Goal: Information Seeking & Learning: Learn about a topic

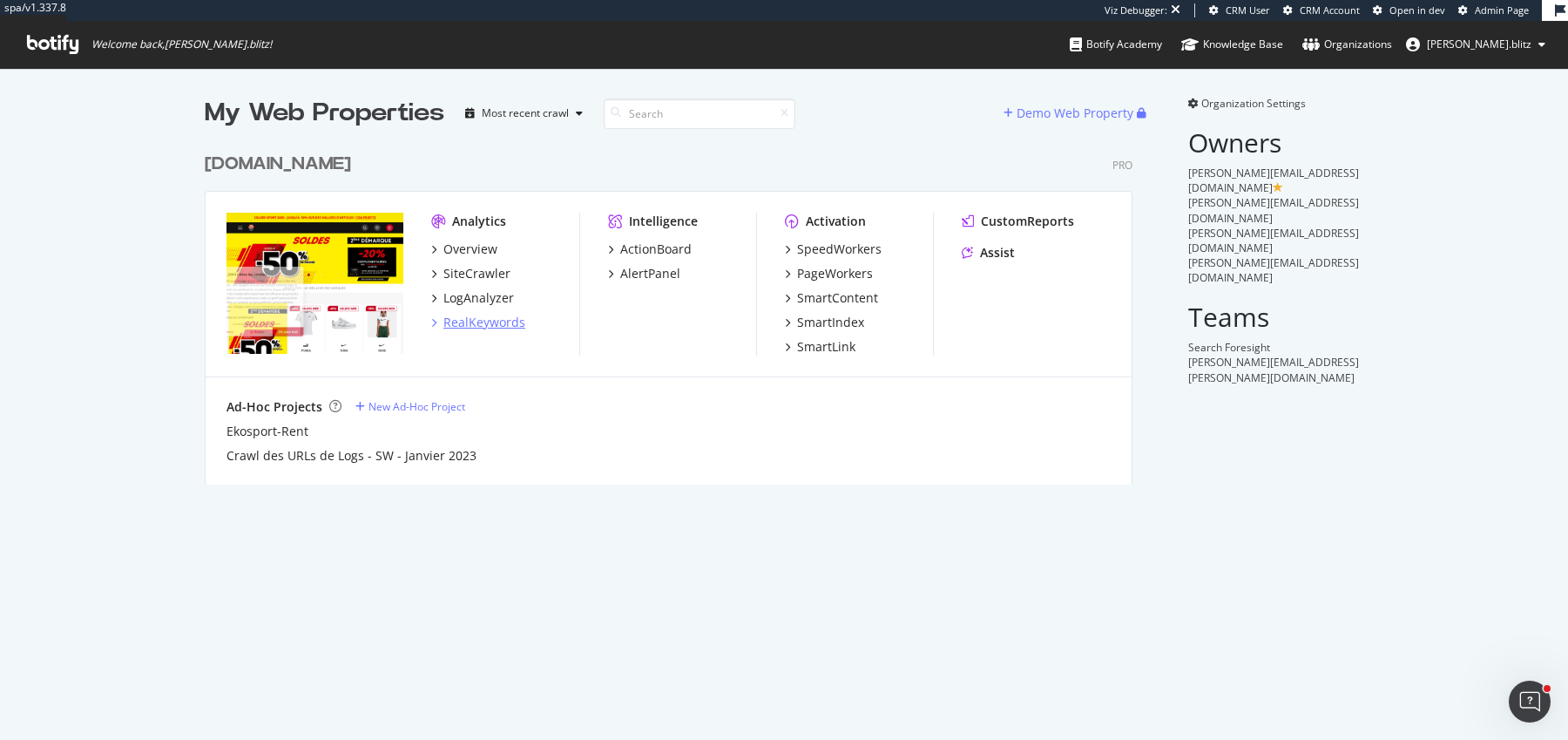
click at [479, 318] on div "RealKeywords" at bounding box center [484, 322] width 82 height 18
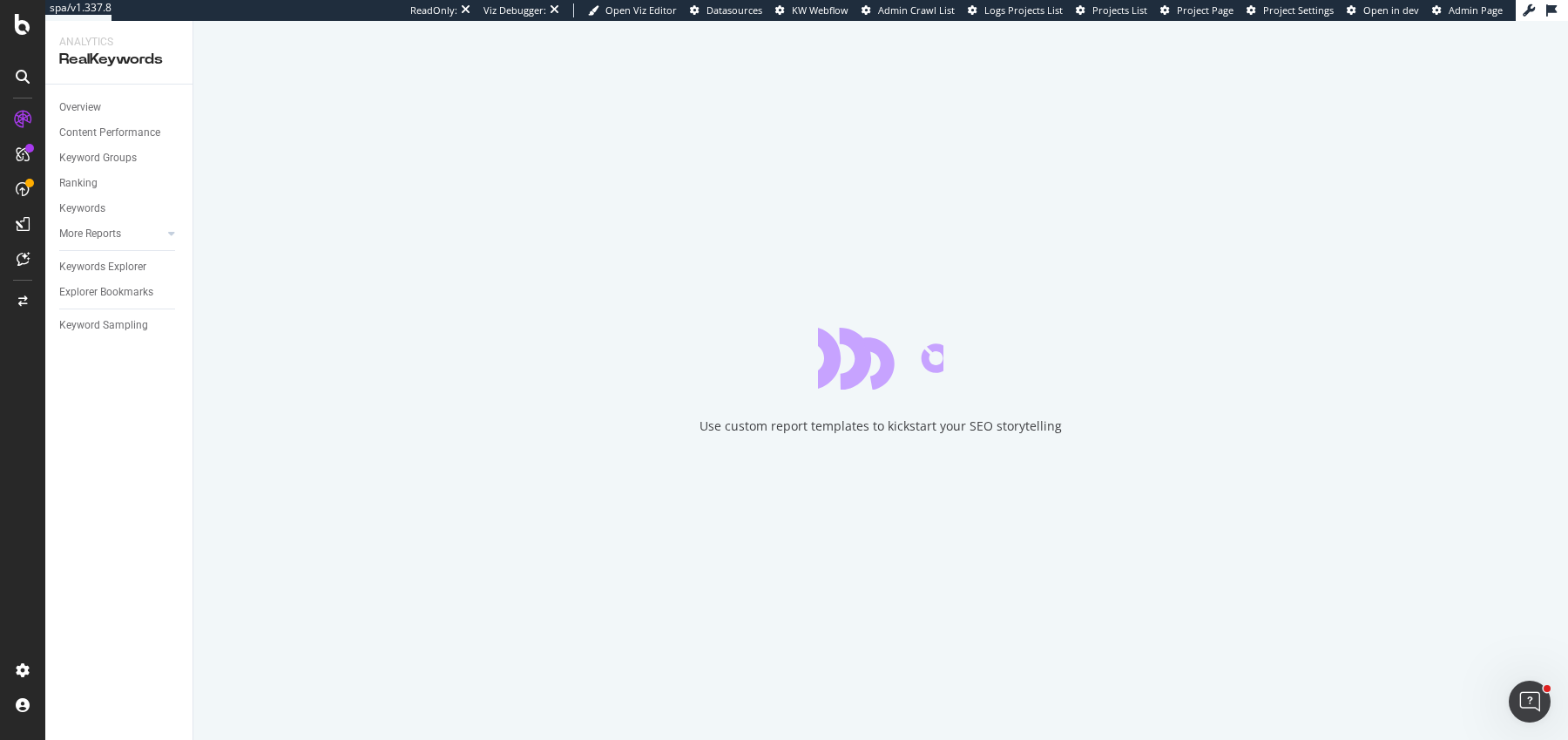
click at [800, 230] on div "Use custom report templates to kickstart your SEO storytelling" at bounding box center [881, 380] width 1375 height 719
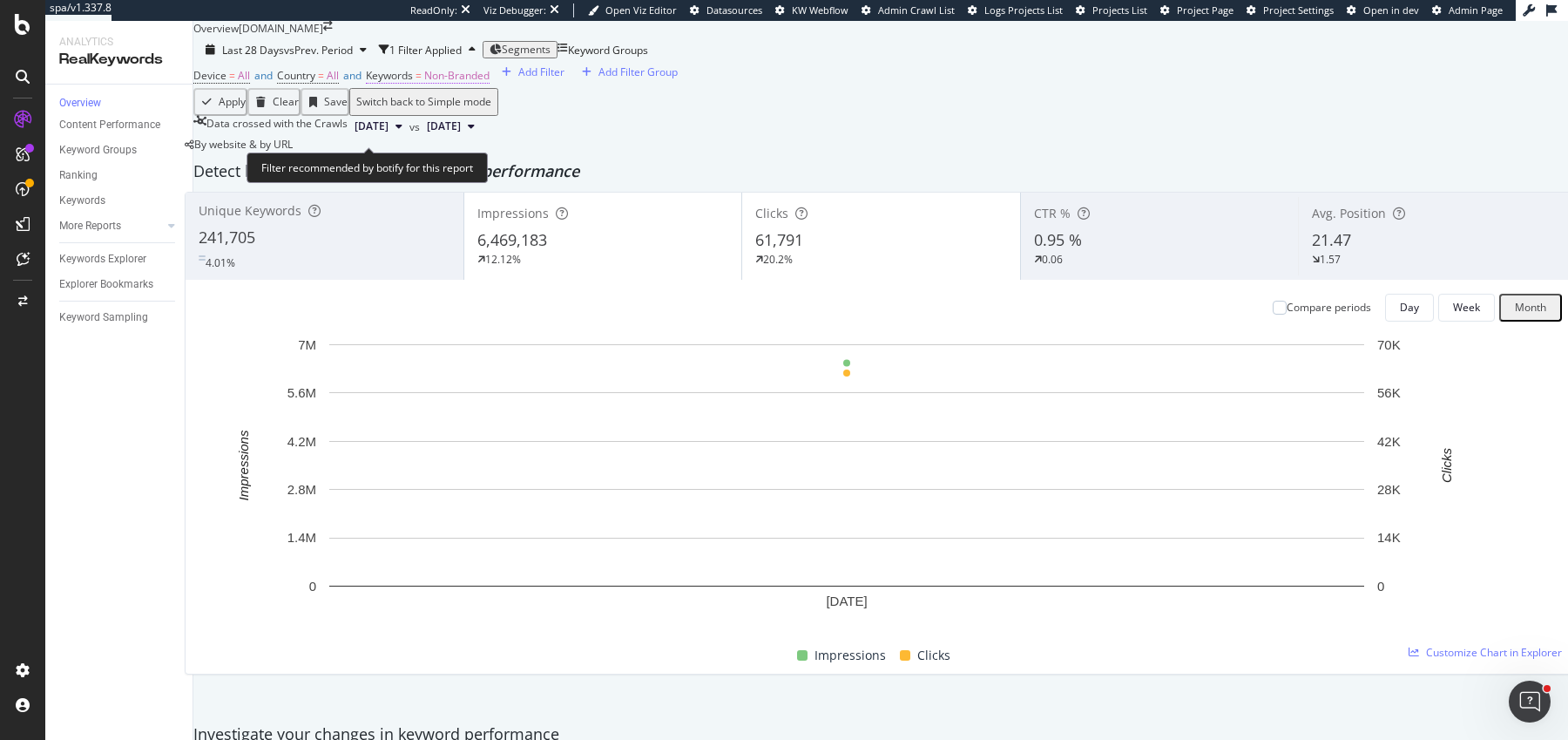
click at [488, 83] on span "Non-Branded" at bounding box center [457, 75] width 65 height 15
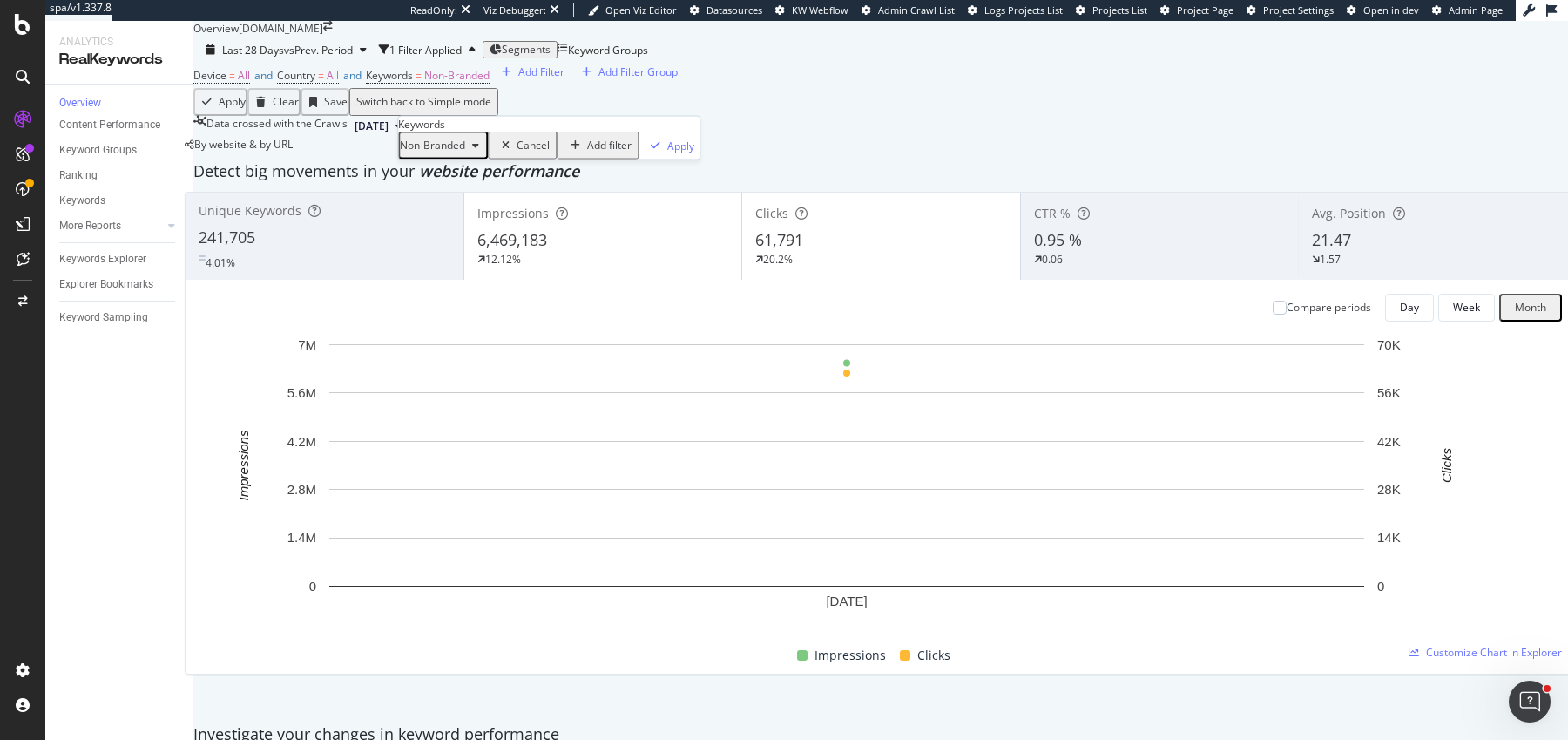
click at [465, 153] on span "Non-Branded" at bounding box center [432, 145] width 65 height 15
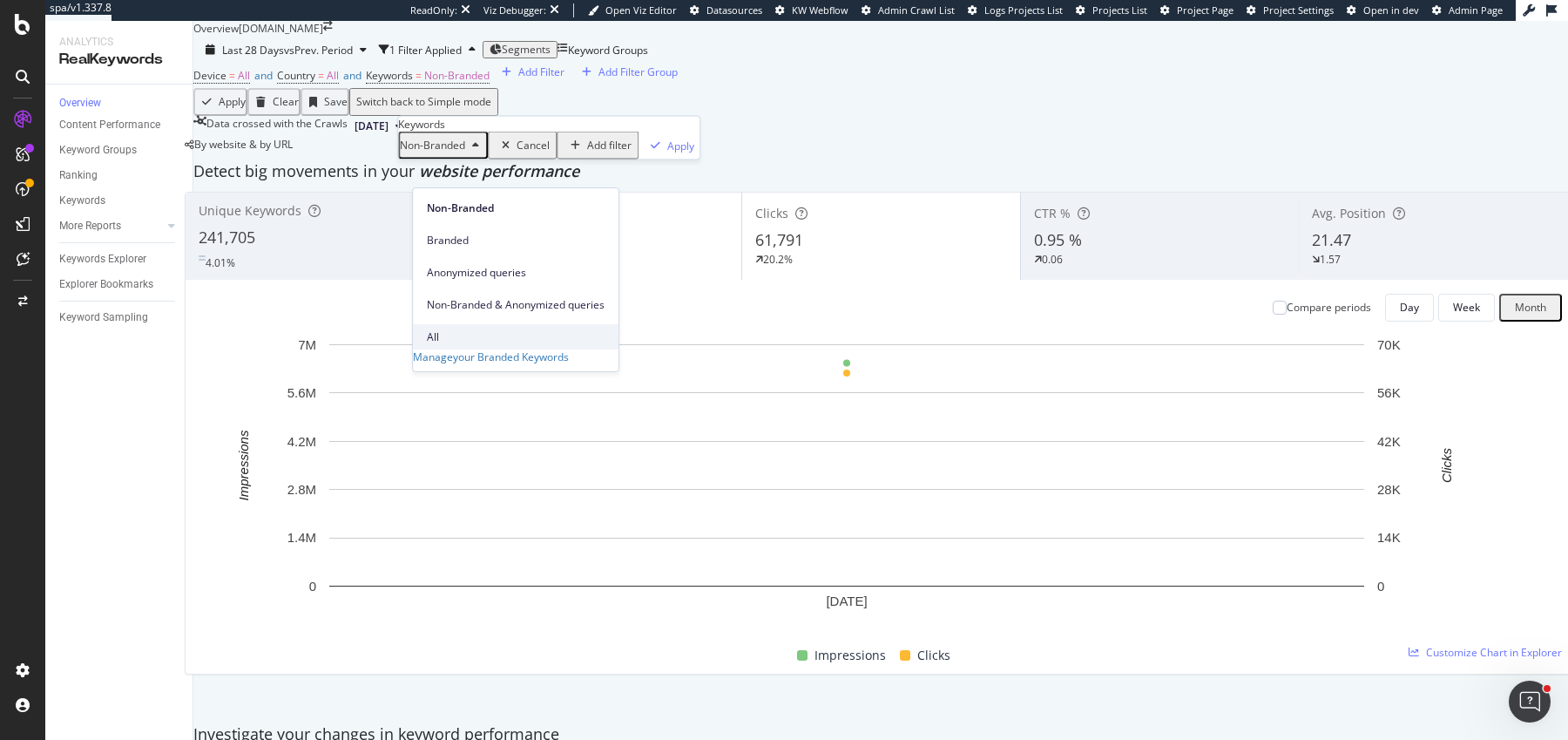
click at [467, 329] on span "All" at bounding box center [515, 337] width 177 height 16
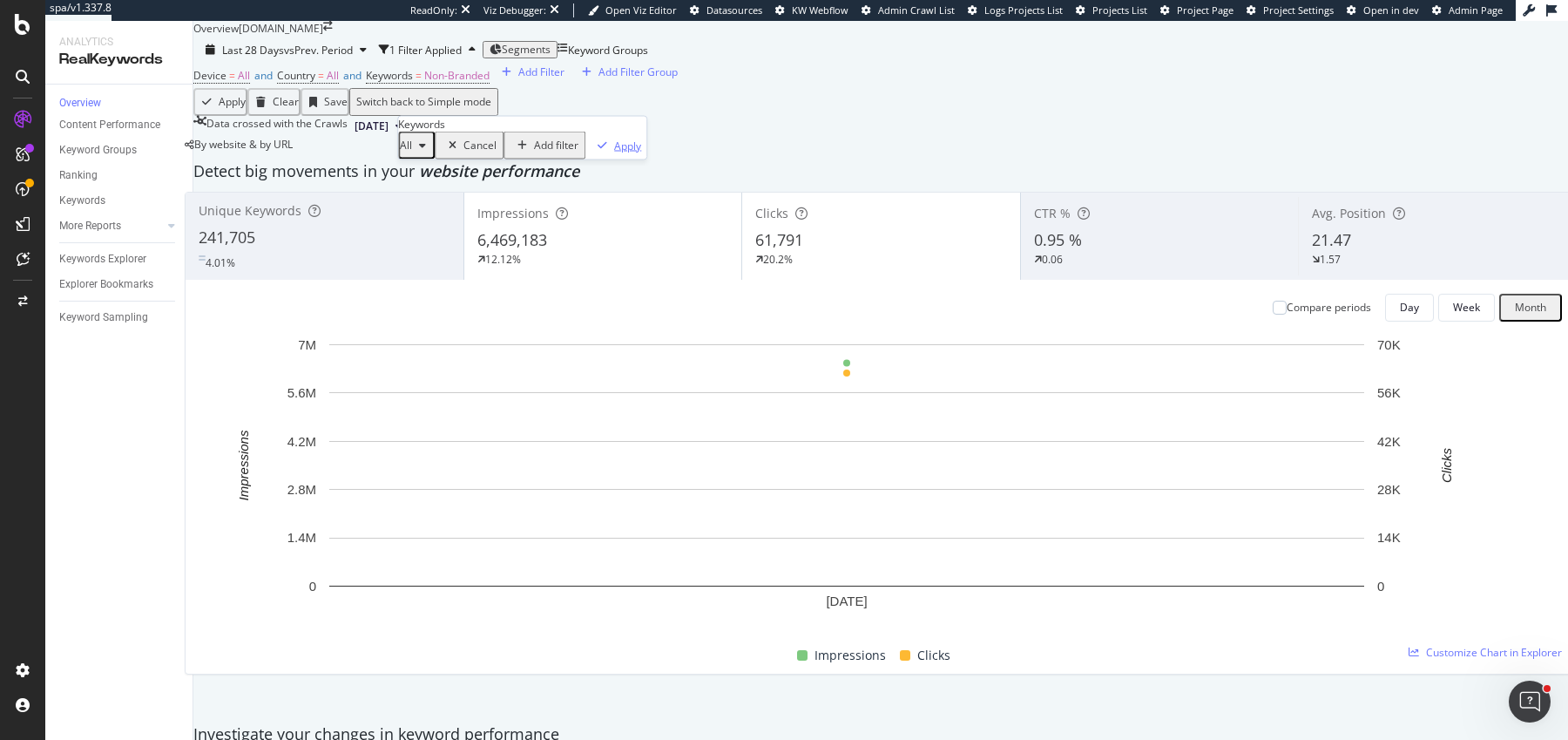
click at [614, 153] on div "Apply" at bounding box center [626, 145] width 27 height 15
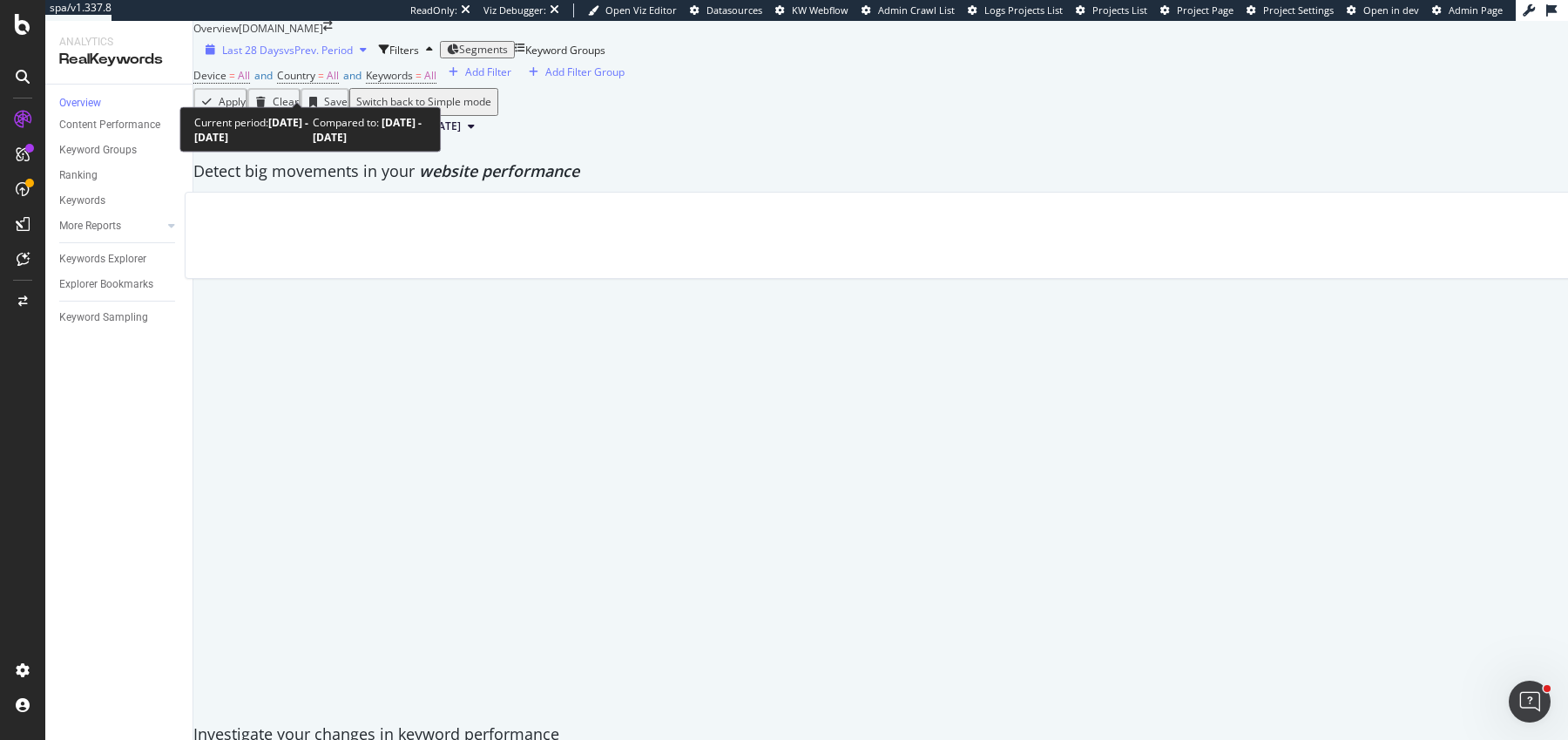
click at [323, 57] on span "vs Prev. Period" at bounding box center [318, 49] width 69 height 15
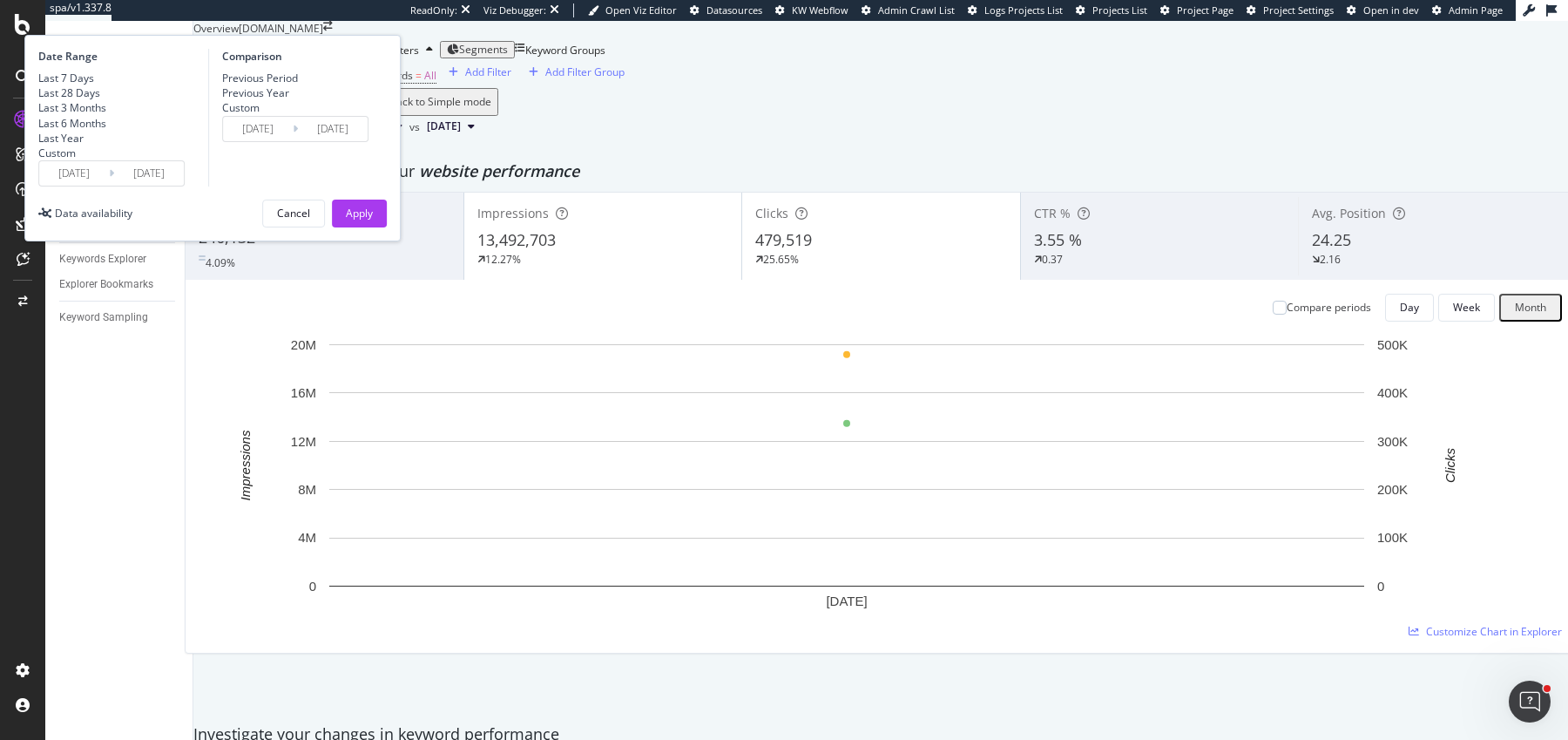
click at [106, 131] on div "Last 6 Months" at bounding box center [72, 123] width 68 height 15
type input "2025/03/01"
type input "2024/08/29"
type input "2025/02/28"
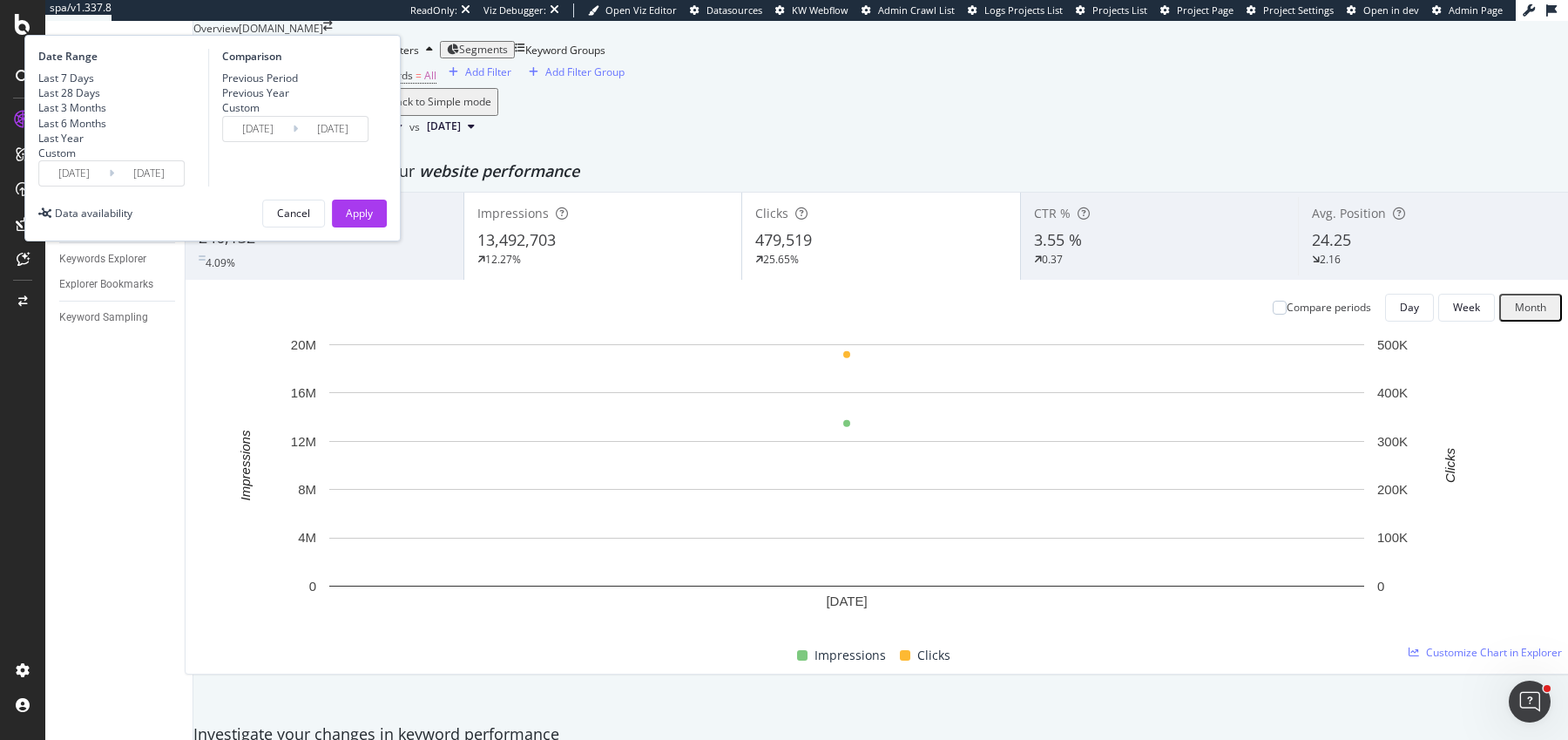
click at [290, 101] on div "Previous Year" at bounding box center [256, 93] width 67 height 15
type input "2024/03/02"
type input "2024/08/31"
click at [387, 228] on button "Apply" at bounding box center [359, 214] width 55 height 28
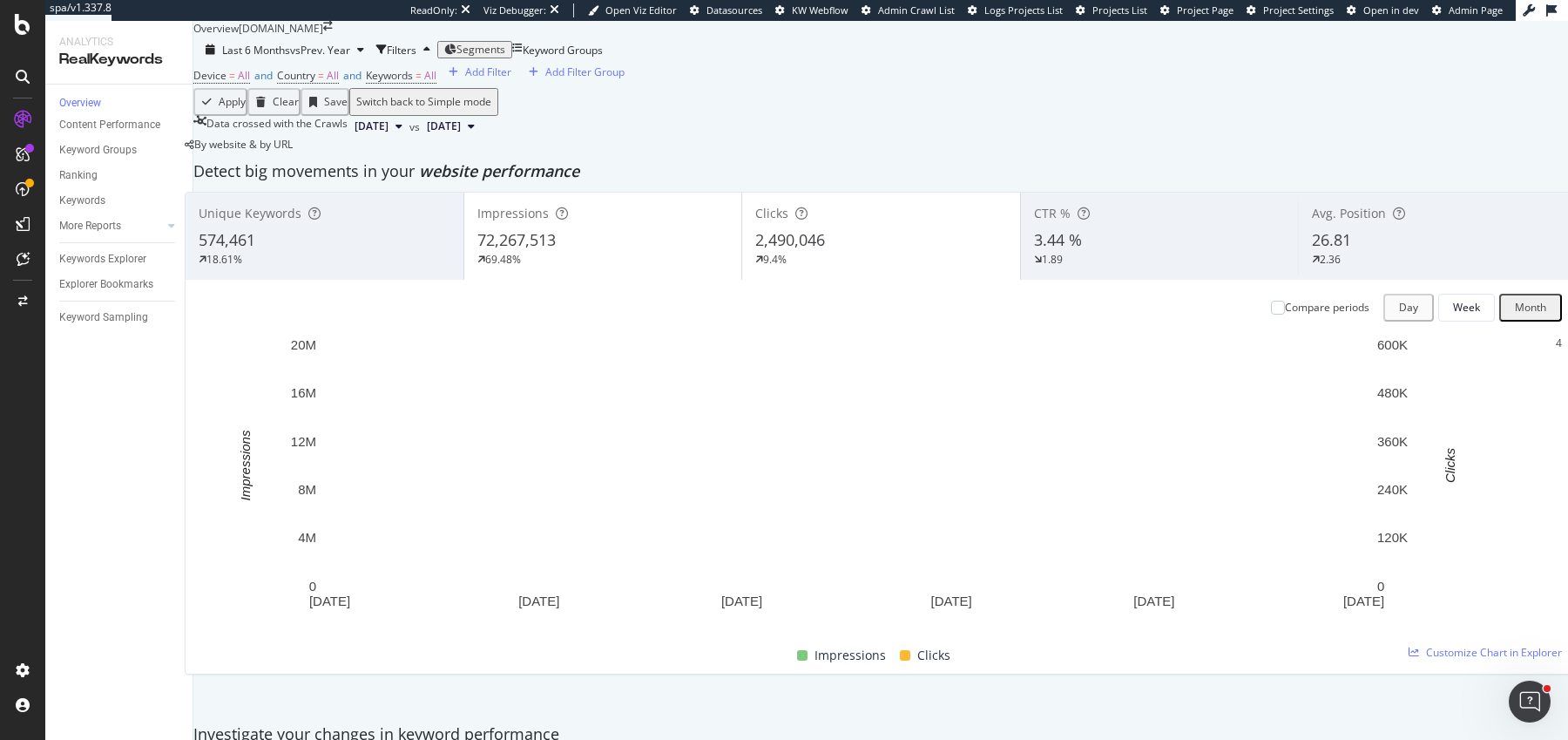
scroll to position [144, 0]
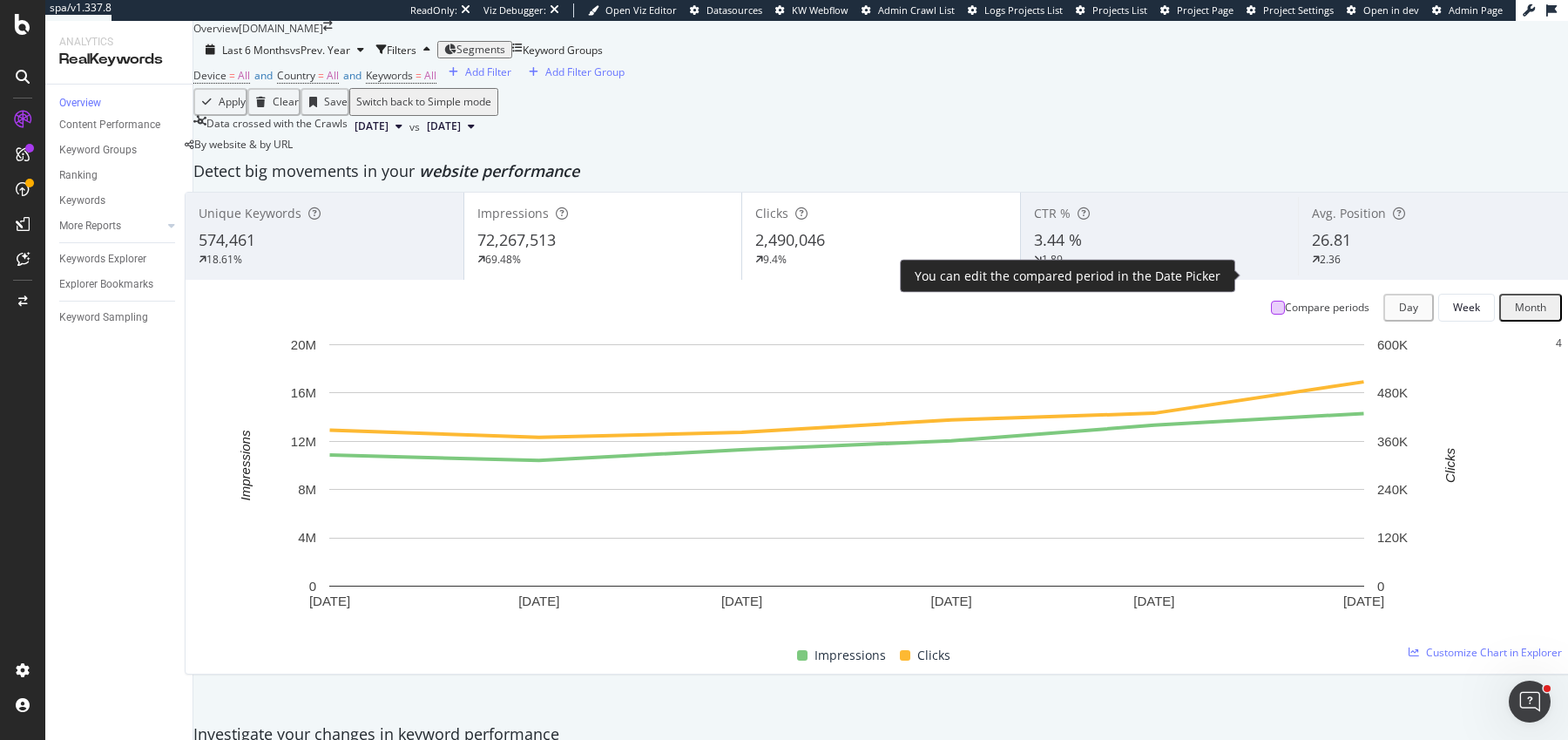
click at [1271, 301] on div at bounding box center [1277, 307] width 14 height 14
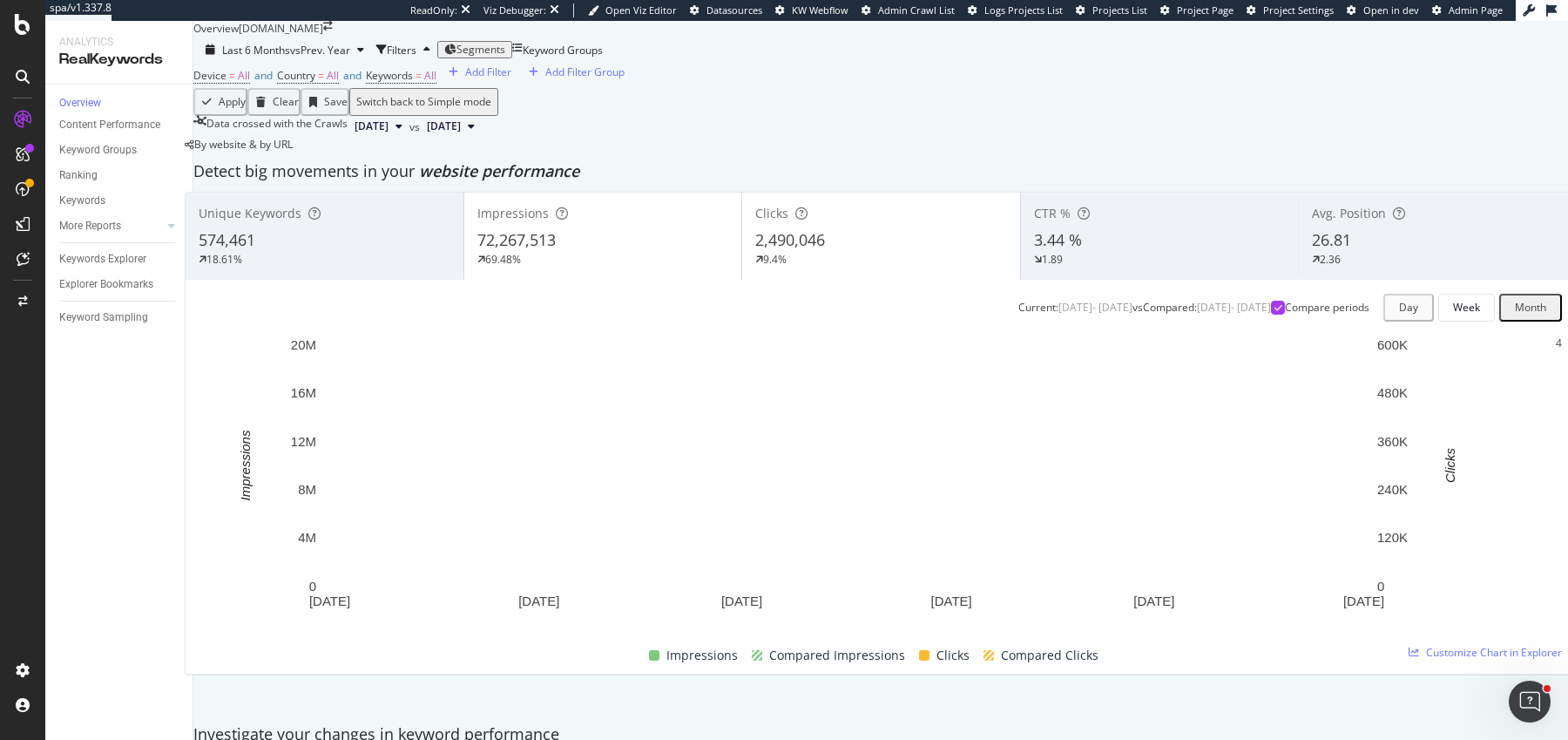
scroll to position [0, 0]
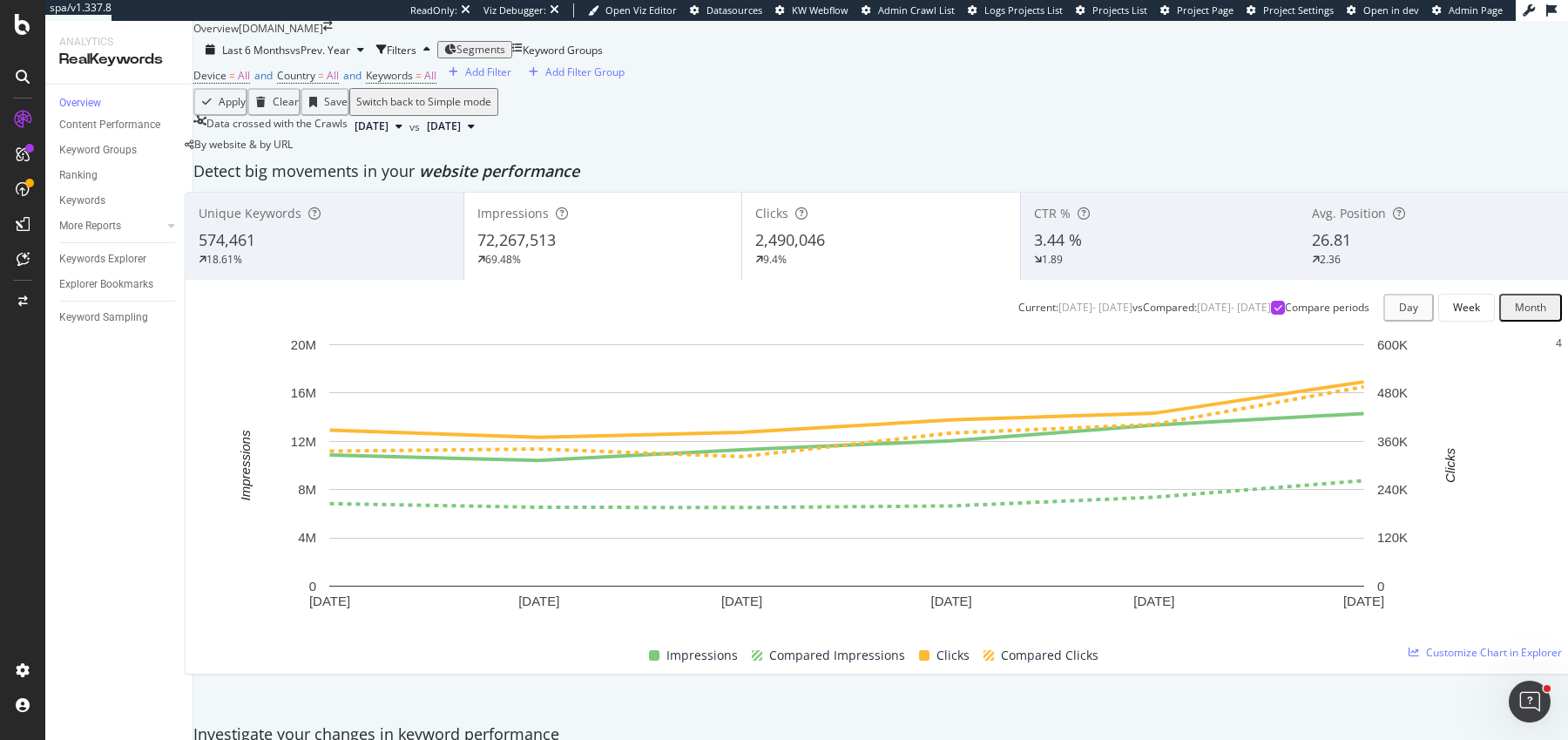
click at [768, 192] on div "Detect big movements in your website performance" at bounding box center [880, 171] width 1392 height 40
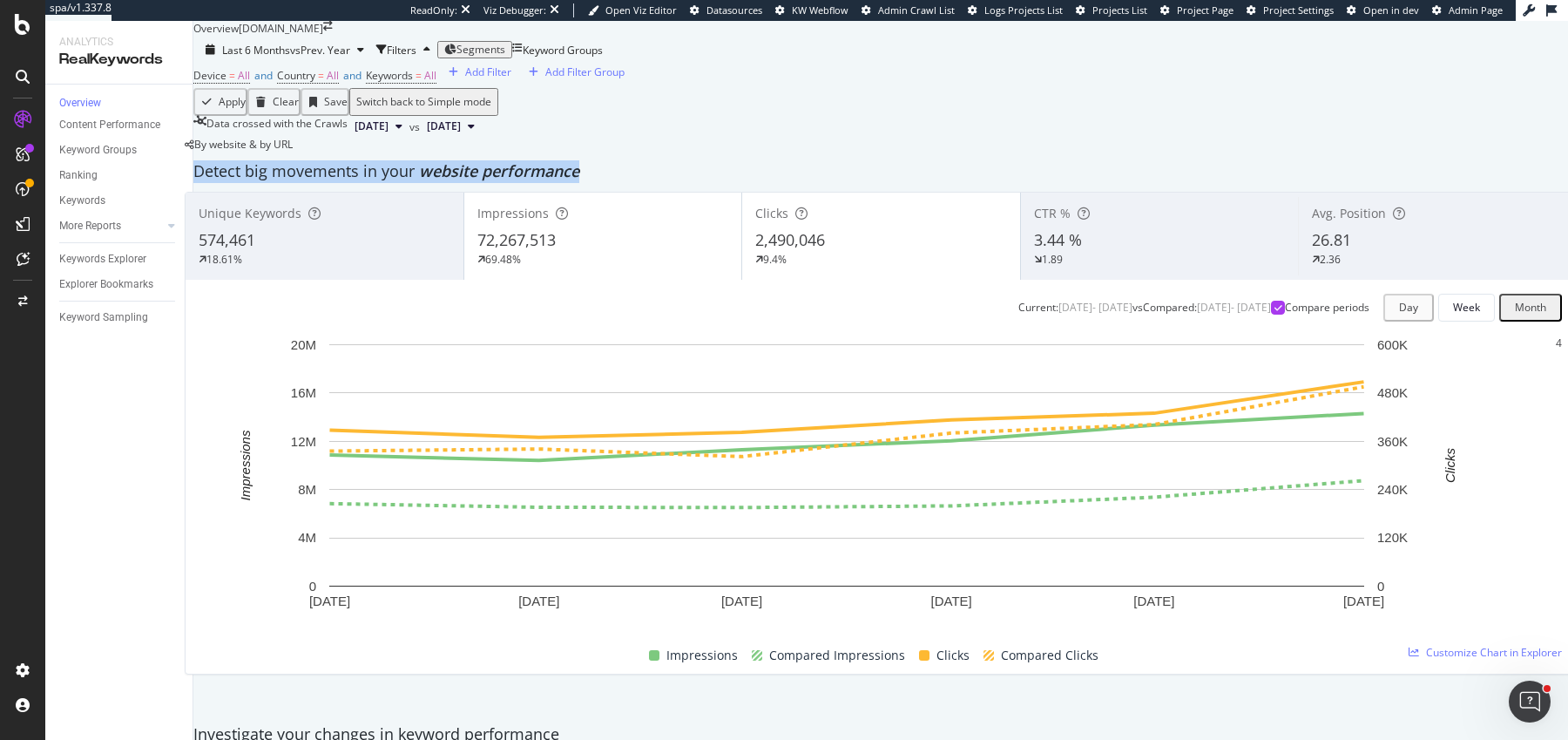
click at [768, 192] on div "Detect big movements in your website performance" at bounding box center [880, 171] width 1392 height 40
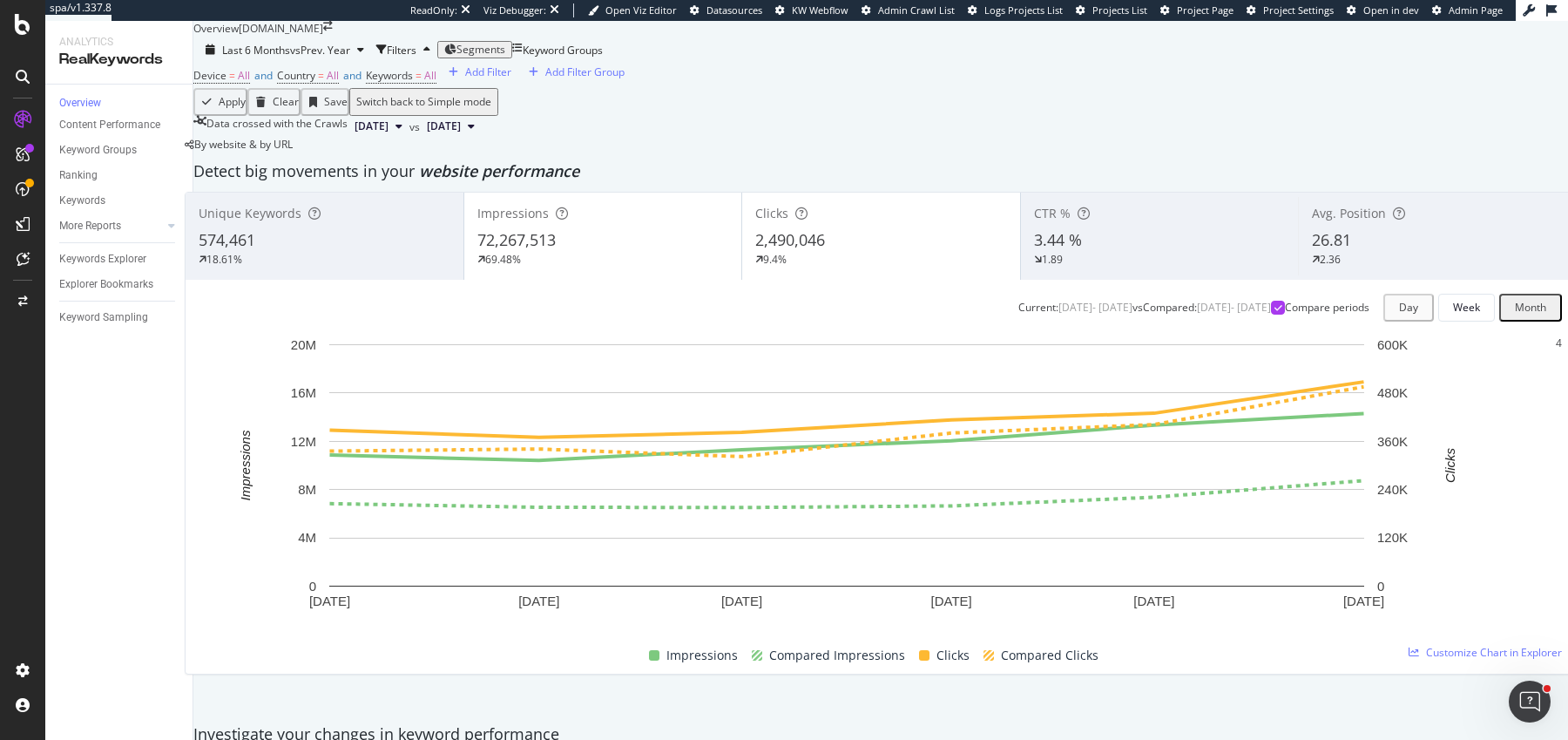
click at [574, 183] on div "Detect big movements in your website performance" at bounding box center [881, 171] width 1375 height 23
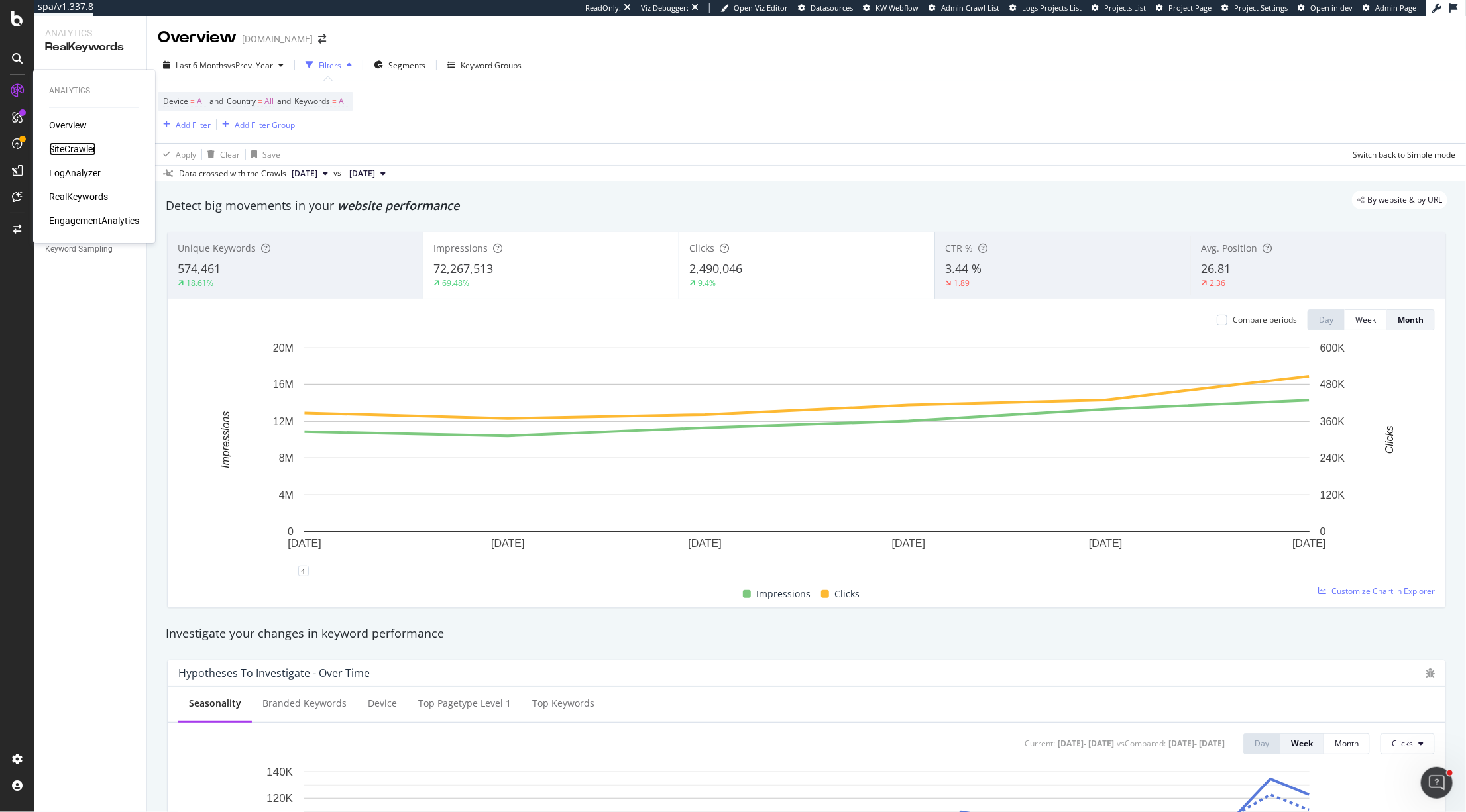
click at [88, 152] on div "SiteCrawler" at bounding box center [72, 149] width 47 height 13
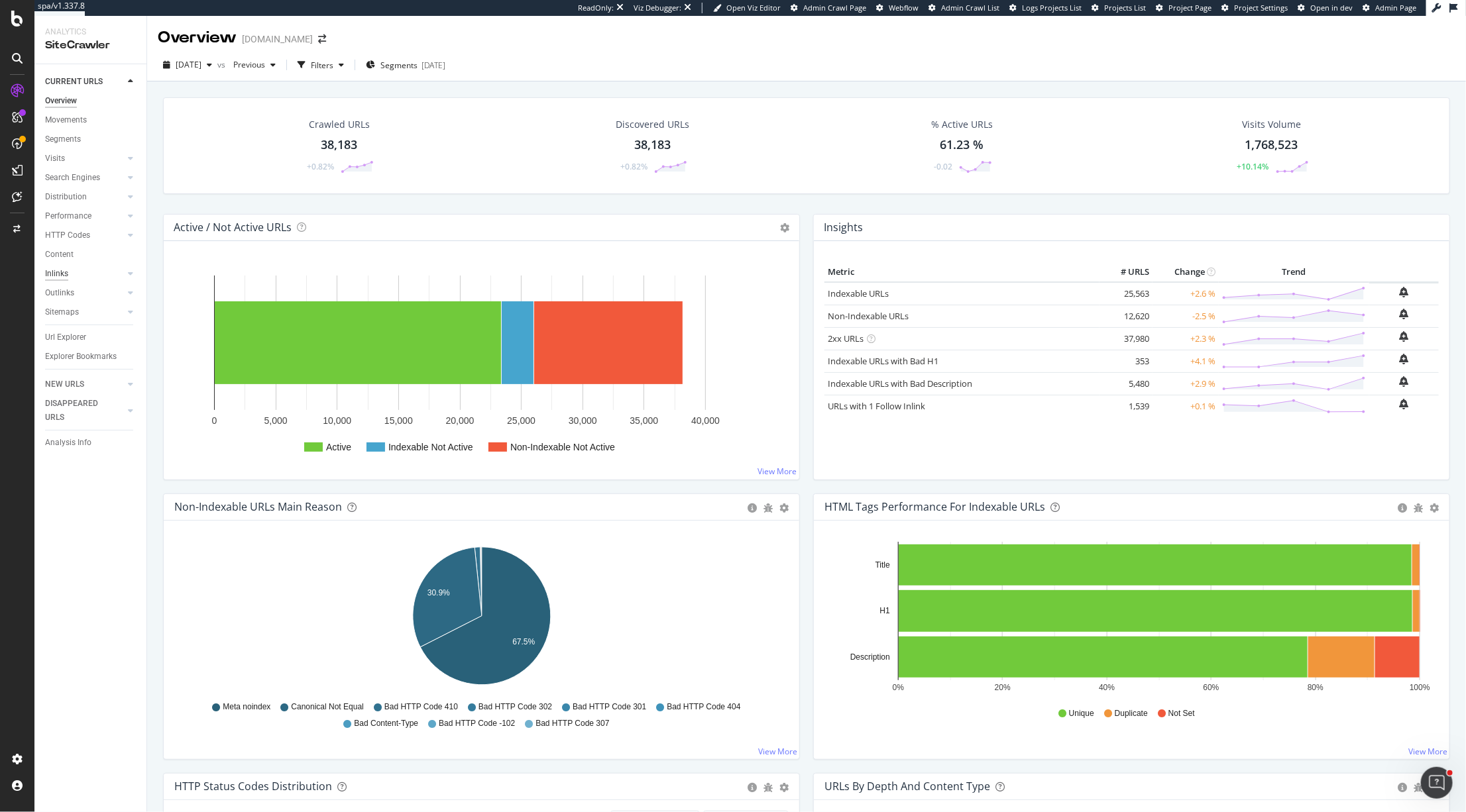
click at [64, 279] on div "Inlinks" at bounding box center [56, 273] width 23 height 14
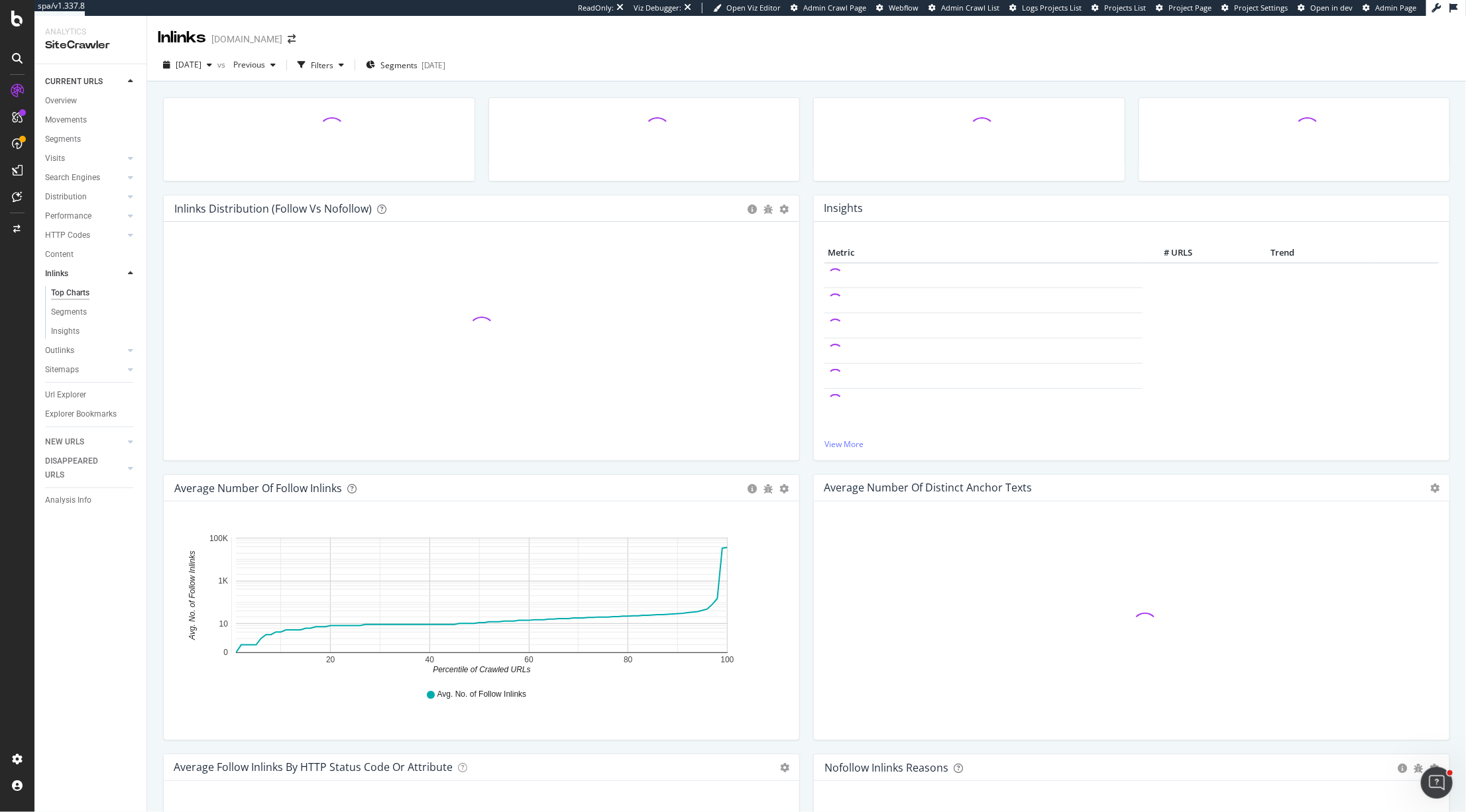
click at [272, 77] on div "2025 Aug. 31st vs Previous Filters Segments 2025-07-31" at bounding box center [806, 67] width 1319 height 26
click at [272, 76] on div "2025 Aug. 31st vs Previous Filters Segments 2025-07-31" at bounding box center [806, 67] width 1319 height 26
click at [277, 74] on div "Previous" at bounding box center [254, 64] width 53 height 20
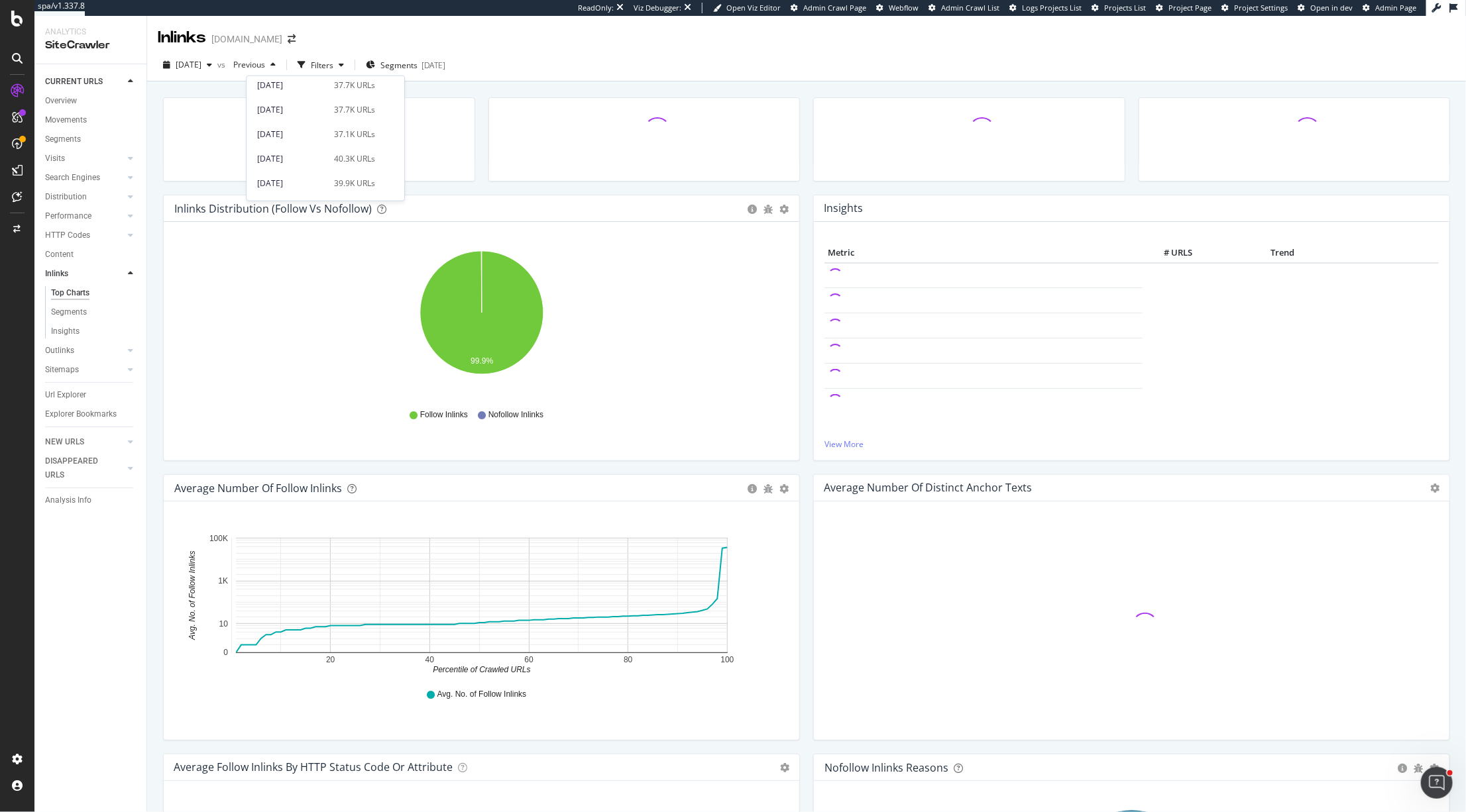
scroll to position [87, 0]
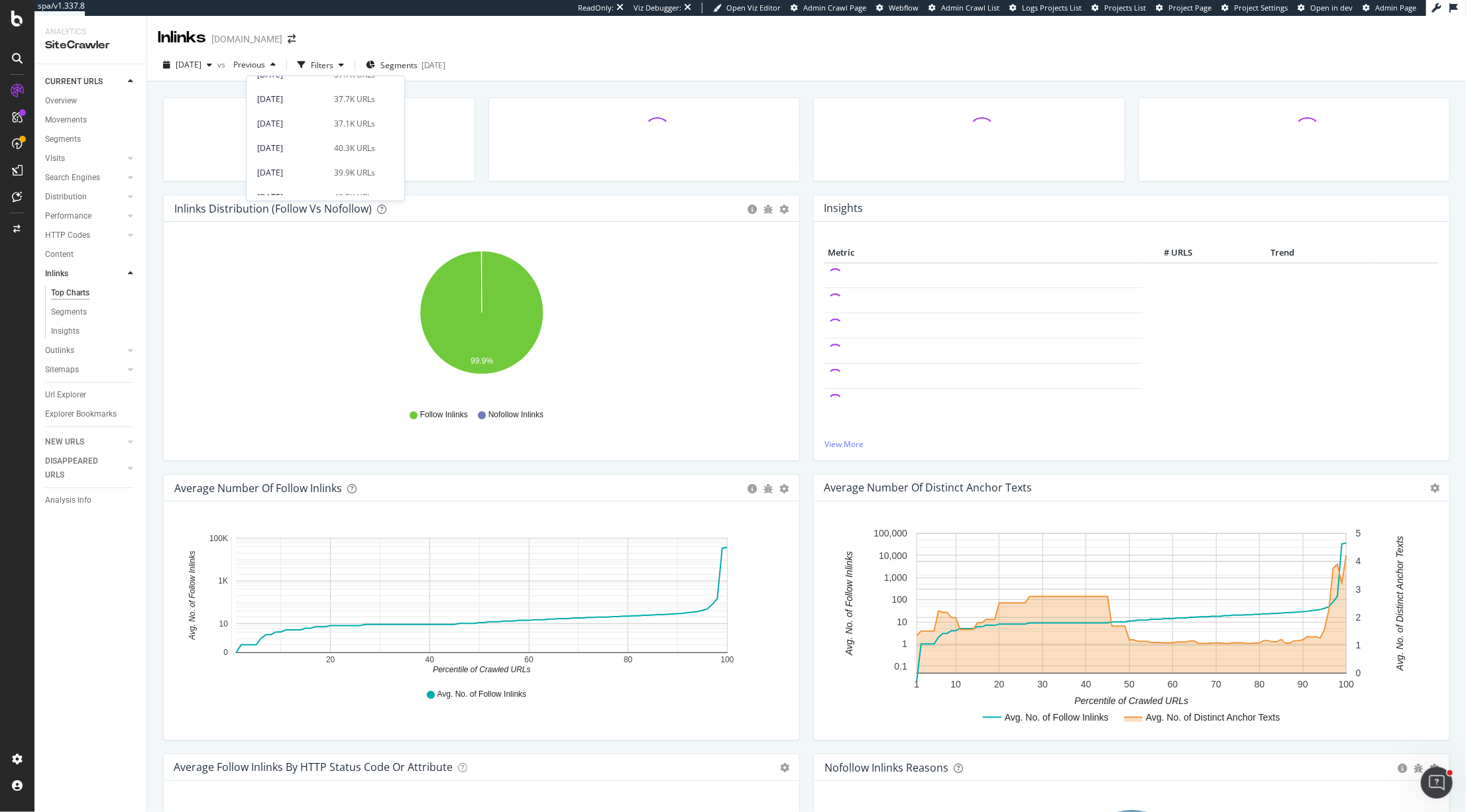
click at [548, 67] on div "2025 Aug. 31st vs Previous Filters Segments 2025-07-31" at bounding box center [806, 67] width 1319 height 26
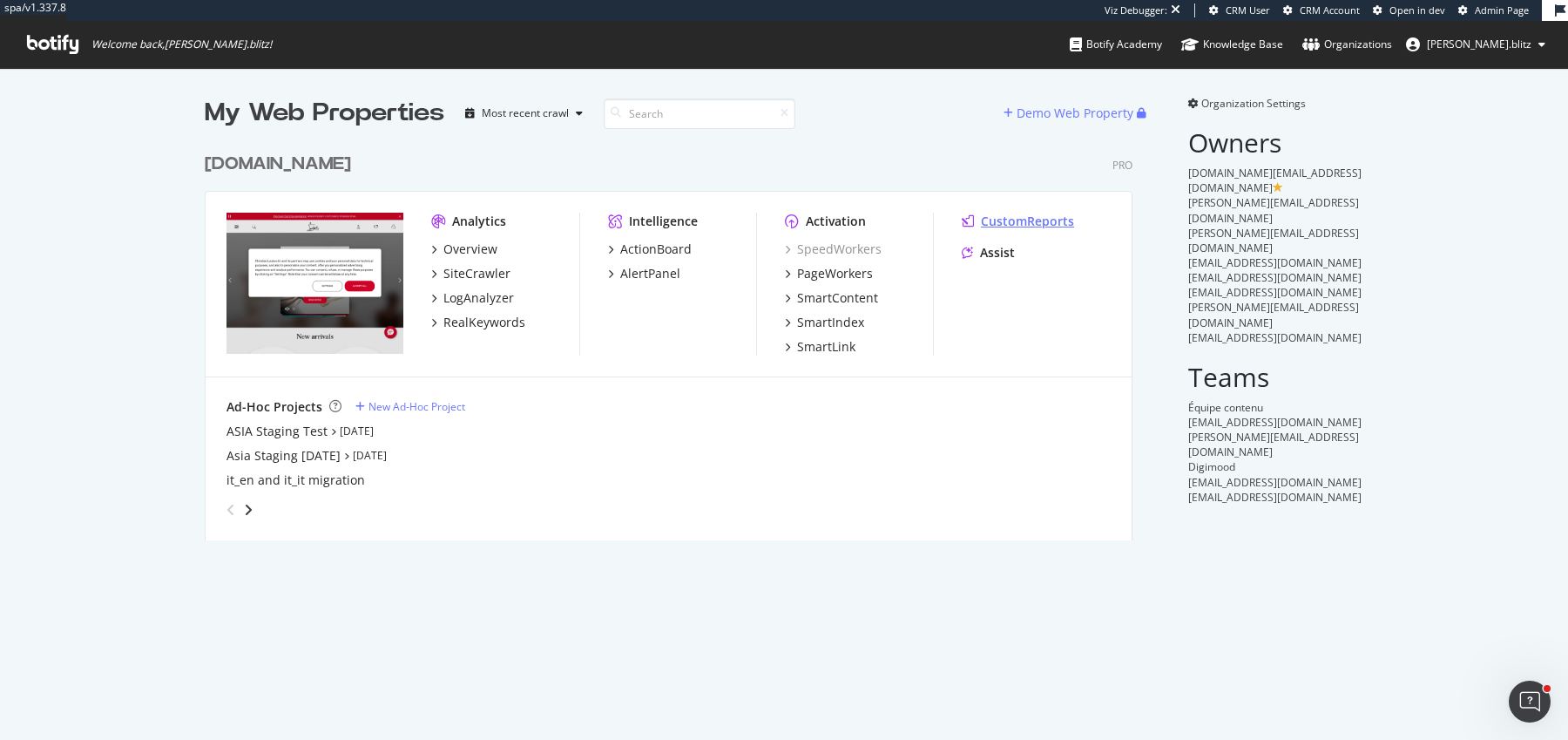
click at [1024, 220] on div "CustomReports" at bounding box center [1027, 222] width 94 height 18
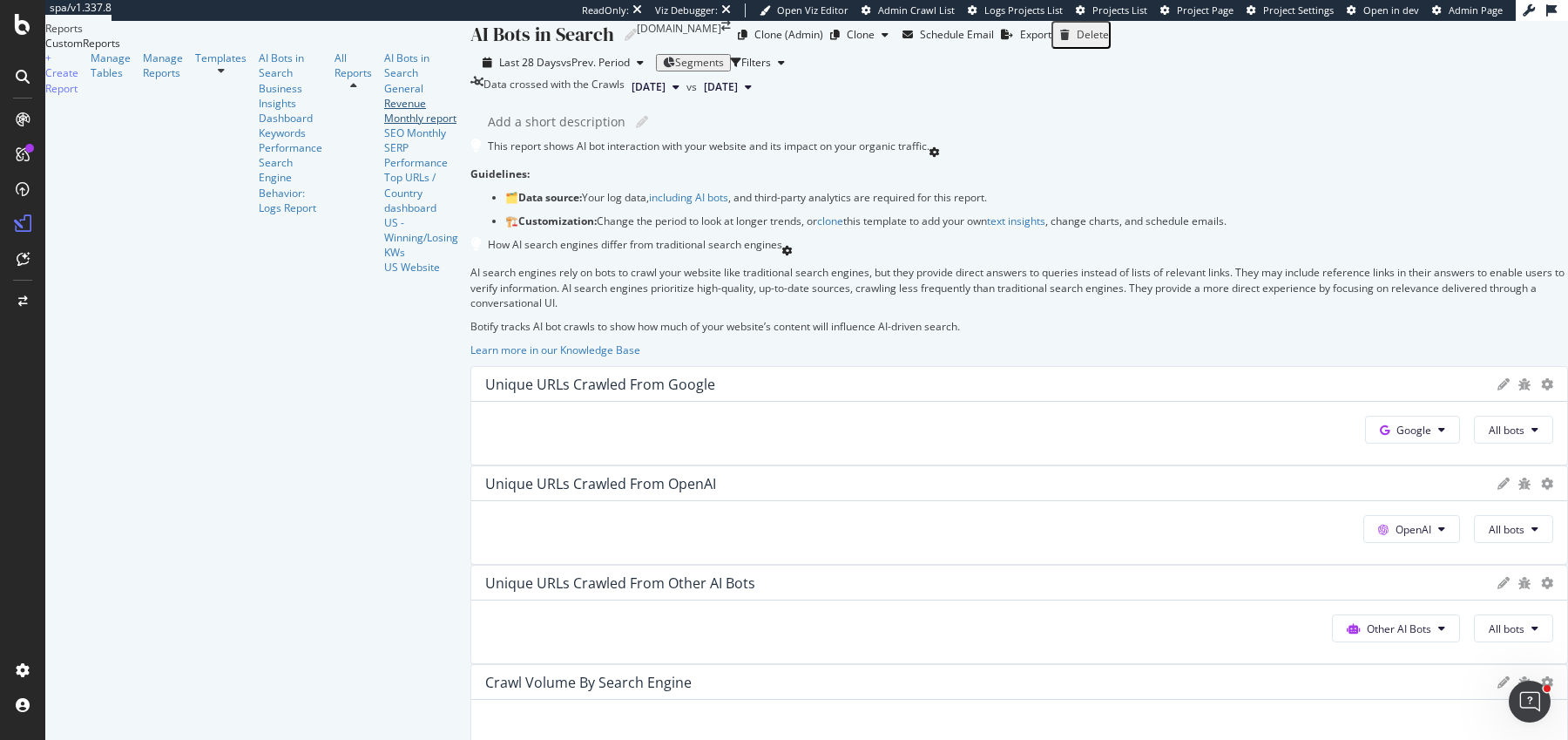
click at [384, 125] on div "Revenue Monthly report" at bounding box center [421, 110] width 74 height 30
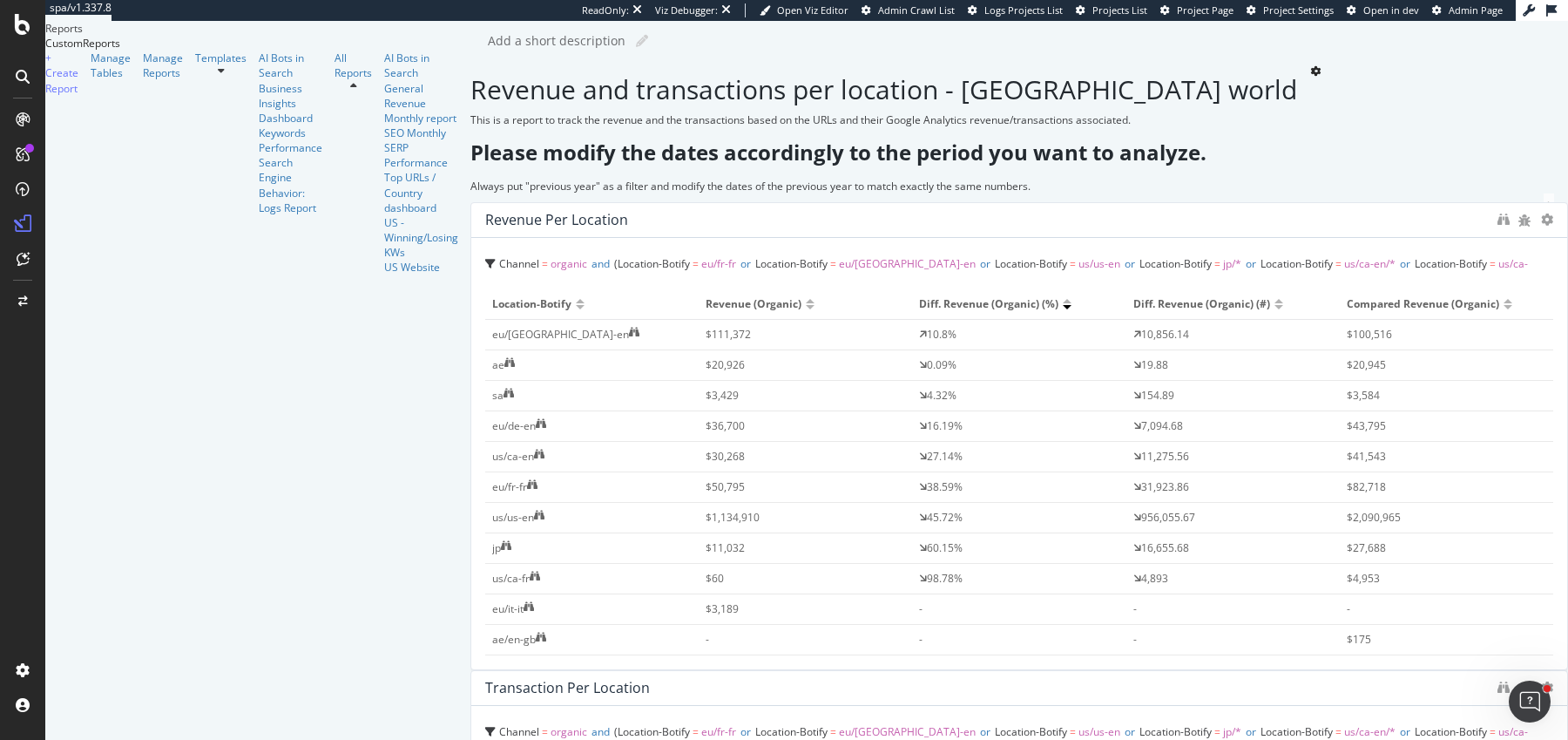
scroll to position [71, 0]
click at [384, 140] on div "SEO Monthly" at bounding box center [421, 132] width 74 height 15
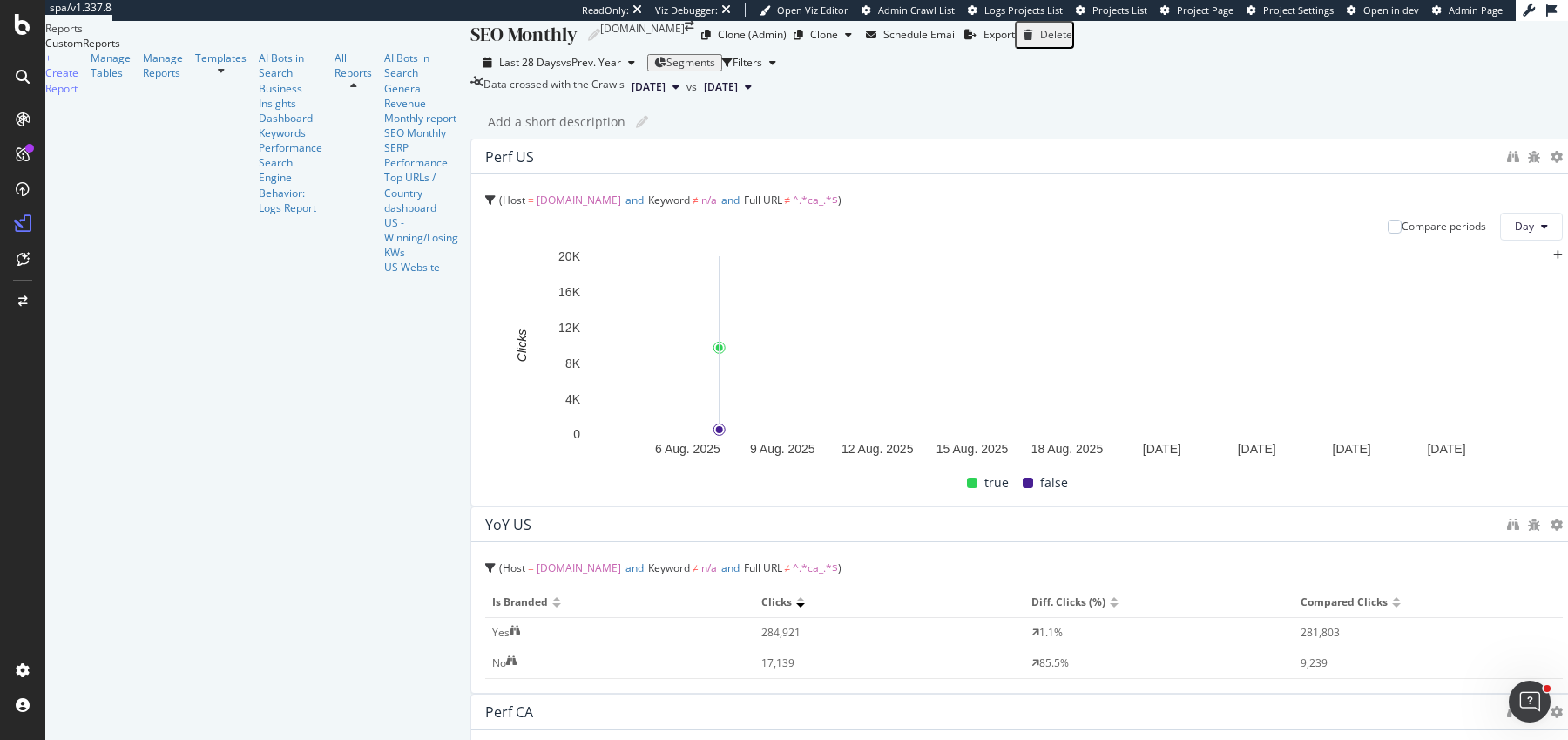
scroll to position [24, 0]
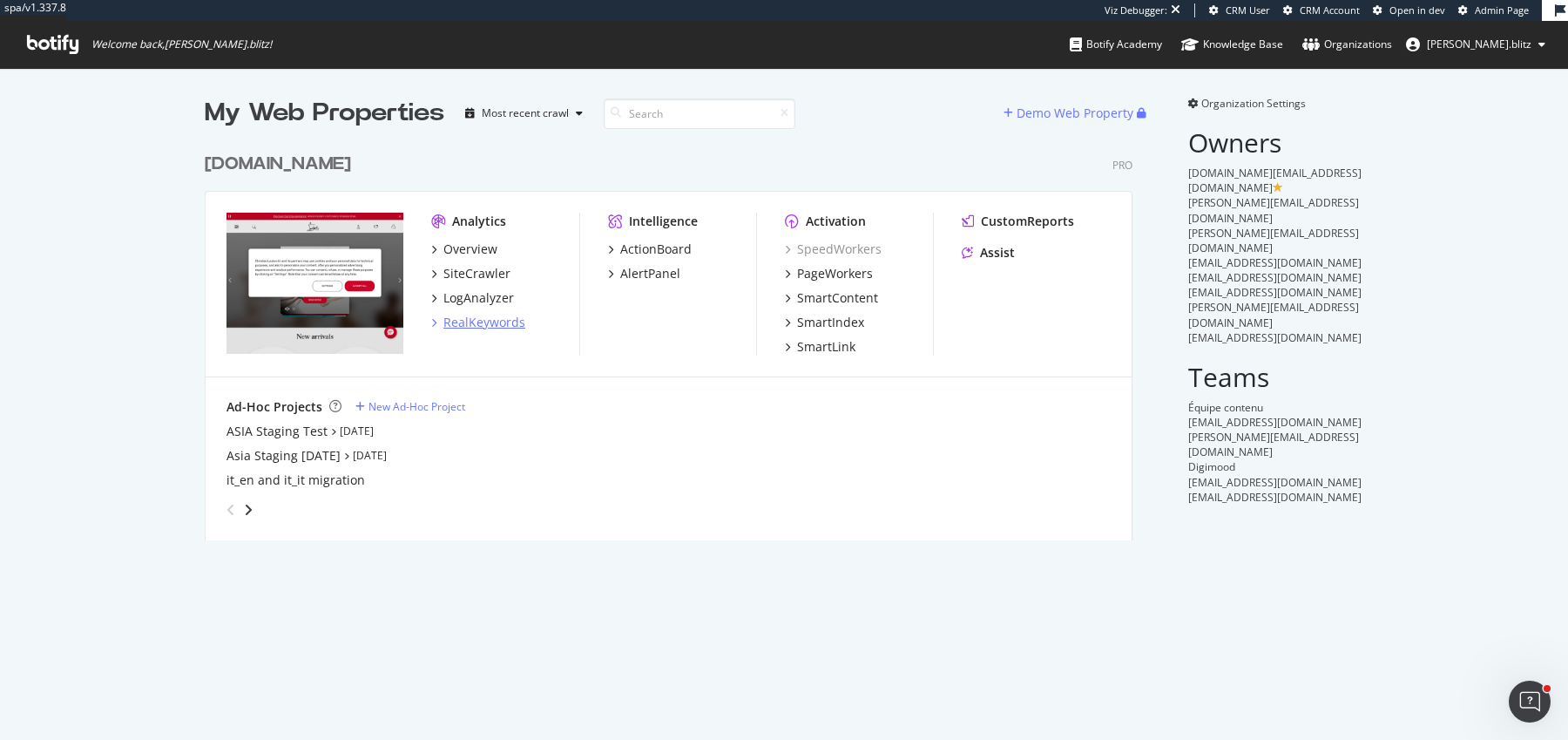
click at [476, 320] on div "RealKeywords" at bounding box center [484, 322] width 82 height 18
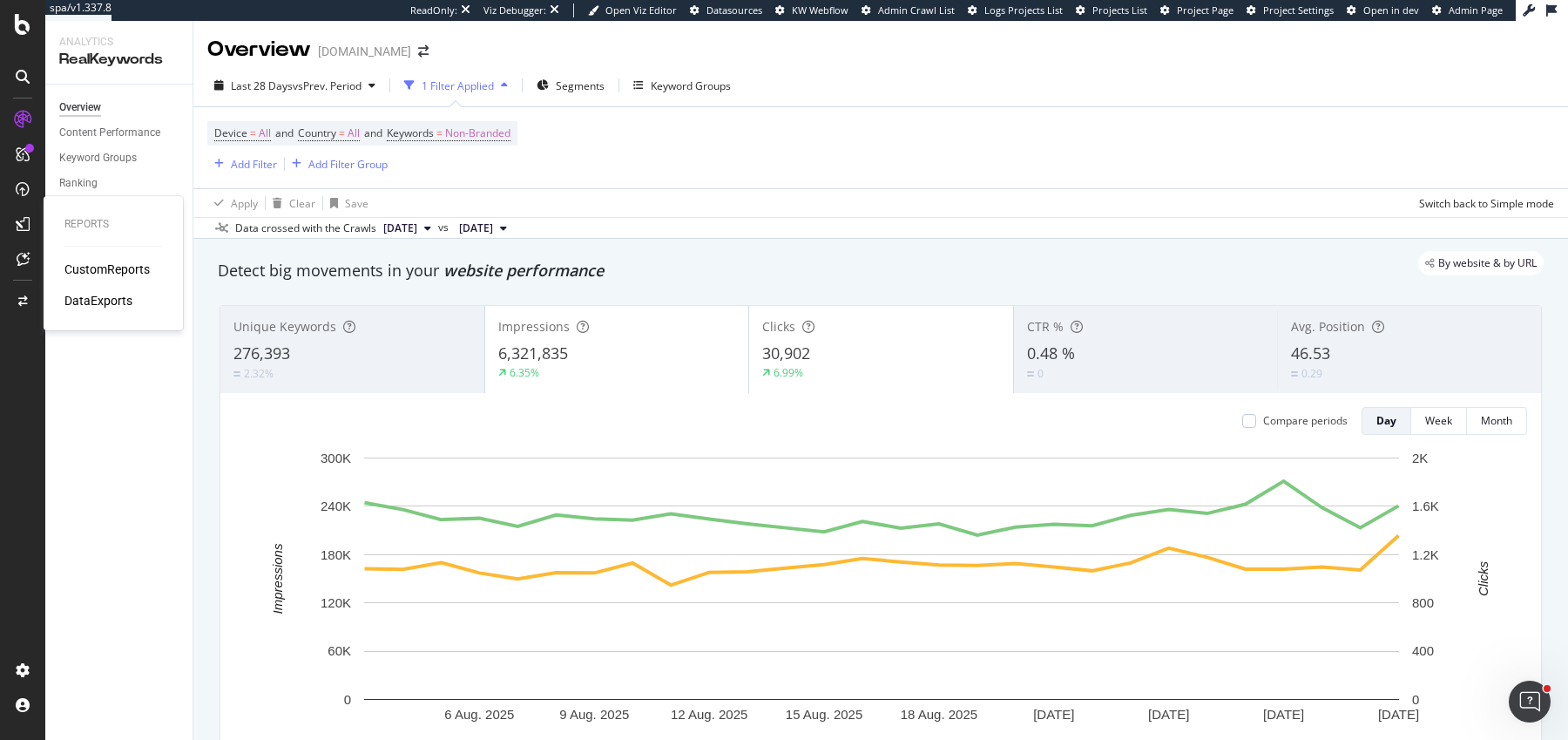
click at [92, 267] on div "CustomReports" at bounding box center [106, 269] width 86 height 18
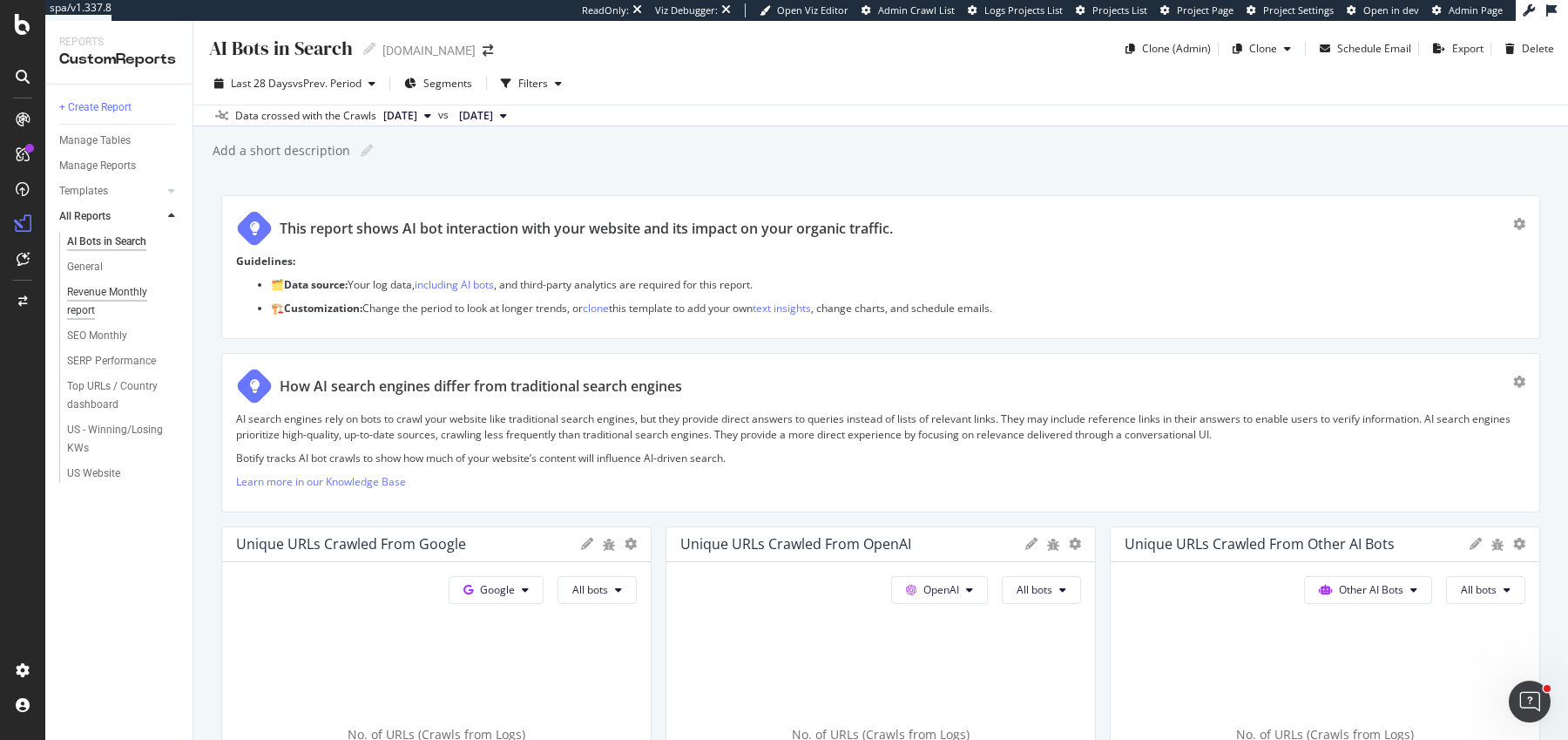
click at [77, 287] on div "Revenue Monthly report" at bounding box center [115, 301] width 98 height 36
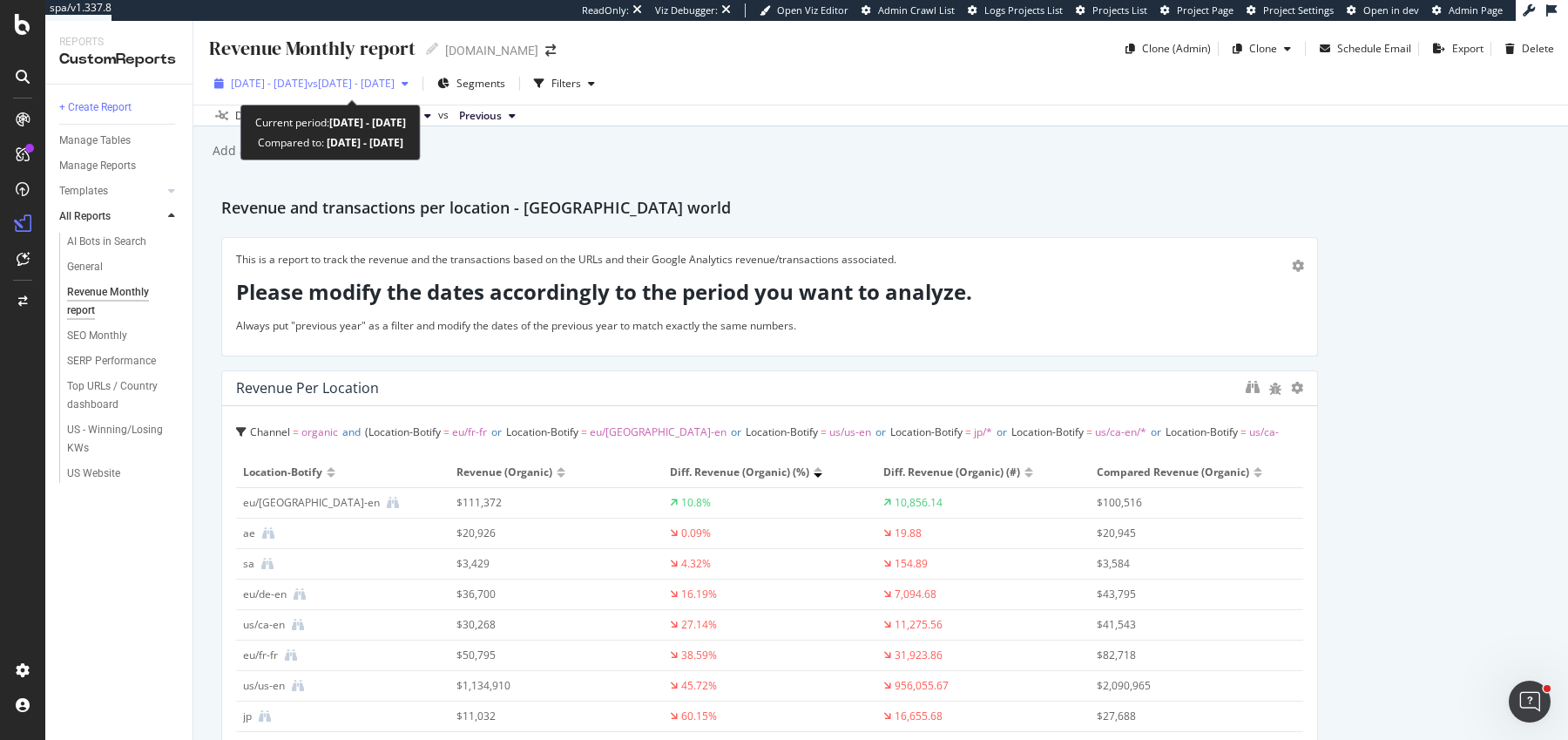
click at [307, 83] on span "2025 Jan. 1st - Jan. 31st" at bounding box center [269, 83] width 77 height 15
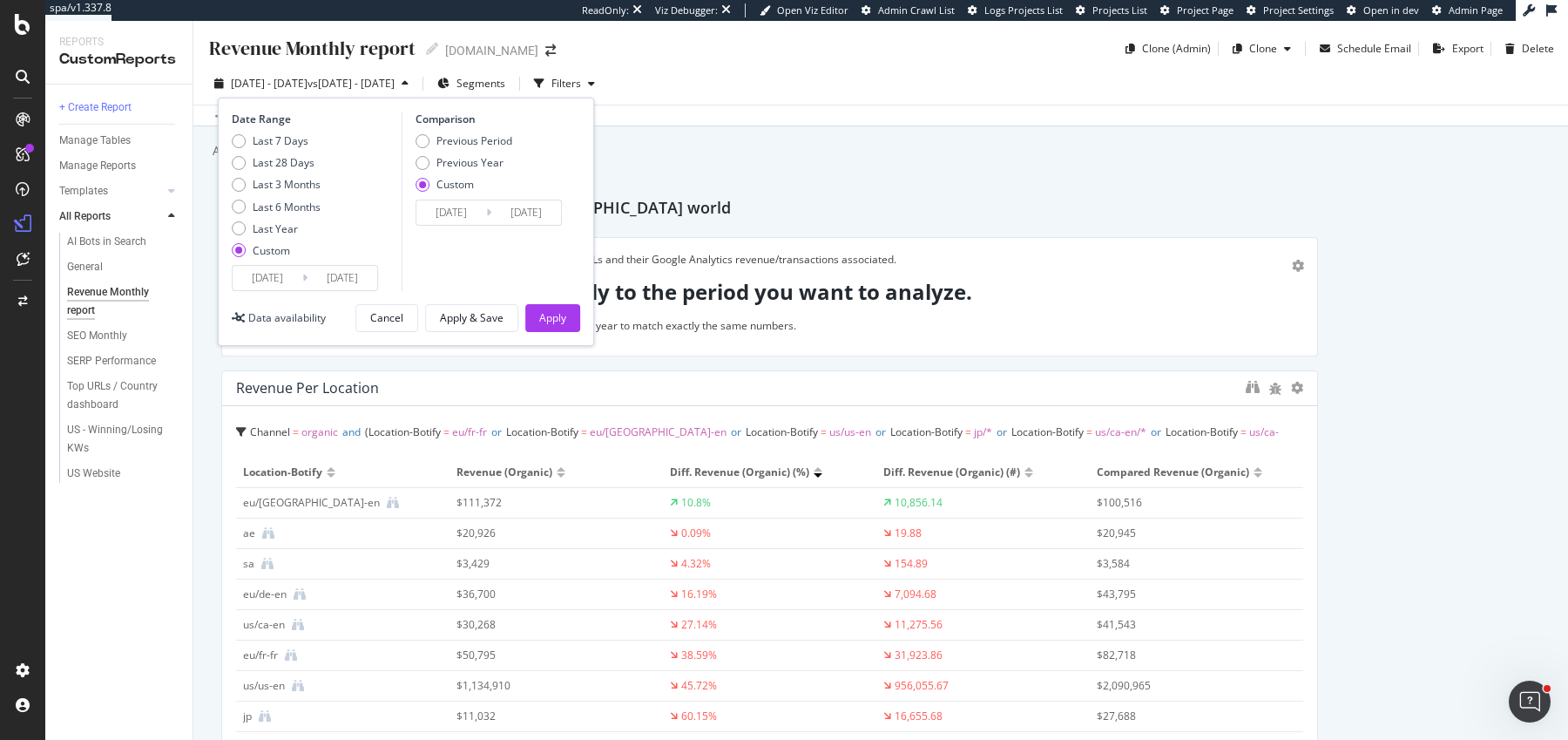
click at [810, 167] on div "Revenue Monthly report Revenue Monthly report christianlouboutin.com Clone (Adm…" at bounding box center [881, 380] width 1375 height 719
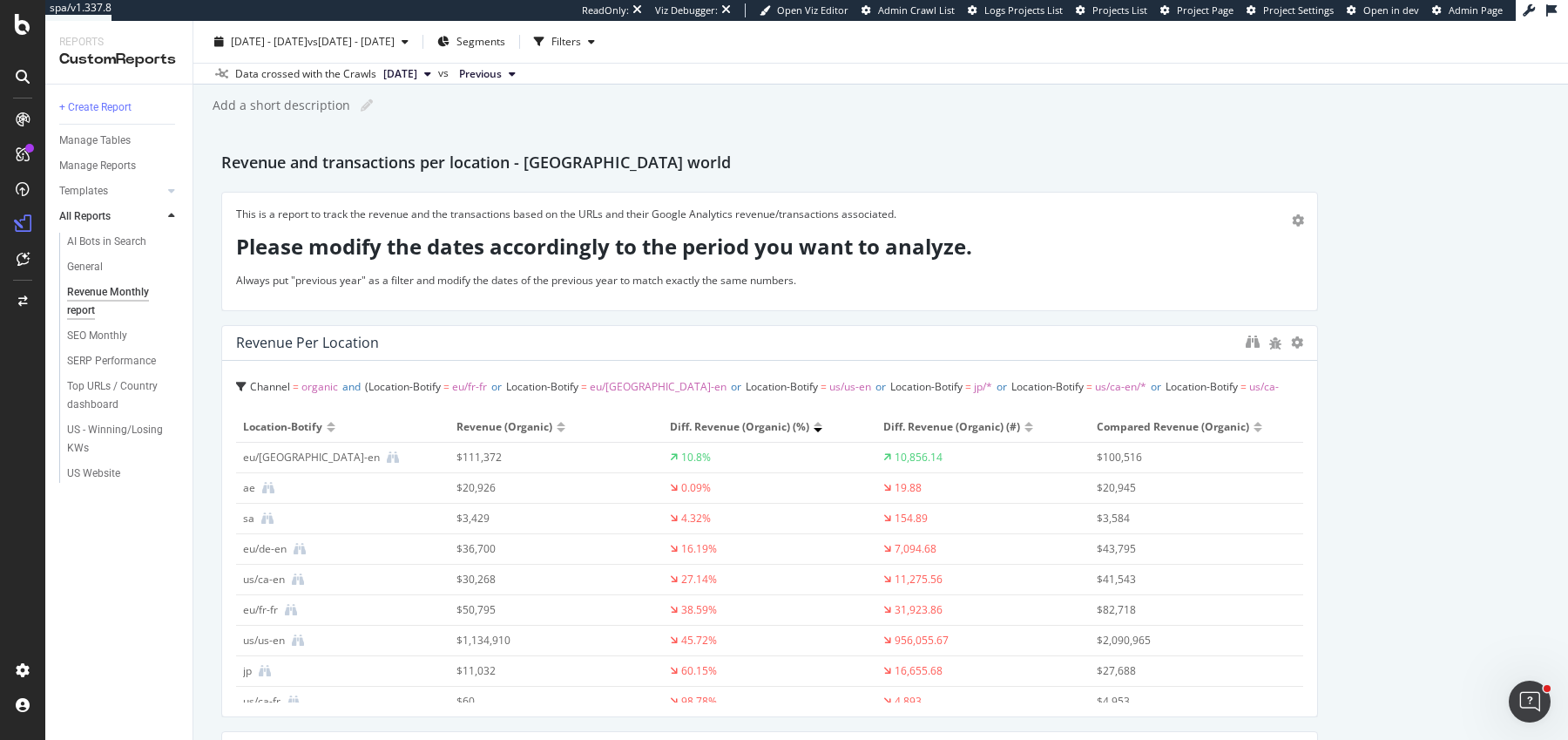
scroll to position [57, 0]
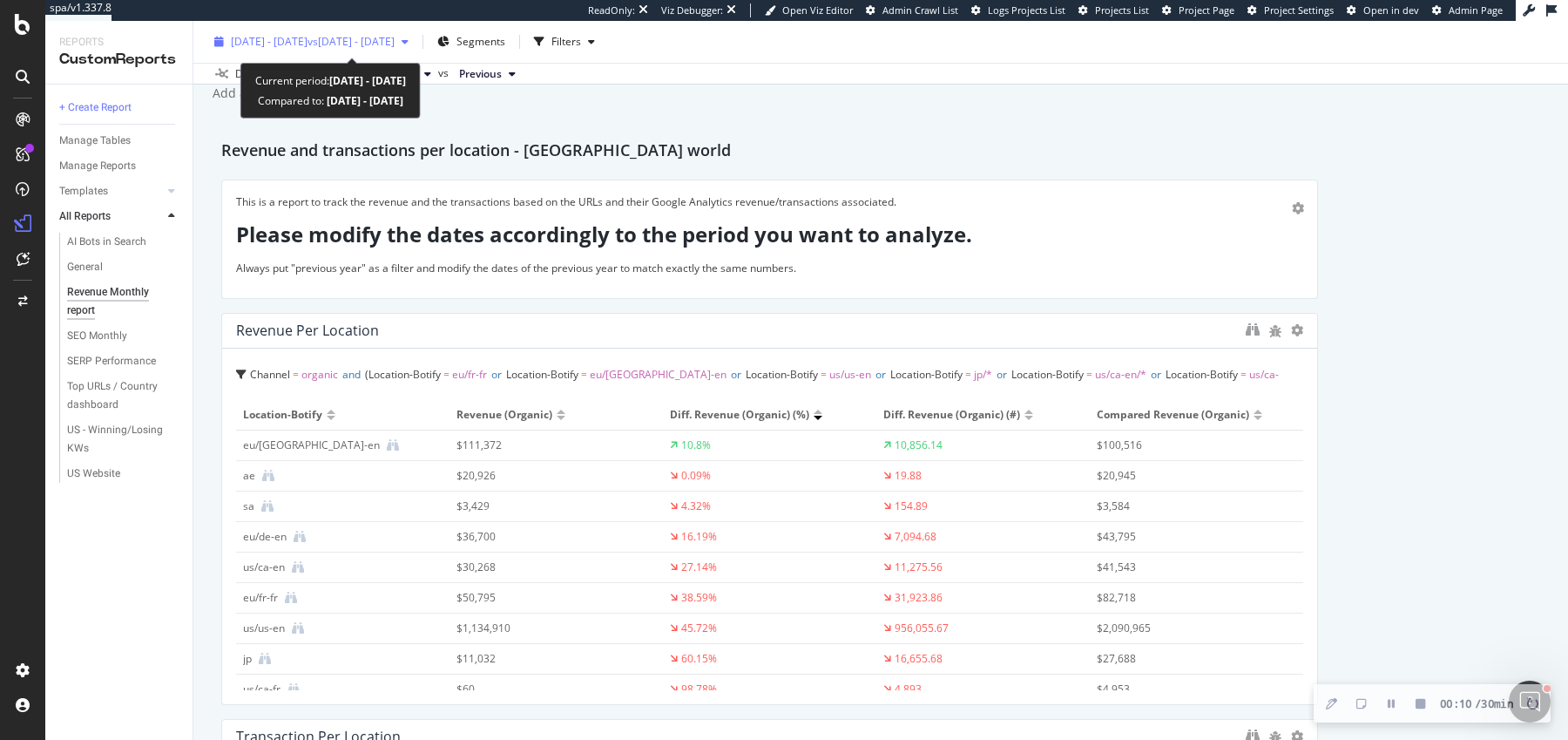
click at [307, 34] on span "2025 Jan. 1st - Jan. 31st" at bounding box center [269, 40] width 77 height 15
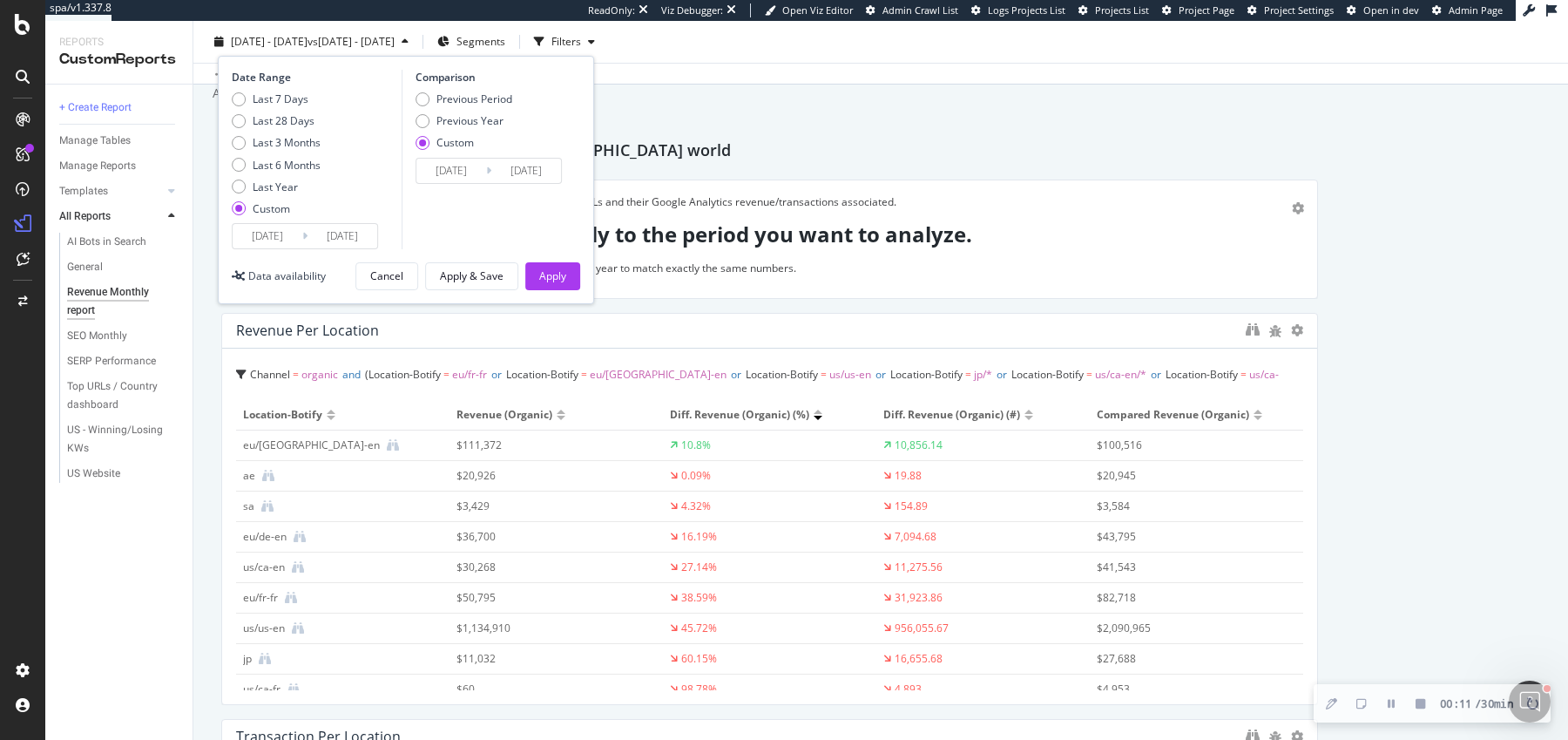
click at [272, 235] on input "2025/01/01" at bounding box center [267, 235] width 70 height 25
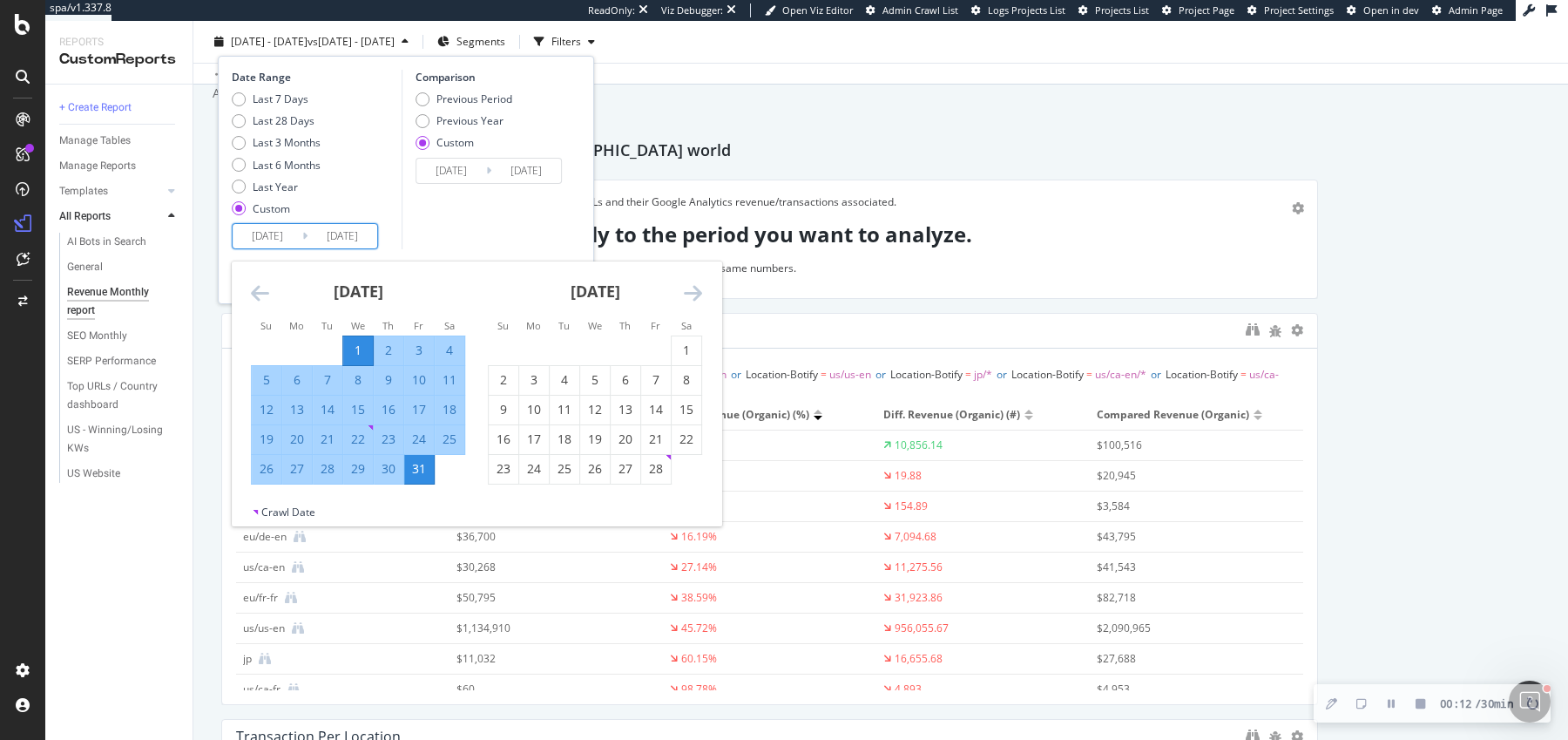
click at [691, 293] on icon "Move forward to switch to the next month." at bounding box center [692, 293] width 19 height 21
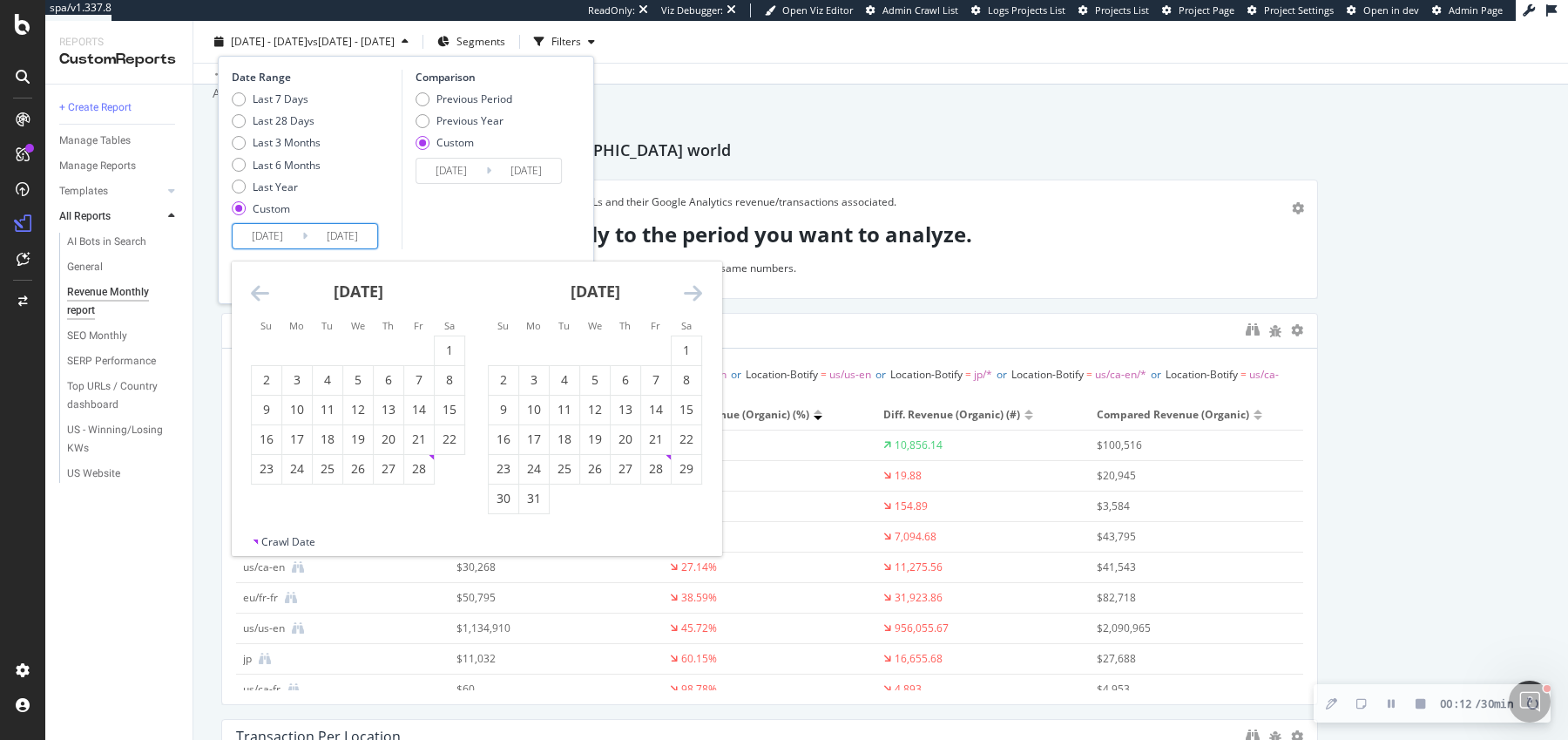
click at [691, 293] on icon "Move forward to switch to the next month." at bounding box center [692, 293] width 19 height 21
click at [559, 342] on div "1" at bounding box center [564, 351] width 30 height 18
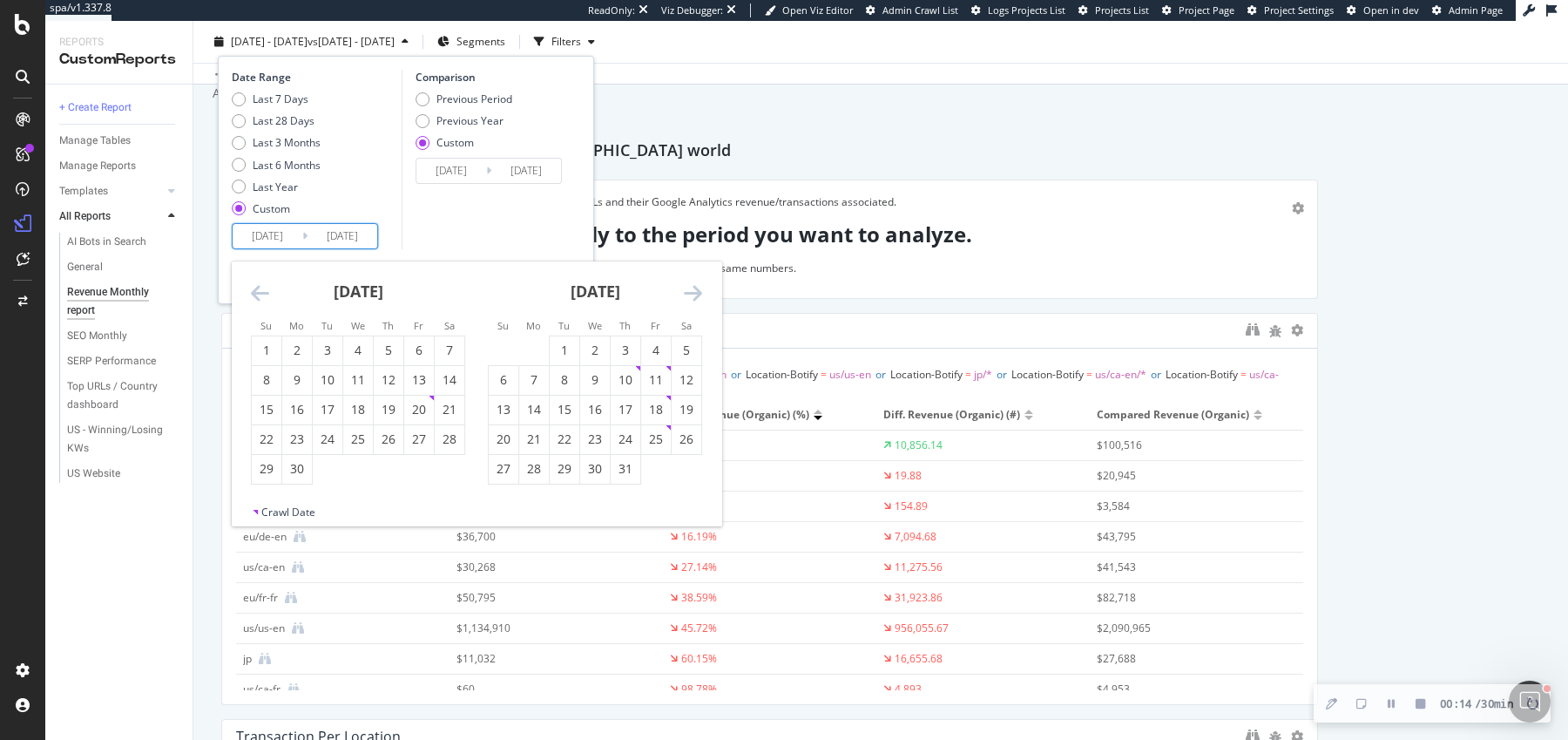
type input "2025/07/01"
click at [693, 290] on icon "Move forward to switch to the next month." at bounding box center [692, 293] width 19 height 21
click at [647, 468] on div "29" at bounding box center [656, 469] width 30 height 18
type input "2025/08/29"
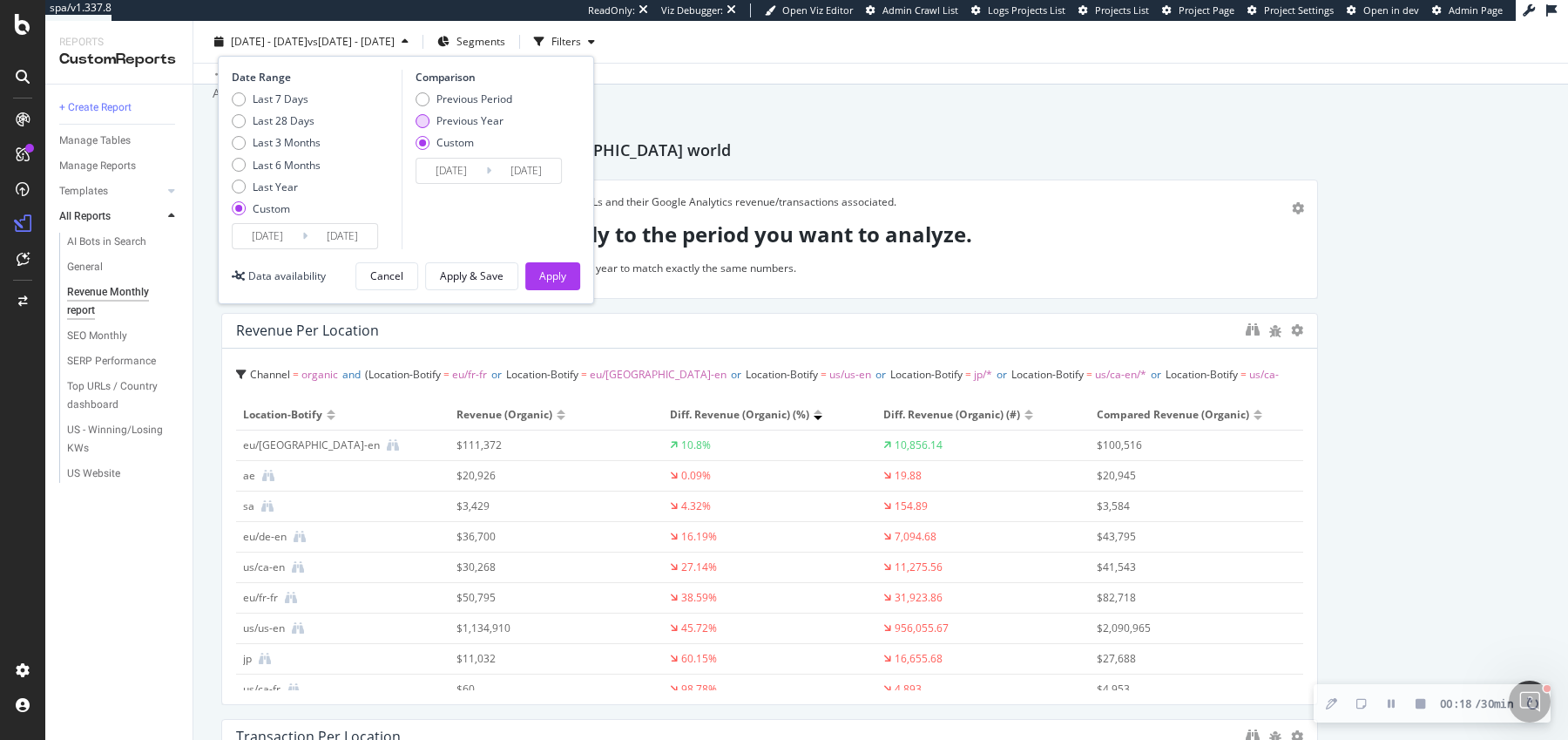
click at [451, 123] on div "Previous Year" at bounding box center [470, 120] width 67 height 15
type input "2024/07/02"
type input "2024/08/30"
click at [460, 168] on input "2024/07/02" at bounding box center [451, 170] width 70 height 25
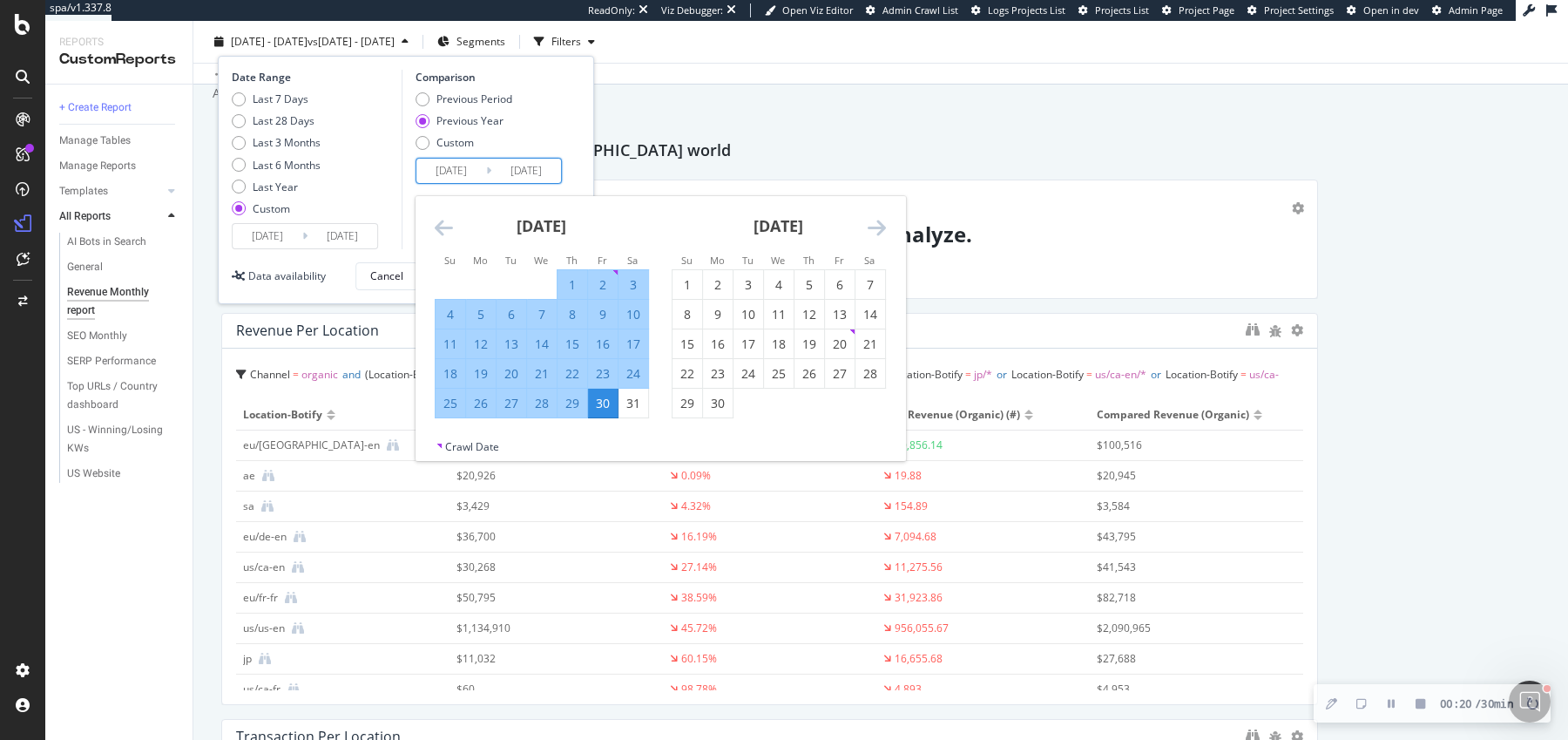
click at [475, 171] on input "2024/07/02" at bounding box center [451, 170] width 70 height 25
type input "2024/07/01"
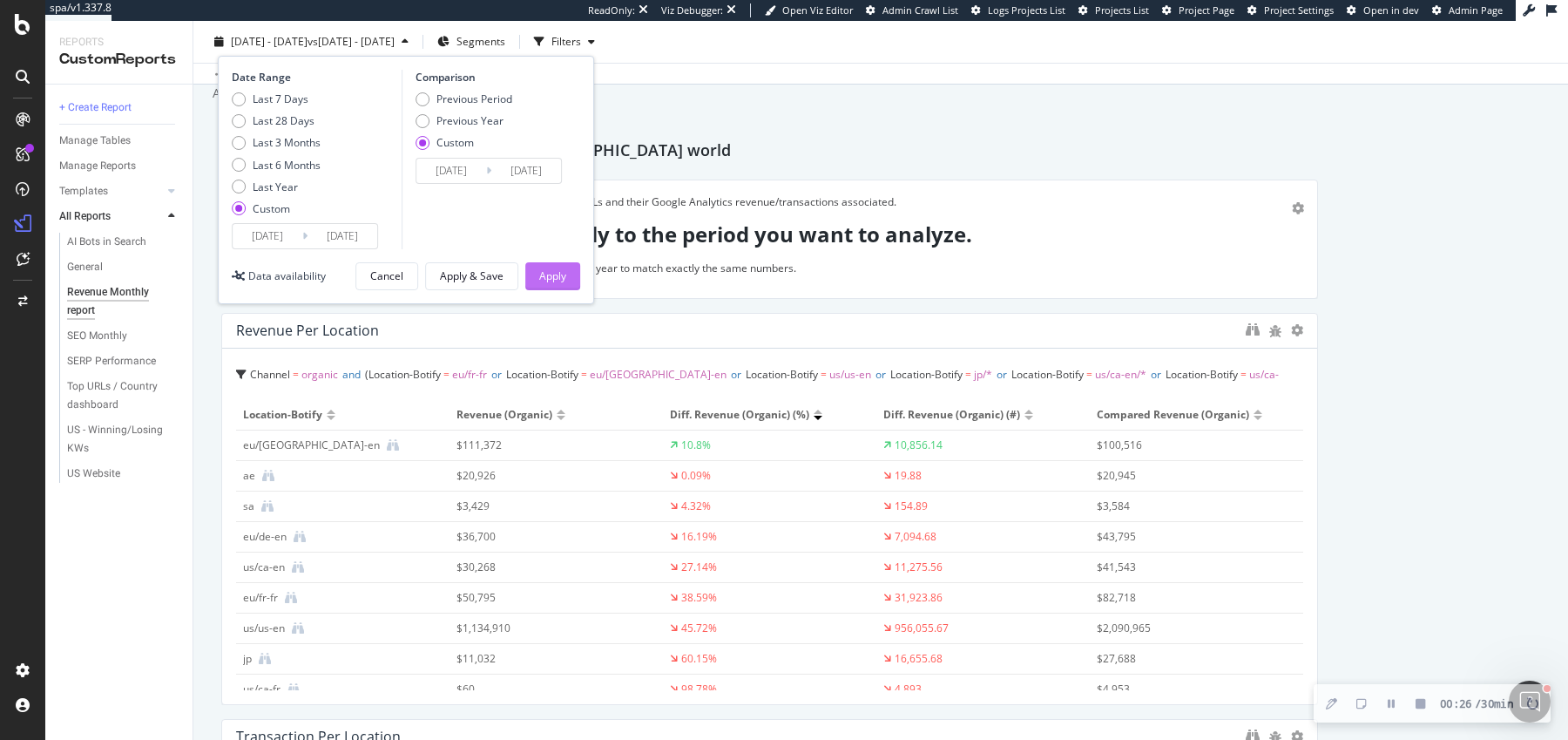
type input "2024/08/29"
click at [555, 277] on div "Apply" at bounding box center [552, 275] width 27 height 15
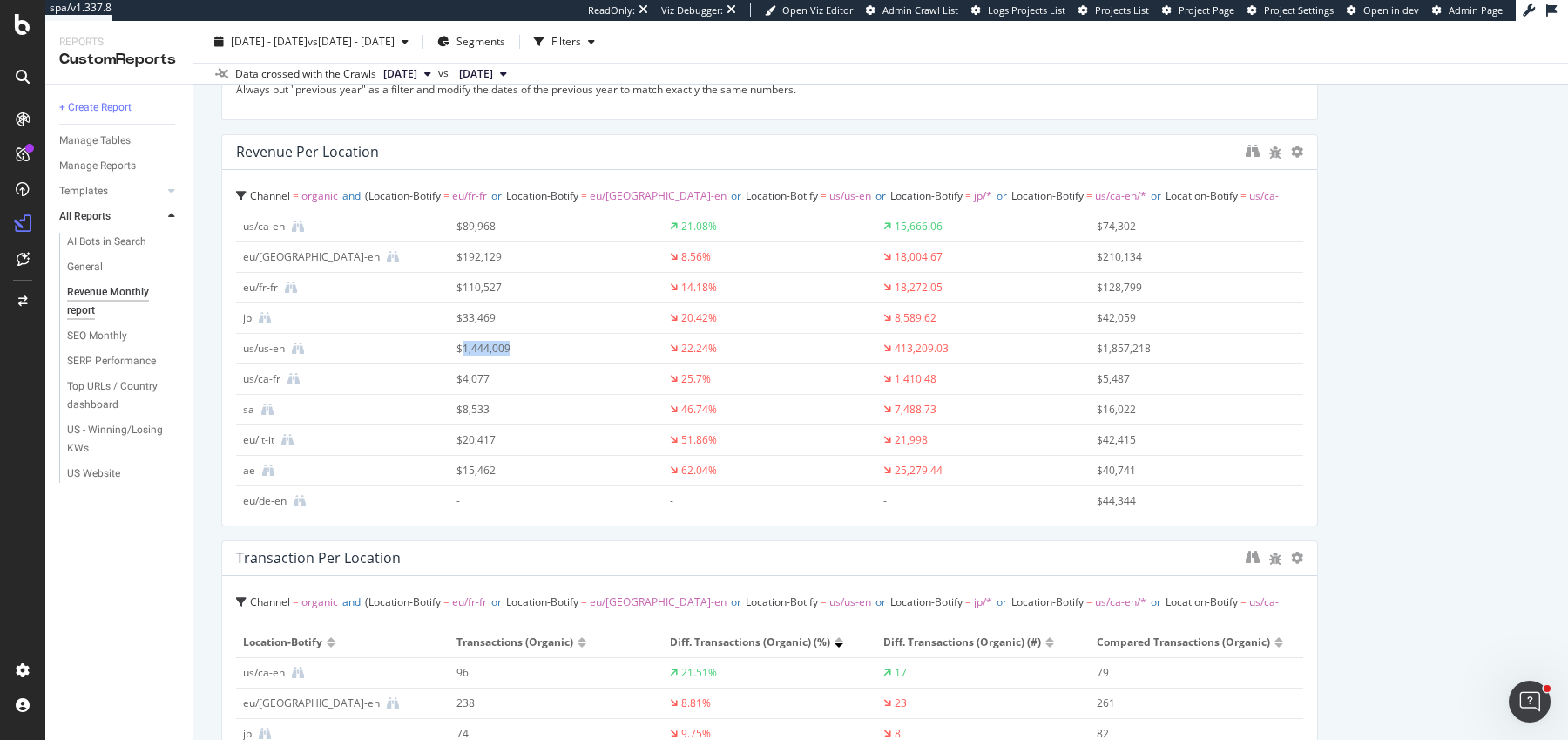
scroll to position [34, 0]
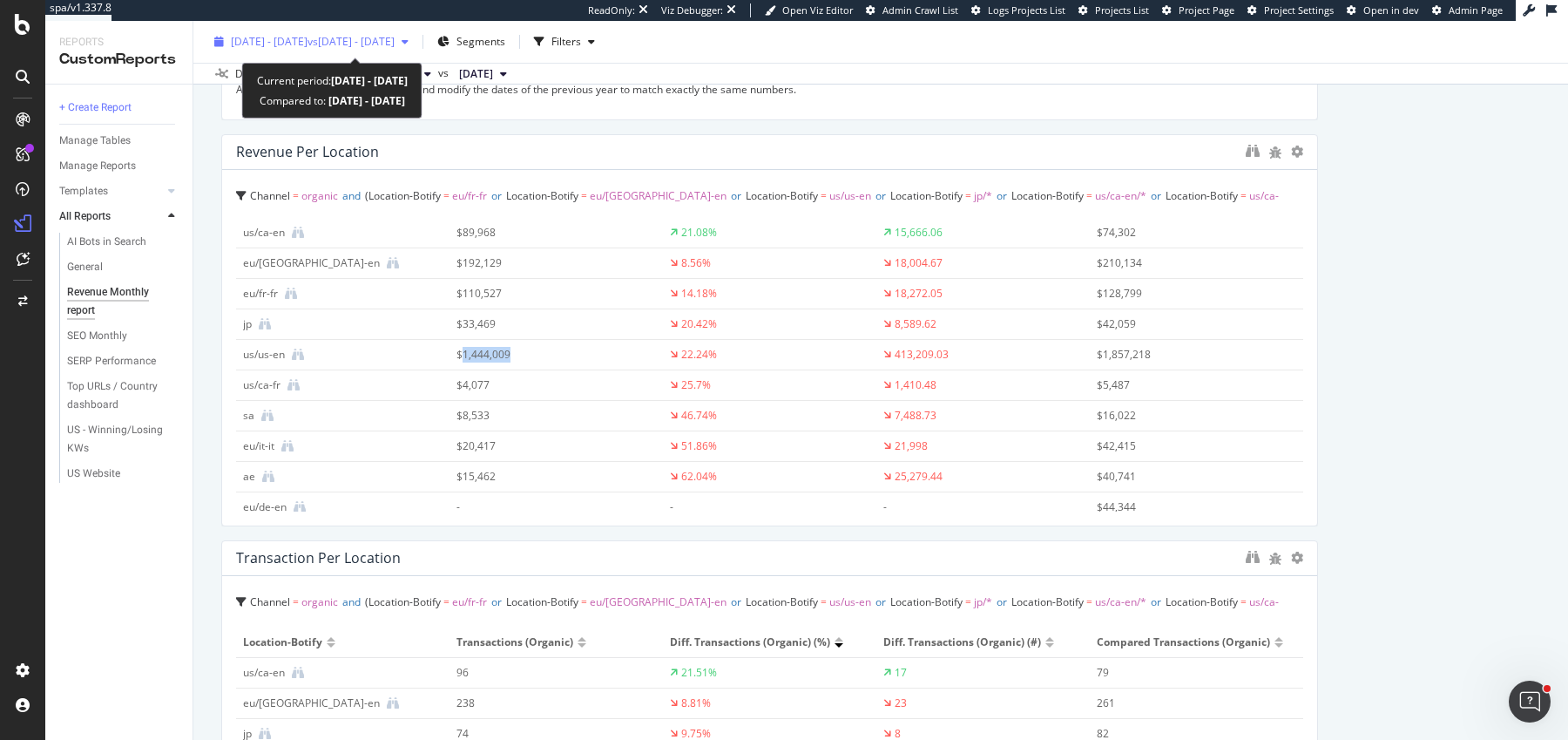
click at [380, 39] on span "vs 2025 May. 2nd - Jun. 30th" at bounding box center [351, 40] width 87 height 15
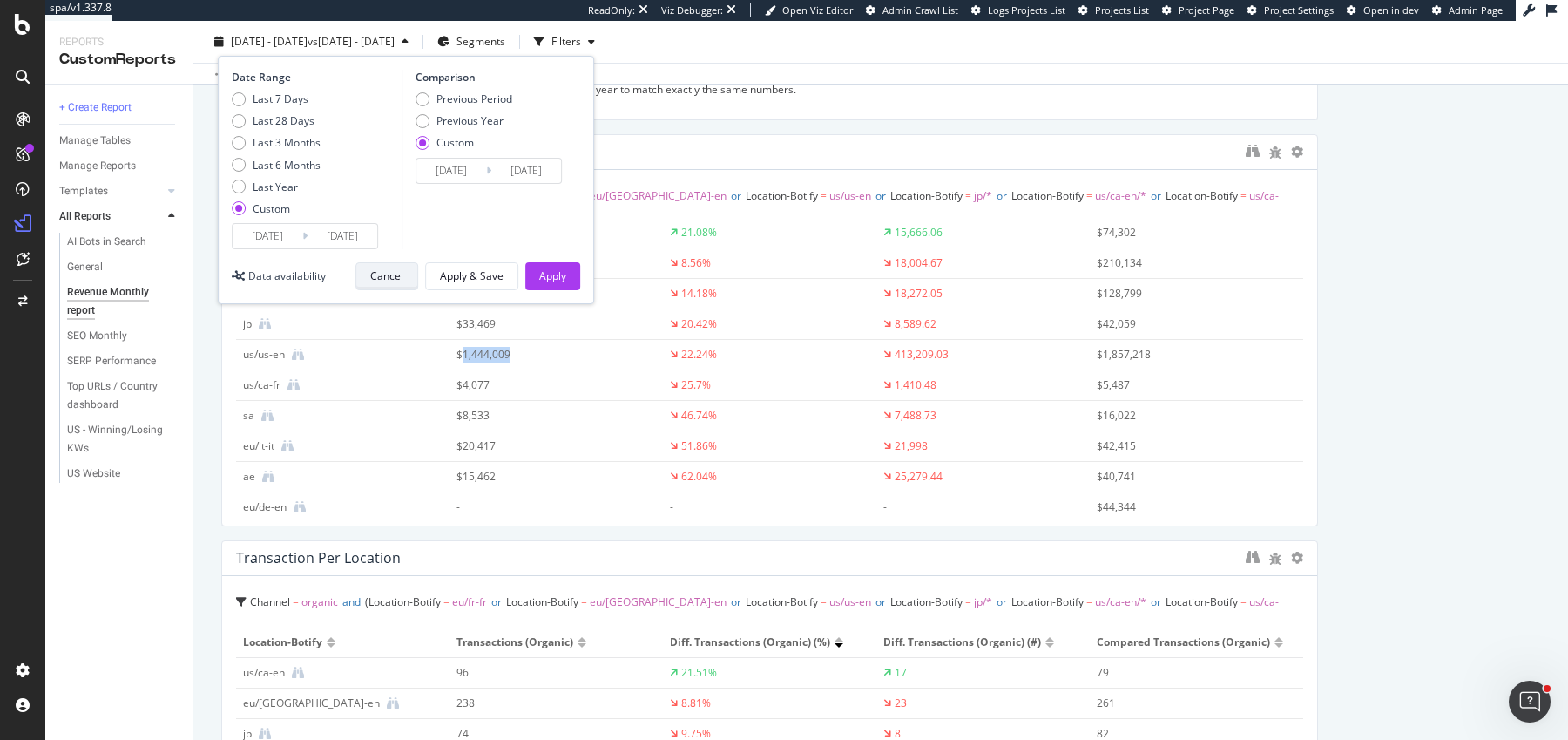
click at [383, 274] on div "Cancel" at bounding box center [387, 275] width 33 height 15
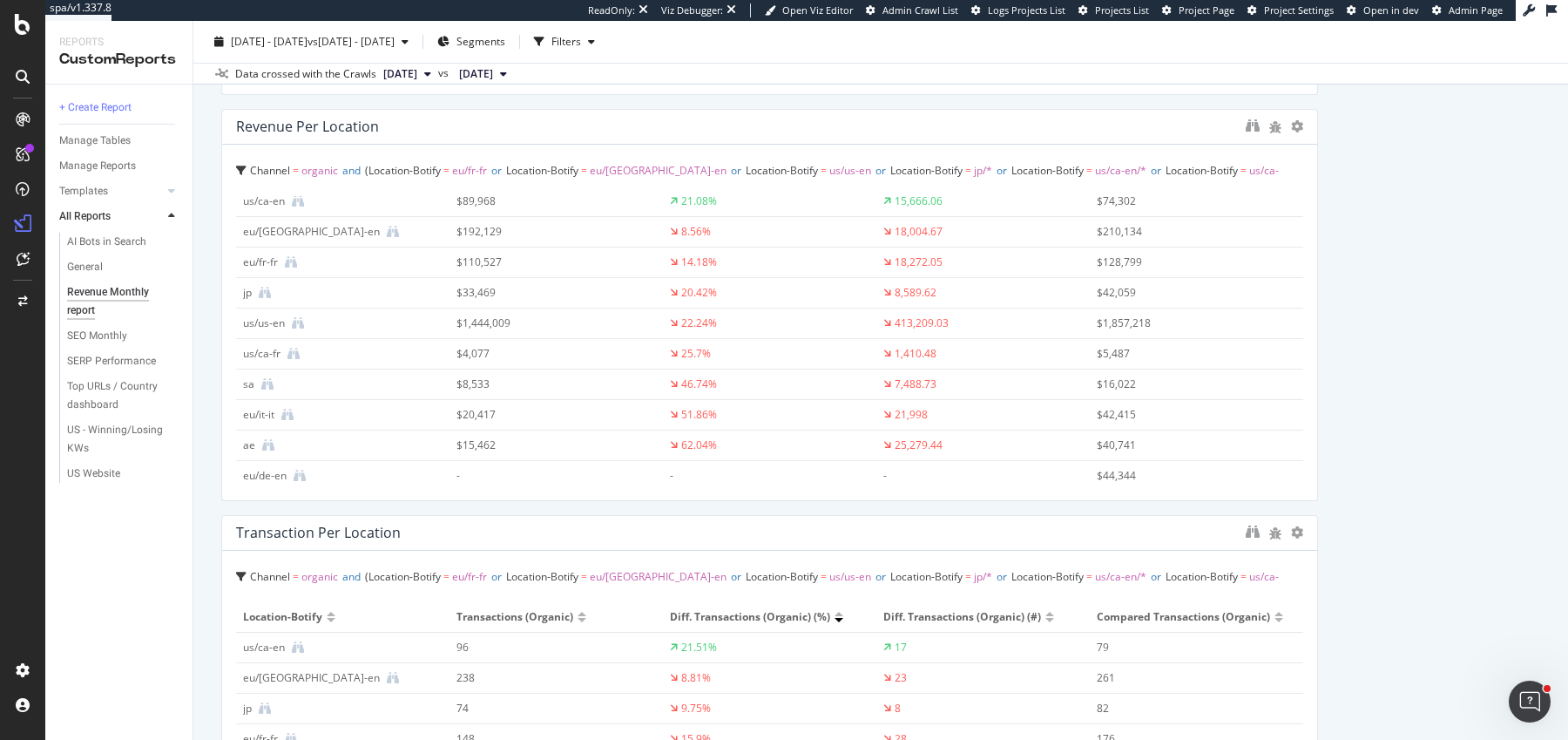
scroll to position [268, 0]
click at [1250, 122] on icon "binoculars" at bounding box center [1253, 119] width 14 height 14
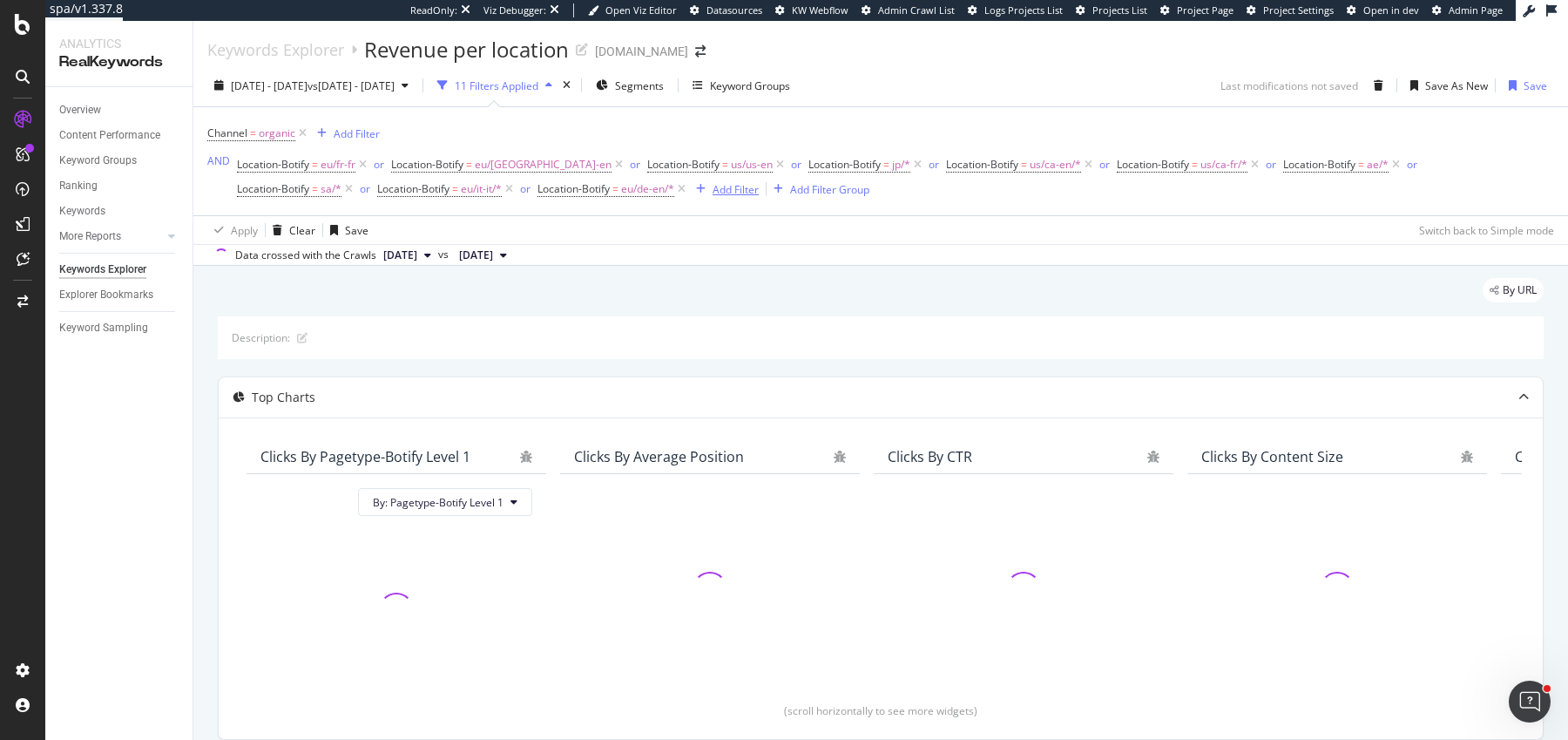
click at [712, 188] on div "Add Filter" at bounding box center [735, 189] width 46 height 15
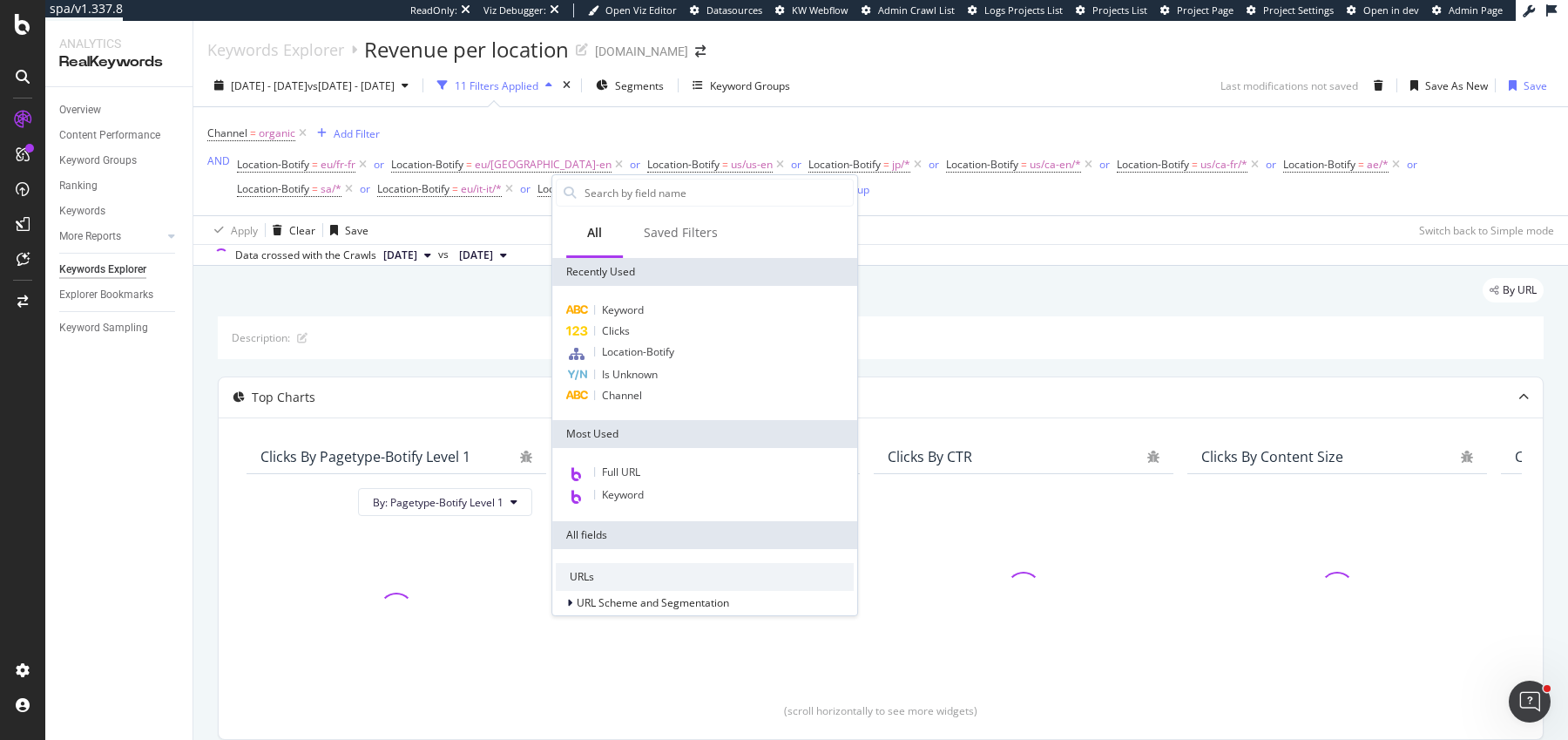
type input ";"
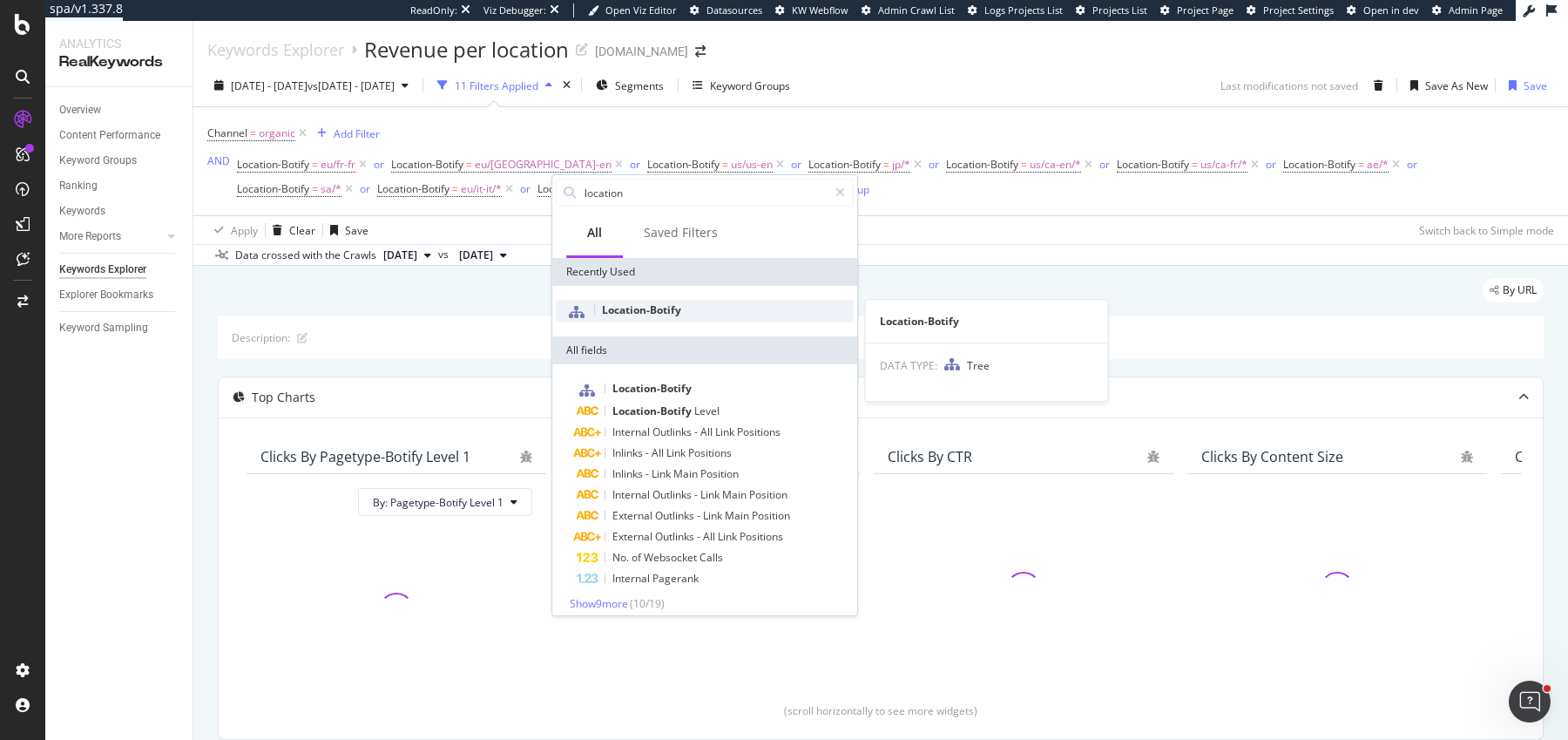
type input "location"
click at [664, 313] on span "Location-Botify" at bounding box center [641, 309] width 79 height 15
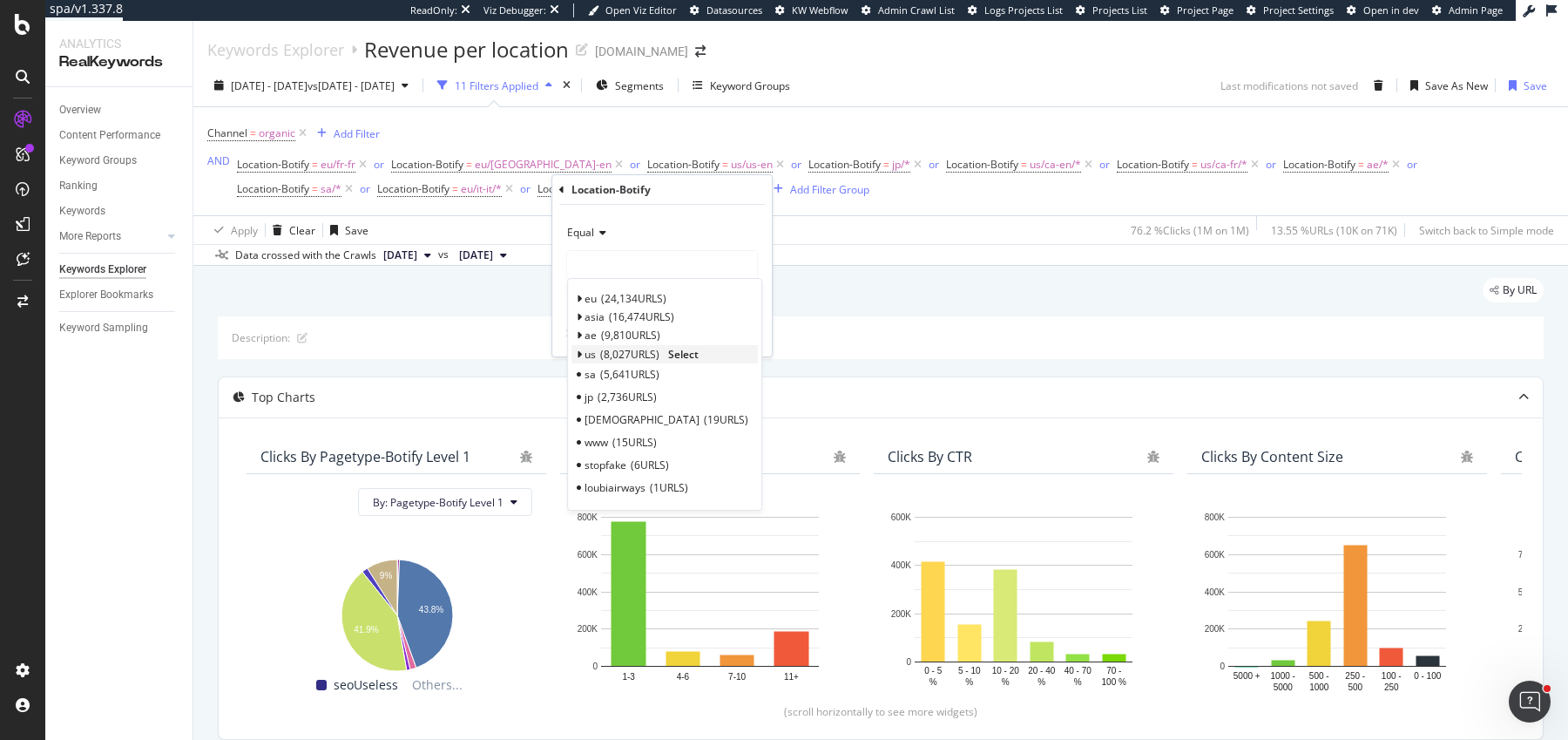
click at [579, 346] on div "us 8,027 URLS Select" at bounding box center [664, 354] width 186 height 19
click at [577, 351] on icon at bounding box center [579, 355] width 6 height 11
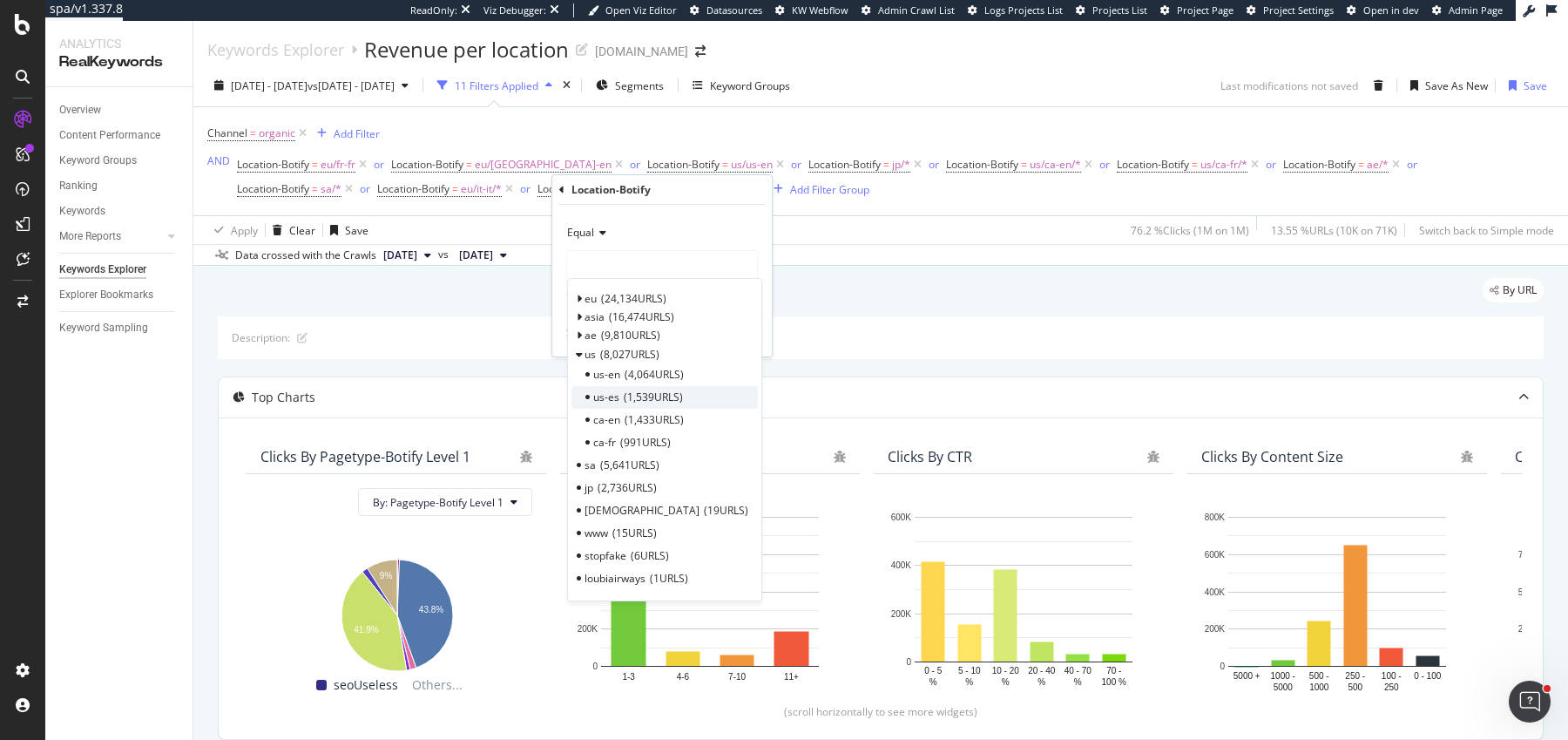
click at [653, 402] on span "1,539 URLS" at bounding box center [653, 396] width 59 height 15
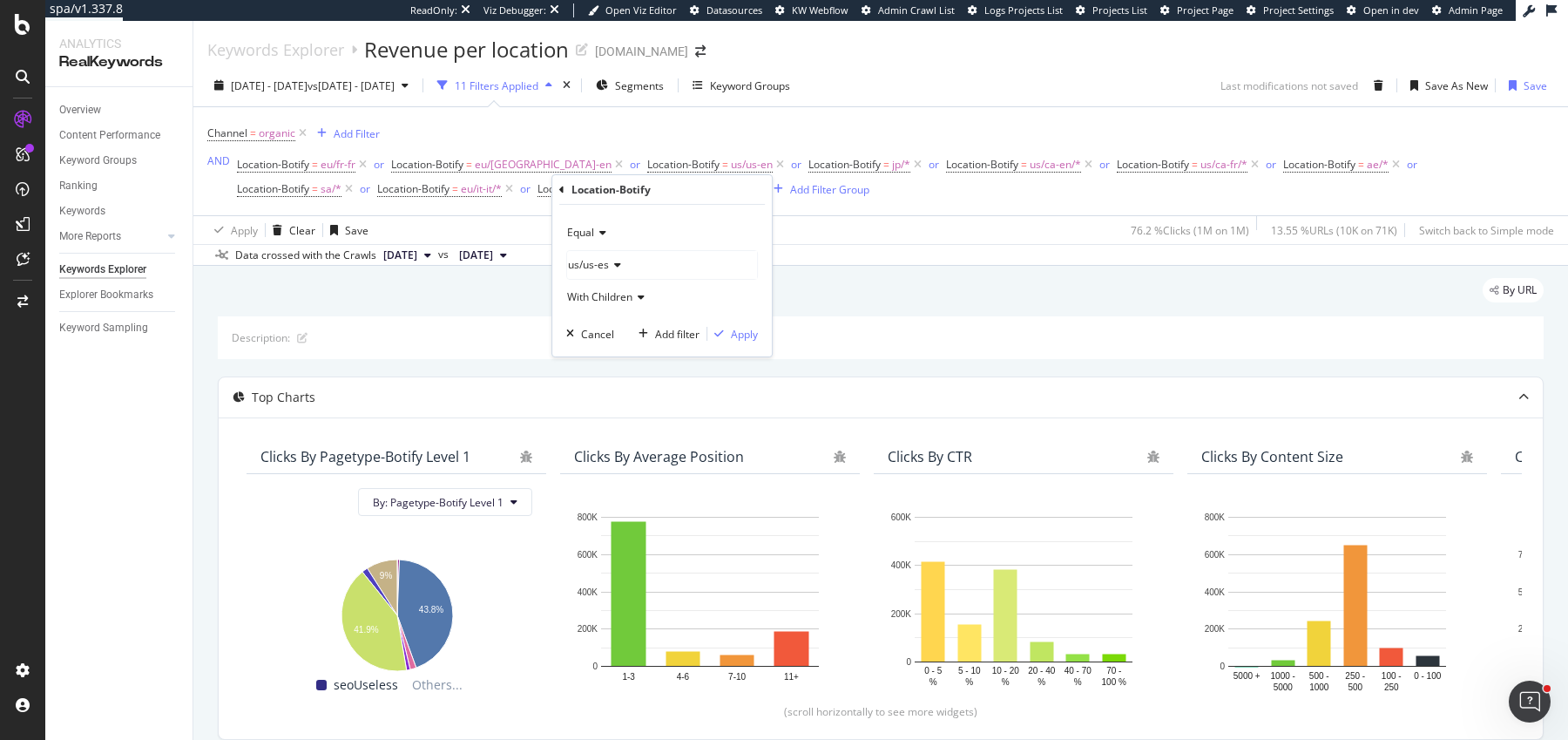
click at [742, 321] on div "Equal us/us-es With Children Cancel Add filter Apply" at bounding box center [662, 281] width 220 height 152
click at [737, 334] on div "Apply" at bounding box center [744, 334] width 27 height 15
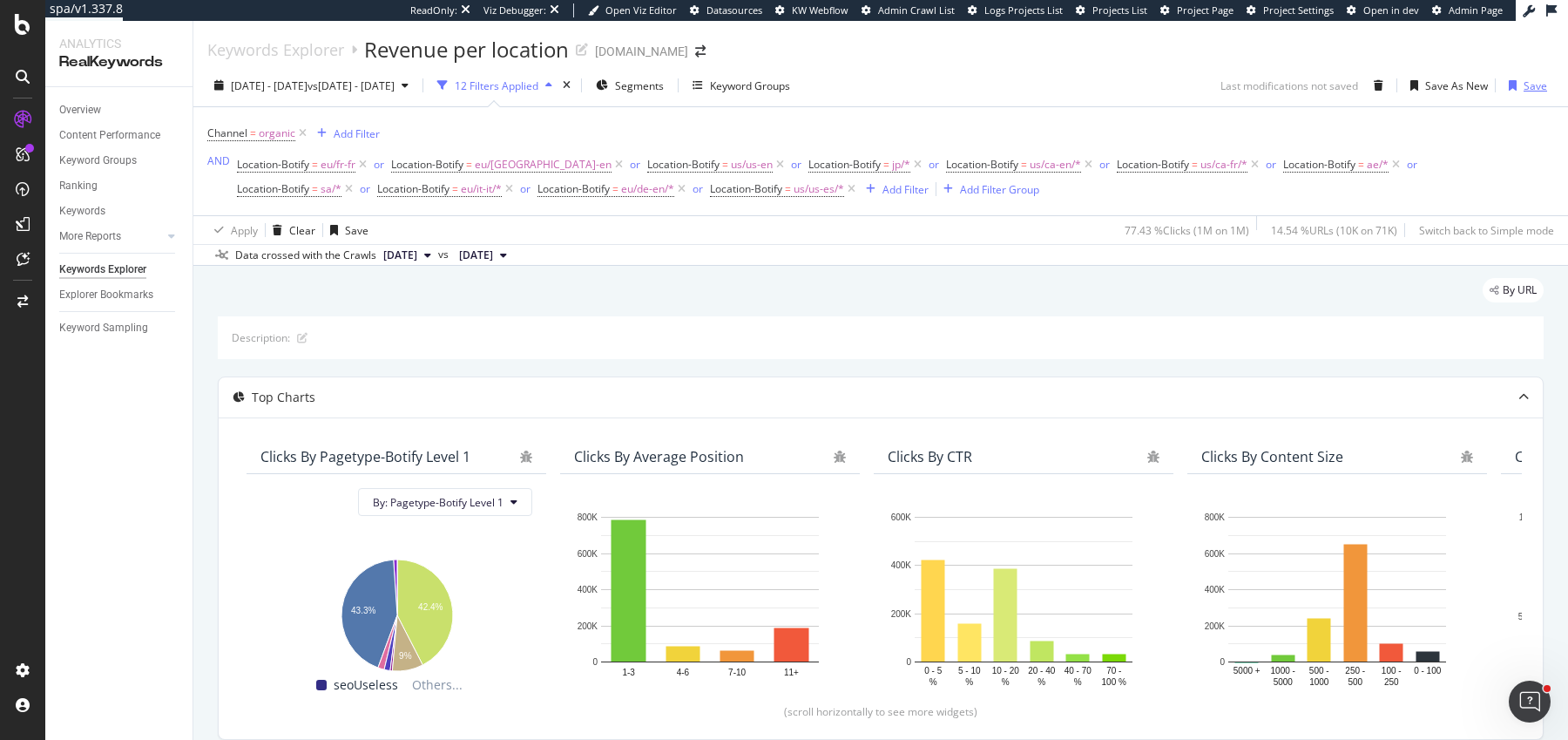
click at [1529, 86] on div "Save" at bounding box center [1535, 86] width 24 height 15
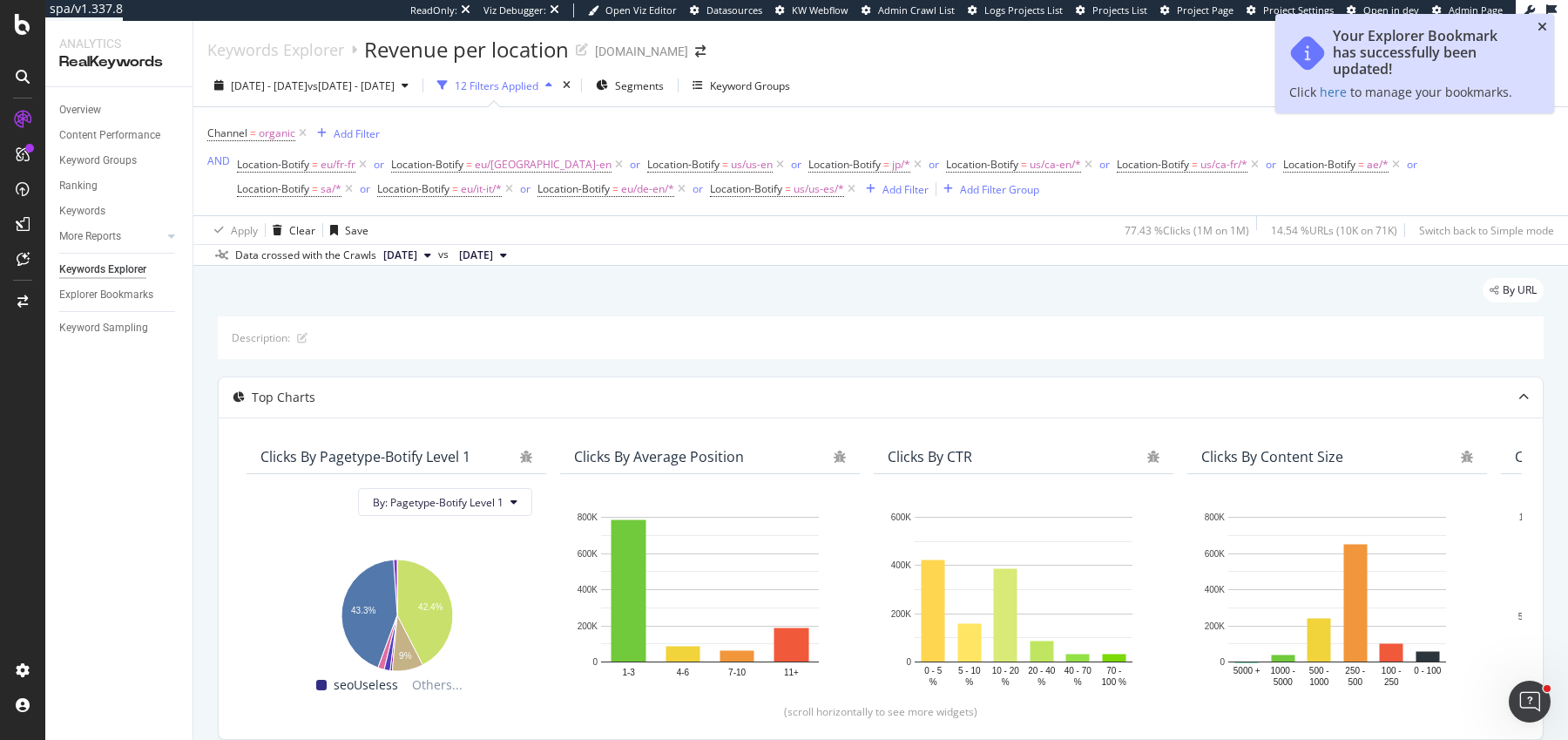
click at [1546, 31] on icon "close toast" at bounding box center [1542, 27] width 10 height 12
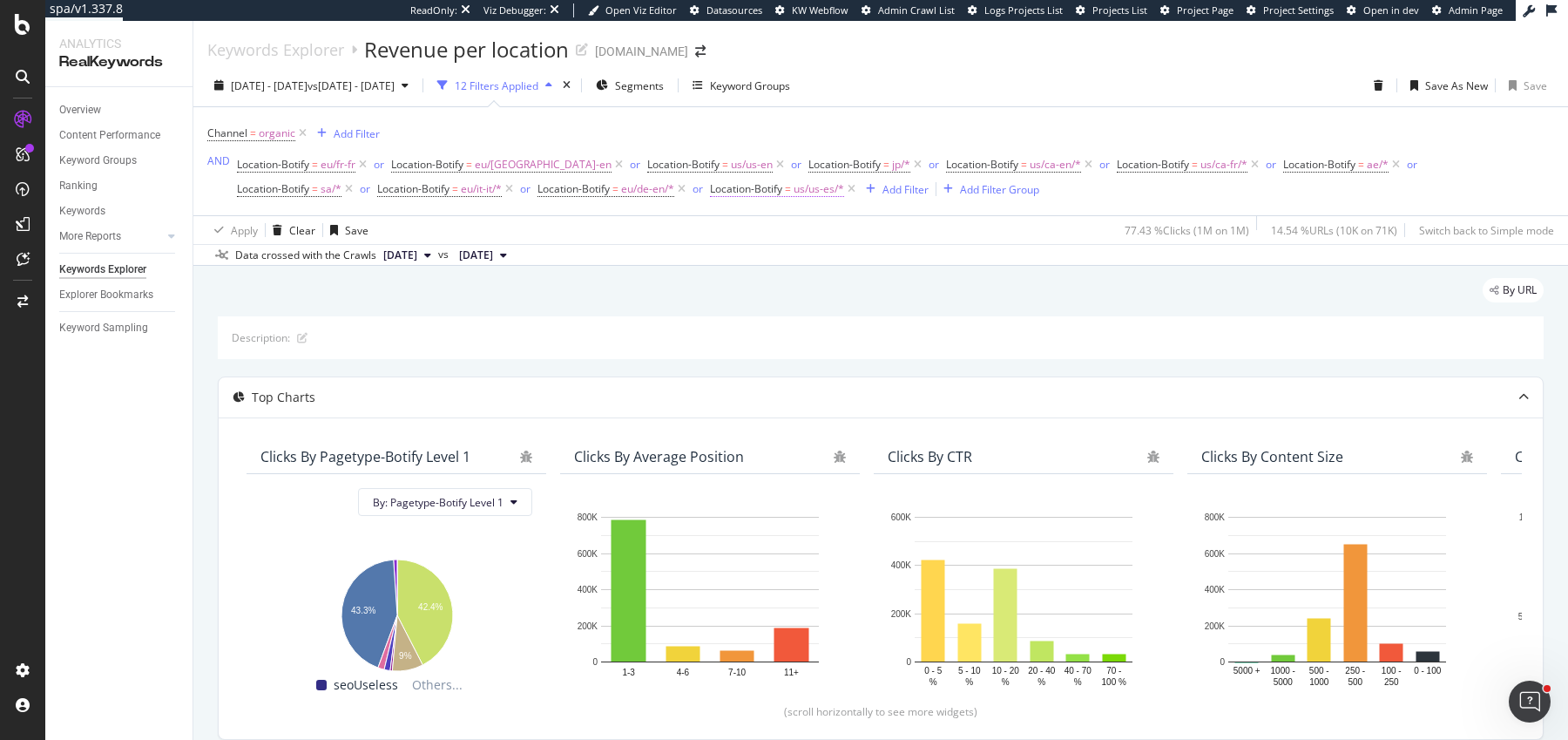
click at [794, 192] on span "us/us-es/*" at bounding box center [818, 189] width 50 height 25
click at [608, 253] on span "us/us-es" at bounding box center [611, 260] width 41 height 15
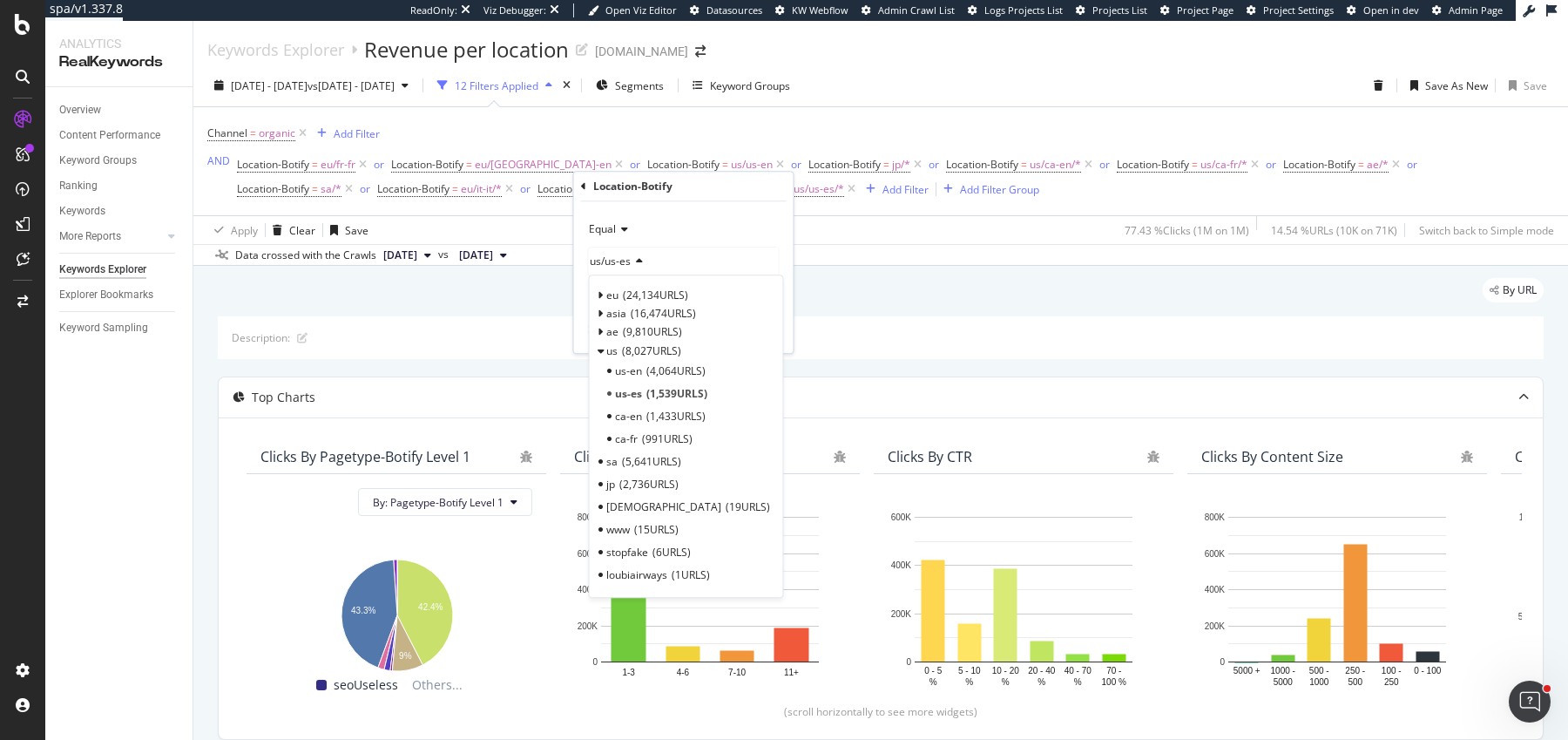
click at [610, 235] on span "Equal" at bounding box center [602, 229] width 27 height 15
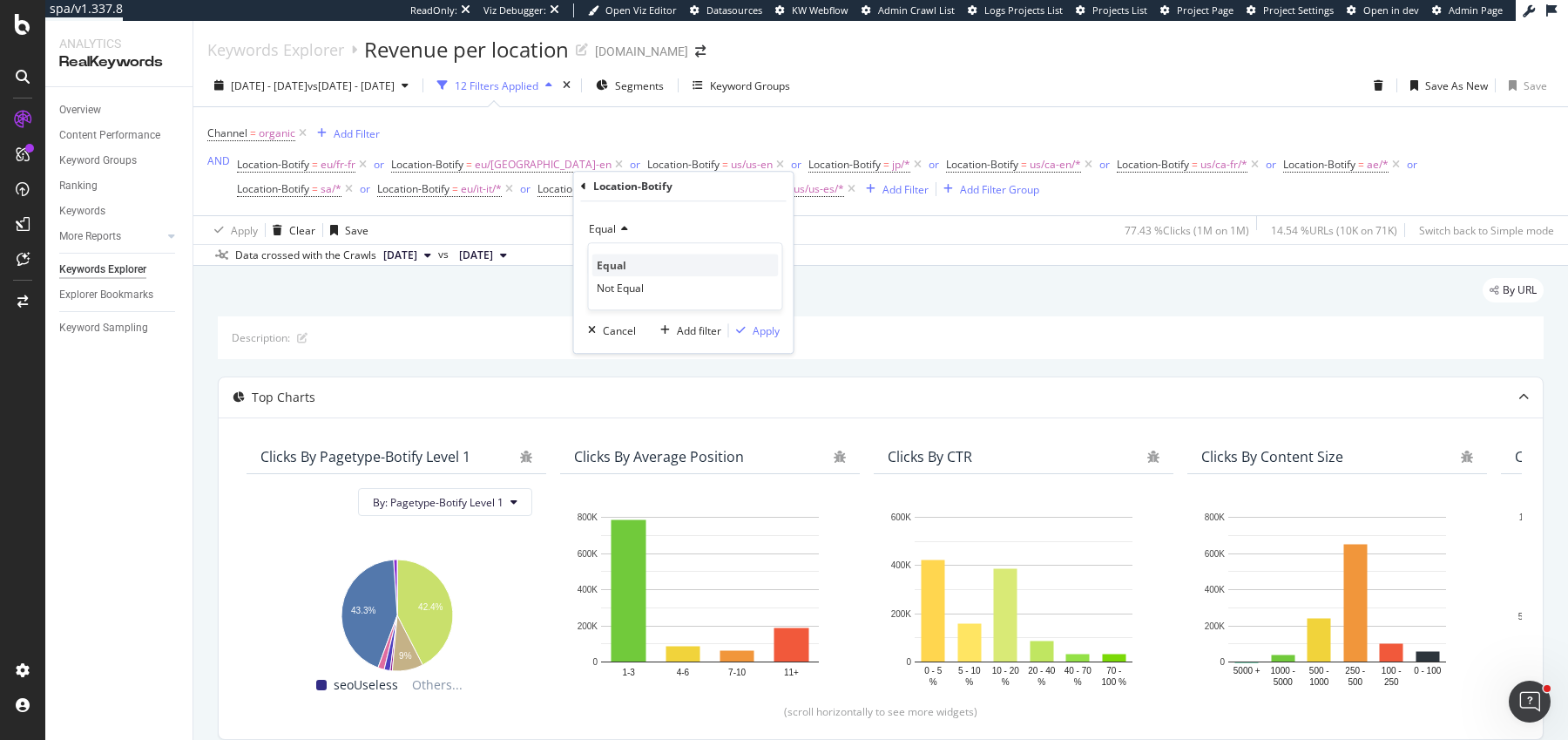
click at [614, 261] on span "Equal" at bounding box center [612, 265] width 30 height 15
click at [614, 223] on span "Equal" at bounding box center [602, 229] width 27 height 15
click at [614, 224] on span "Equal" at bounding box center [602, 229] width 27 height 15
click at [578, 189] on div "Location-Botify Equal us/us-es With Children Cancel Add filter Apply" at bounding box center [684, 262] width 220 height 181
click at [581, 186] on icon at bounding box center [583, 186] width 5 height 11
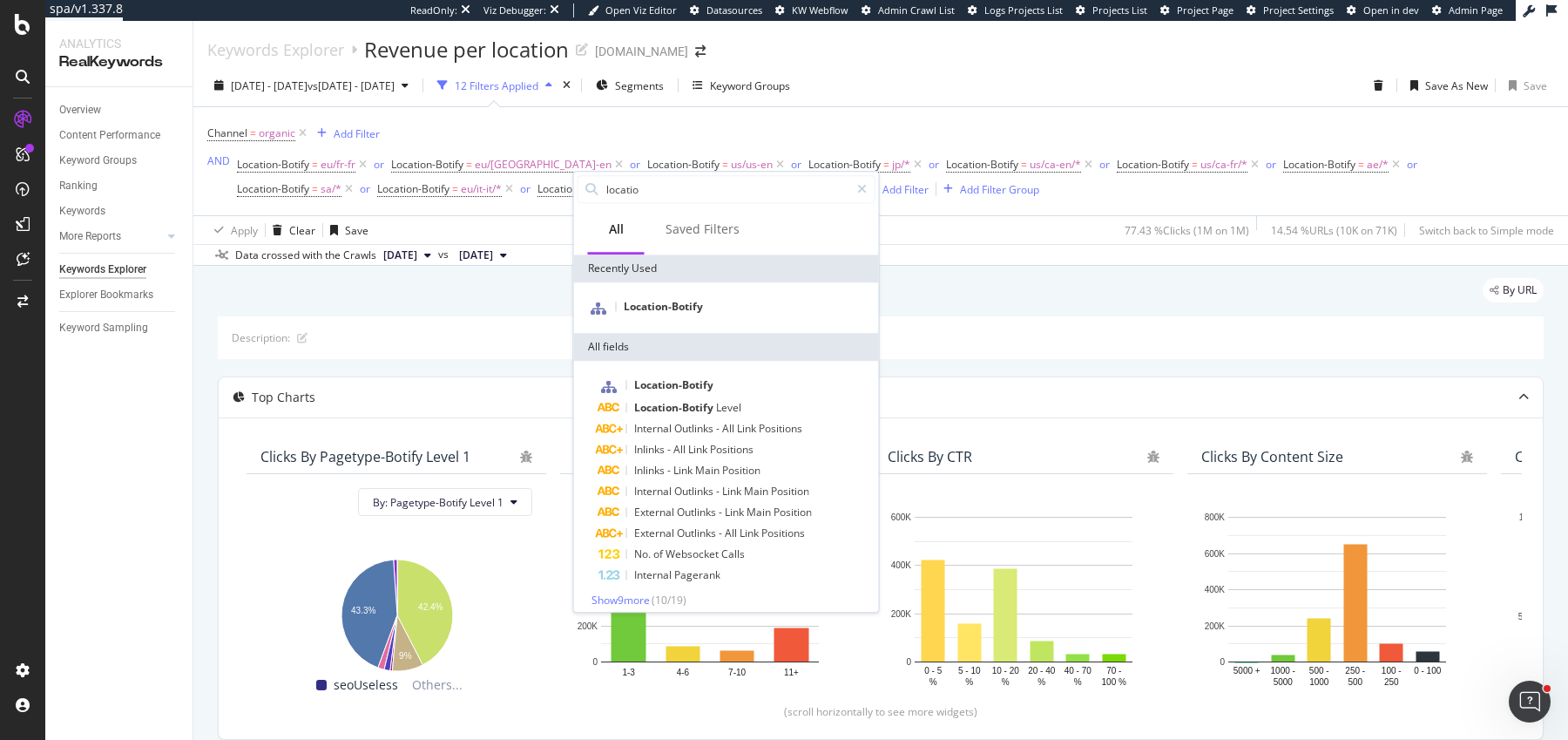
type input "location"
click at [682, 402] on span "Location-Botify" at bounding box center [675, 407] width 82 height 15
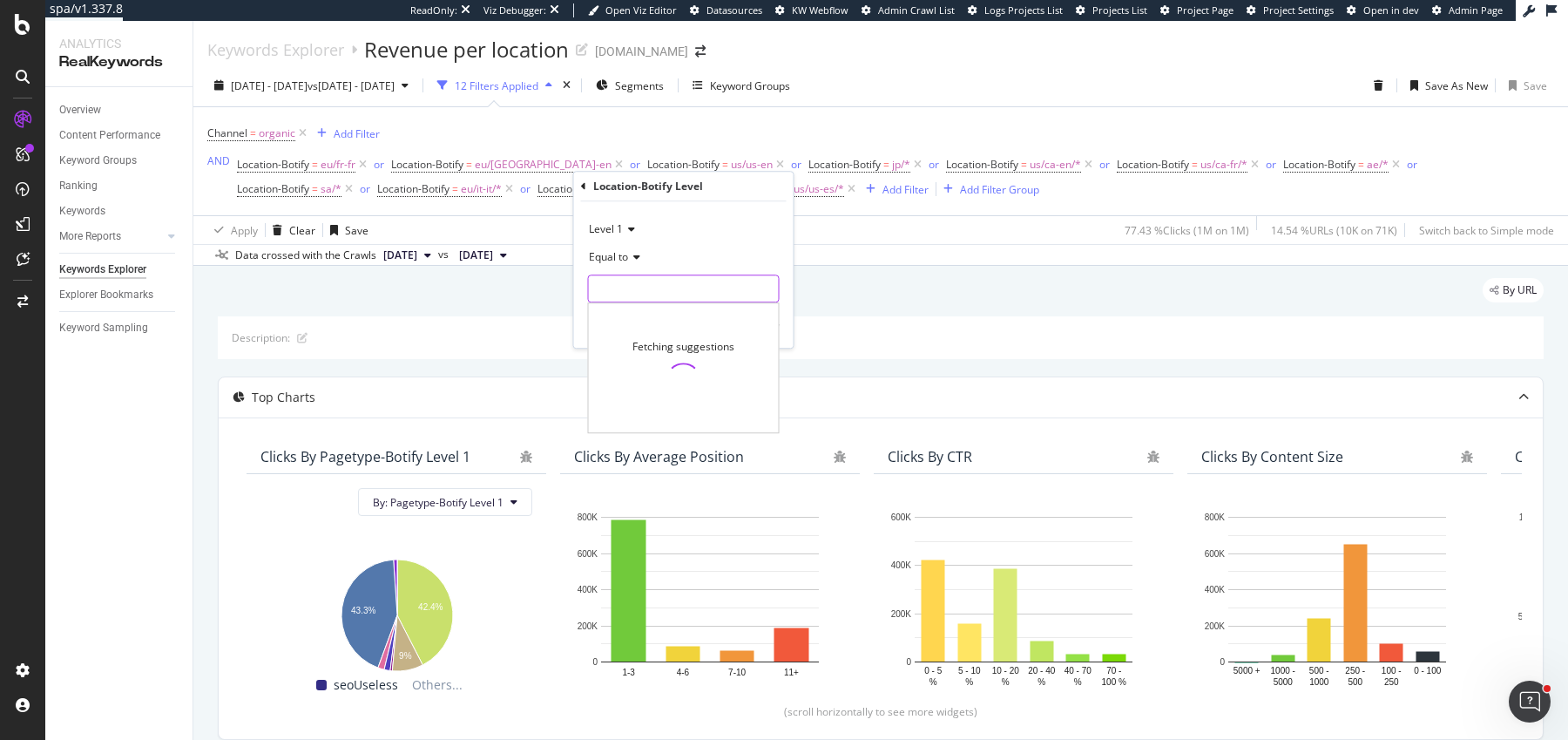
click at [625, 275] on input "text" at bounding box center [684, 289] width 190 height 28
click at [626, 266] on div "Equal to" at bounding box center [684, 257] width 192 height 28
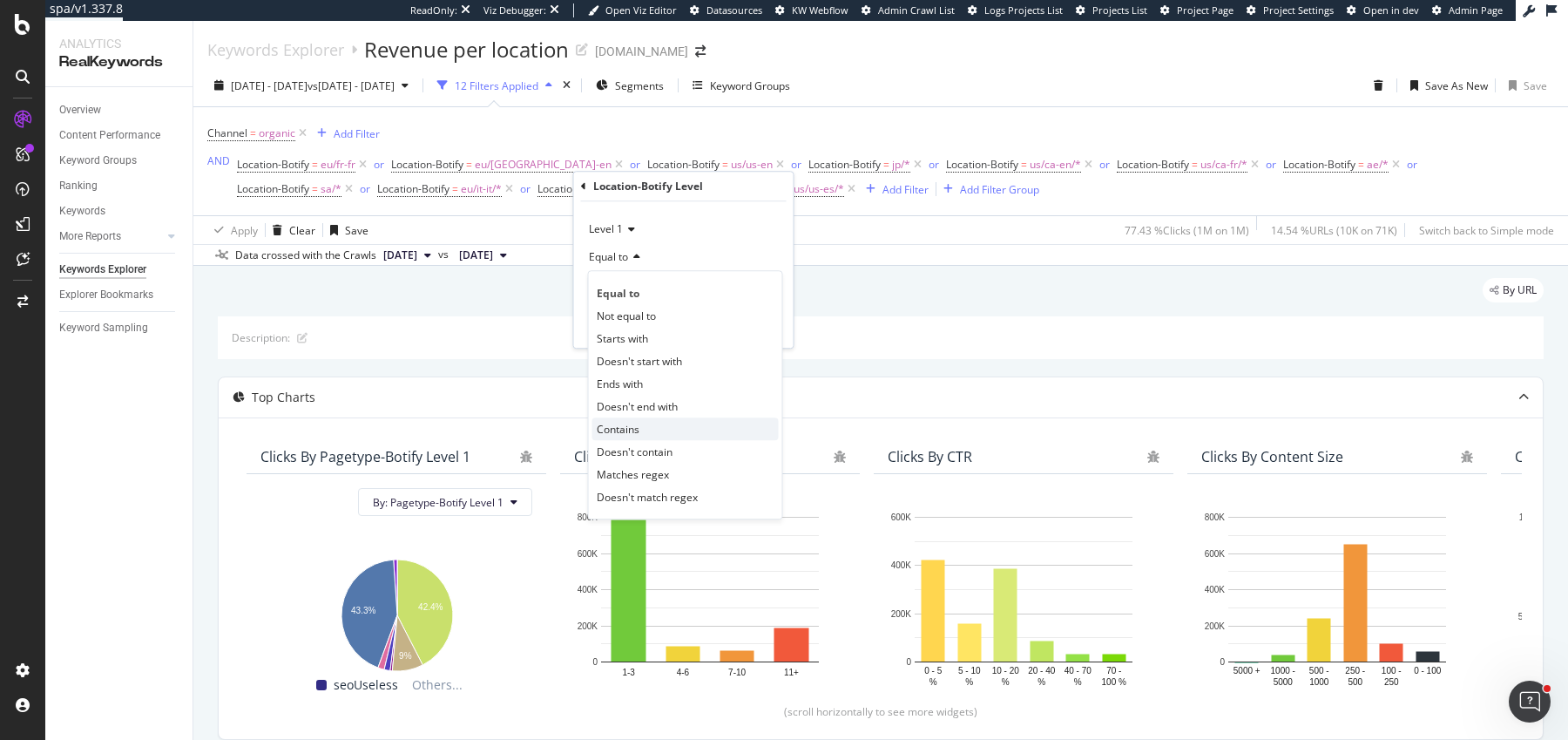
click at [637, 423] on span "Contains" at bounding box center [618, 429] width 42 height 15
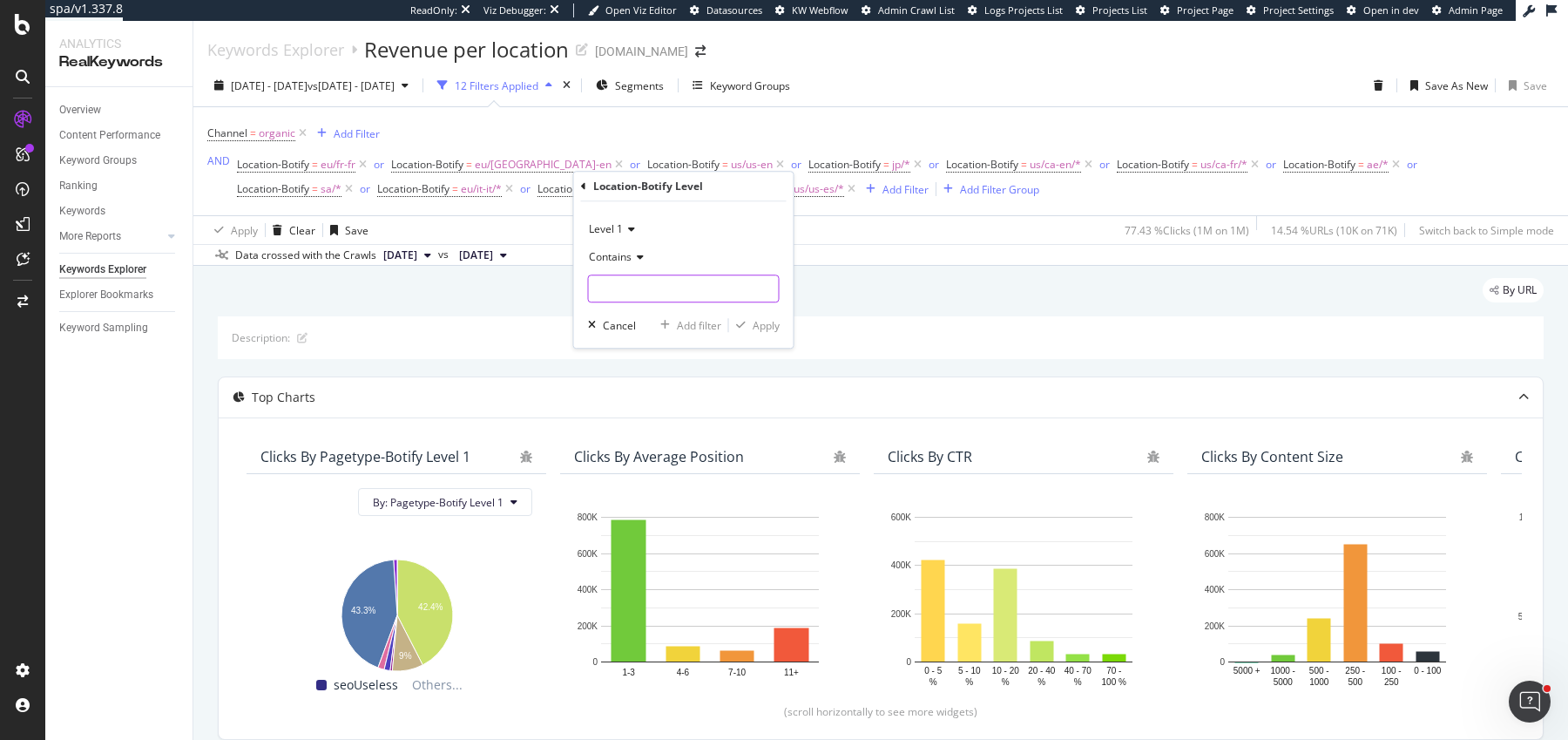
click at [642, 287] on input "text" at bounding box center [684, 289] width 190 height 28
click at [634, 259] on icon at bounding box center [637, 257] width 12 height 11
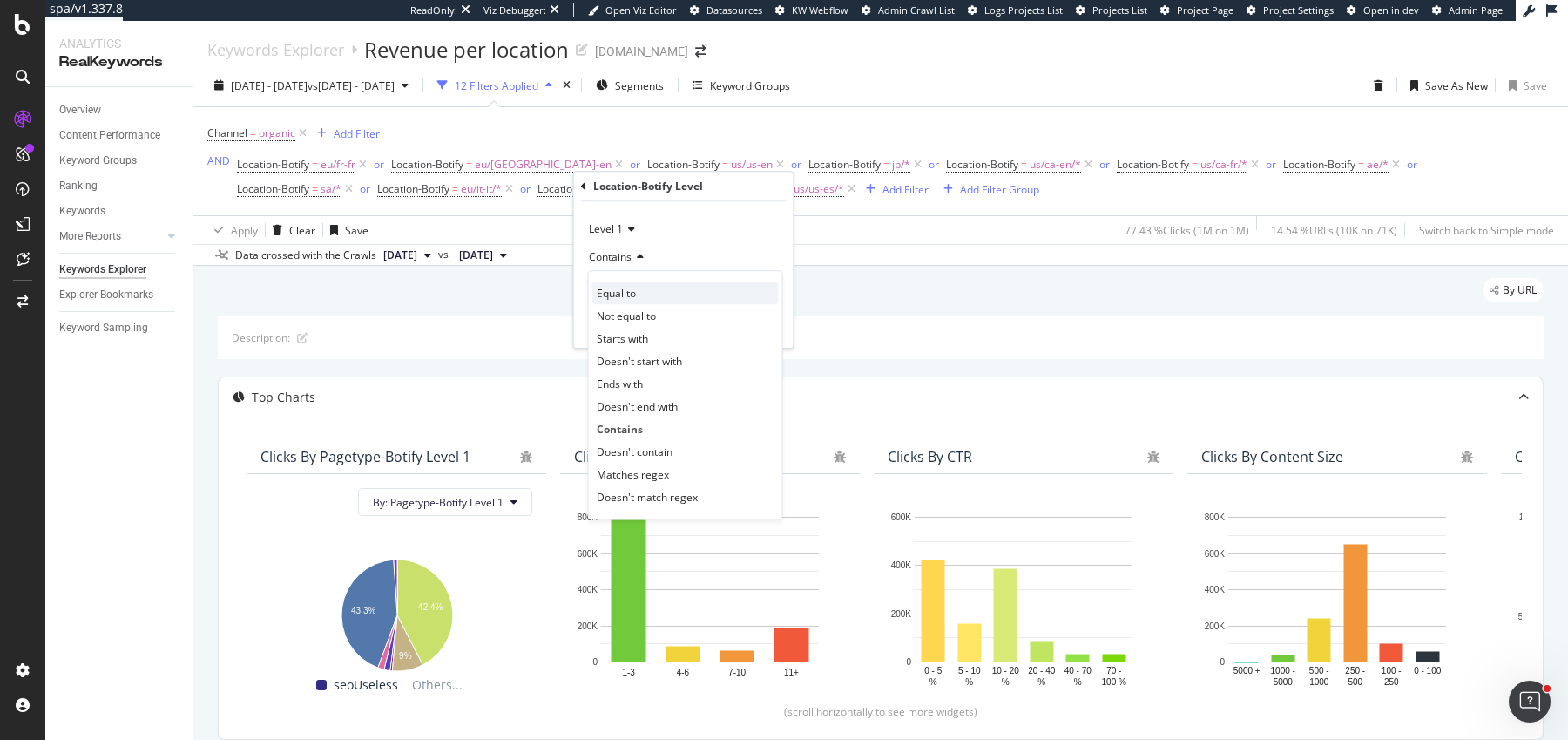
click at [626, 291] on span "Equal to" at bounding box center [617, 293] width 39 height 15
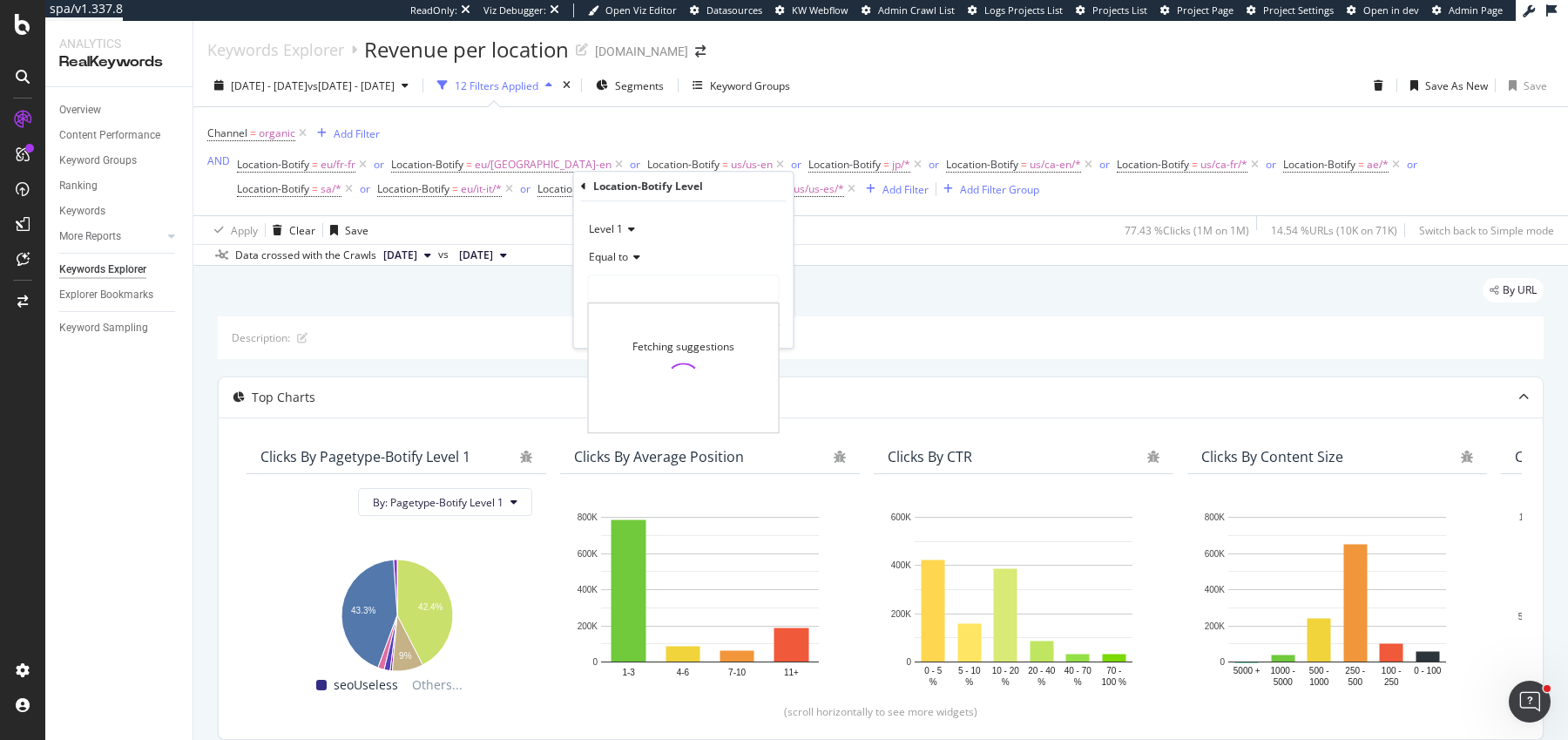
click at [629, 290] on input "text" at bounding box center [684, 289] width 190 height 28
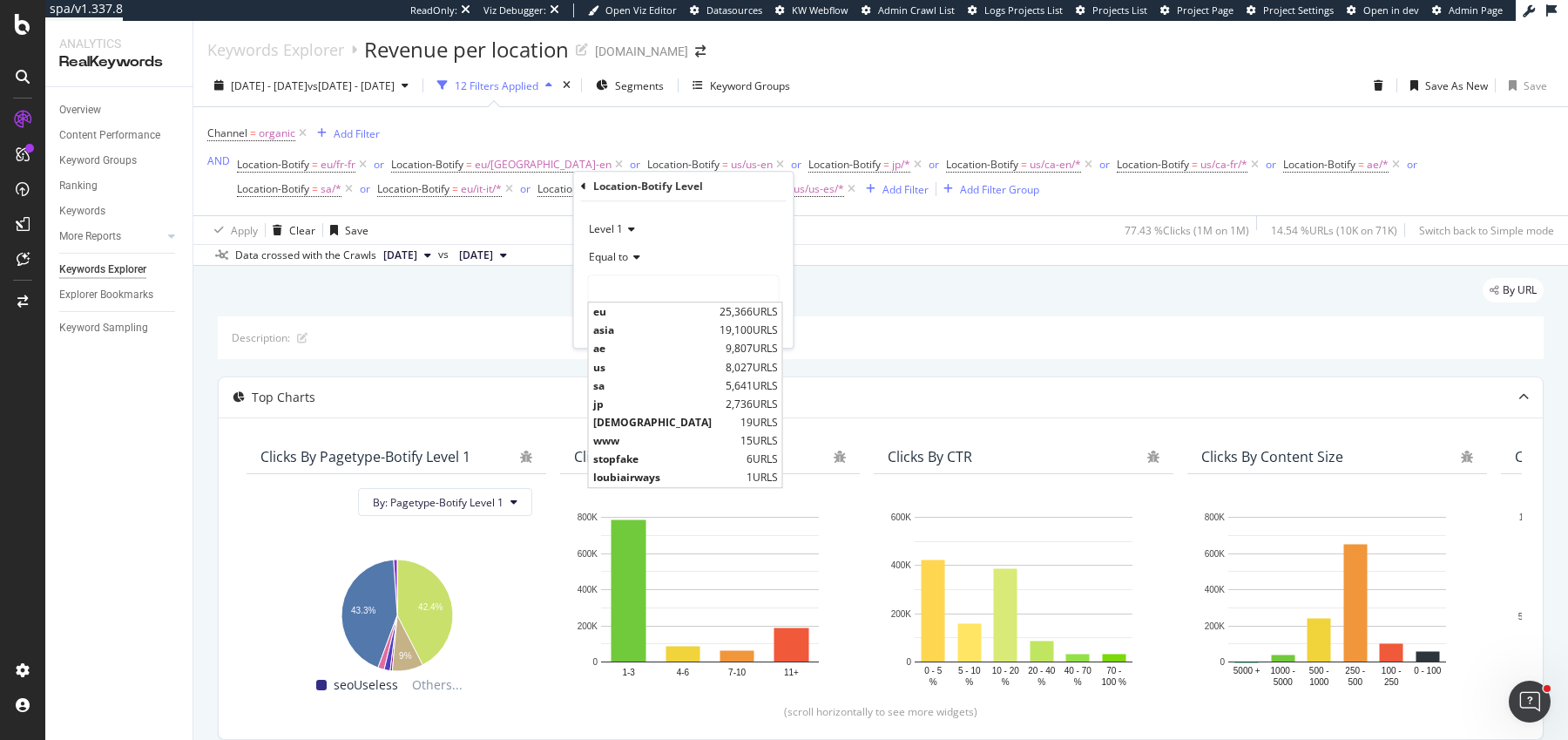
click at [621, 225] on span "Level 1" at bounding box center [606, 229] width 33 height 15
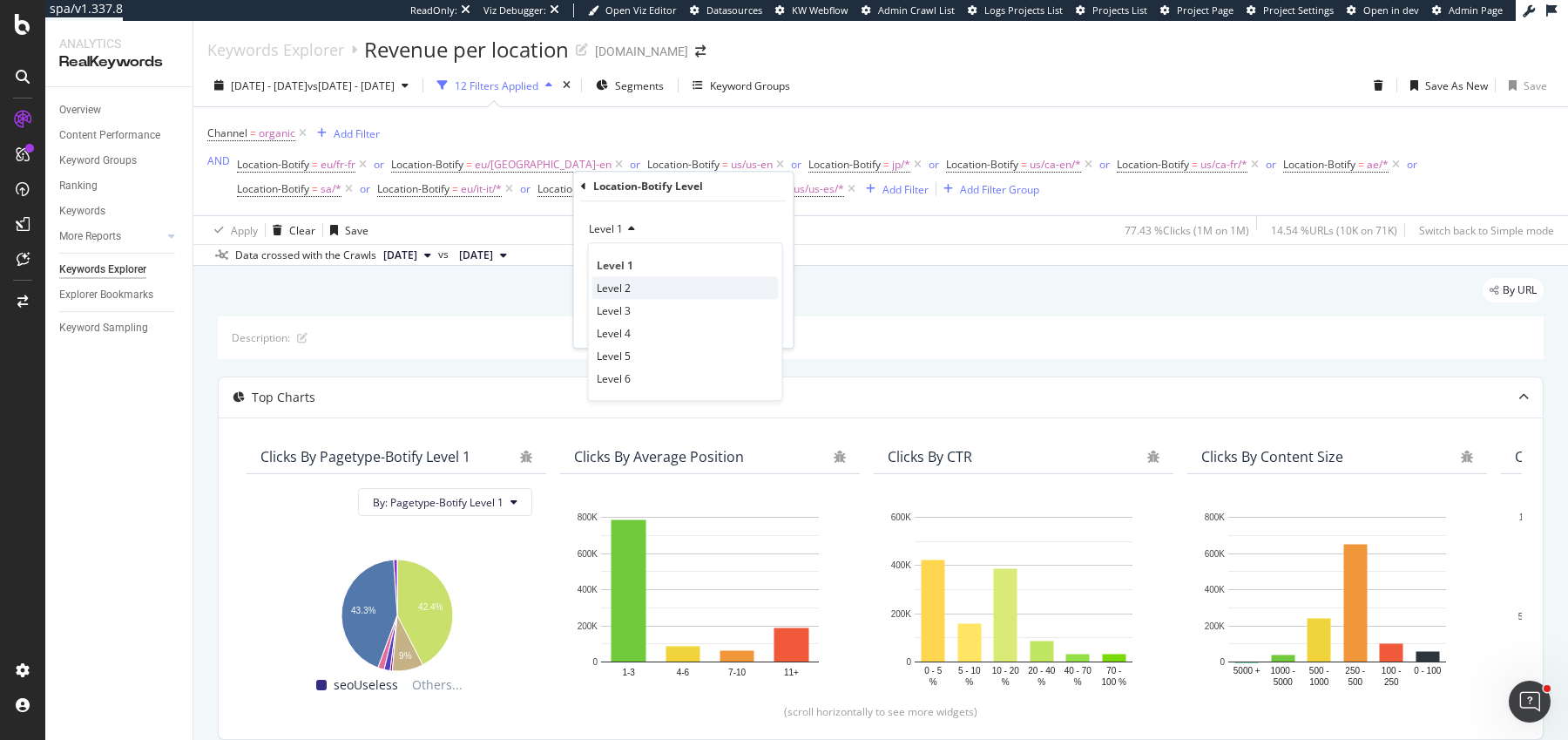
click at [624, 278] on div "Level 2" at bounding box center [685, 287] width 186 height 23
click at [624, 252] on span "Equal to" at bounding box center [609, 256] width 39 height 15
click at [624, 298] on input "text" at bounding box center [684, 289] width 190 height 28
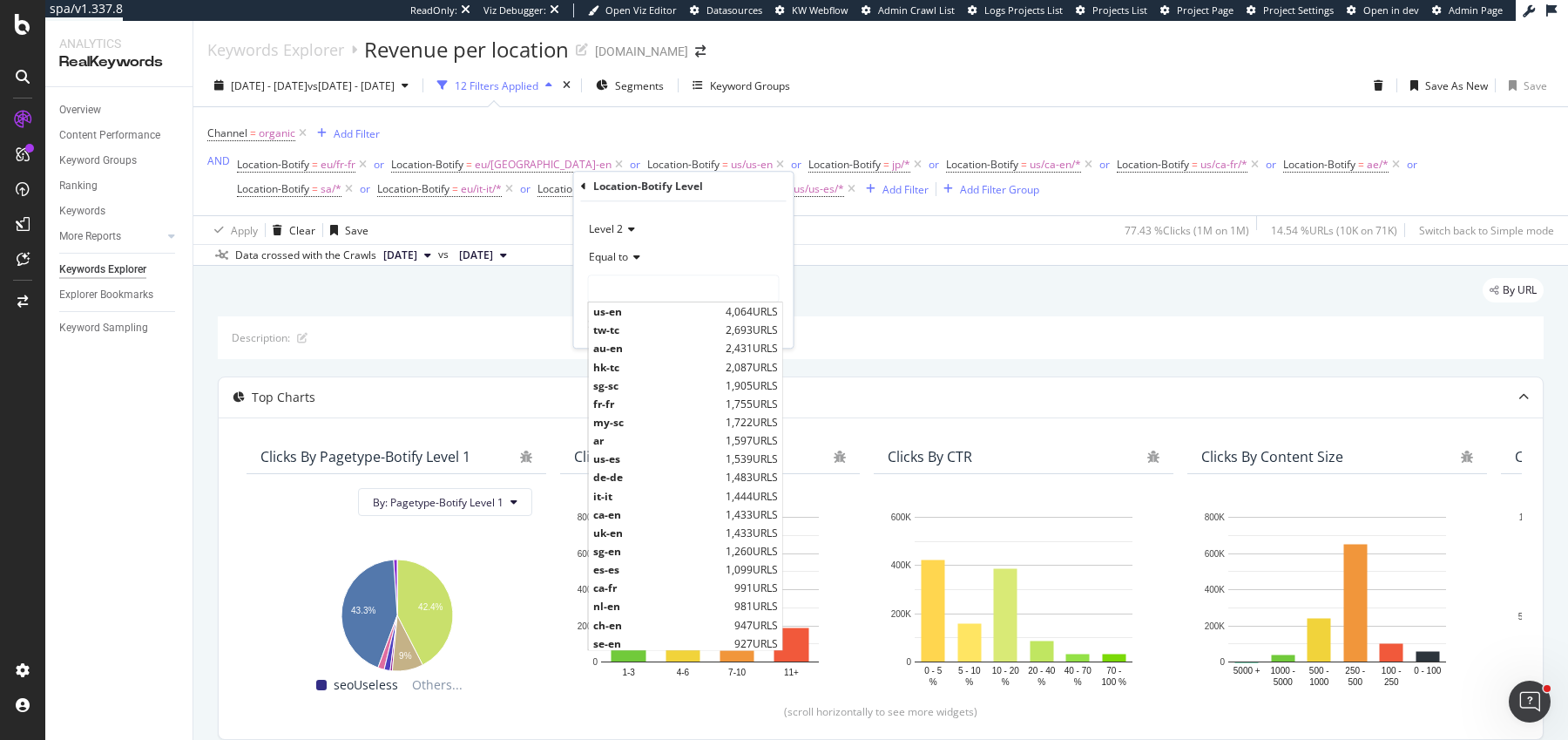
click at [621, 261] on span "Equal to" at bounding box center [609, 256] width 39 height 15
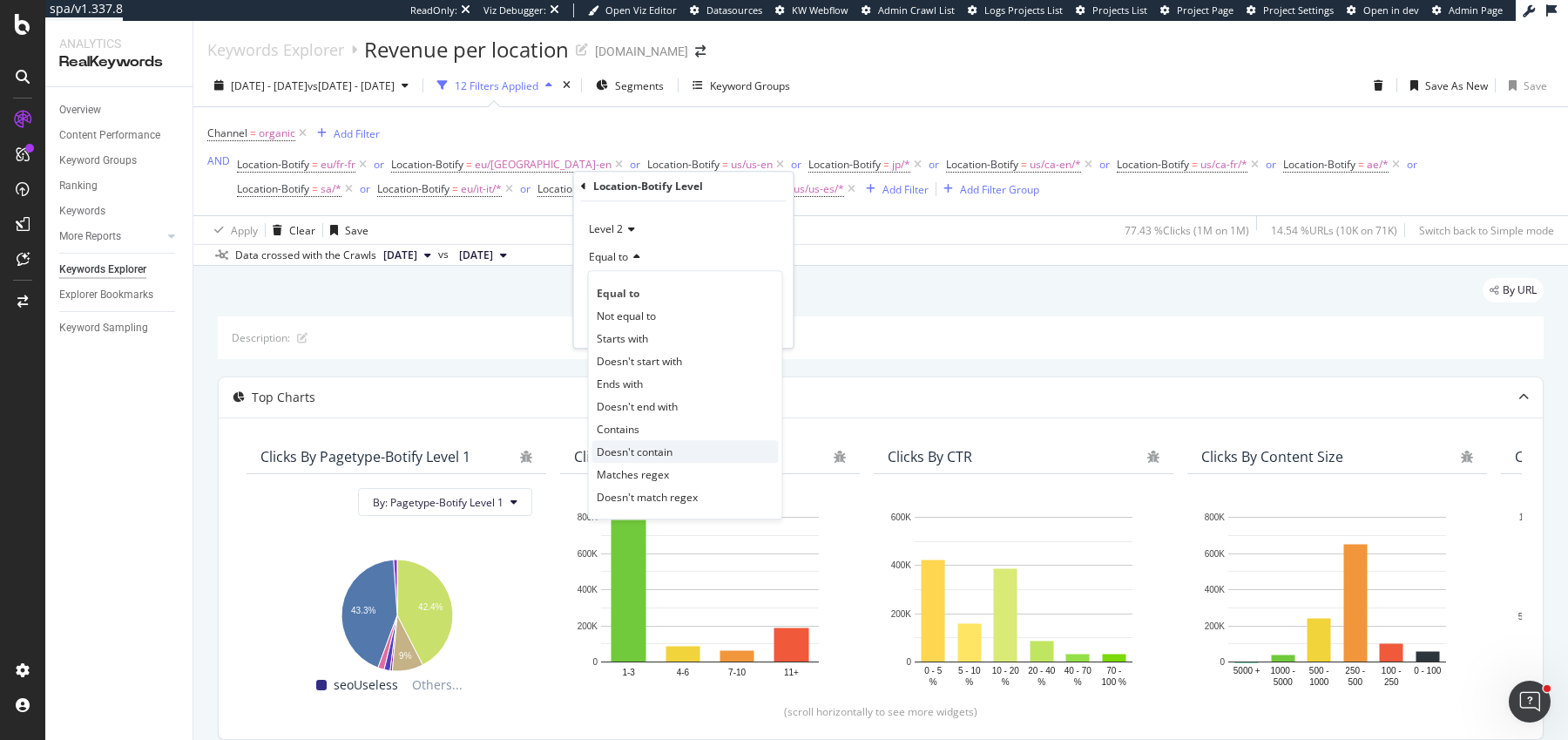
click at [629, 451] on span "Doesn't contain" at bounding box center [634, 451] width 76 height 15
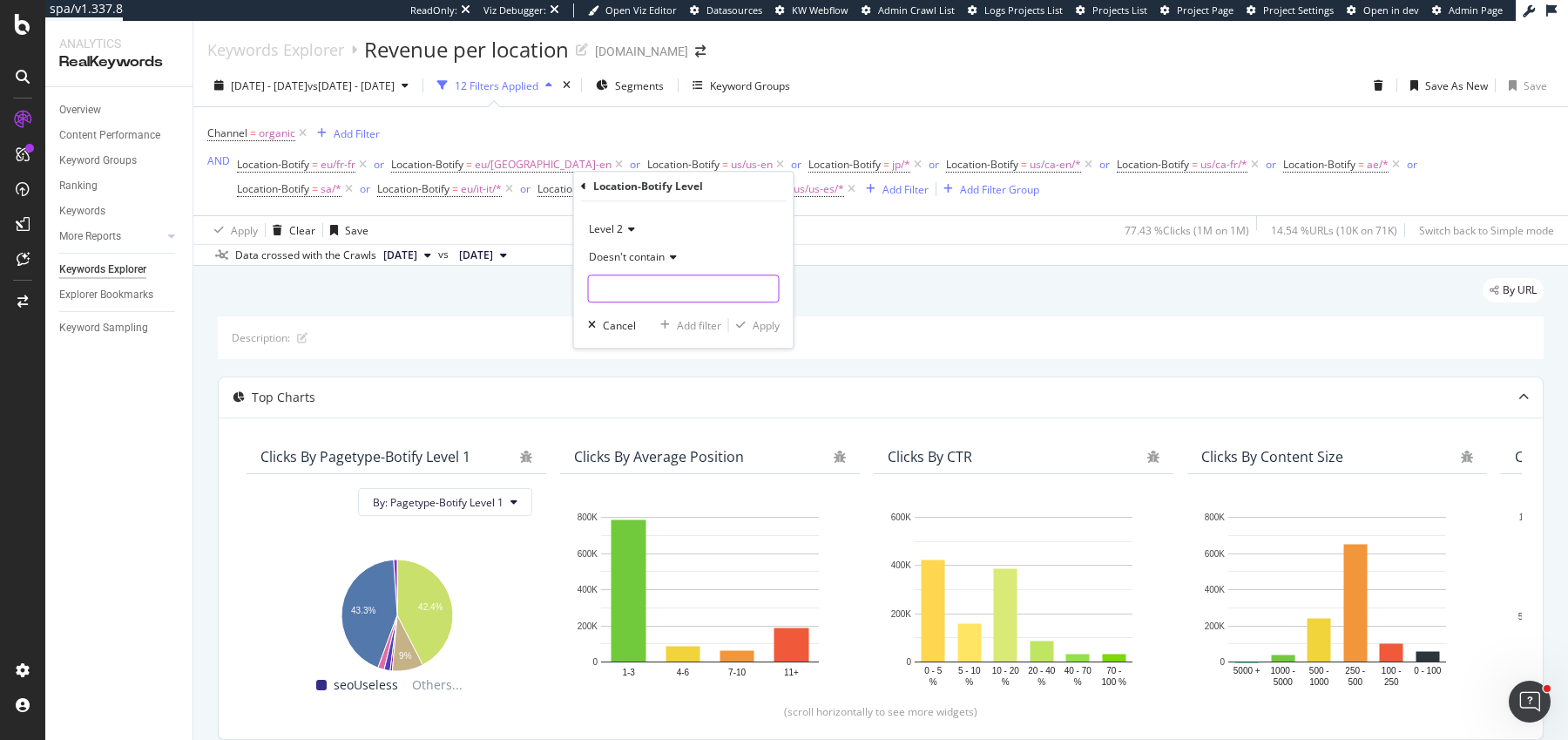
click at [627, 276] on input "text" at bounding box center [684, 289] width 190 height 28
click at [626, 259] on span "Doesn't contain" at bounding box center [626, 256] width 76 height 15
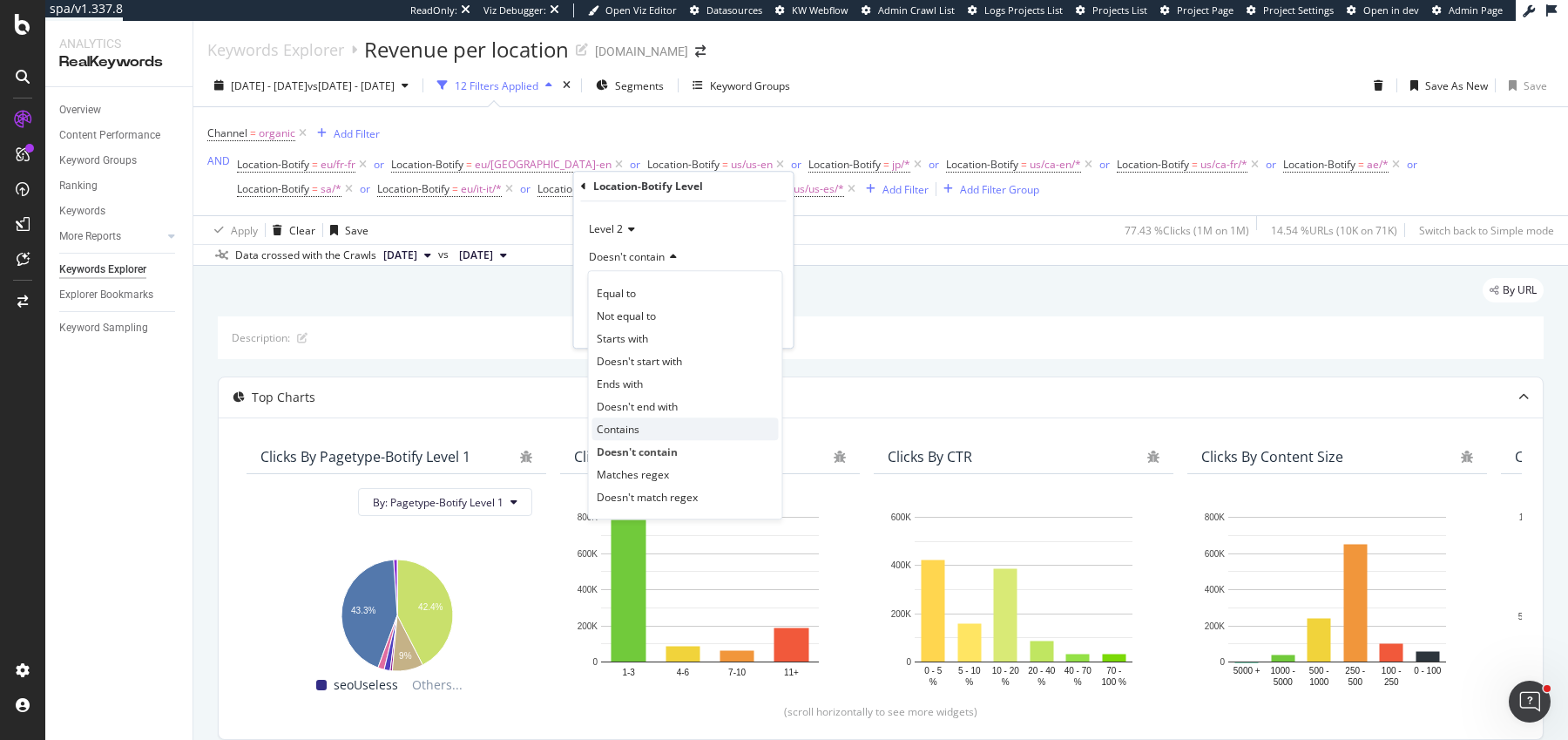
click at [627, 418] on div "Contains" at bounding box center [685, 429] width 186 height 23
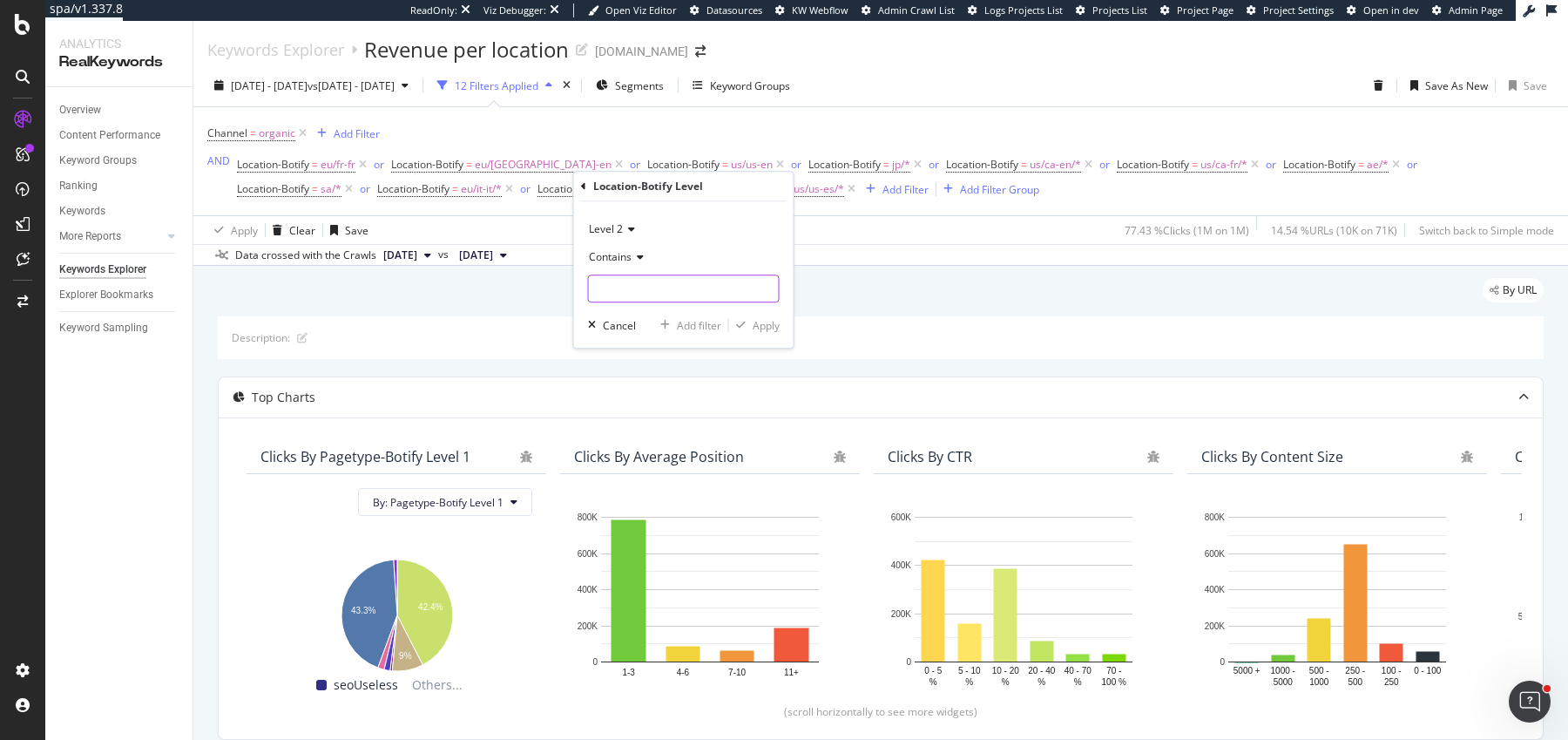
click at [621, 296] on input "text" at bounding box center [684, 289] width 190 height 28
type input "us-"
click at [743, 321] on icon "button" at bounding box center [741, 325] width 10 height 11
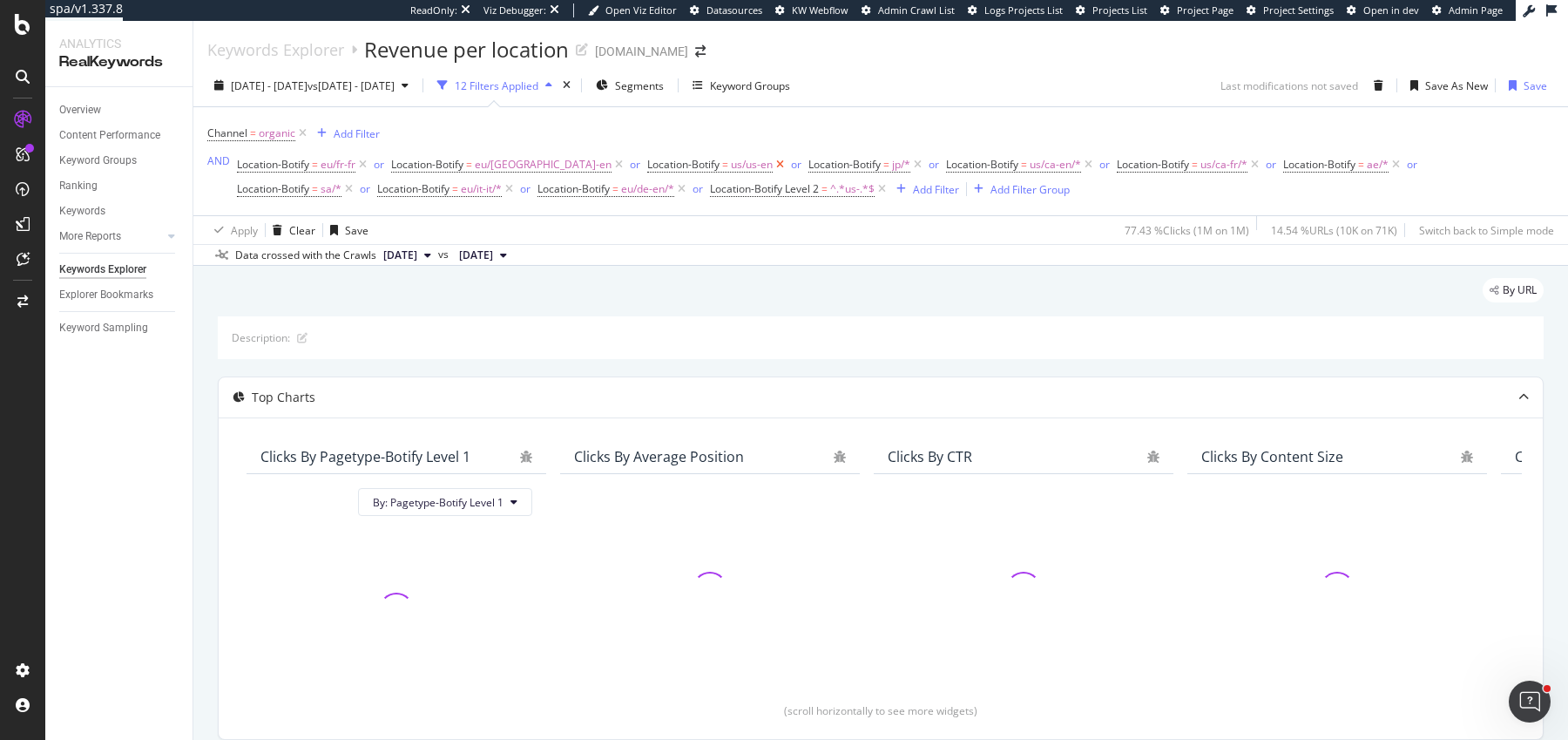
click at [772, 164] on icon at bounding box center [779, 165] width 15 height 18
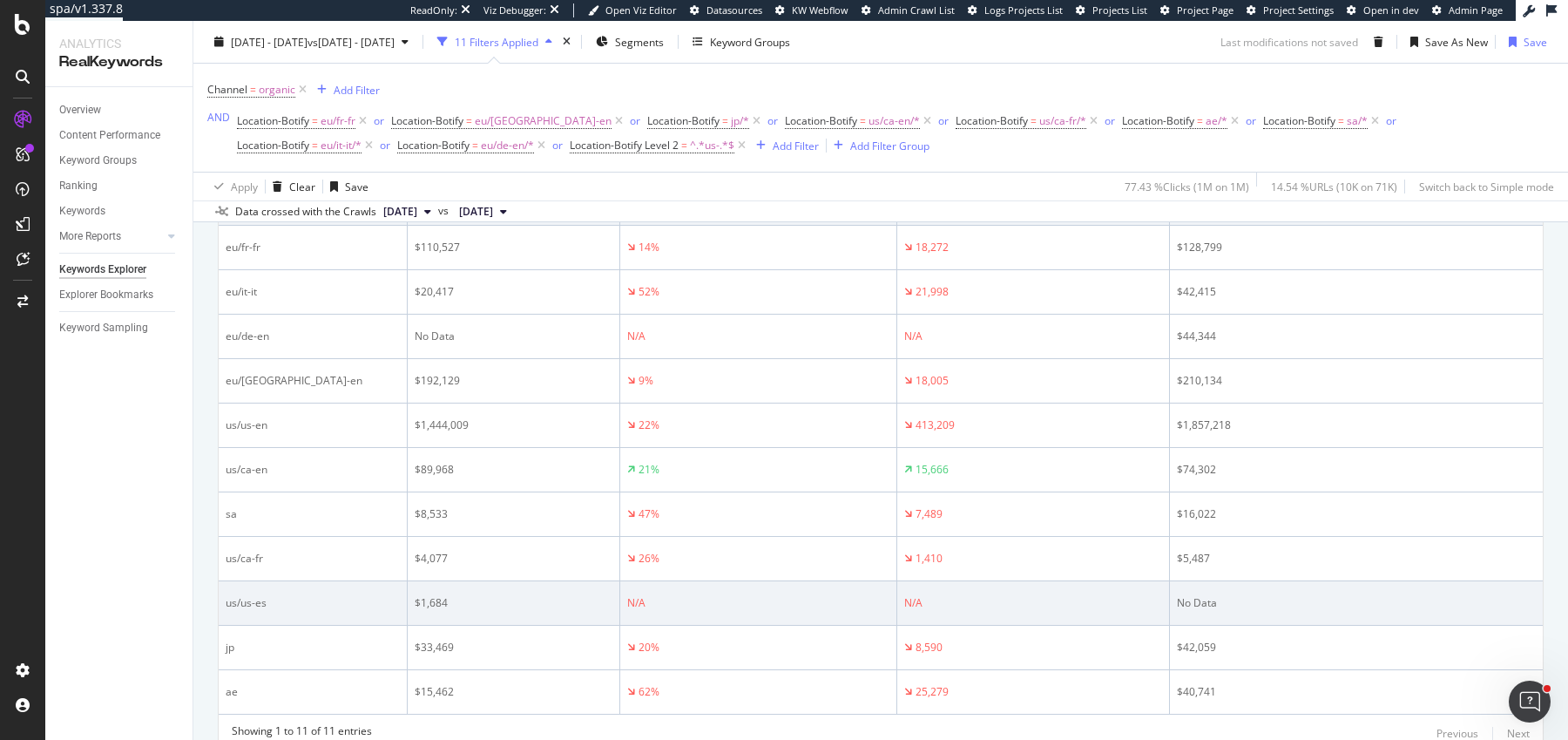
scroll to position [746, 0]
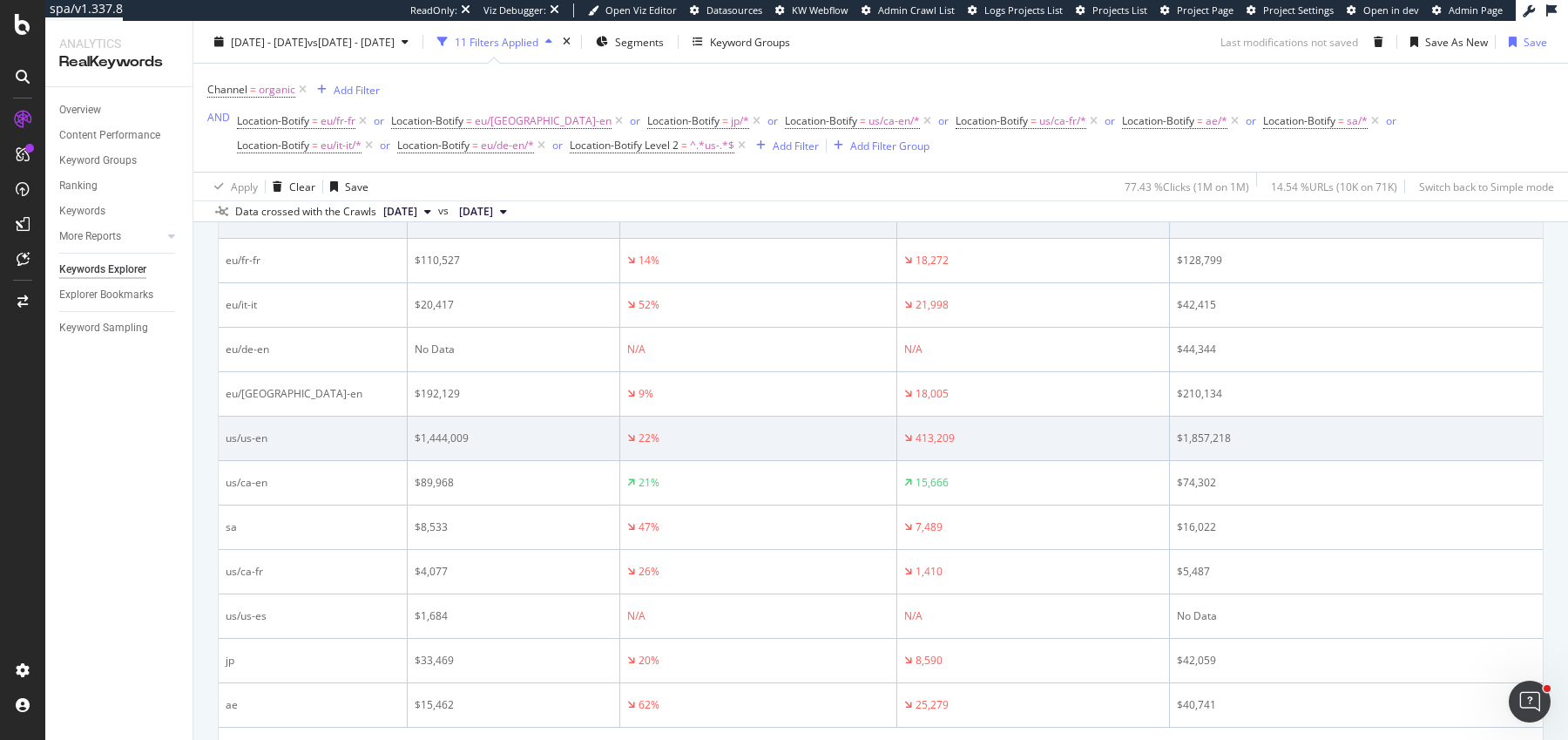
click at [262, 437] on div "us/us-en" at bounding box center [312, 438] width 174 height 16
click at [278, 437] on div "us/us-en" at bounding box center [312, 438] width 174 height 16
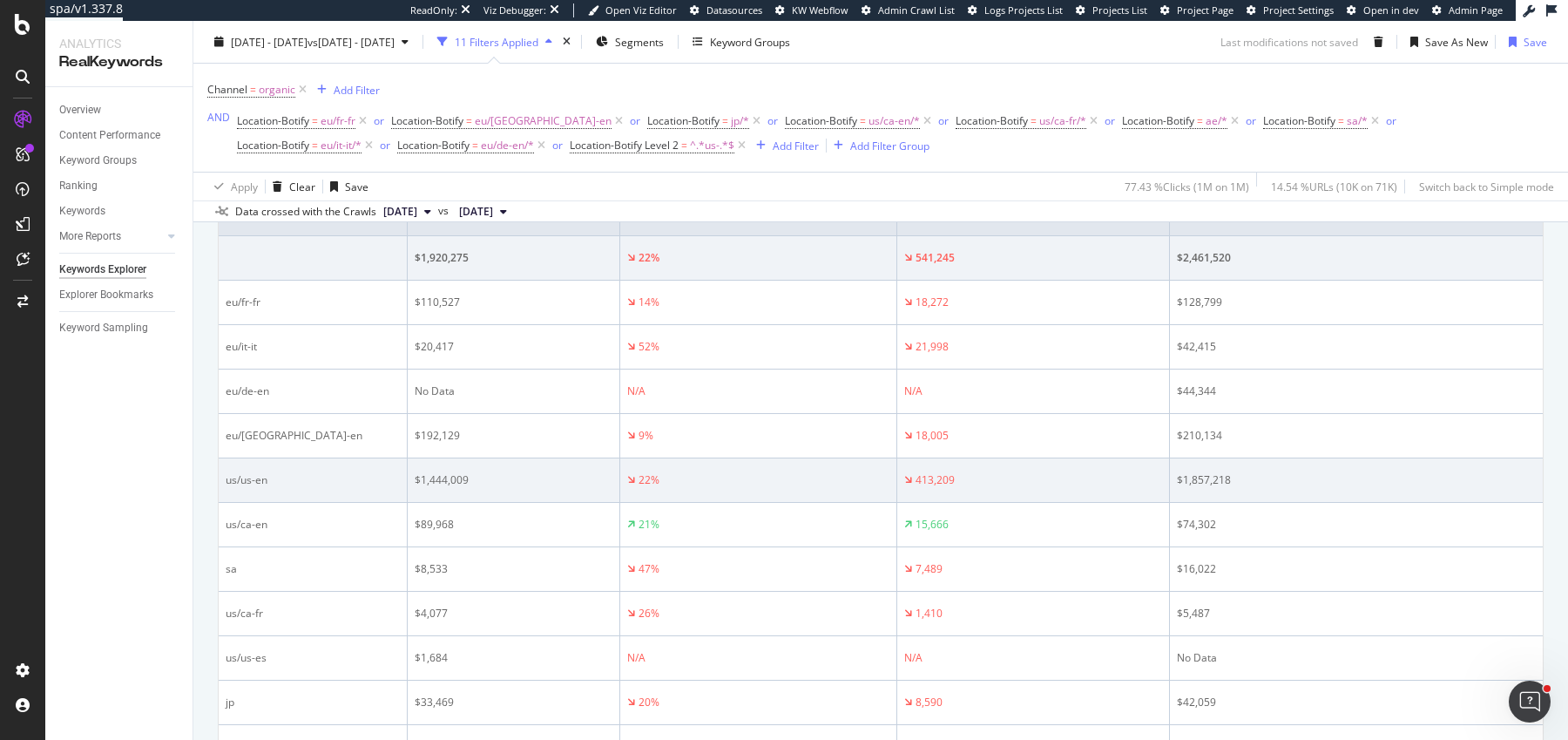
scroll to position [656, 0]
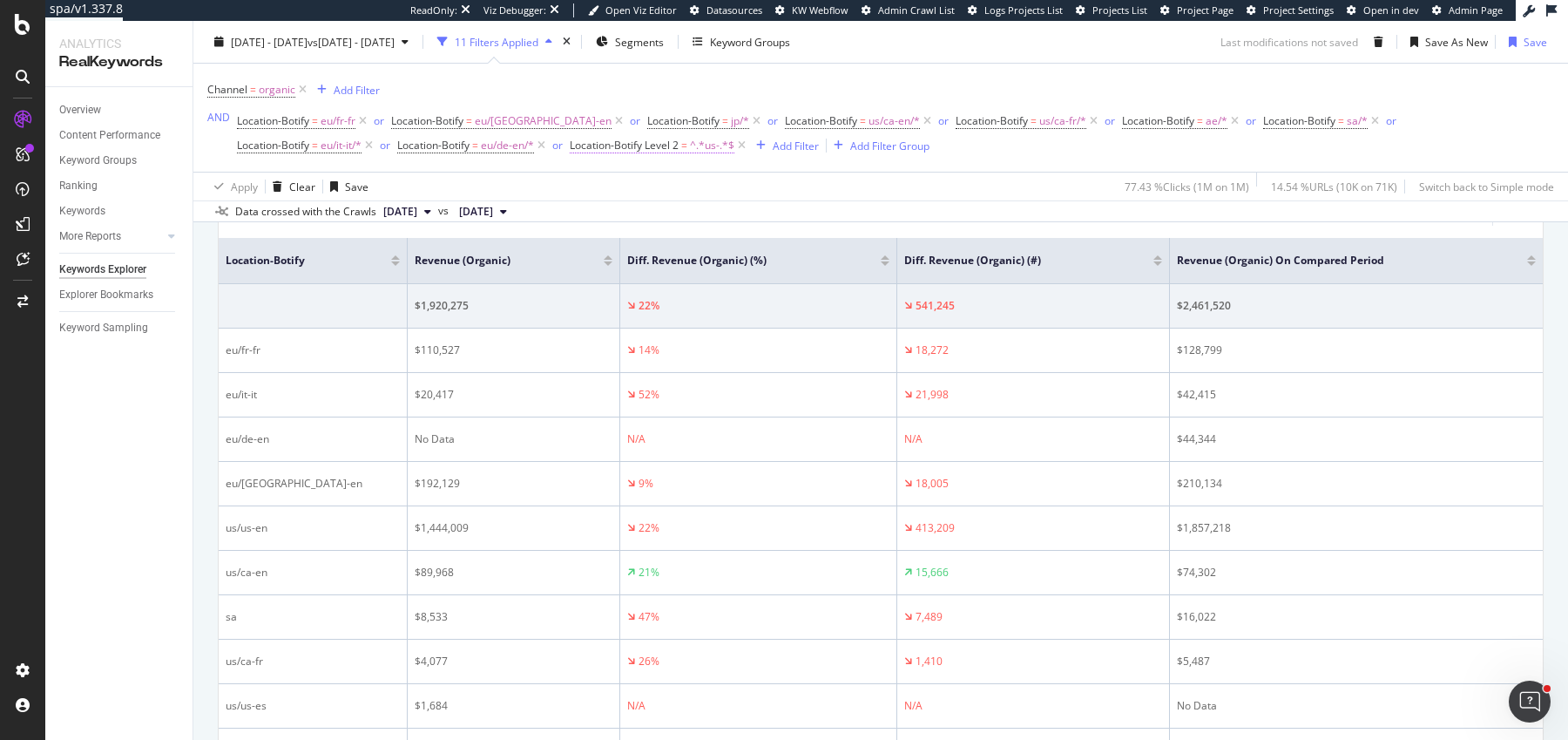
click at [682, 152] on span "=" at bounding box center [685, 145] width 6 height 15
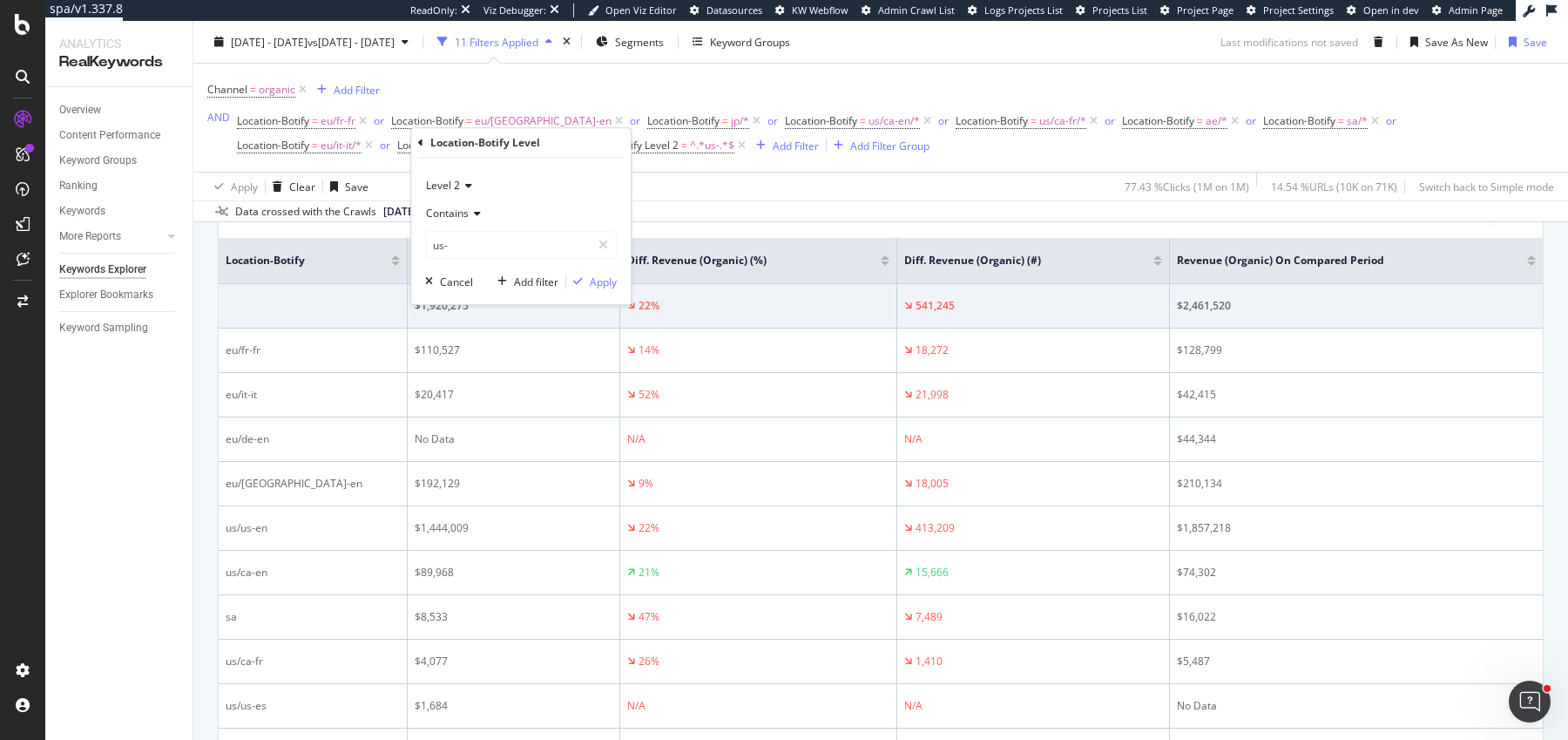
click at [477, 217] on icon at bounding box center [475, 213] width 12 height 11
click at [466, 187] on icon at bounding box center [466, 185] width 12 height 11
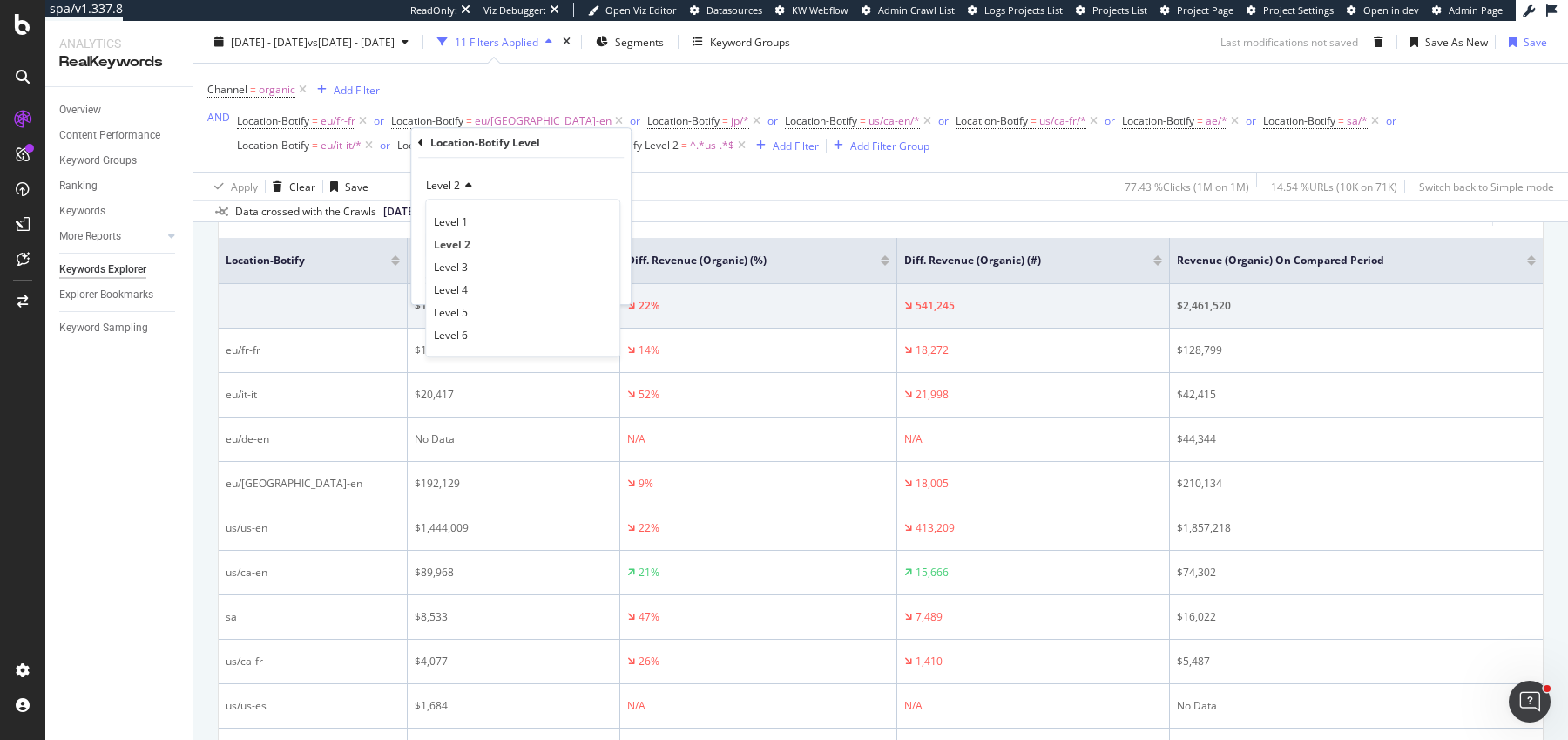
click at [466, 187] on icon at bounding box center [466, 185] width 12 height 11
click at [959, 221] on div "Data crossed with the Crawls 2025 Aug. 29th vs 2025 Jun. 20th" at bounding box center [881, 210] width 1375 height 21
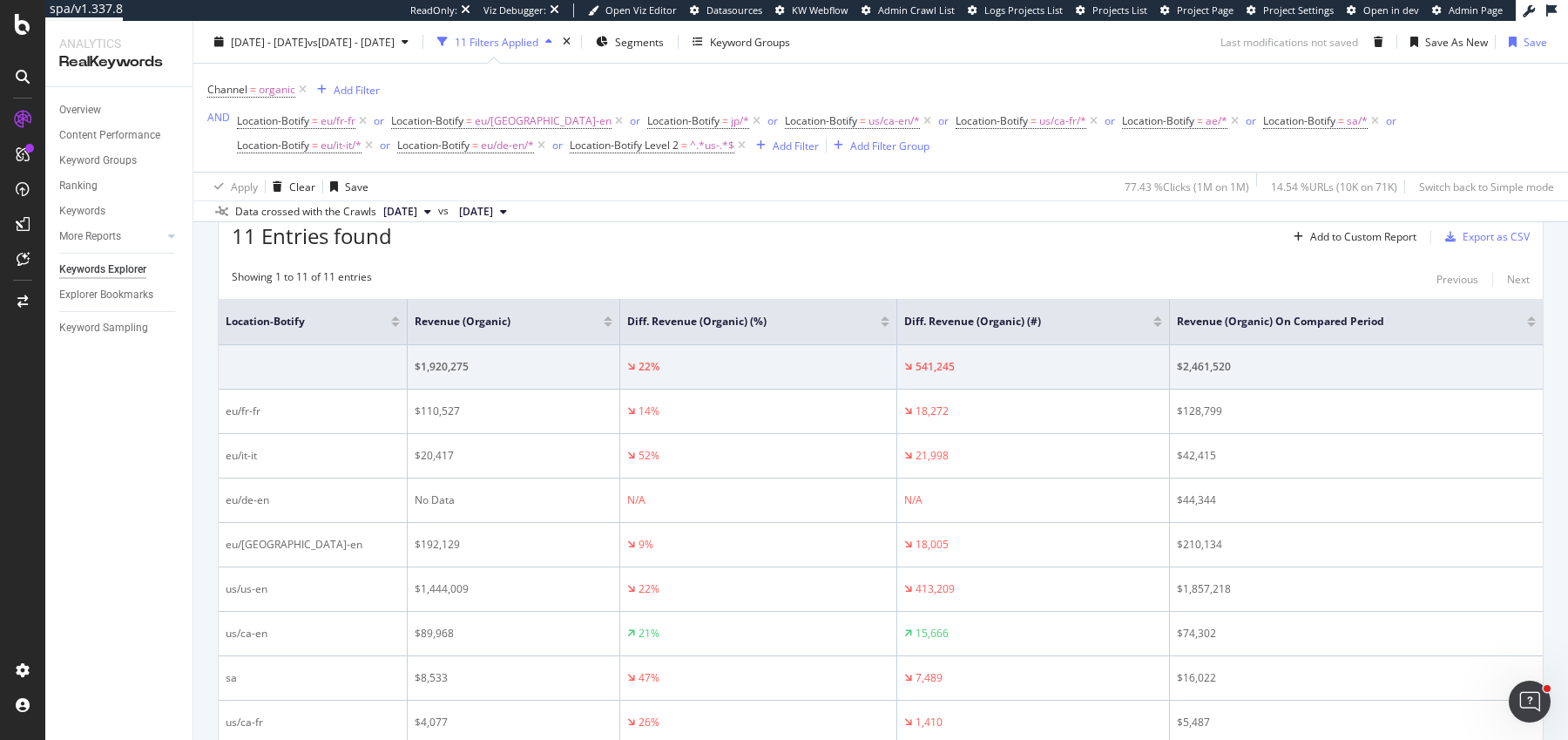
scroll to position [594, 0]
click at [1393, 237] on div "Add to Custom Report" at bounding box center [1363, 237] width 106 height 11
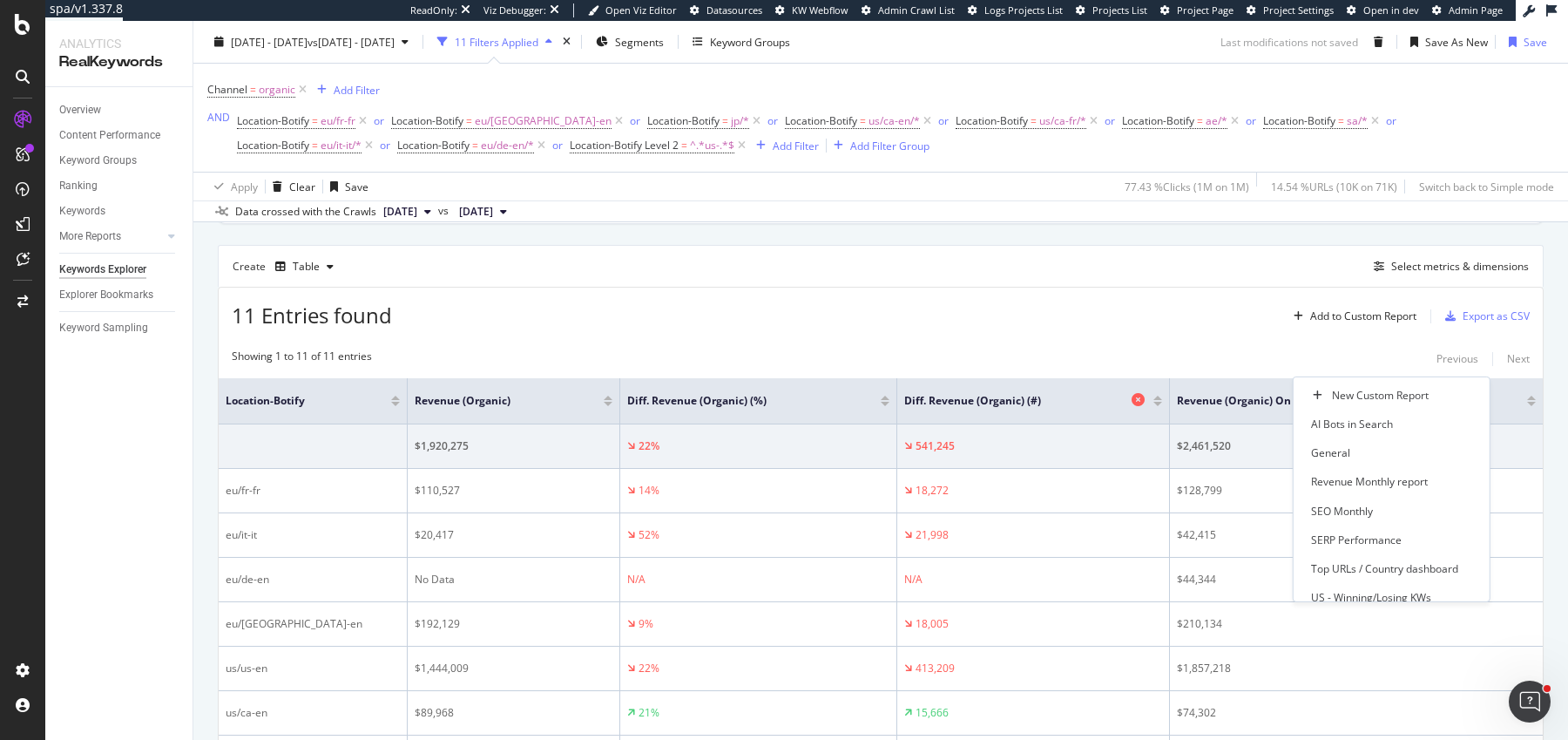
scroll to position [467, 0]
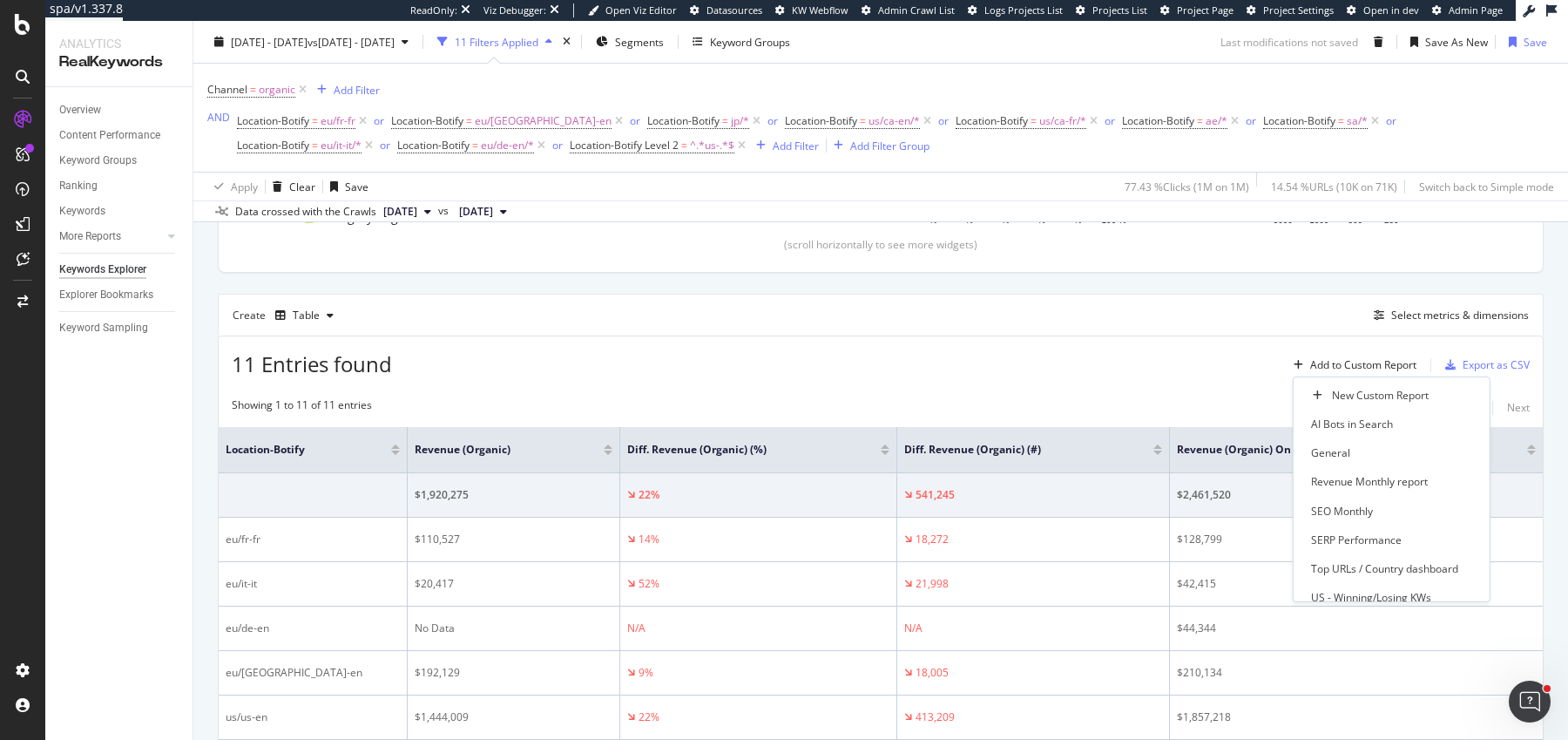
click at [1159, 347] on div "11 Entries found Add to Custom Report Export as CSV" at bounding box center [881, 357] width 1324 height 42
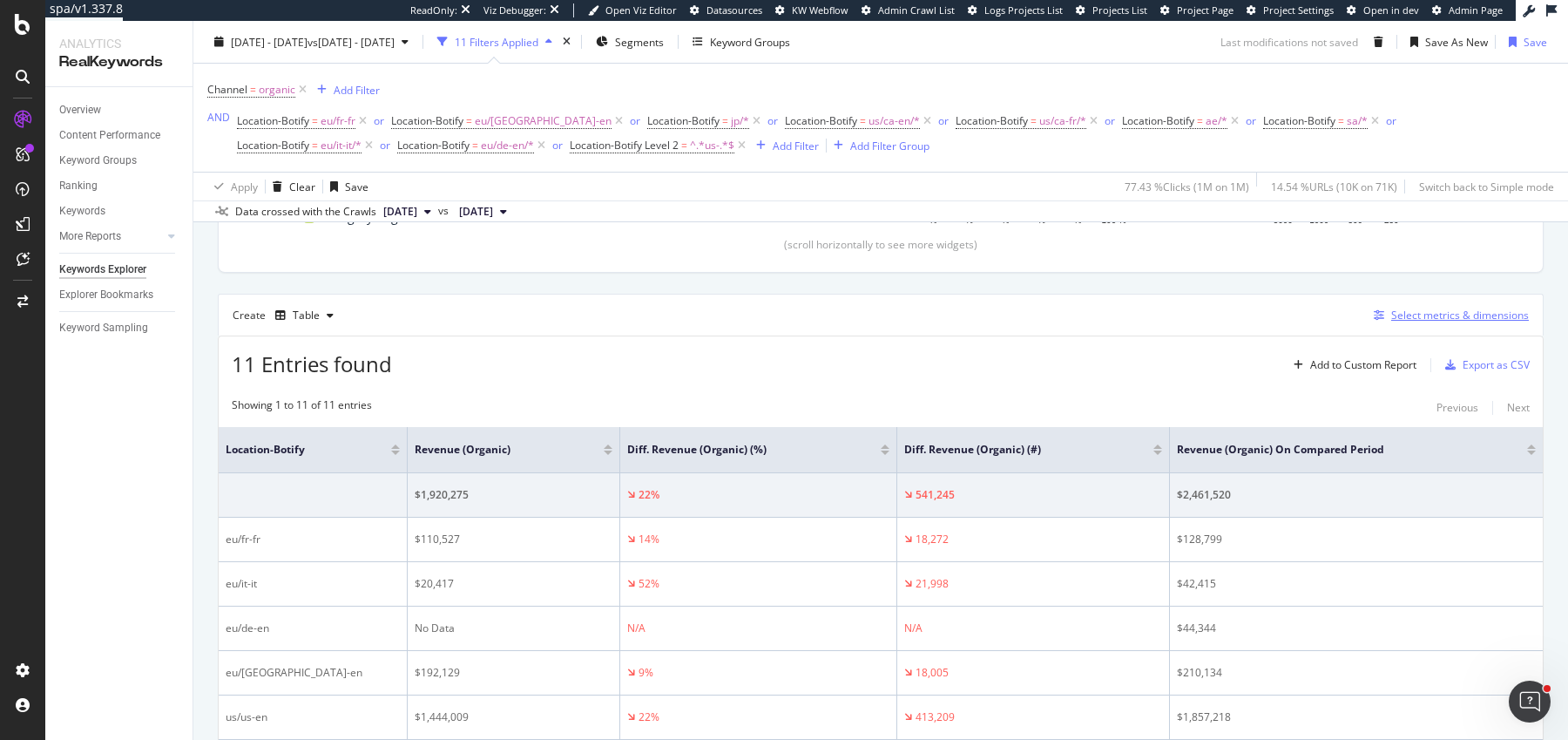
click at [1414, 314] on div "Select metrics & dimensions" at bounding box center [1460, 314] width 138 height 15
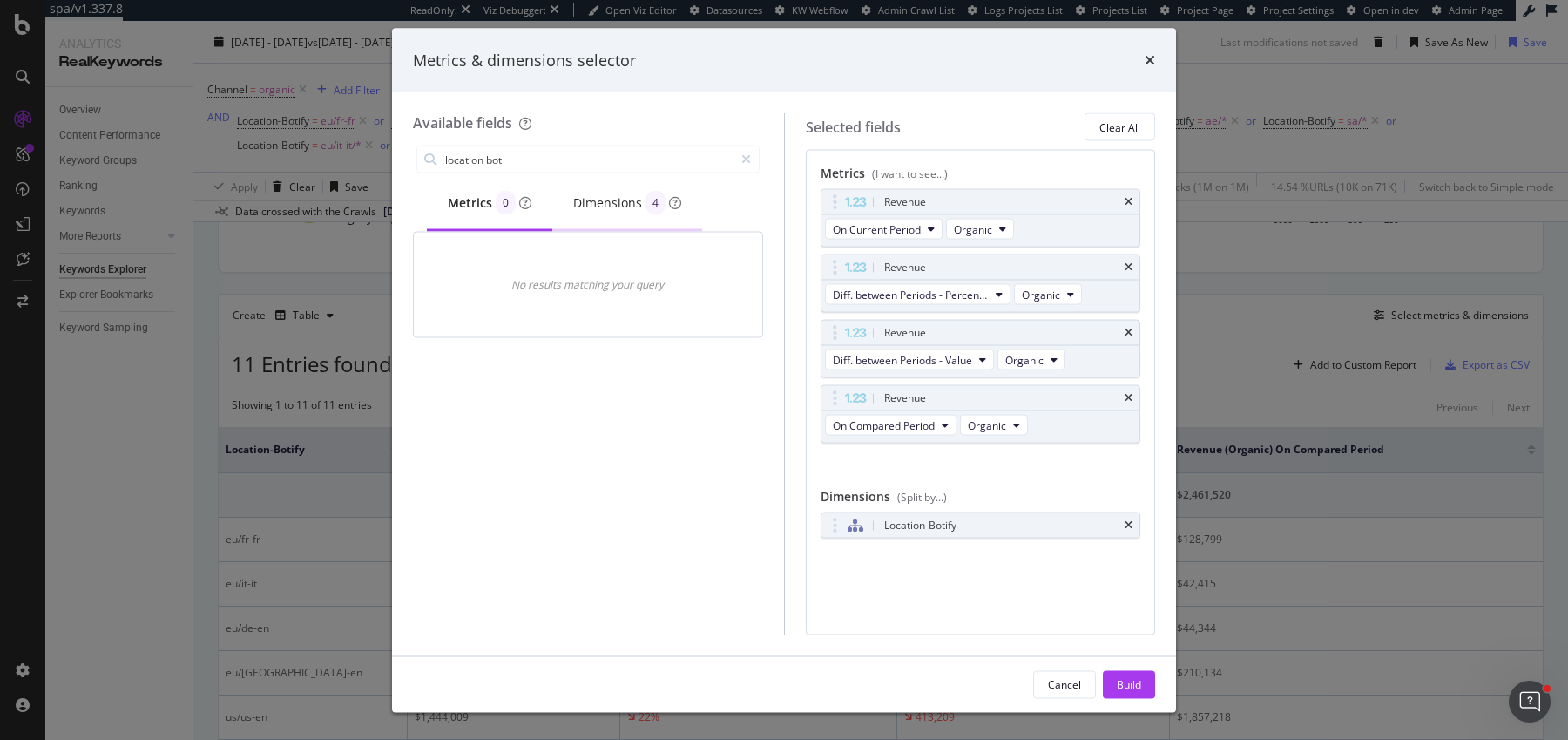
type input "location bot"
click at [627, 196] on div "Dimensions 4" at bounding box center [627, 203] width 108 height 25
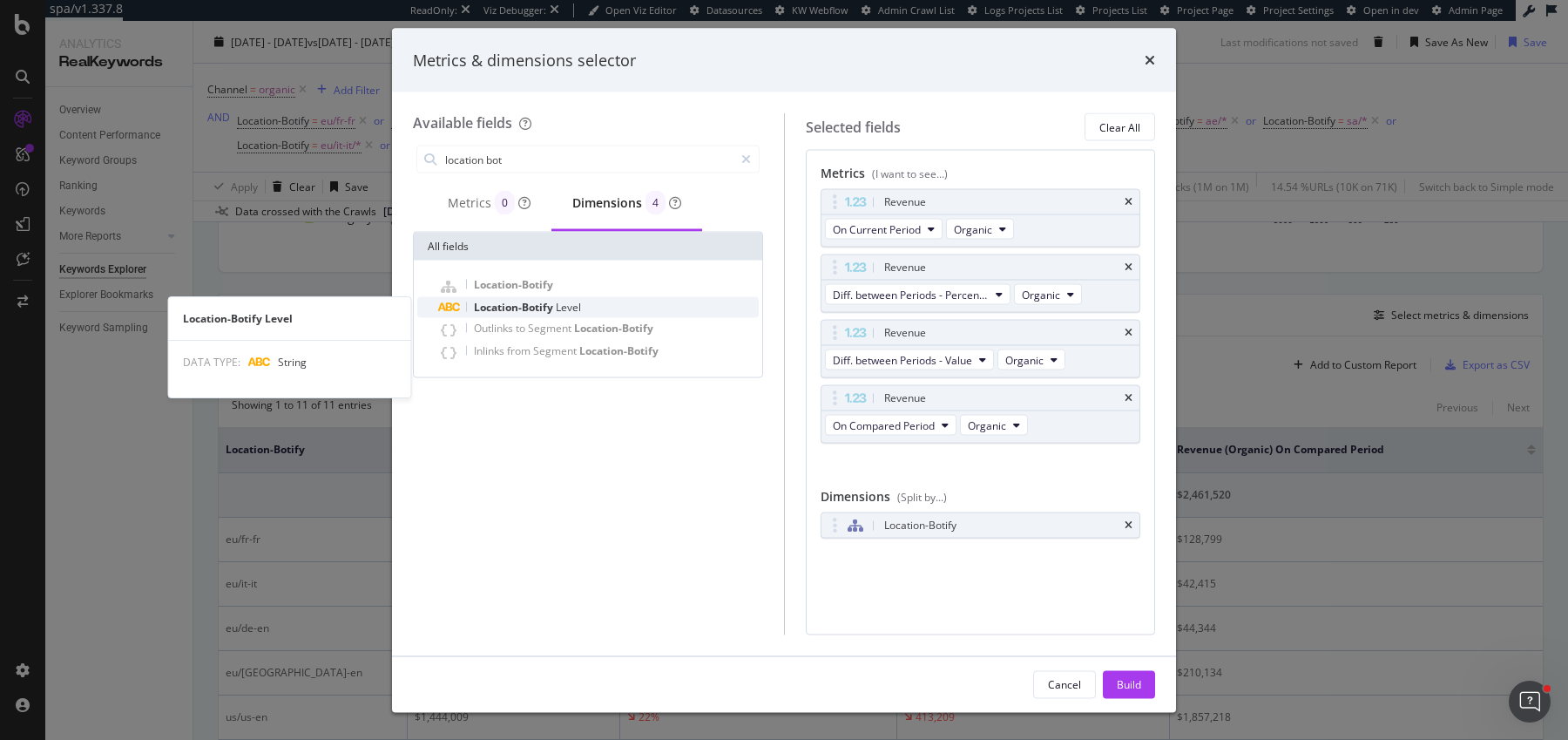
click at [539, 308] on span "Location-Botify" at bounding box center [514, 306] width 82 height 15
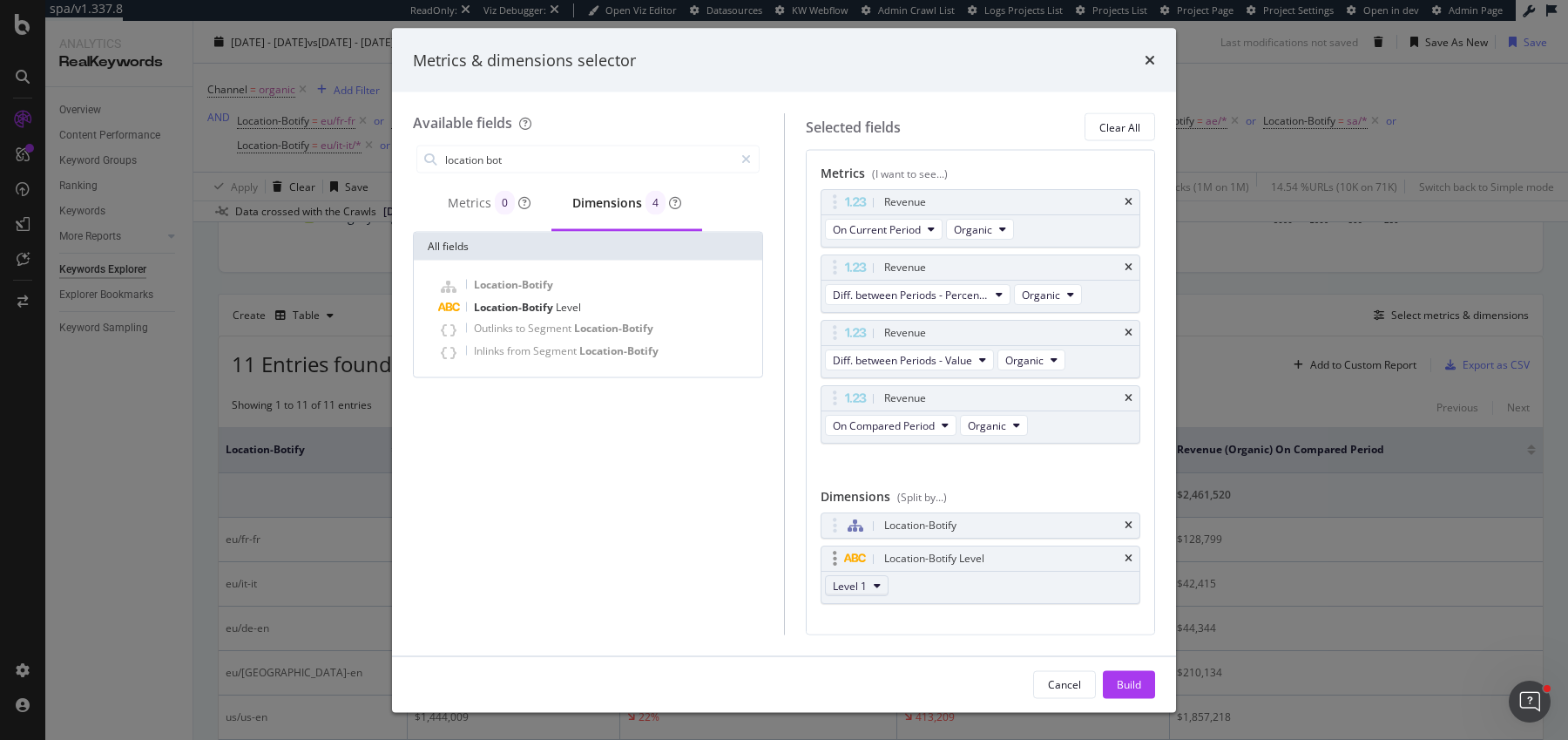
click at [848, 578] on span "Level 1" at bounding box center [849, 584] width 33 height 15
click at [867, 576] on button "Level 1" at bounding box center [857, 585] width 64 height 21
click at [830, 552] on div "modal" at bounding box center [835, 559] width 20 height 18
click at [1136, 690] on div "Build" at bounding box center [1129, 683] width 25 height 15
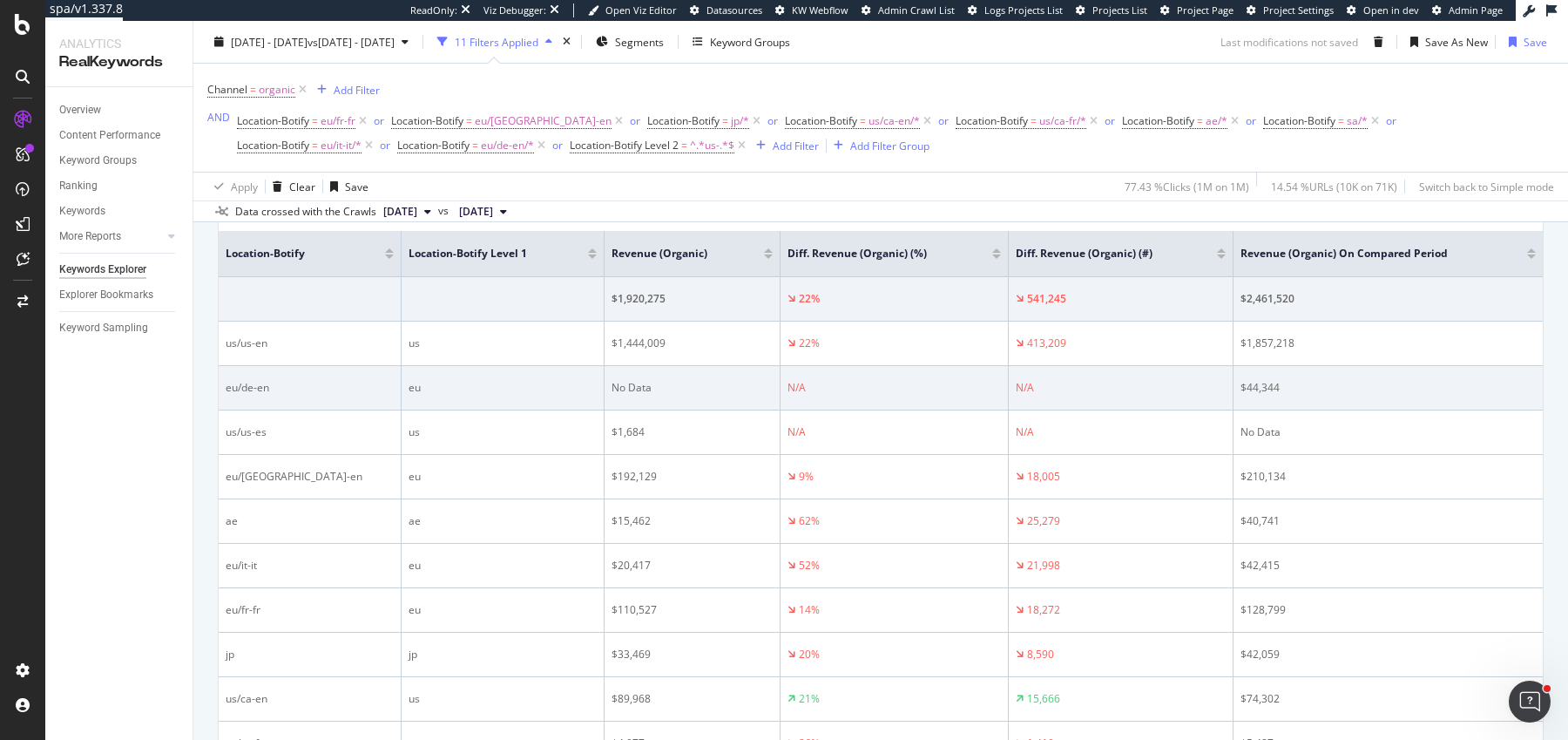
scroll to position [828, 0]
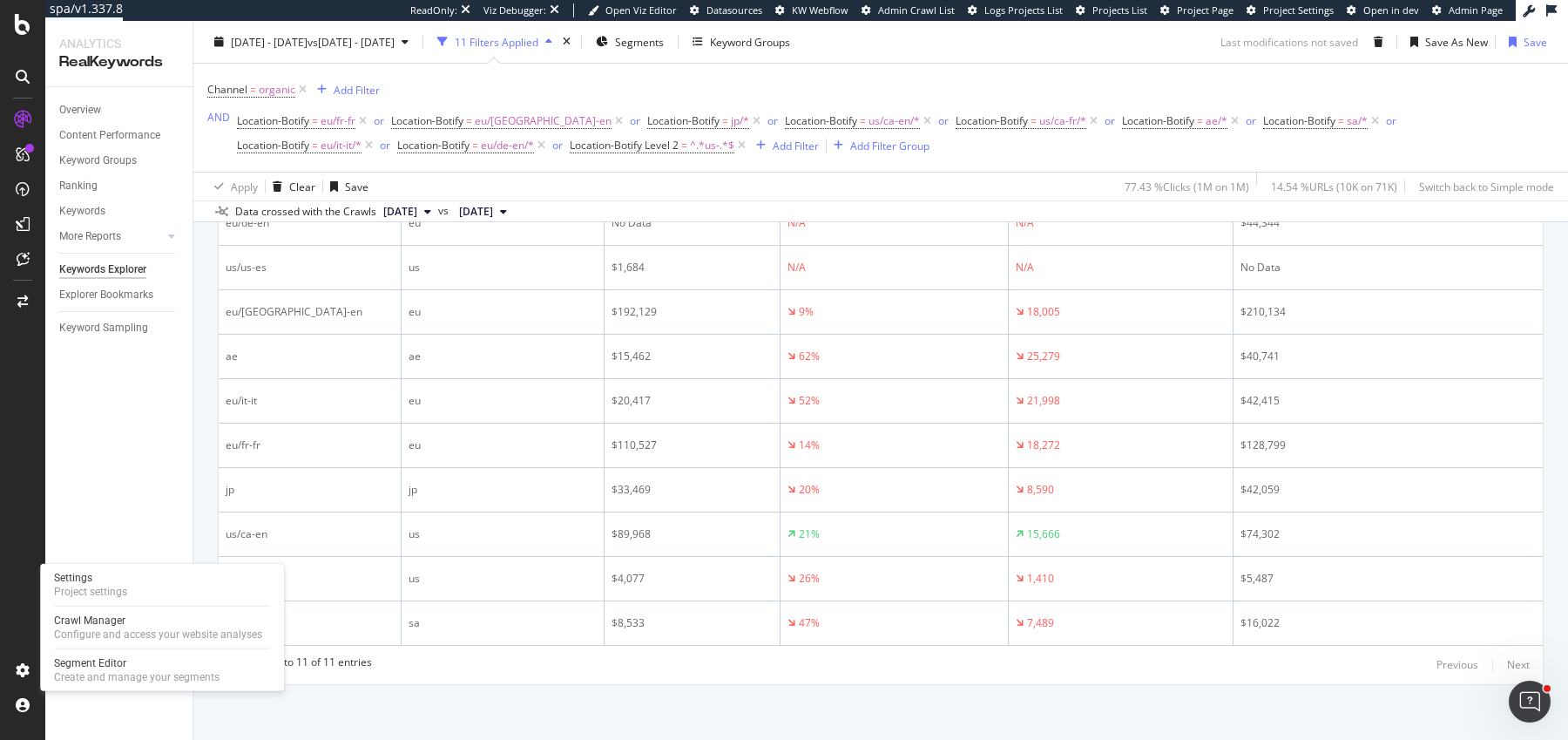
click at [92, 652] on div "Settings Project settings Crawl Manager Configure and access your website analy…" at bounding box center [163, 627] width 244 height 127
click at [92, 665] on div "Segment Editor" at bounding box center [137, 663] width 165 height 14
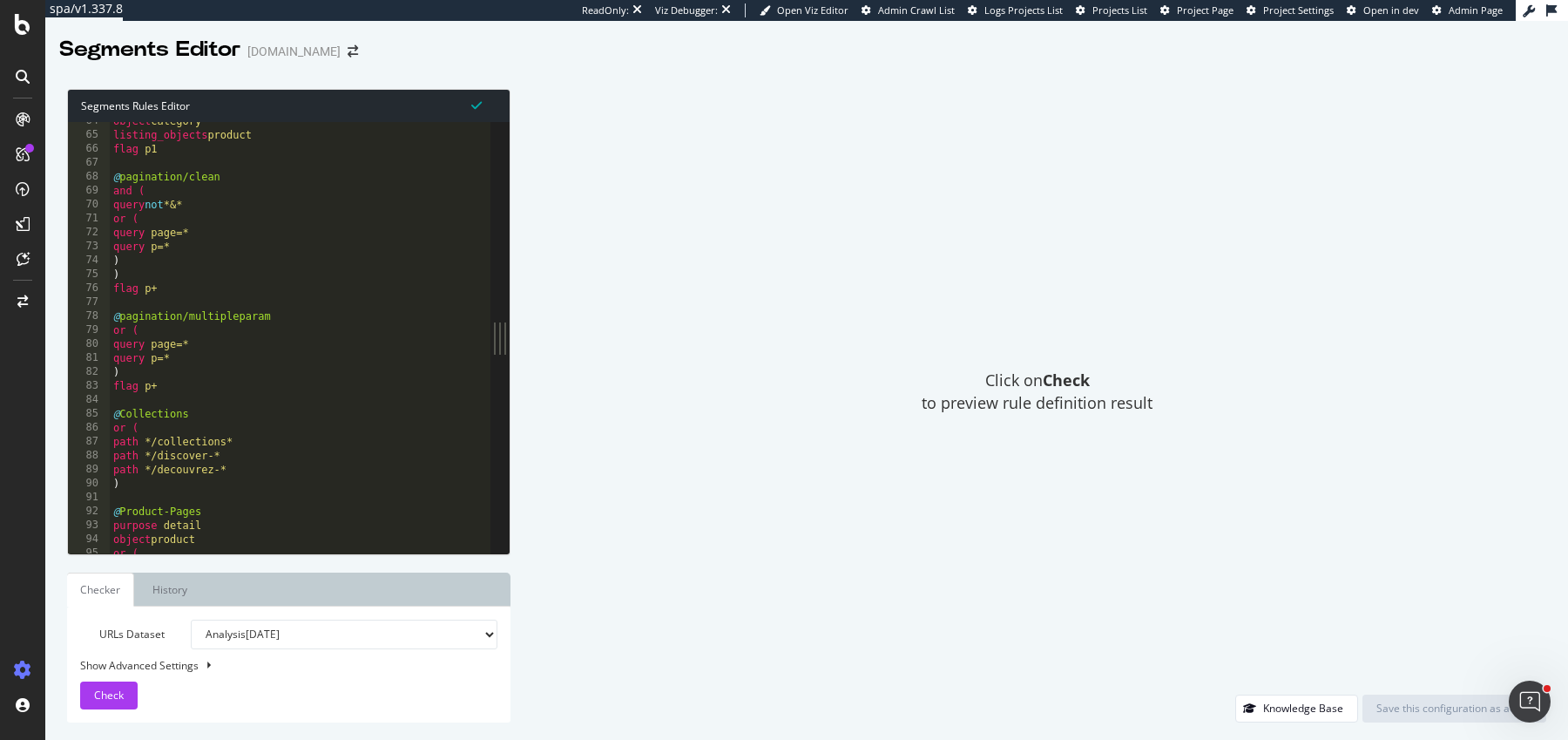
scroll to position [384, 0]
click at [181, 398] on div "object category listing_objects product flag p1 @ pagination/clean and ( query …" at bounding box center [448, 345] width 679 height 461
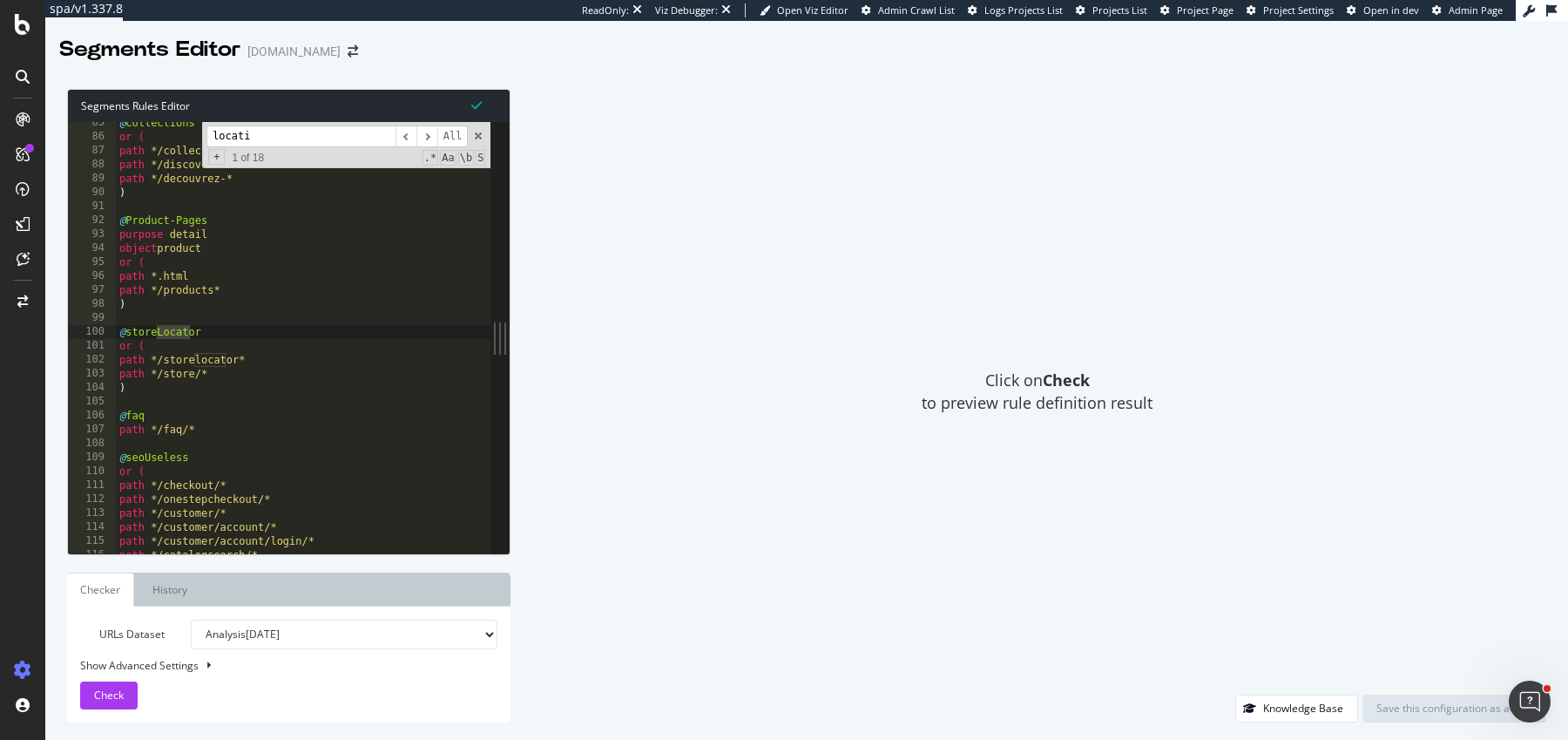
scroll to position [667, 0]
type input "location"
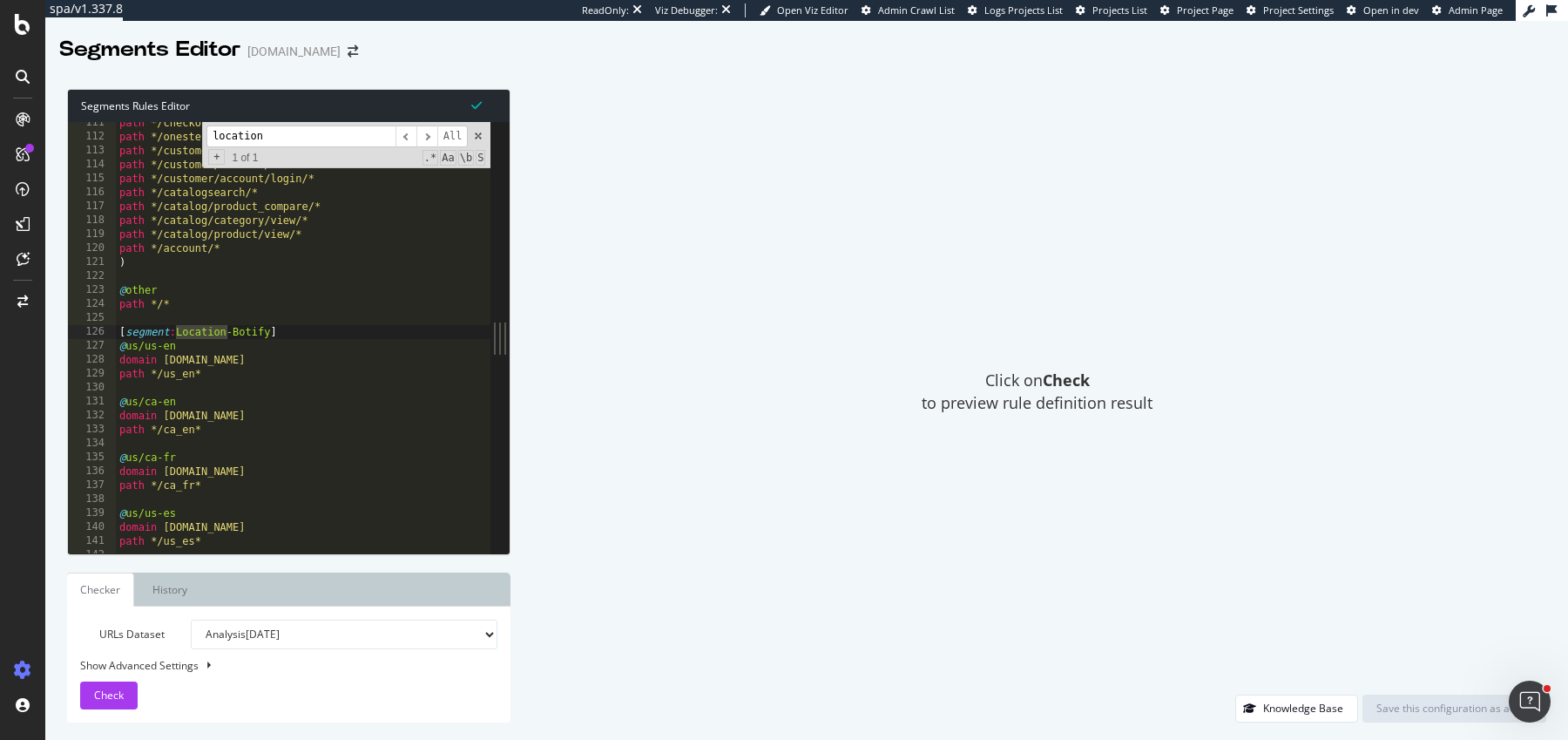
type textarea "[segment:Location-Botify]"
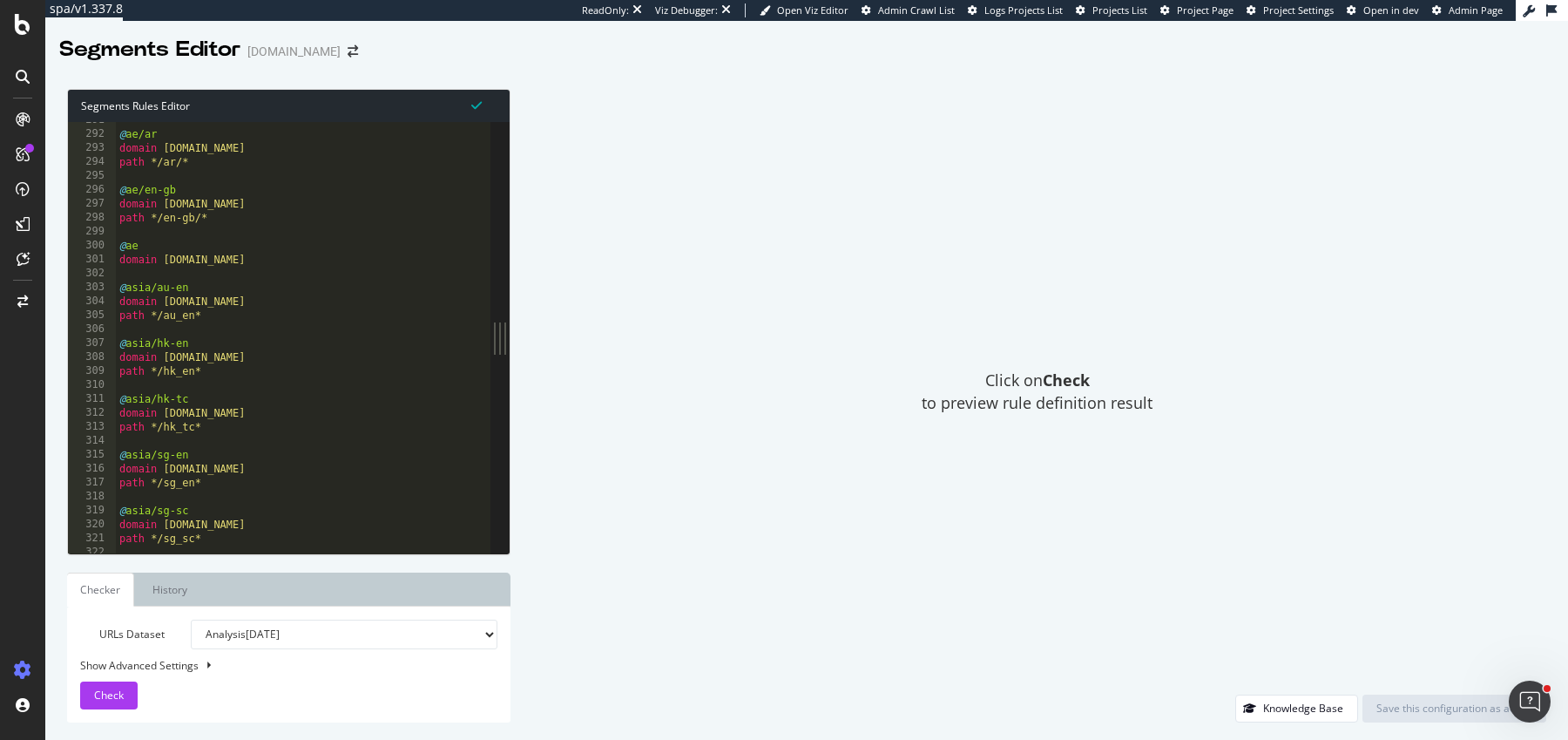
scroll to position [0, 0]
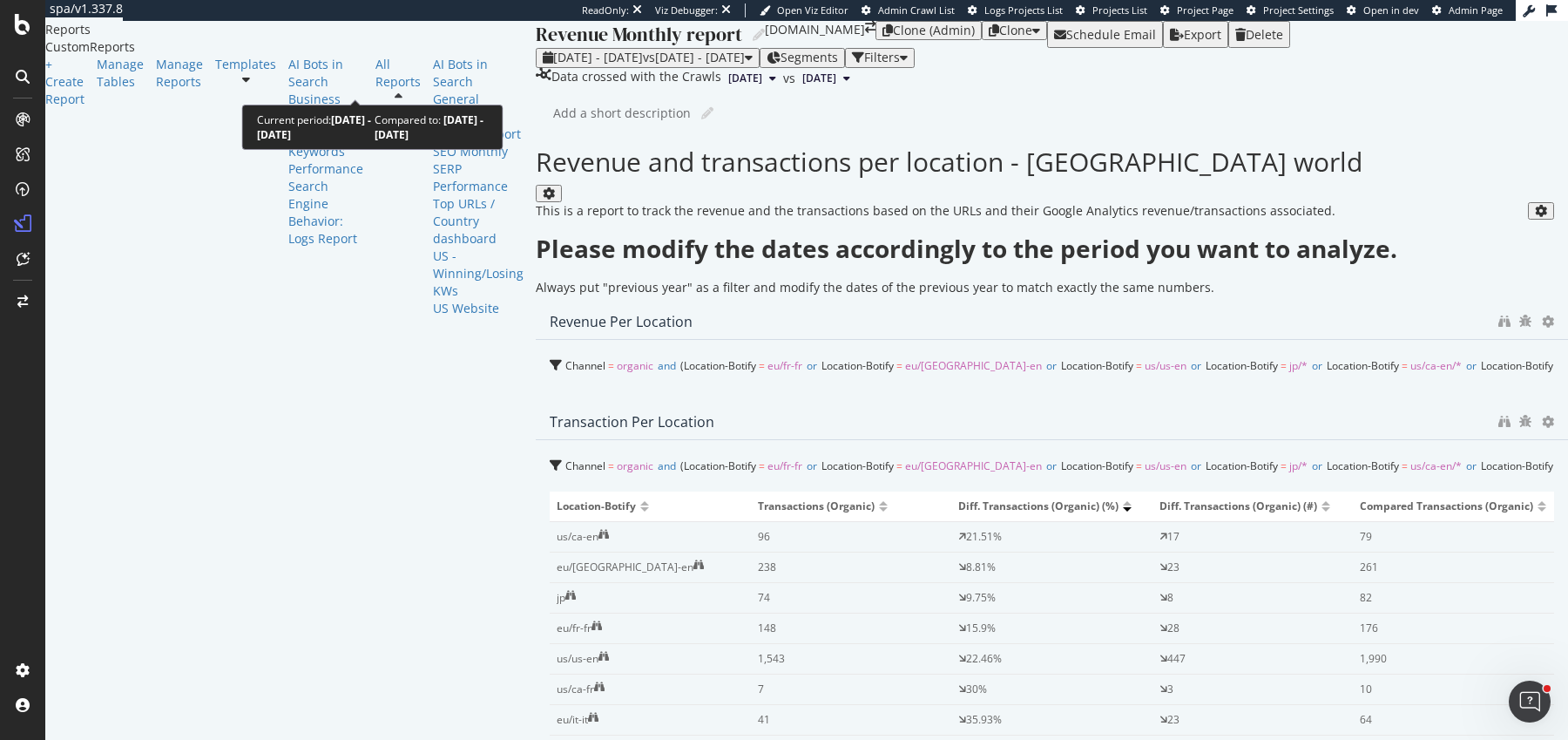
click at [554, 65] on span "2025 Jul. 1st - Aug. 29th" at bounding box center [598, 57] width 90 height 17
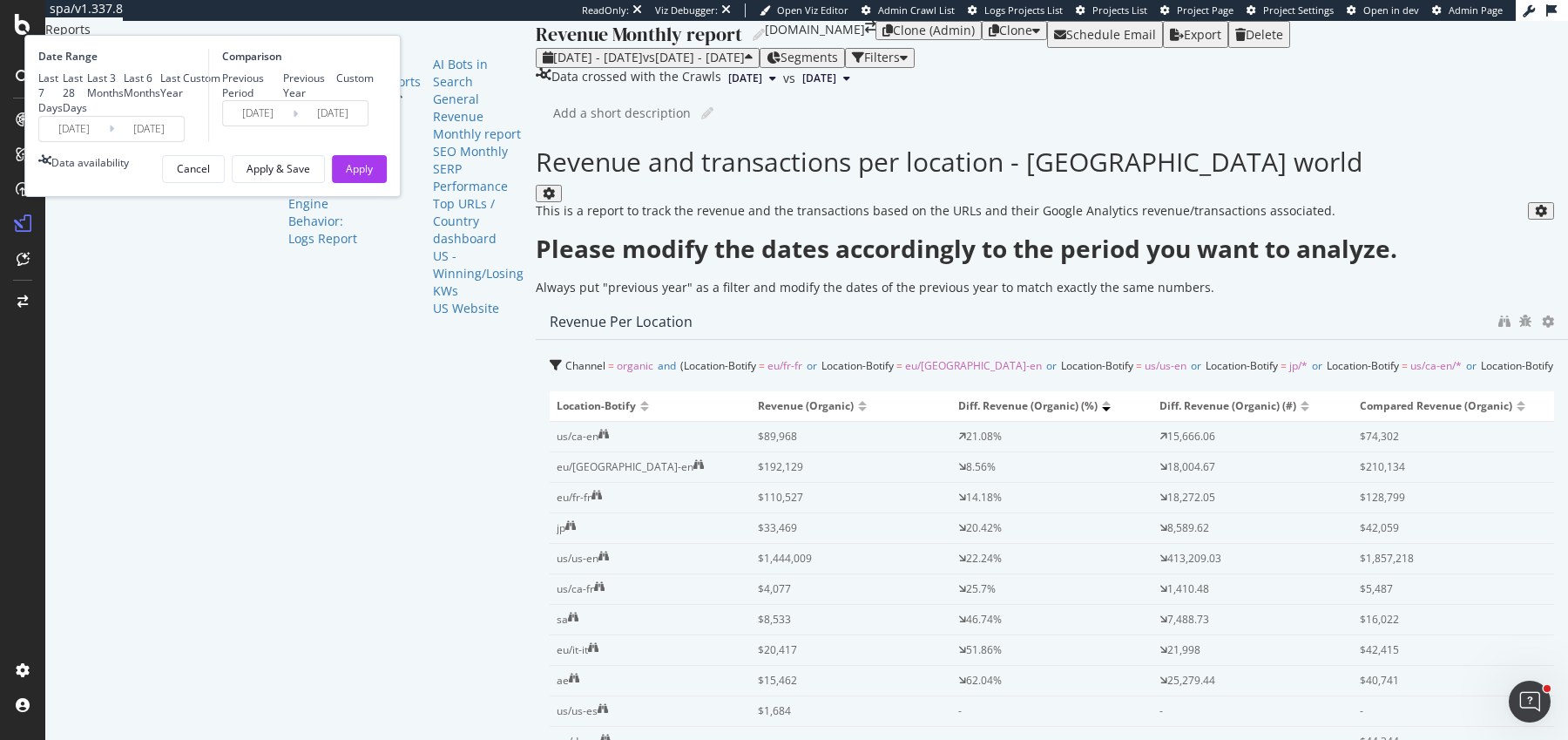
click at [109, 141] on input "2025/07/01" at bounding box center [74, 129] width 70 height 25
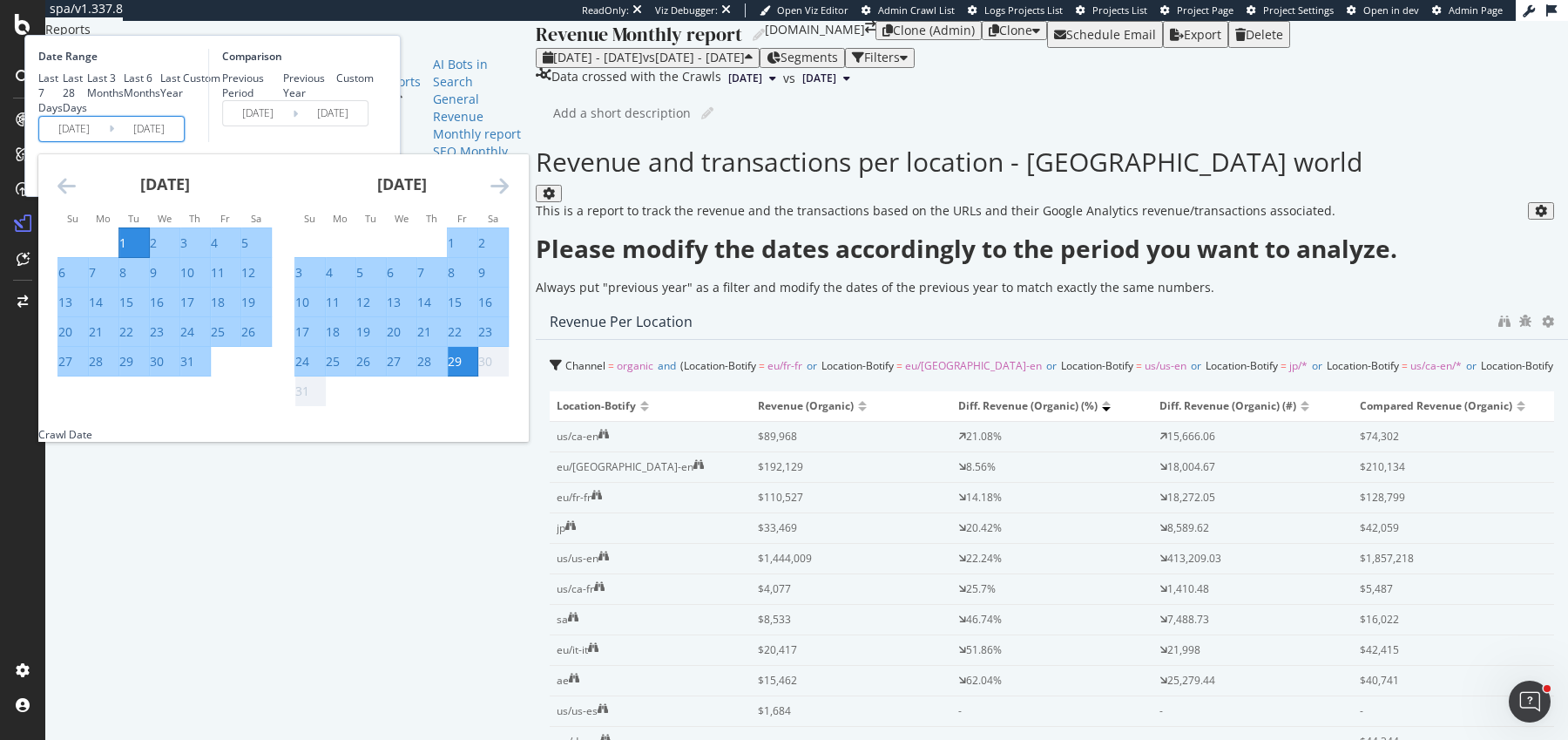
drag, startPoint x: 322, startPoint y: 383, endPoint x: 328, endPoint y: 404, distance: 21.8
click at [126, 252] on div "1" at bounding box center [122, 243] width 7 height 18
drag, startPoint x: 387, startPoint y: 506, endPoint x: 455, endPoint y: 385, distance: 138.8
click at [194, 370] on div "31" at bounding box center [187, 362] width 14 height 18
type input "[DATE]"
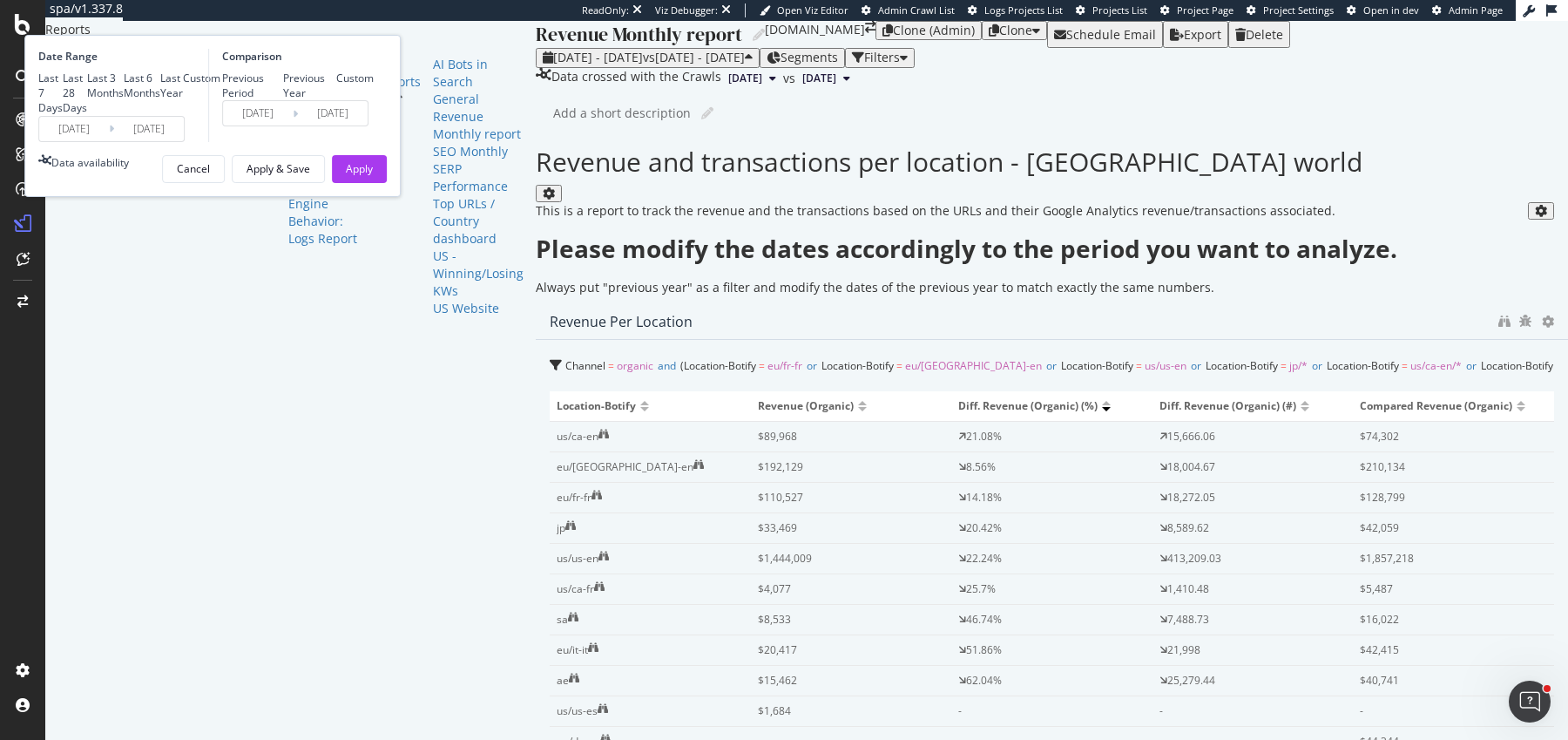
click at [293, 125] on input "2025/05/02" at bounding box center [257, 113] width 70 height 25
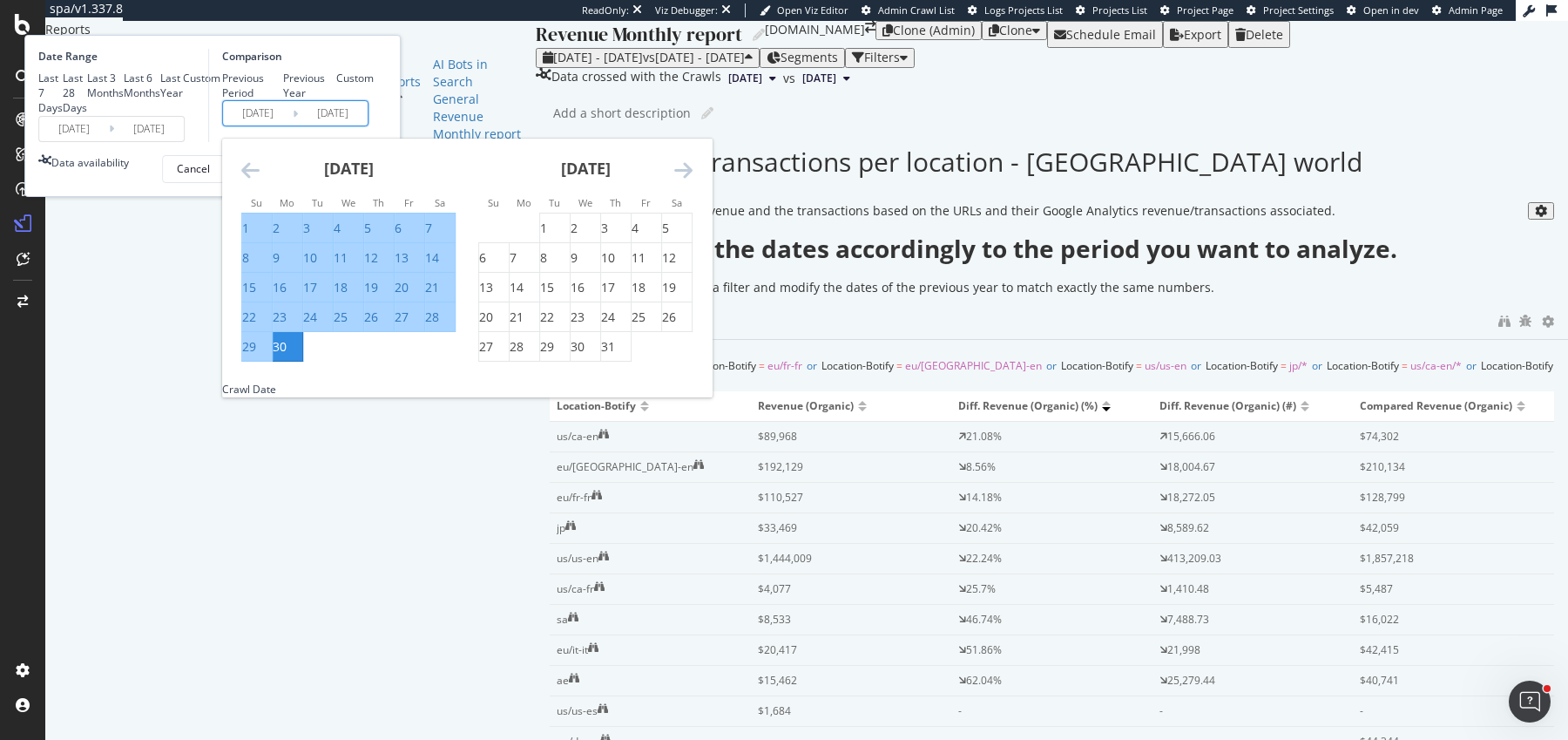
click at [428, 264] on div "[DATE] 1 2 3 4 5 6 7 8 9 10 11 12 13 14 15 16 17 18 19 20 21 22 23 24 25 26 27 …" at bounding box center [348, 250] width 237 height 223
click at [260, 180] on icon "Move backward to switch to the previous month." at bounding box center [250, 169] width 19 height 21
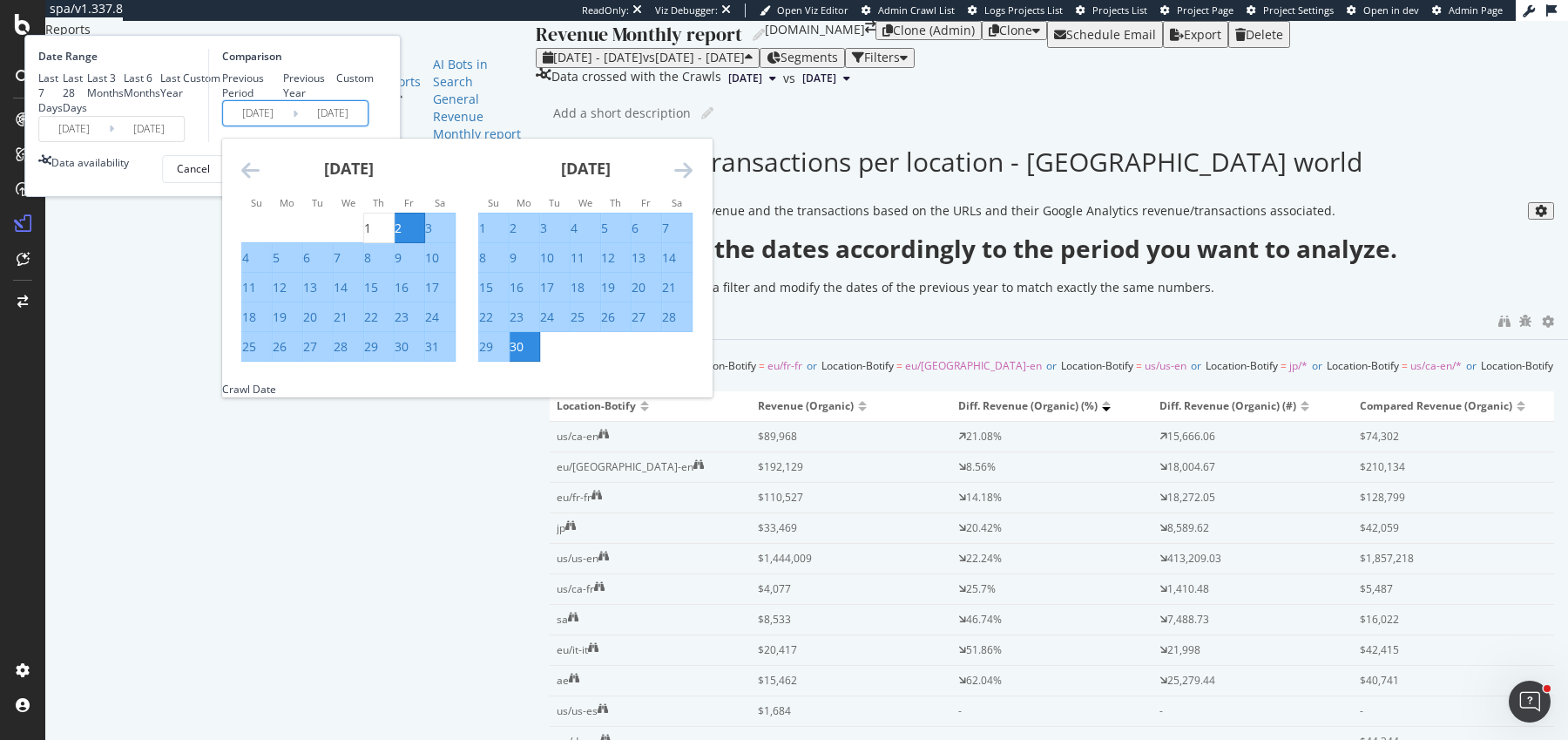
click at [260, 180] on icon "Move backward to switch to the previous month." at bounding box center [250, 169] width 19 height 21
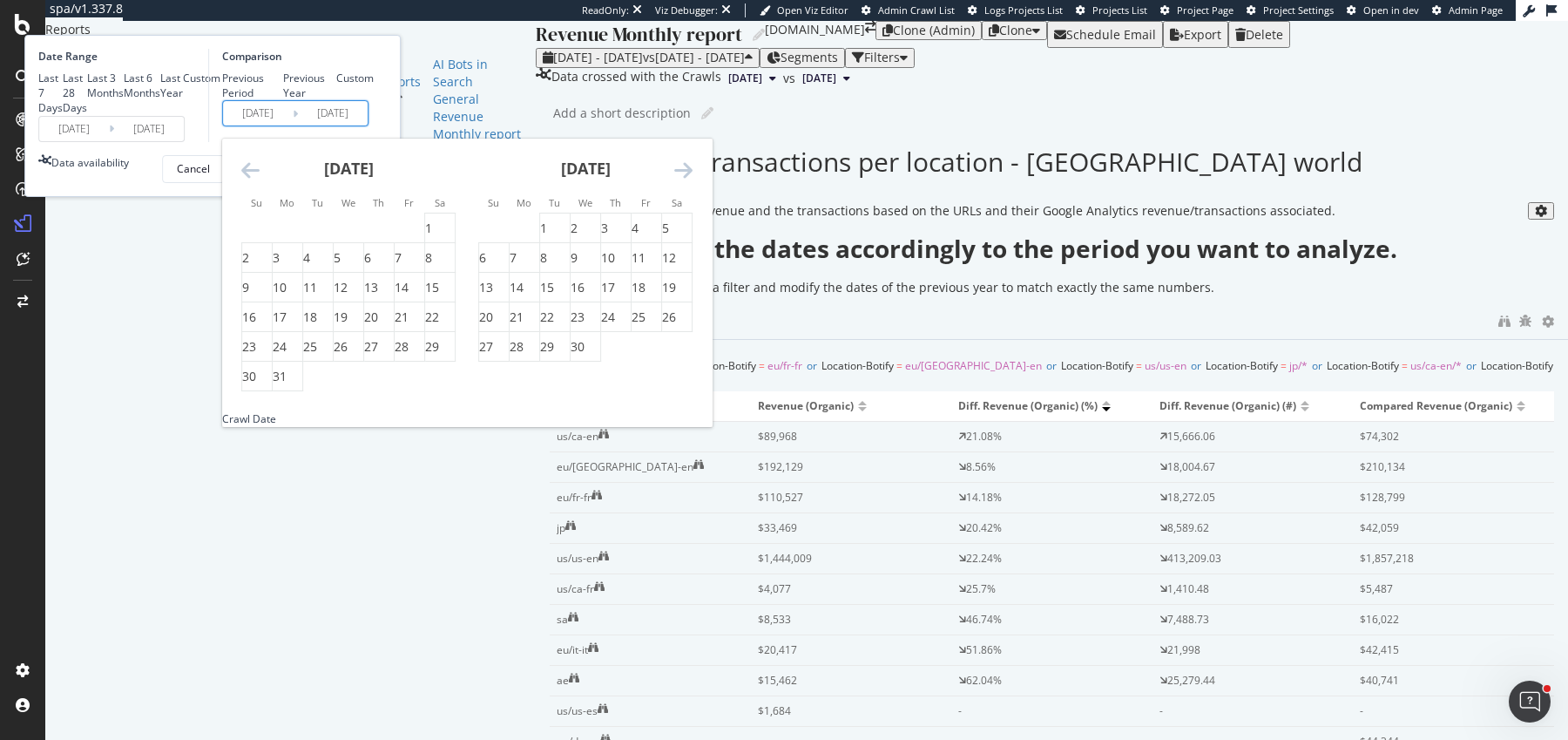
click at [260, 180] on icon "Move backward to switch to the previous month." at bounding box center [250, 169] width 19 height 21
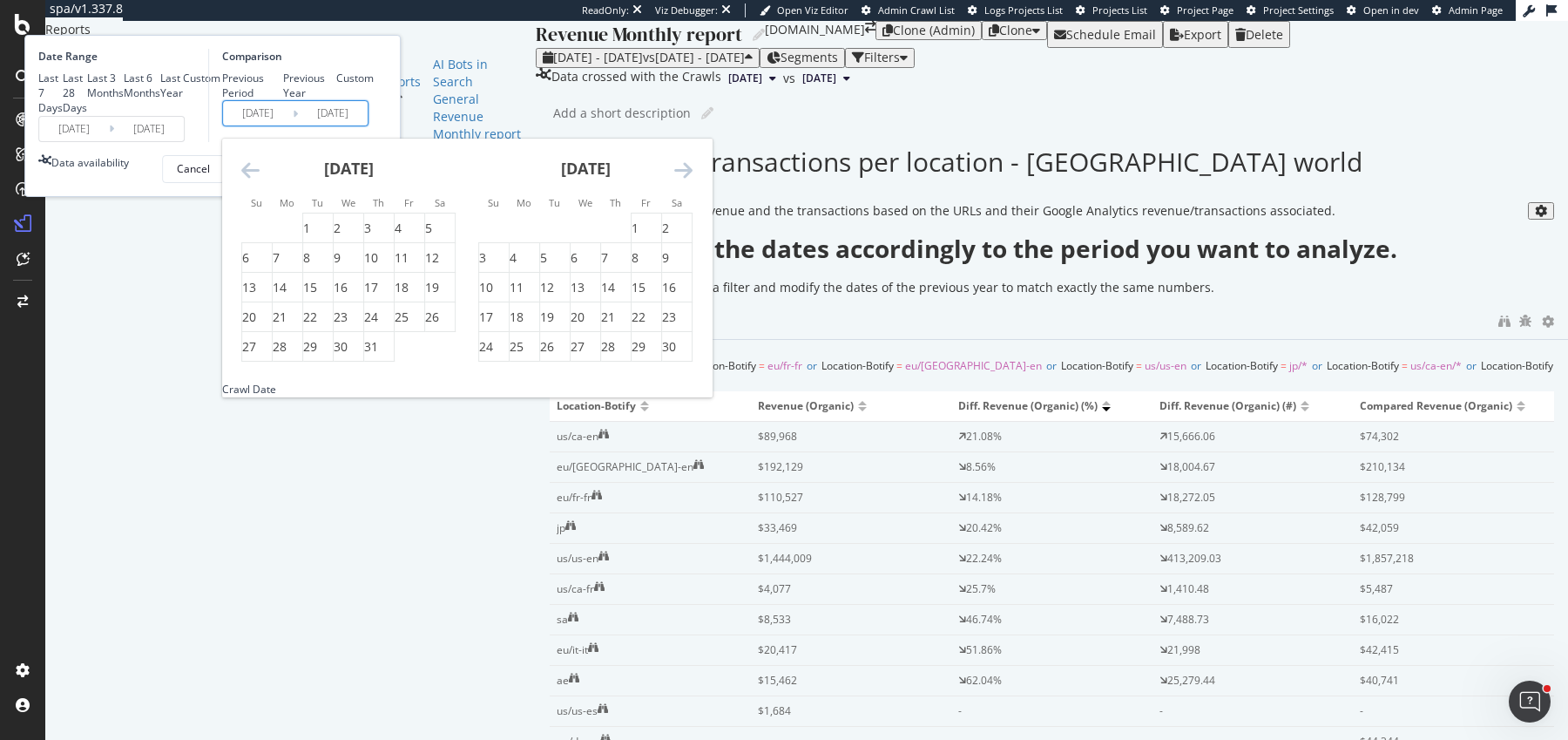
click at [260, 180] on icon "Move backward to switch to the previous month." at bounding box center [250, 169] width 19 height 21
click at [280, 237] on div "1" at bounding box center [276, 229] width 7 height 18
type input "2024/07/01"
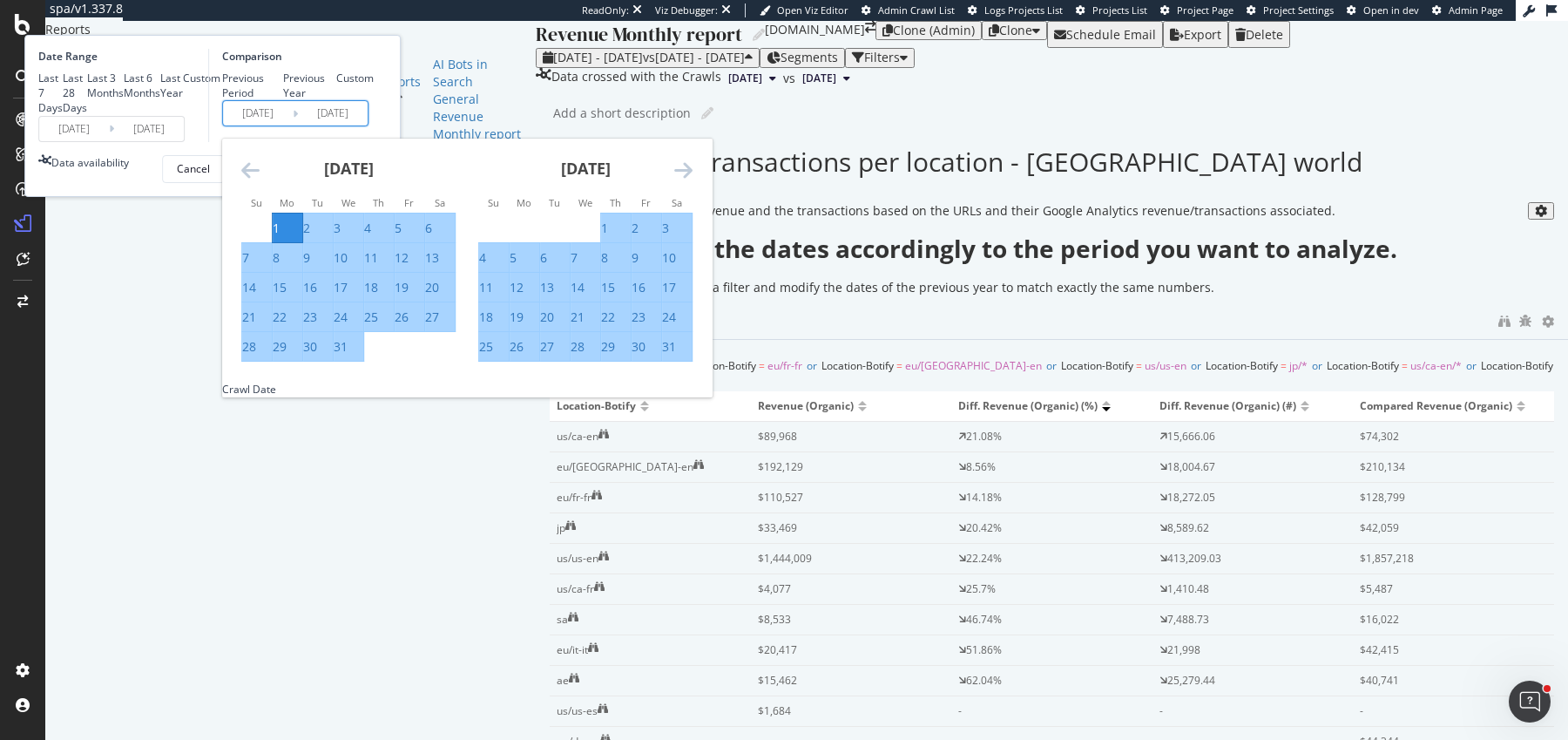
click at [348, 356] on div "31" at bounding box center [341, 347] width 14 height 18
type input "2024/07/31"
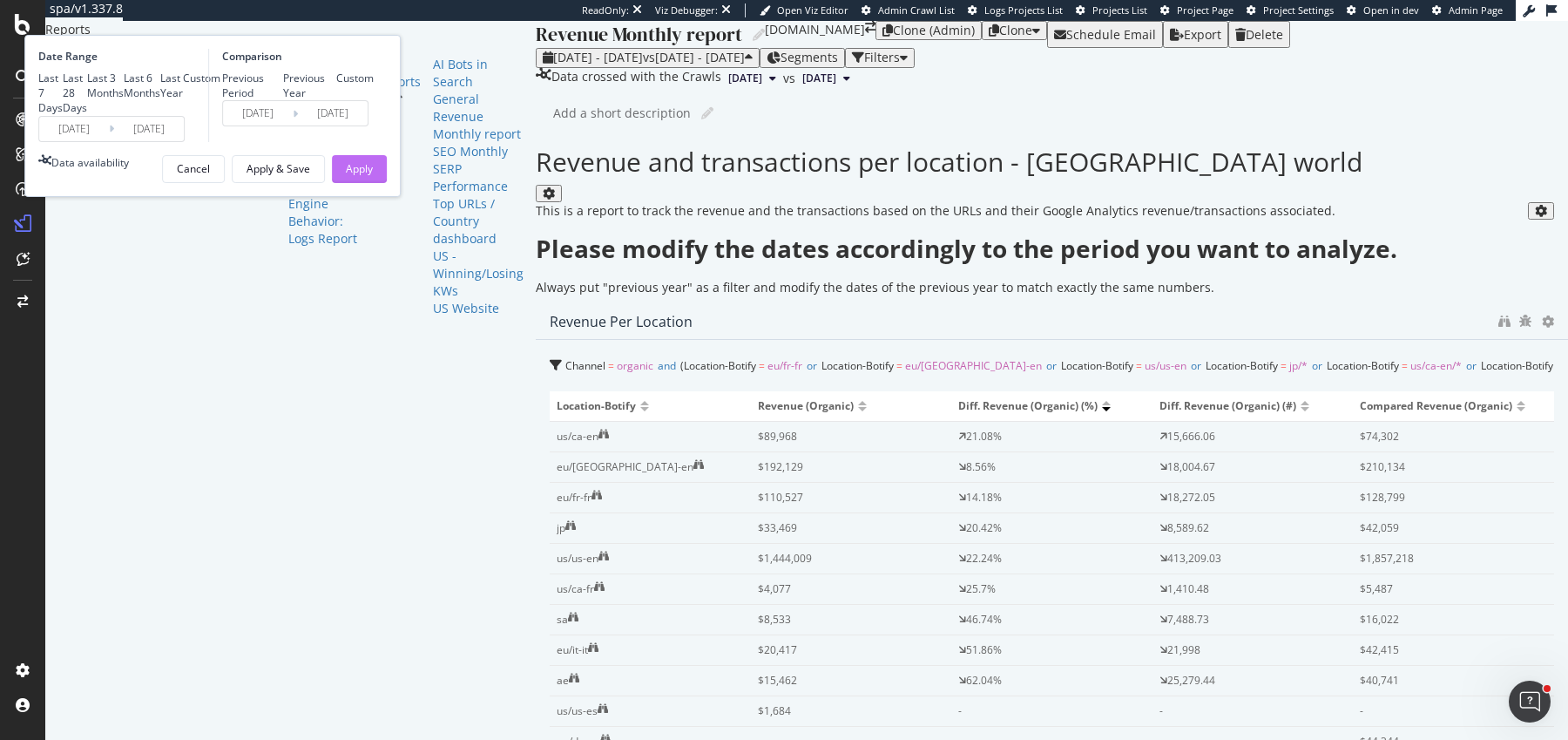
click at [373, 176] on div "Apply" at bounding box center [359, 168] width 27 height 15
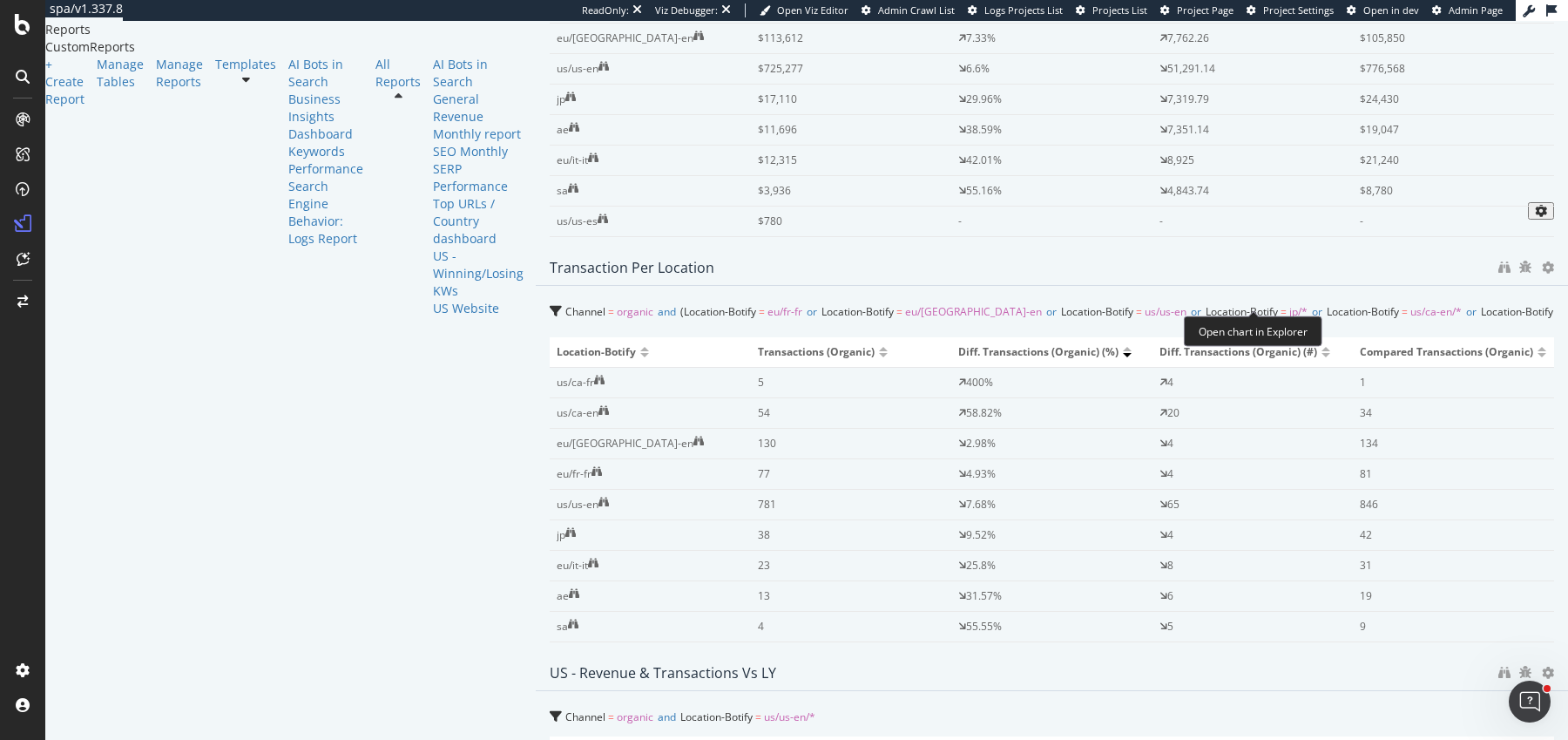
click at [1498, 274] on icon "binoculars" at bounding box center [1504, 267] width 12 height 12
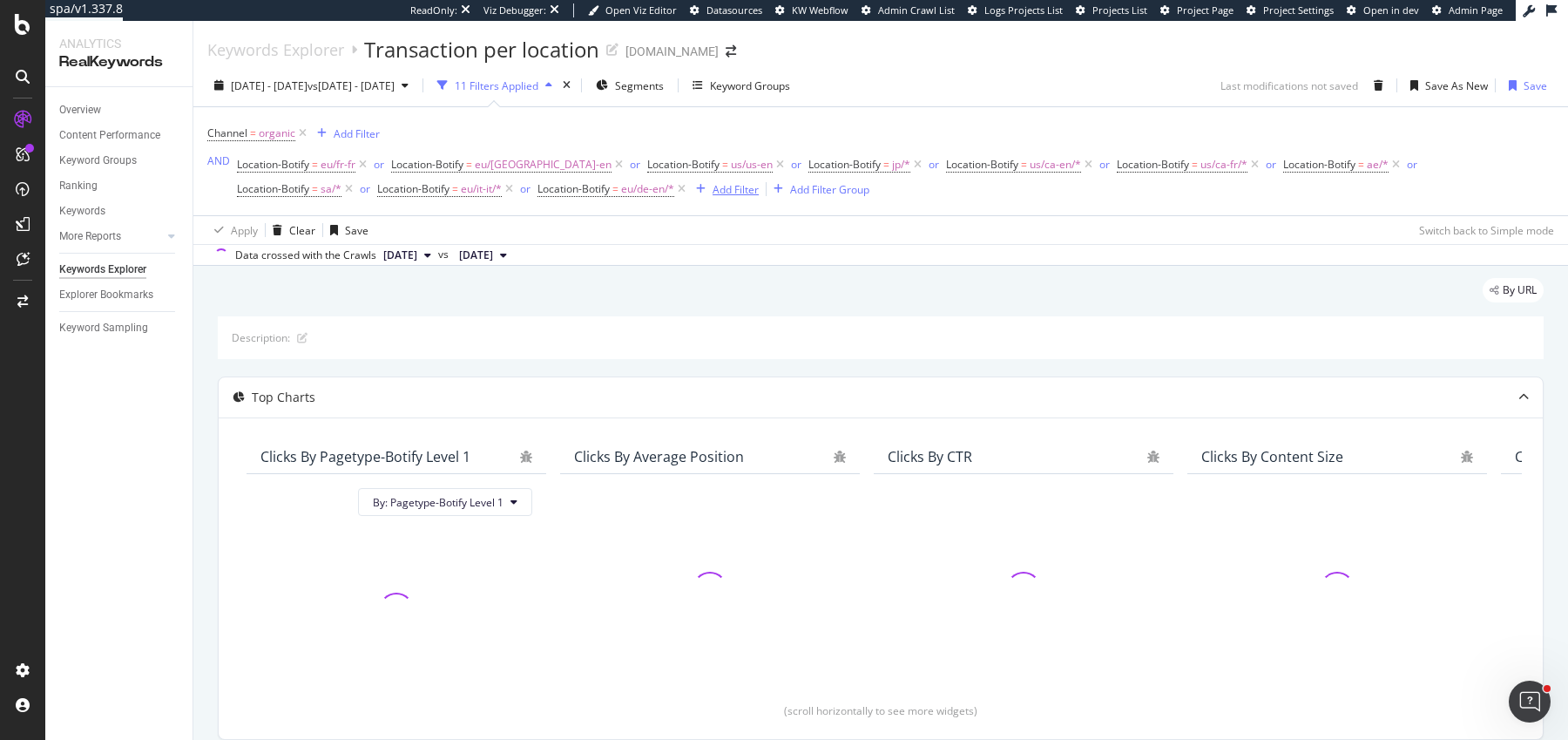
click at [712, 193] on div "Add Filter" at bounding box center [735, 189] width 46 height 15
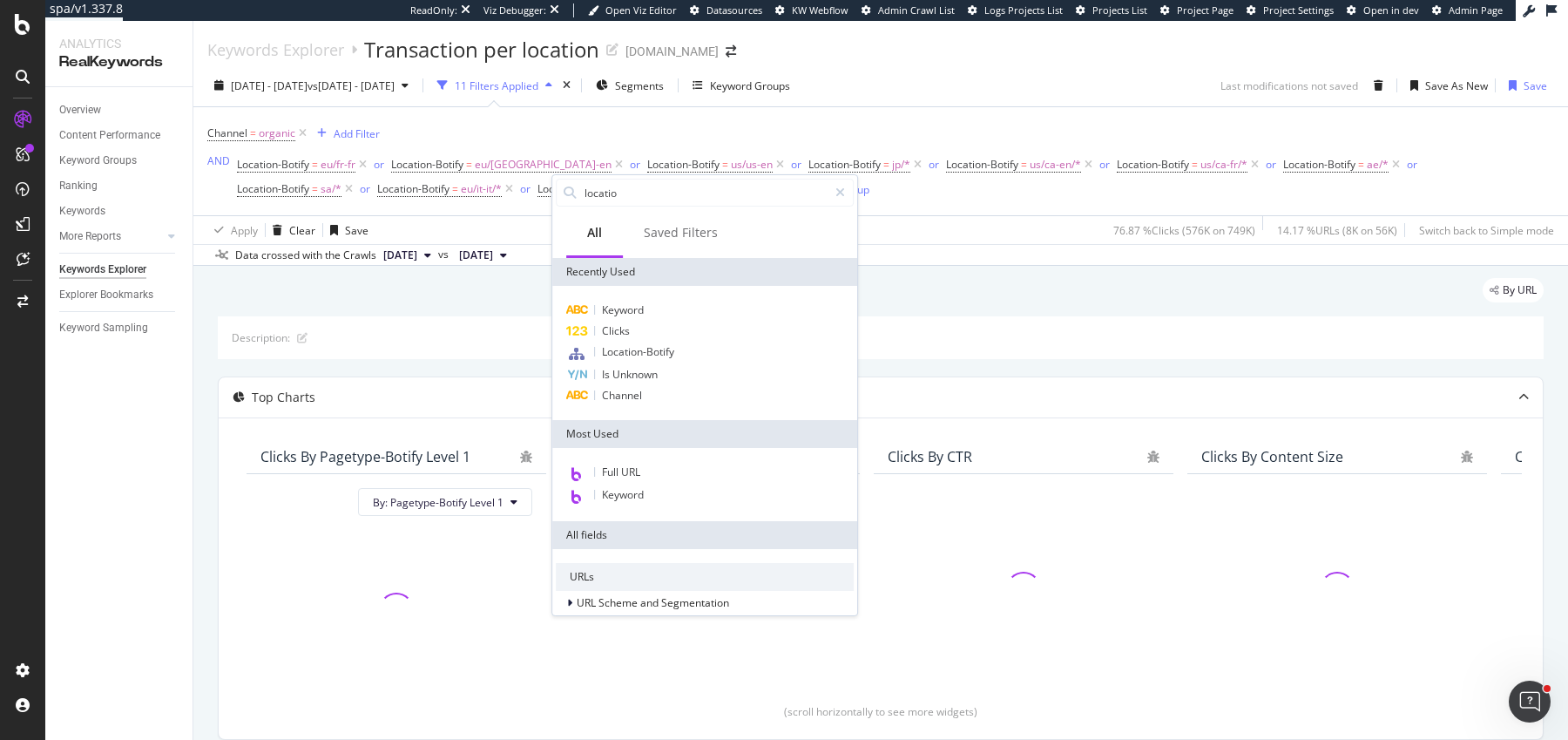
type input "location"
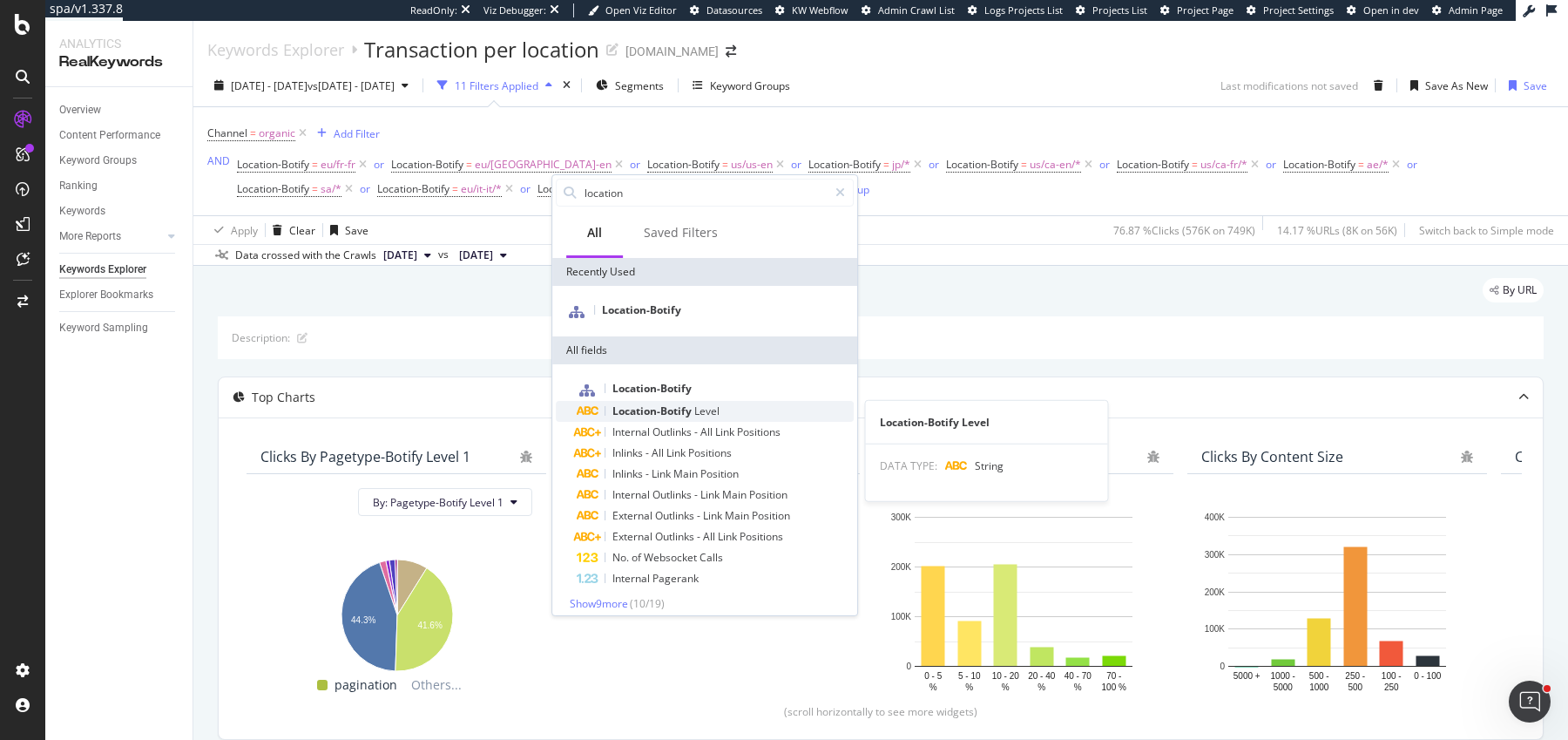
click at [657, 402] on div "Location-Botify Level" at bounding box center [714, 411] width 277 height 21
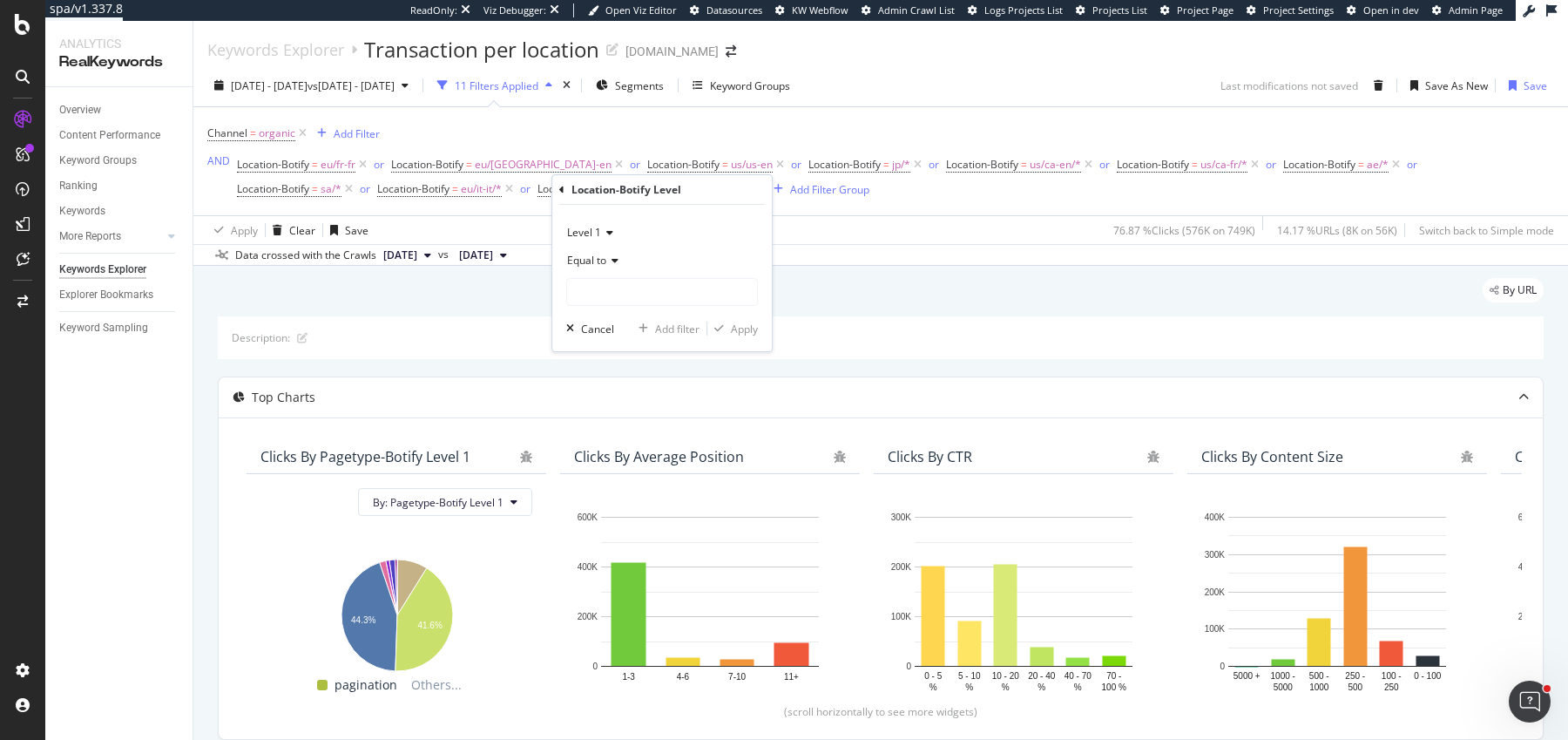
click at [586, 233] on span "Level 1" at bounding box center [584, 232] width 33 height 15
click at [592, 298] on div "Level 2" at bounding box center [663, 291] width 186 height 23
click at [589, 288] on input "text" at bounding box center [662, 292] width 190 height 28
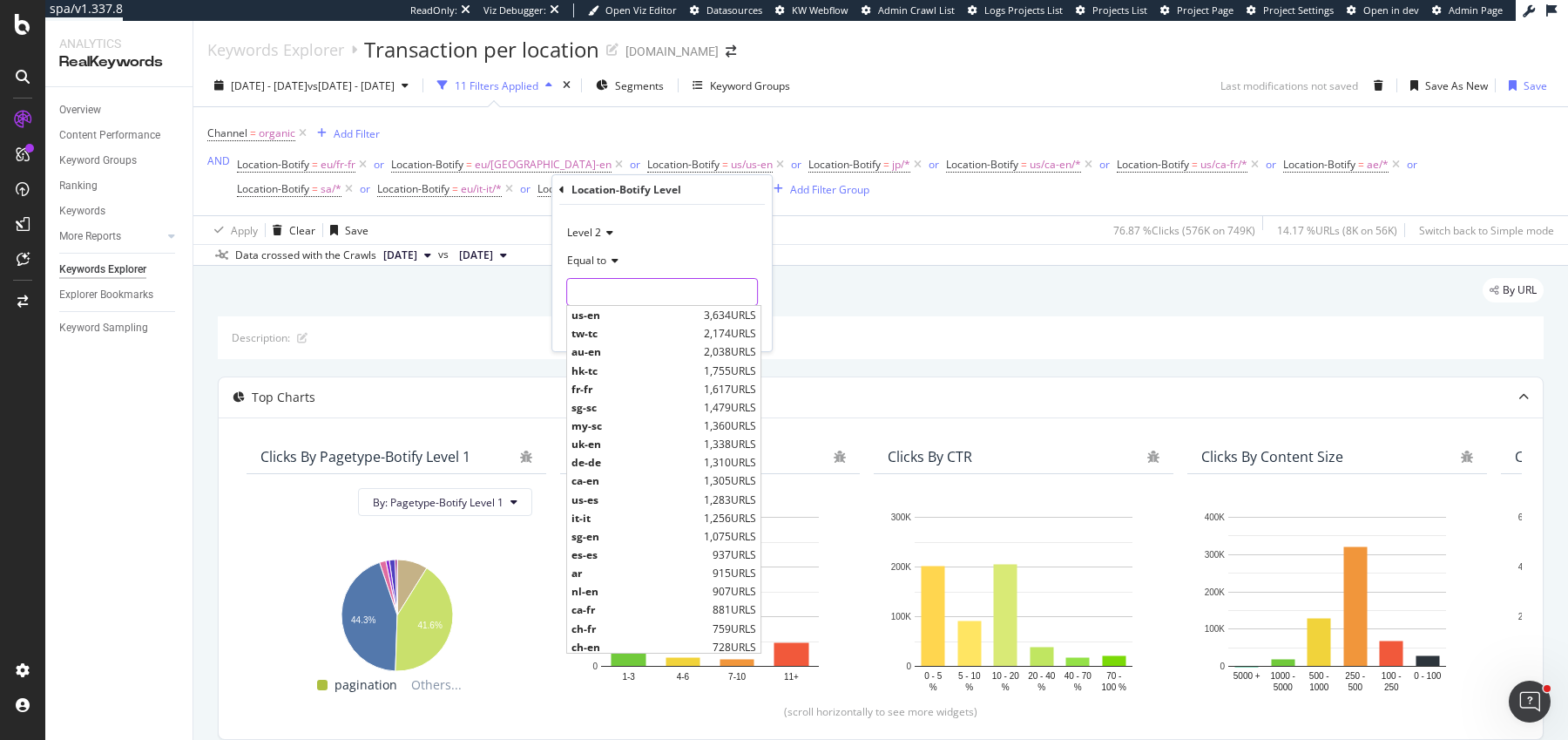
click at [600, 286] on input "text" at bounding box center [662, 292] width 190 height 28
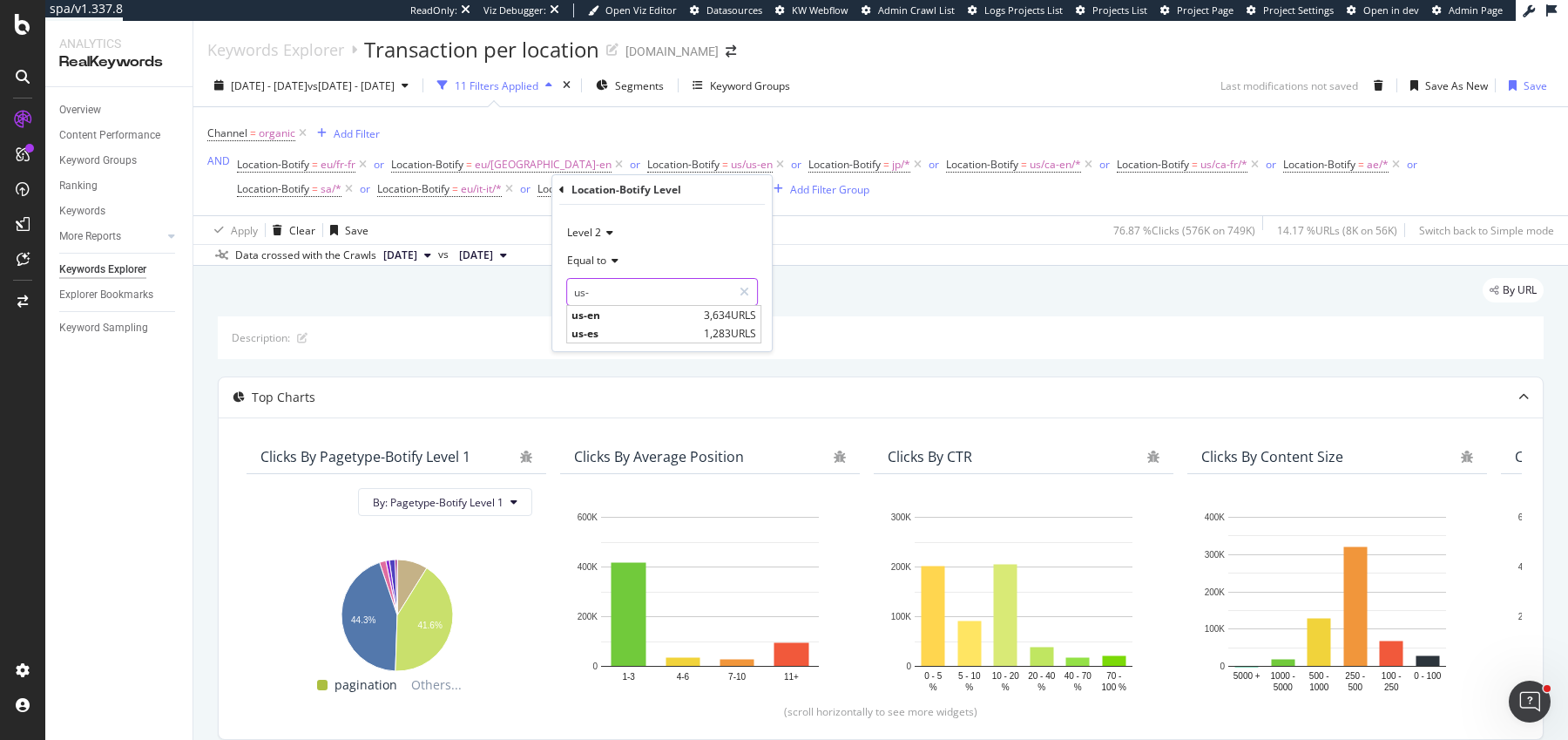
type input "us-"
click at [612, 255] on icon at bounding box center [613, 260] width 12 height 11
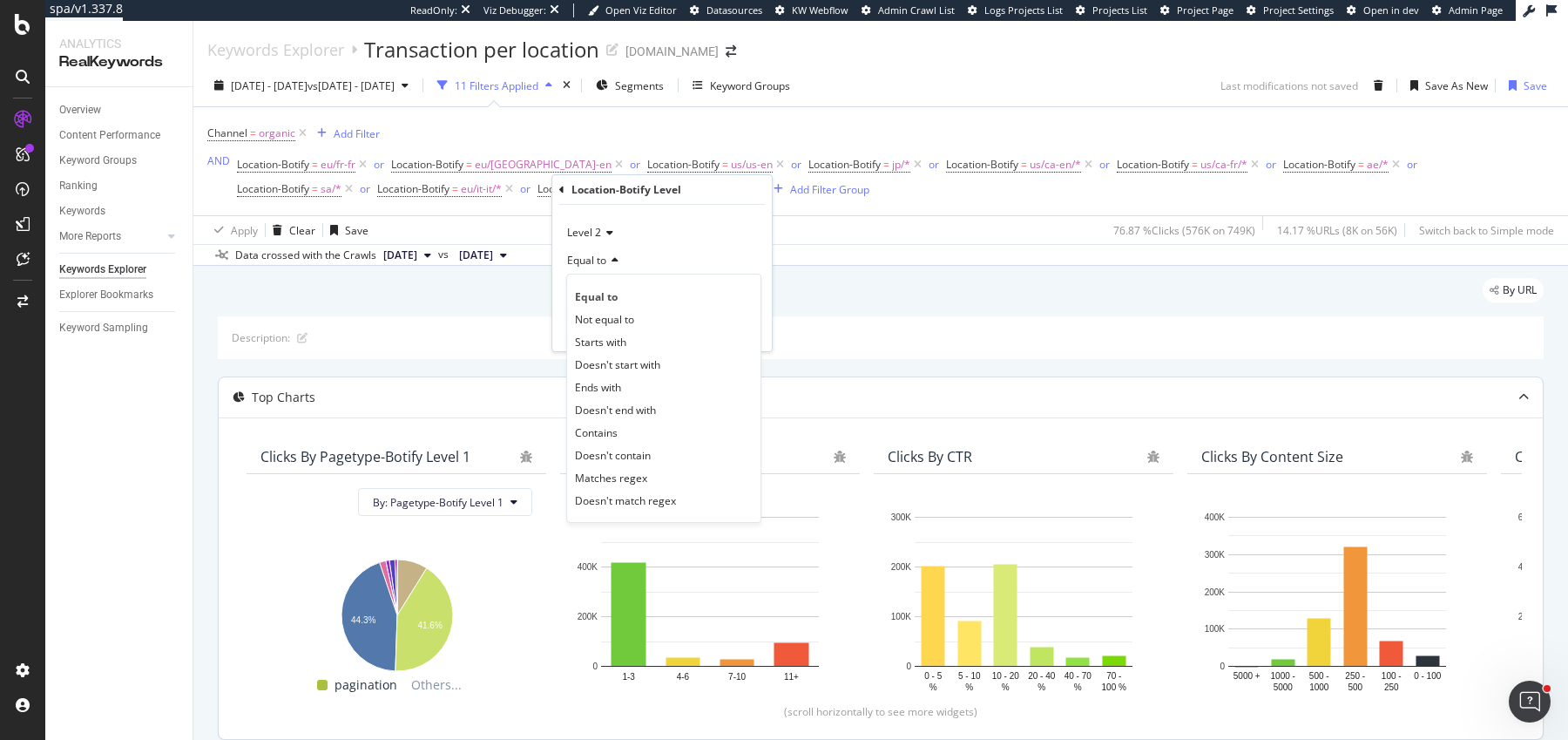
drag, startPoint x: 621, startPoint y: 429, endPoint x: 621, endPoint y: 405, distance: 24.0
click at [621, 429] on div "Contains" at bounding box center [663, 432] width 186 height 23
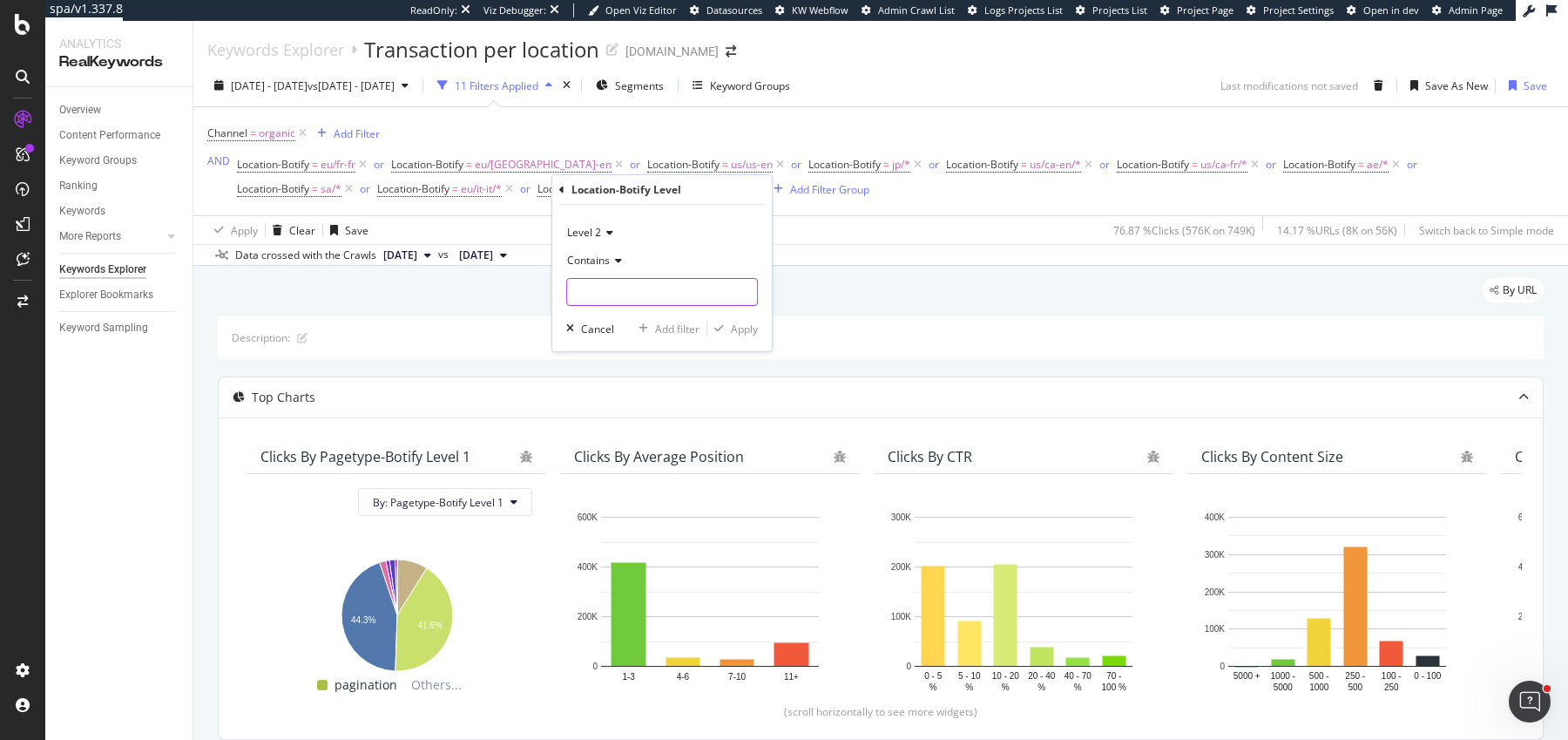
click at [620, 304] on input "text" at bounding box center [662, 292] width 190 height 28
type input "us-"
click at [721, 324] on icon "button" at bounding box center [719, 328] width 10 height 11
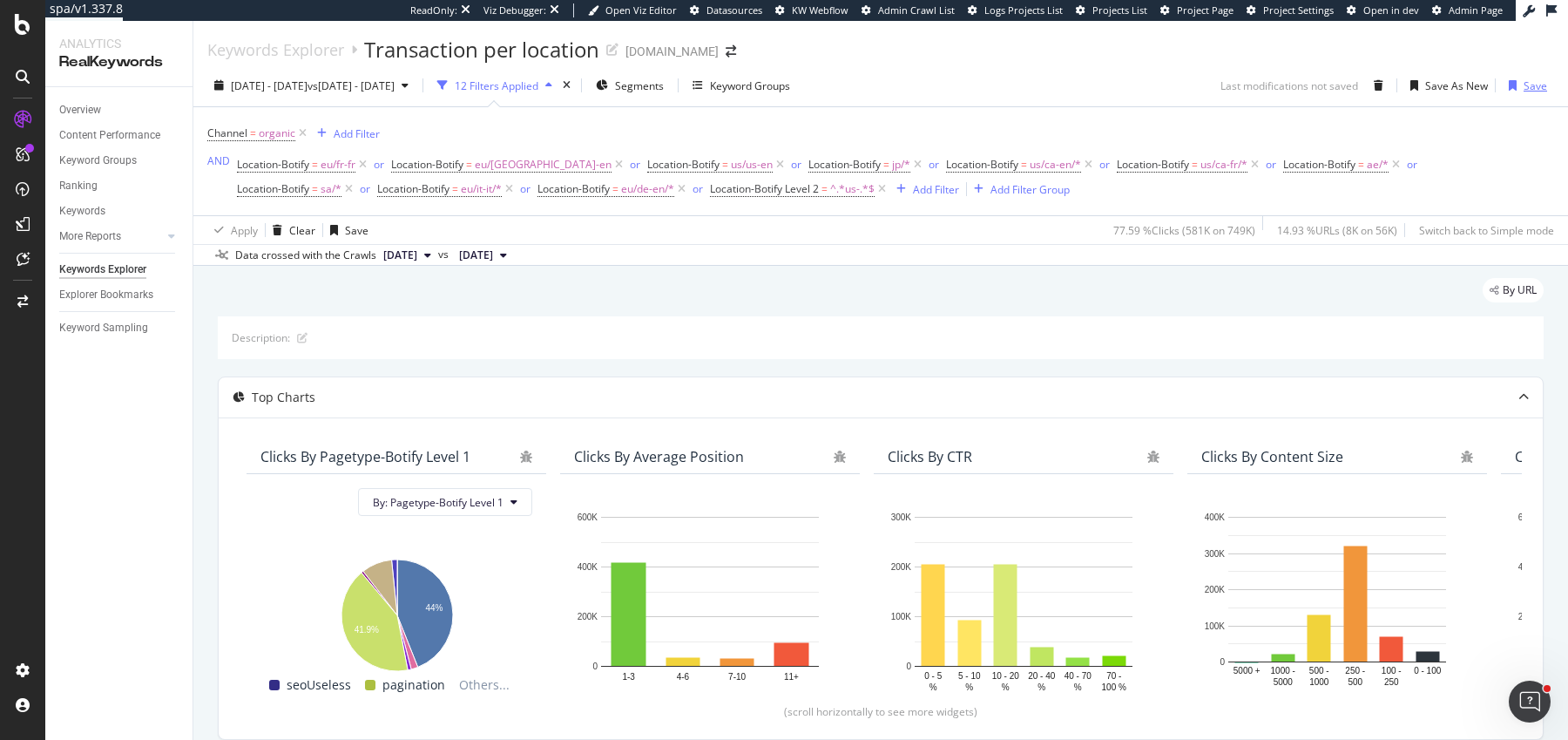
click at [1534, 93] on div "Save" at bounding box center [1535, 86] width 24 height 15
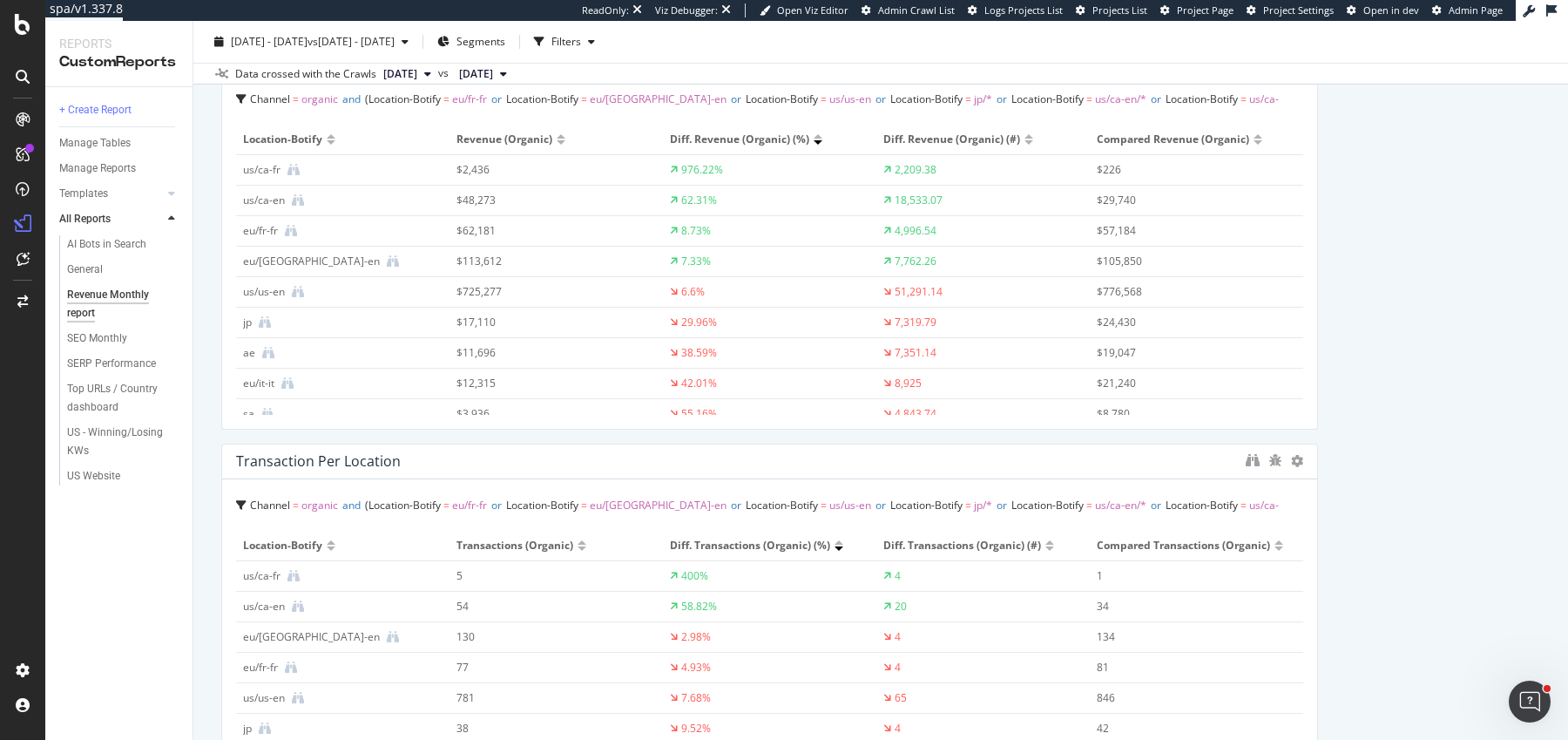
scroll to position [66, 0]
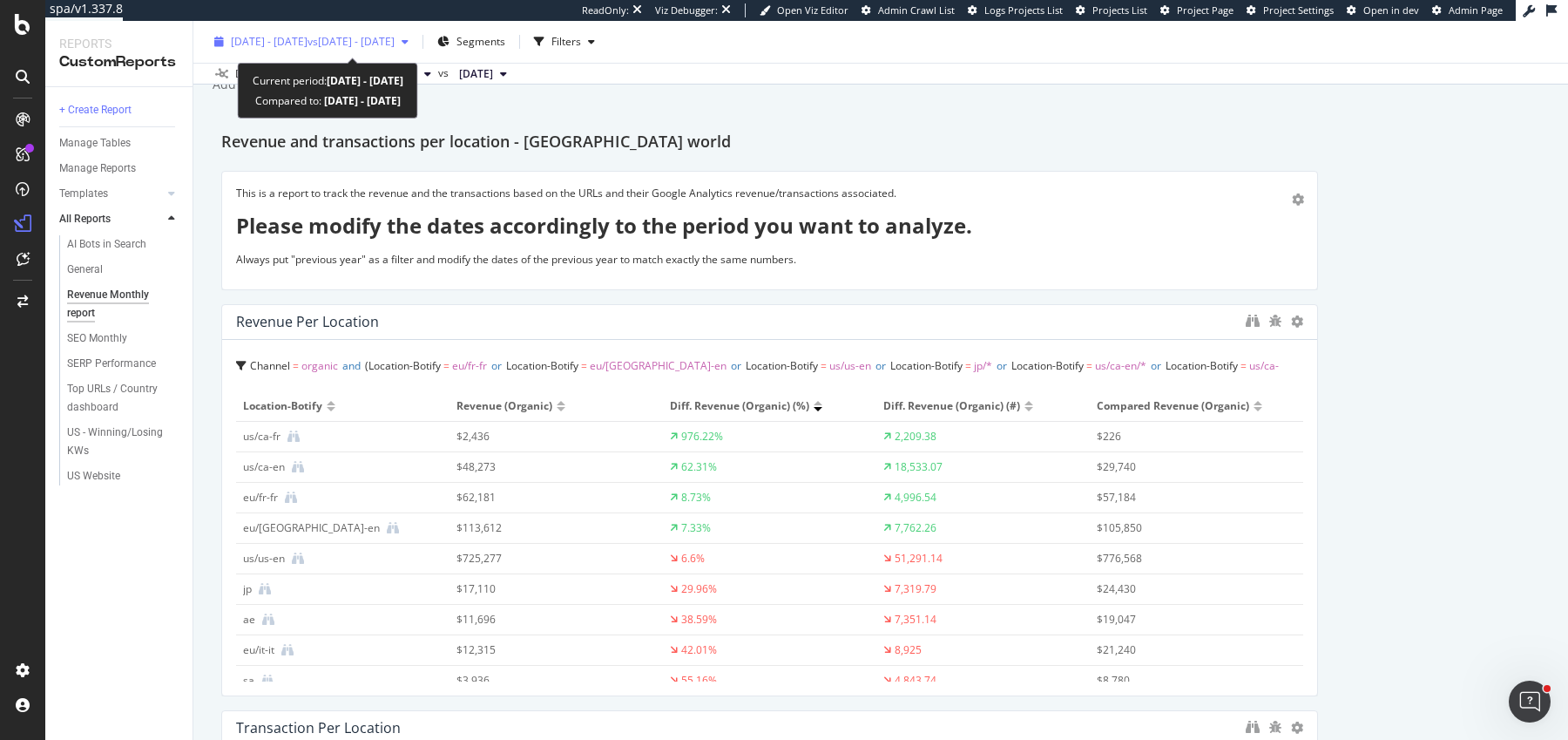
click at [395, 39] on span "vs [DATE] - [DATE]" at bounding box center [351, 40] width 87 height 15
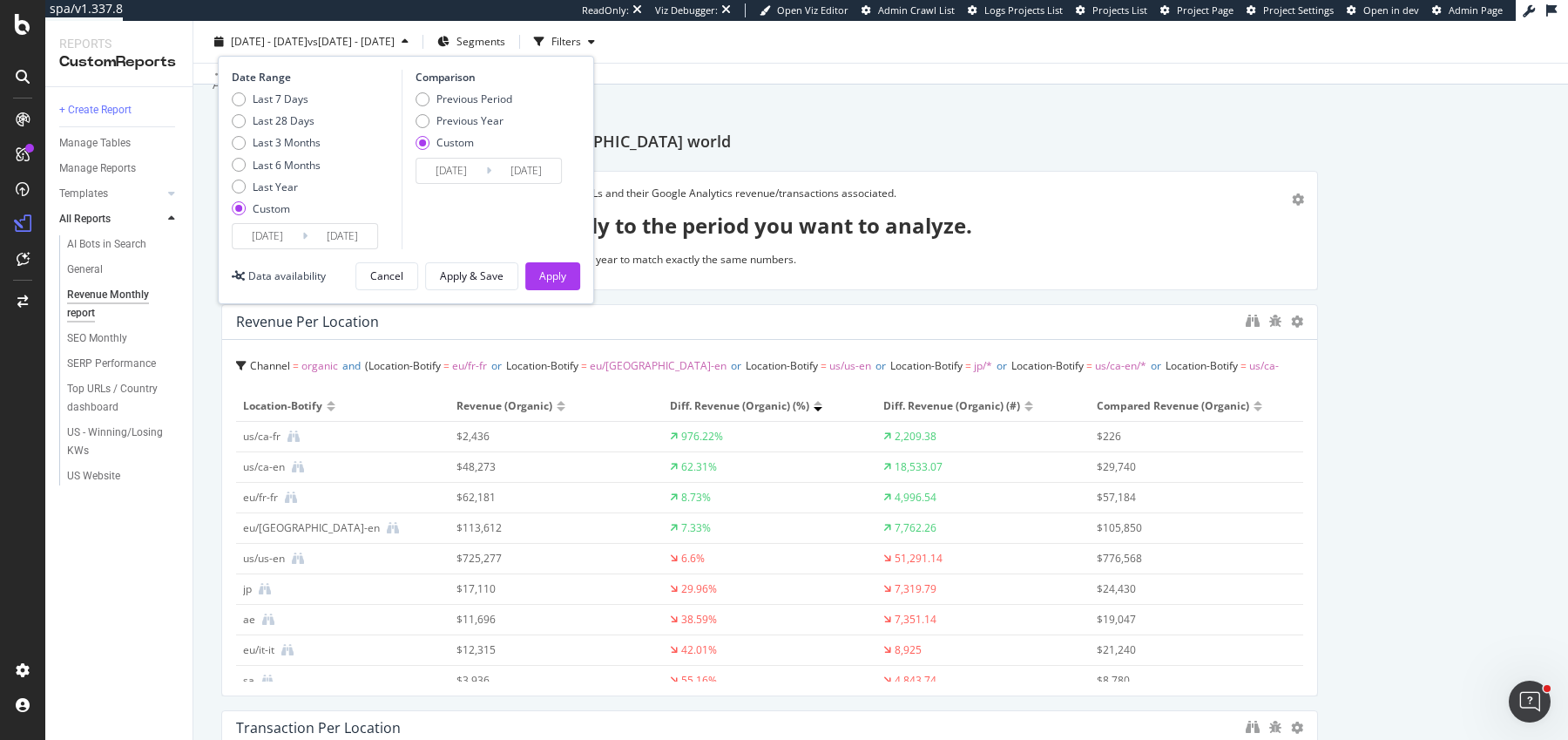
click at [268, 238] on input "[DATE]" at bounding box center [267, 235] width 70 height 25
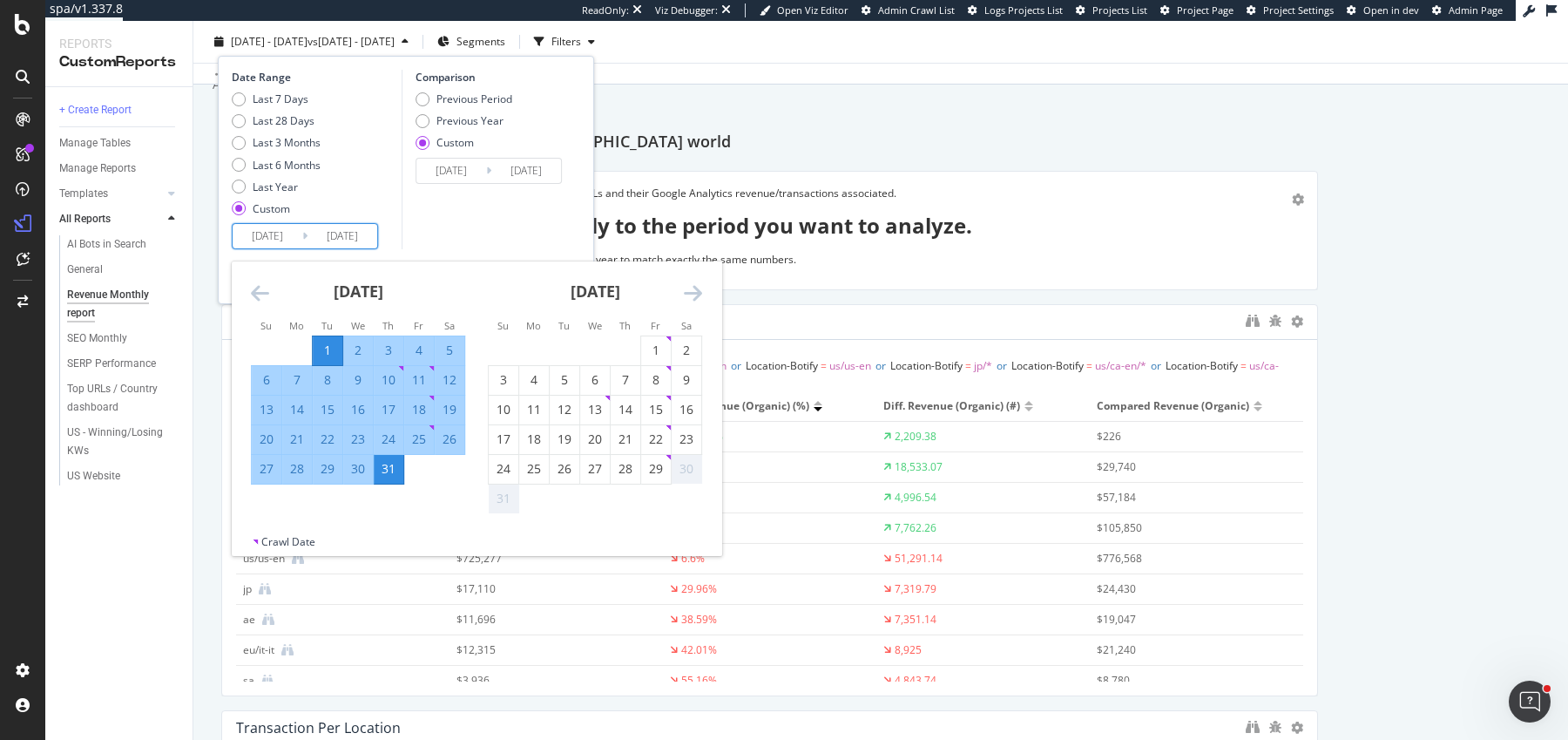
click at [693, 289] on icon "Move forward to switch to the next month." at bounding box center [692, 293] width 19 height 21
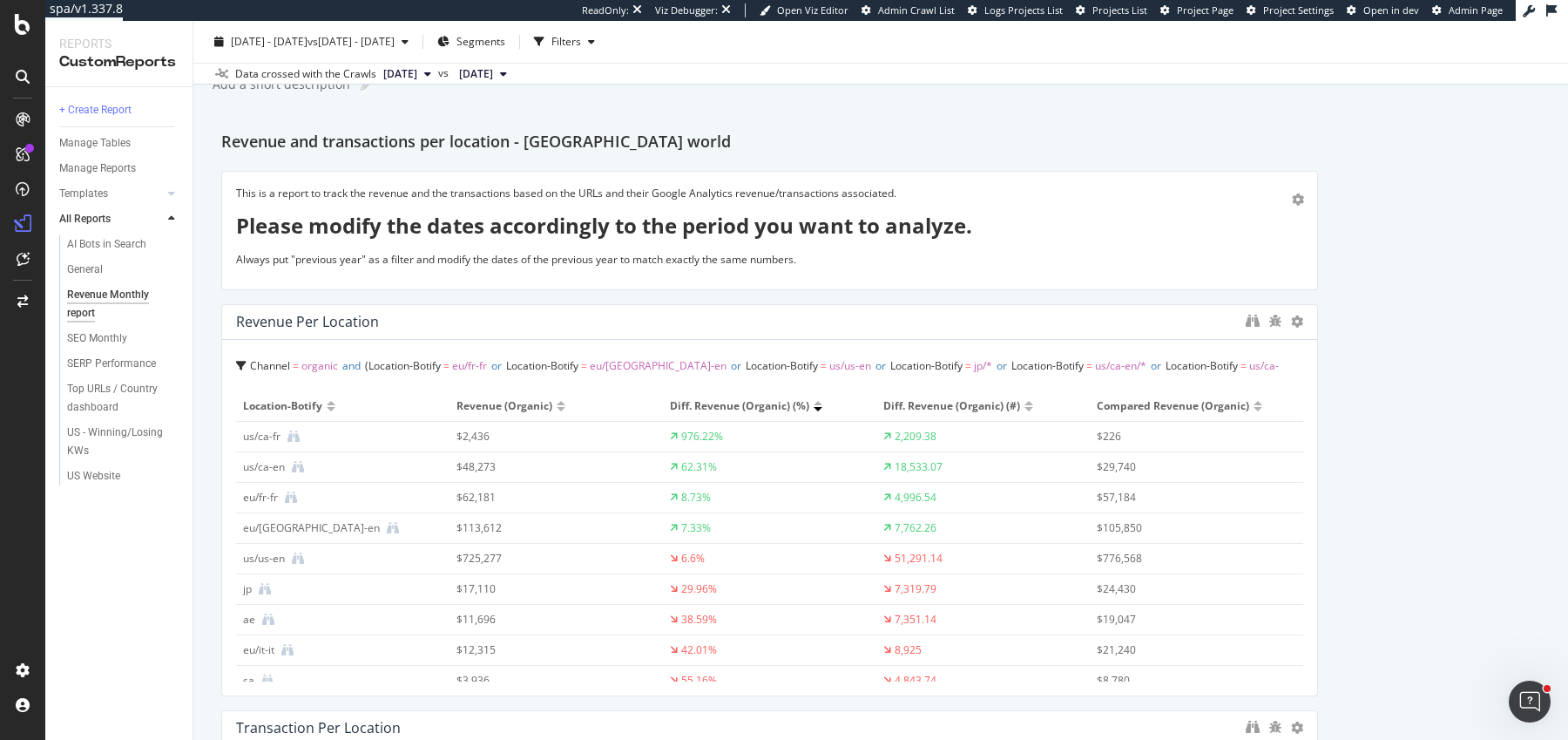
click at [1376, 101] on div "Revenue Monthly report Revenue Monthly report [DOMAIN_NAME] Clone (Admin) Clone…" at bounding box center [881, 380] width 1375 height 719
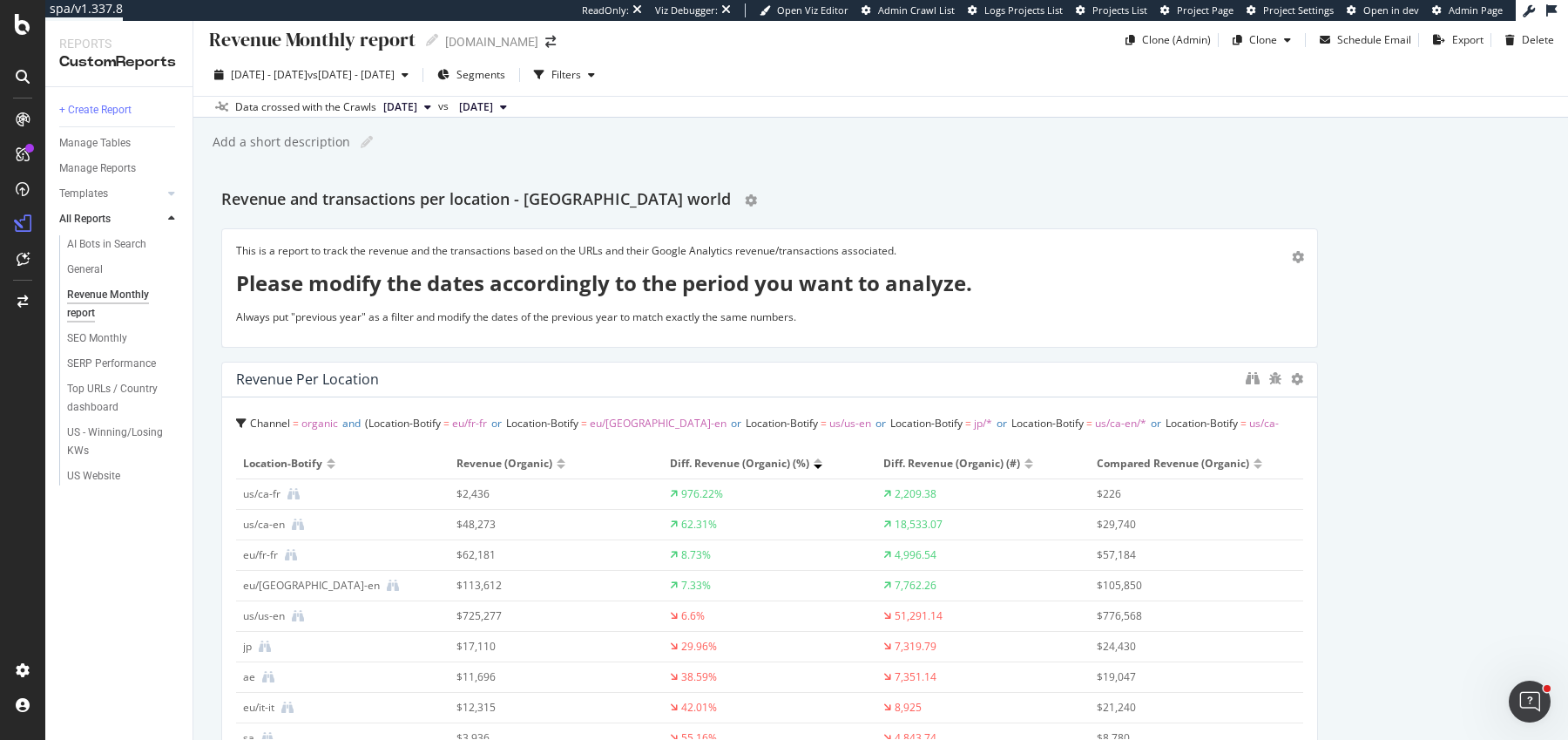
scroll to position [0, 0]
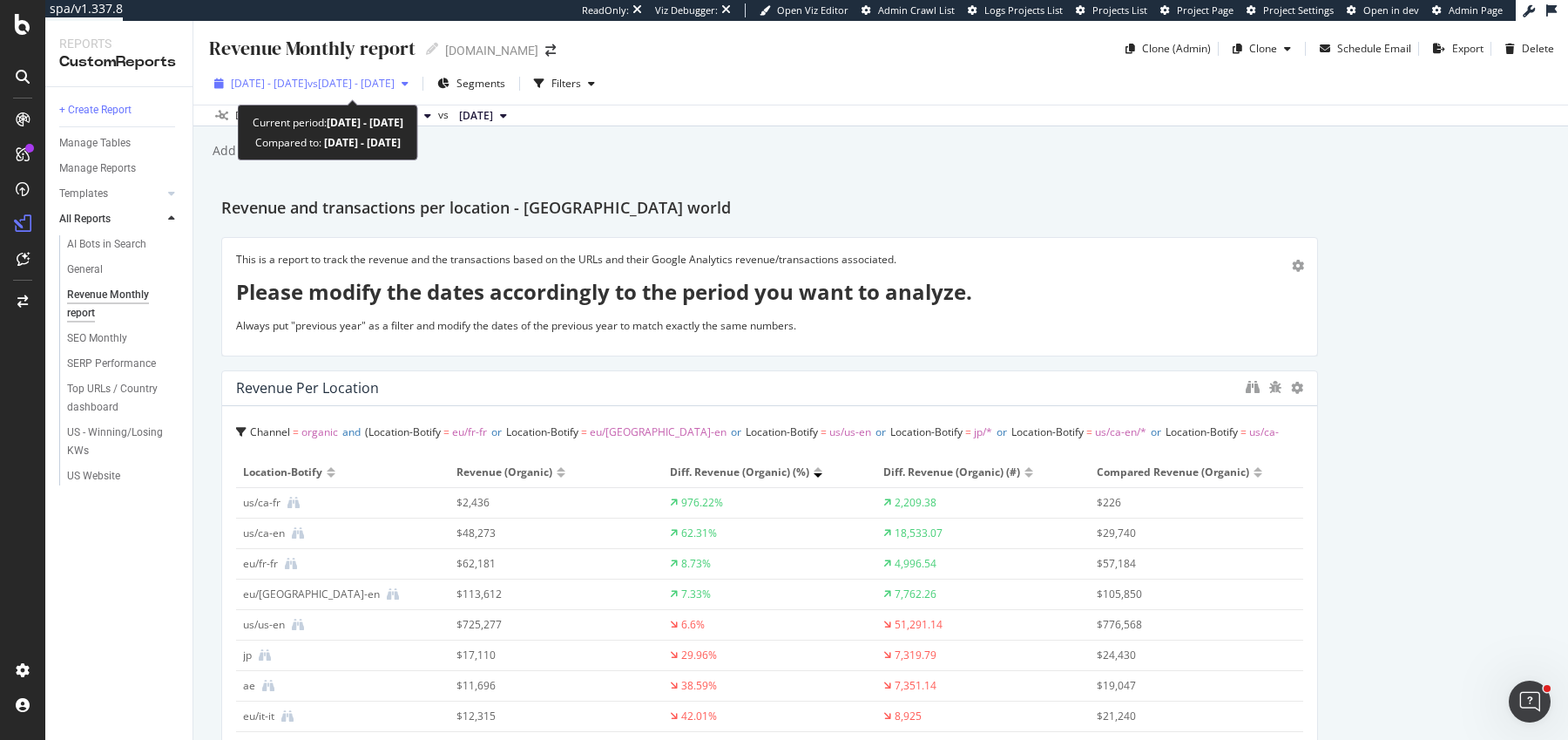
click at [388, 78] on span "vs [DATE] - [DATE]" at bounding box center [351, 83] width 87 height 15
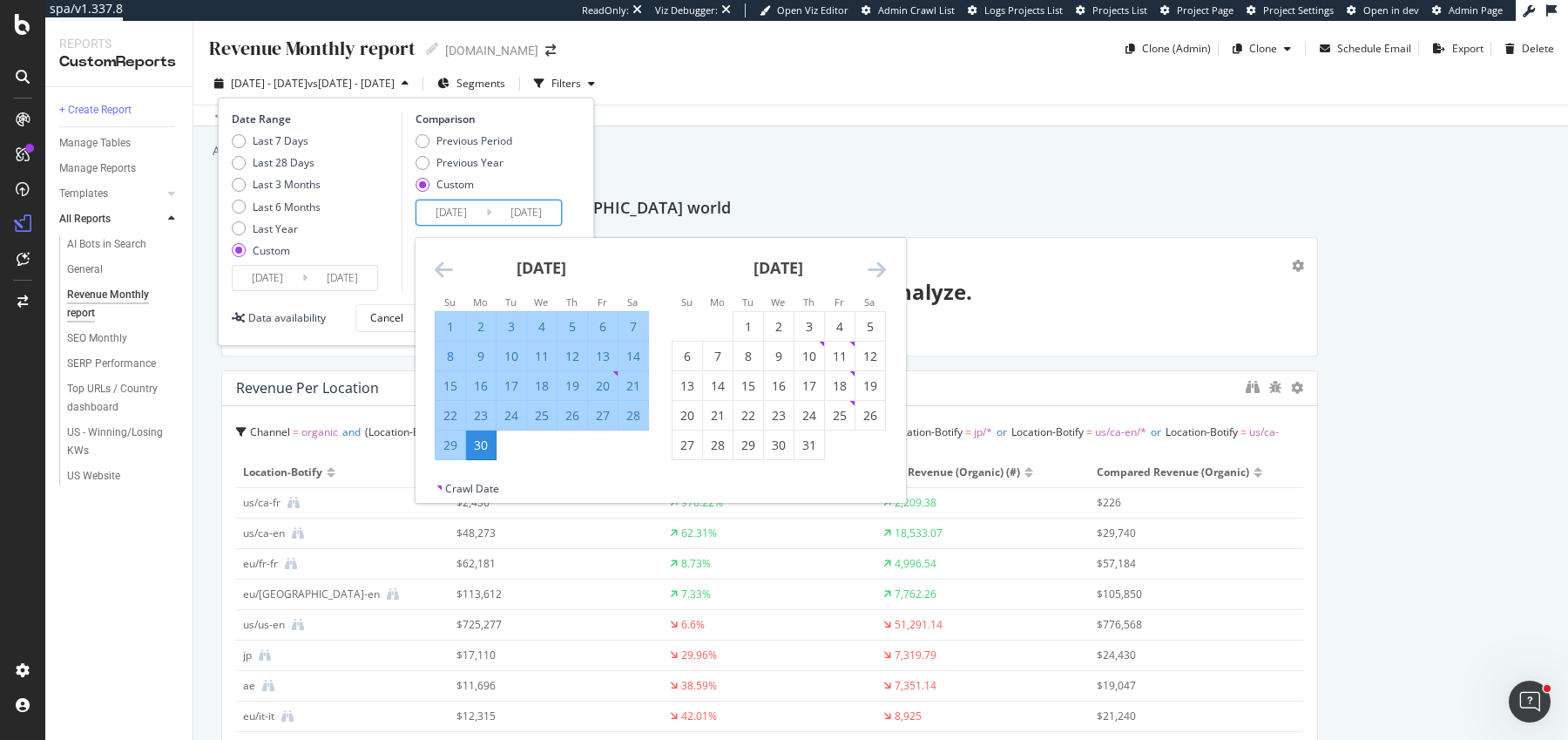
click at [459, 211] on input "[DATE]" at bounding box center [451, 212] width 70 height 25
click at [750, 327] on div "1" at bounding box center [749, 327] width 30 height 18
type input "2025/07/01"
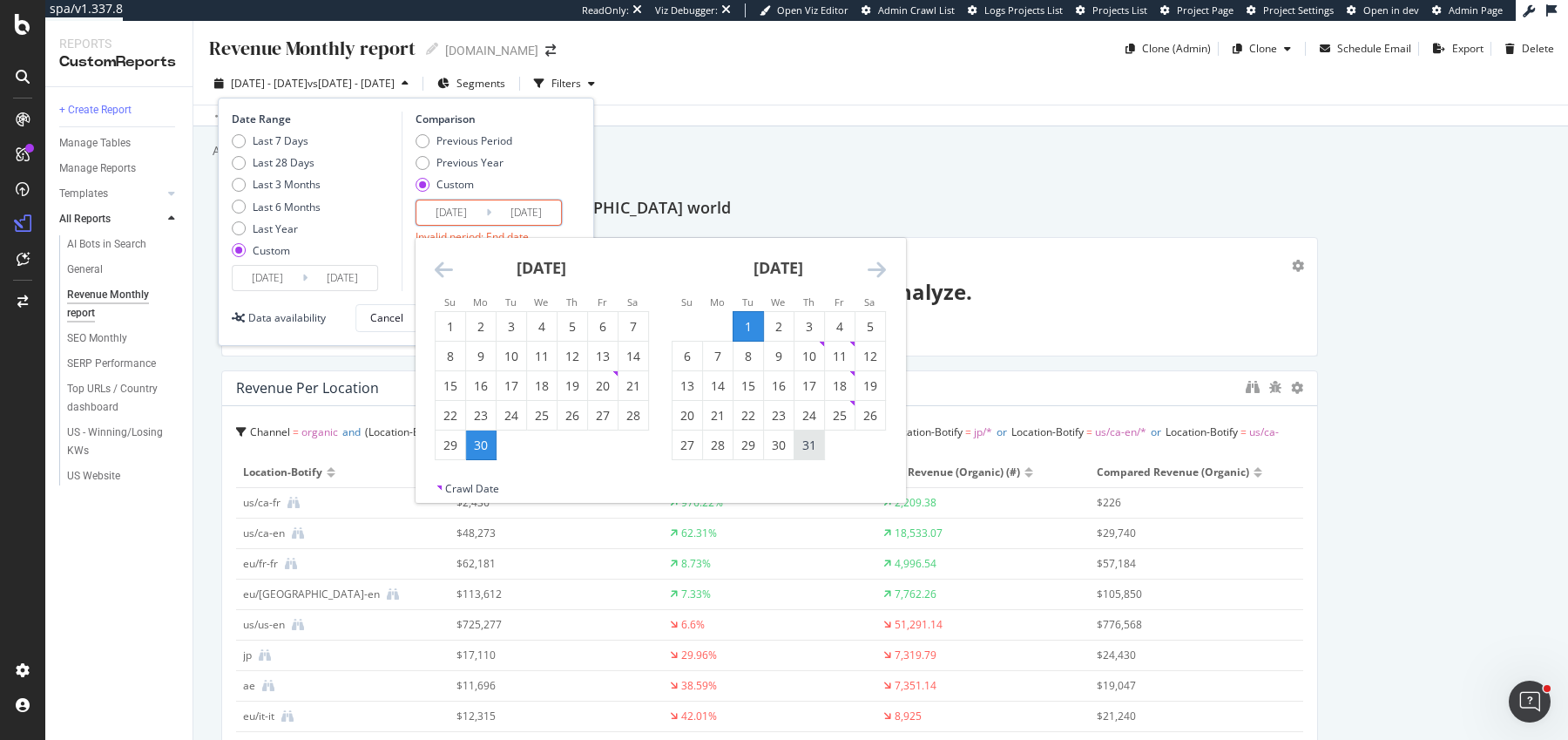
click at [813, 444] on div "31" at bounding box center [810, 445] width 30 height 18
type input "2025/07/31"
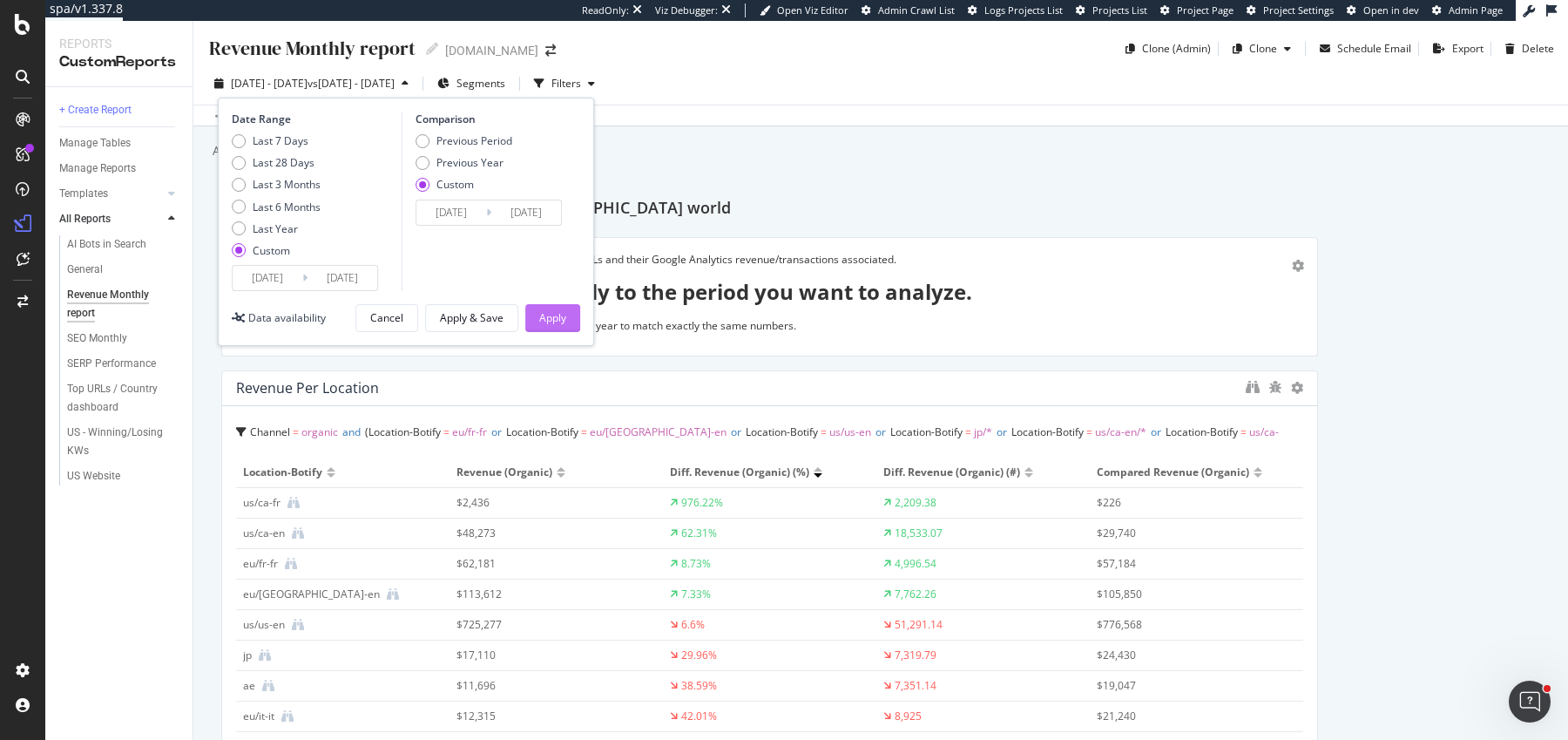
click at [575, 306] on button "Apply" at bounding box center [553, 318] width 55 height 28
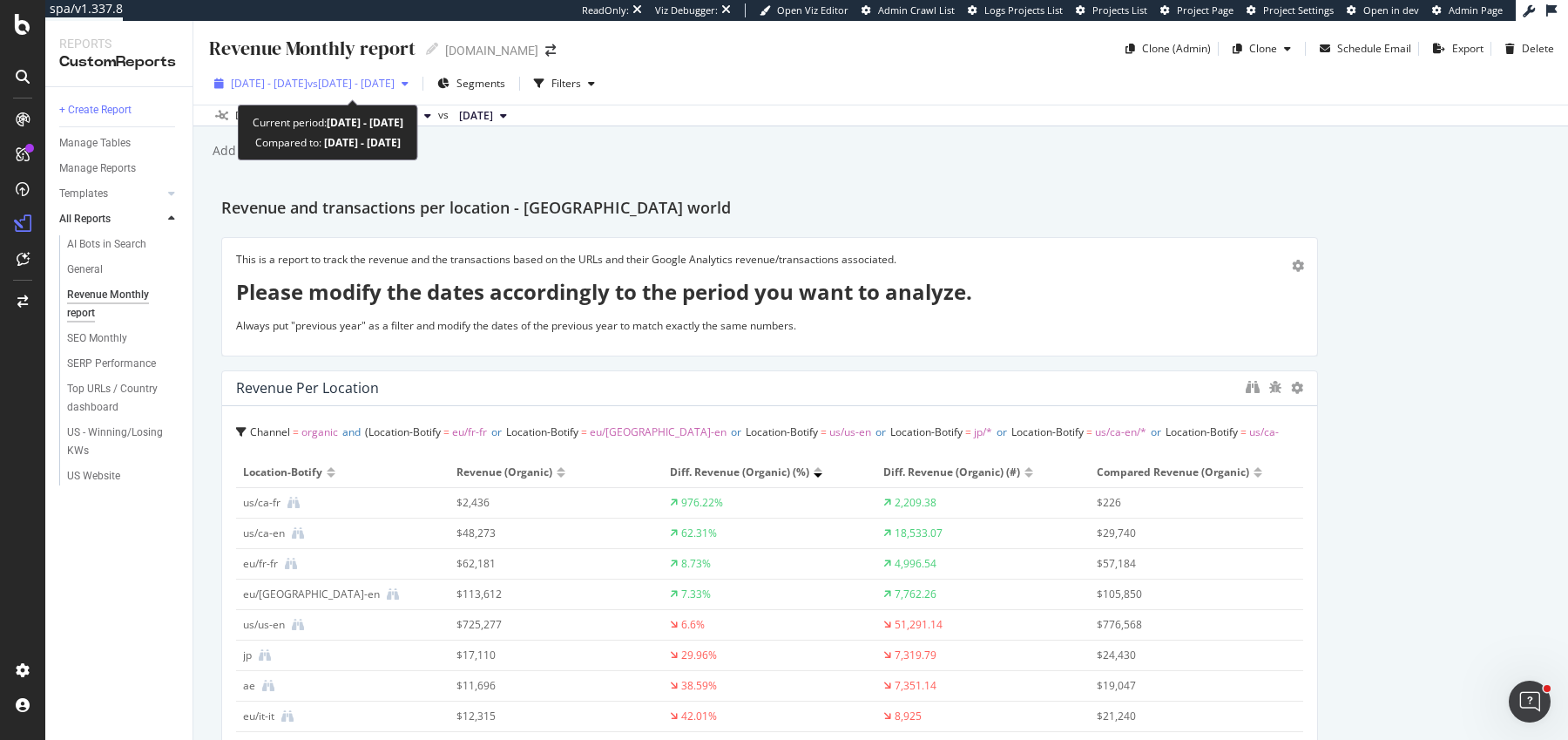
click at [379, 90] on span "vs 2025 May. 31st - Jun. 30th" at bounding box center [351, 83] width 87 height 15
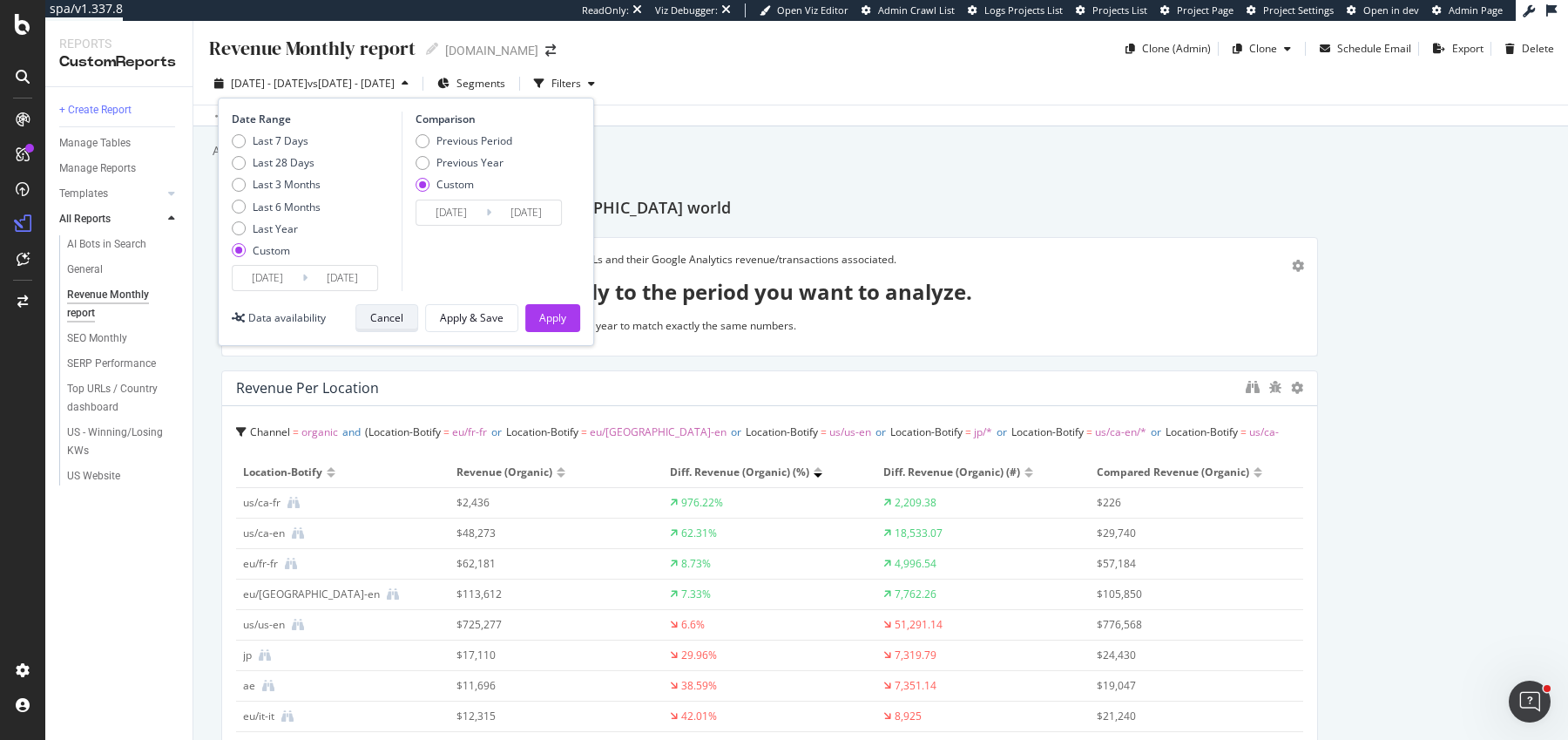
click at [373, 325] on div "Cancel" at bounding box center [387, 317] width 33 height 25
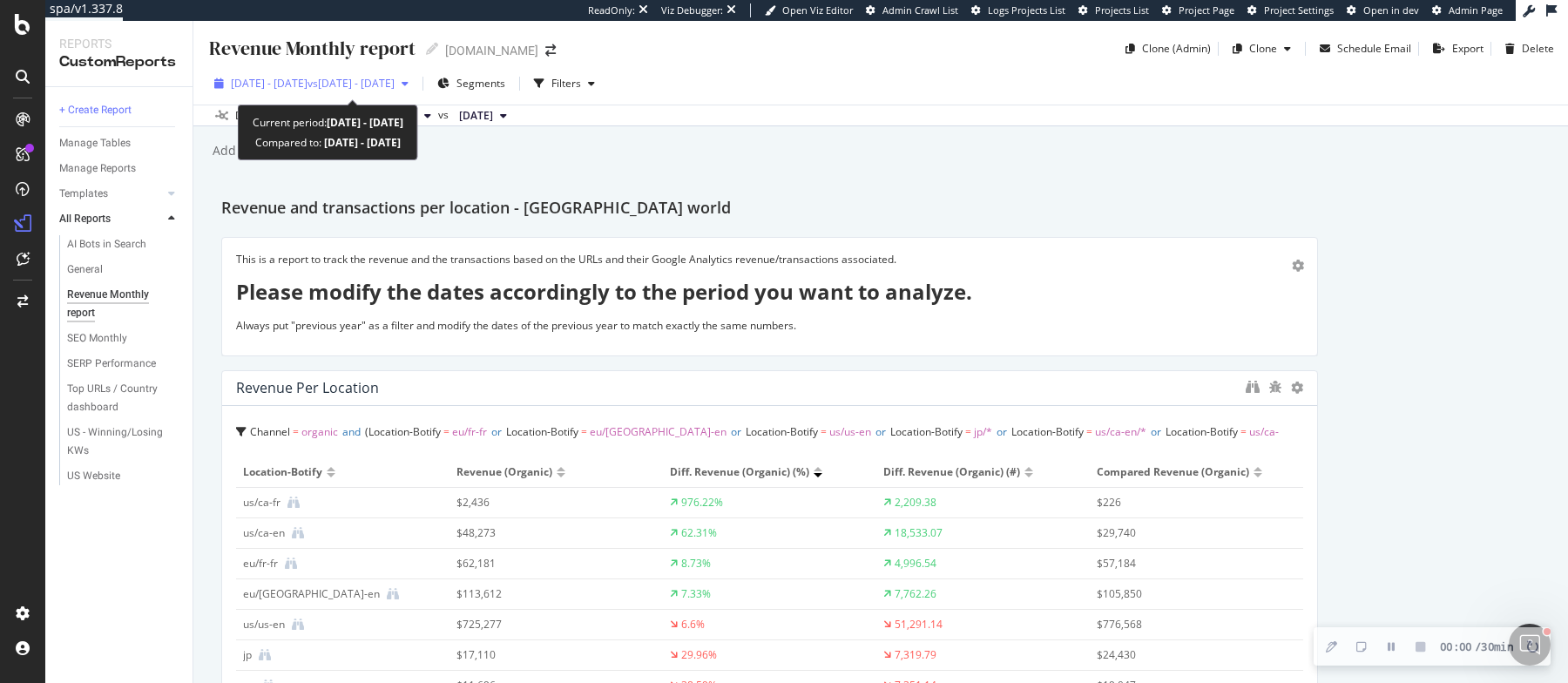
click at [392, 95] on div "2025 Jul. 1st - Jul. 31st vs 2025 May. 31st - Jun. 30th" at bounding box center [310, 84] width 208 height 27
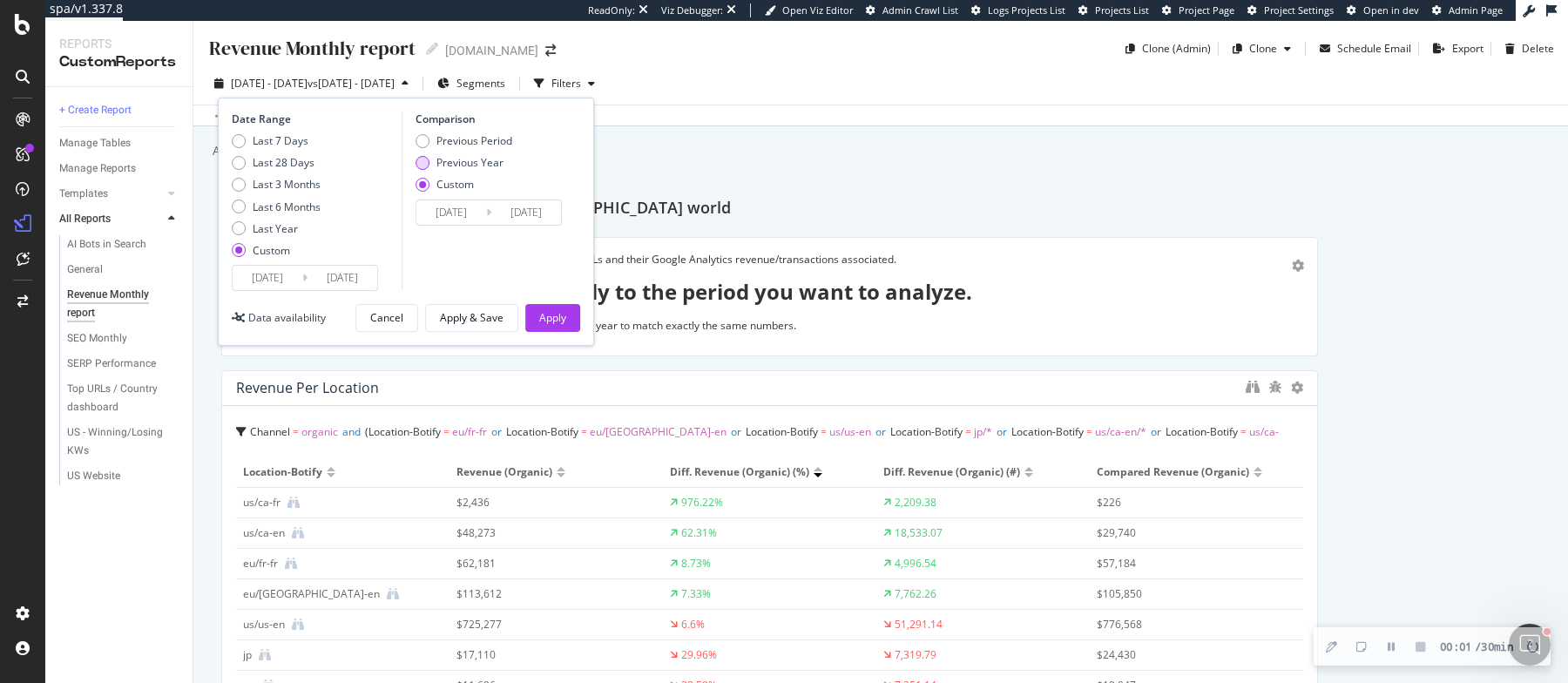
click at [452, 166] on div "Previous Year" at bounding box center [470, 162] width 67 height 15
type input "2024/07/02"
type input "2024/08/01"
click at [550, 324] on div "Apply" at bounding box center [552, 318] width 27 height 27
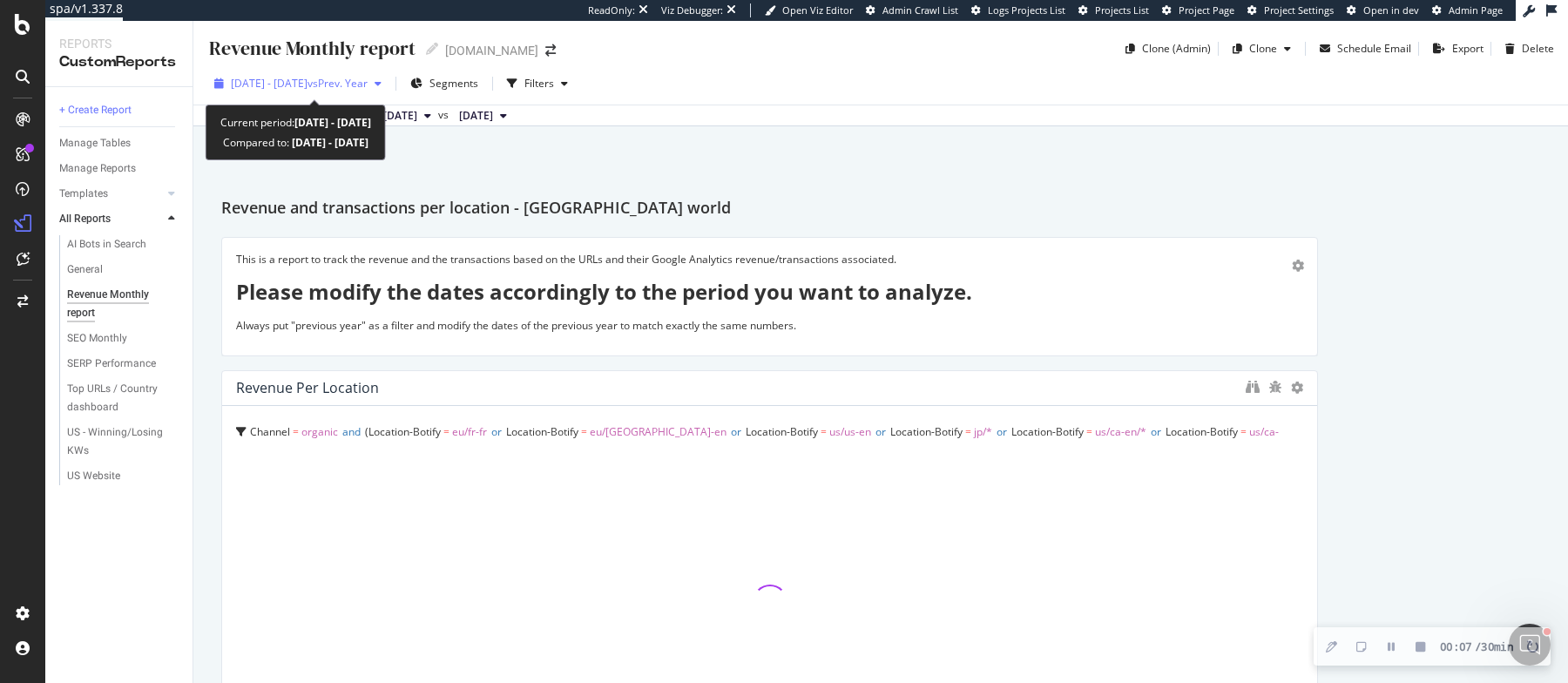
click at [353, 93] on div "2025 Jul. 1st - Jul. 31st vs Prev. Year" at bounding box center [297, 84] width 181 height 27
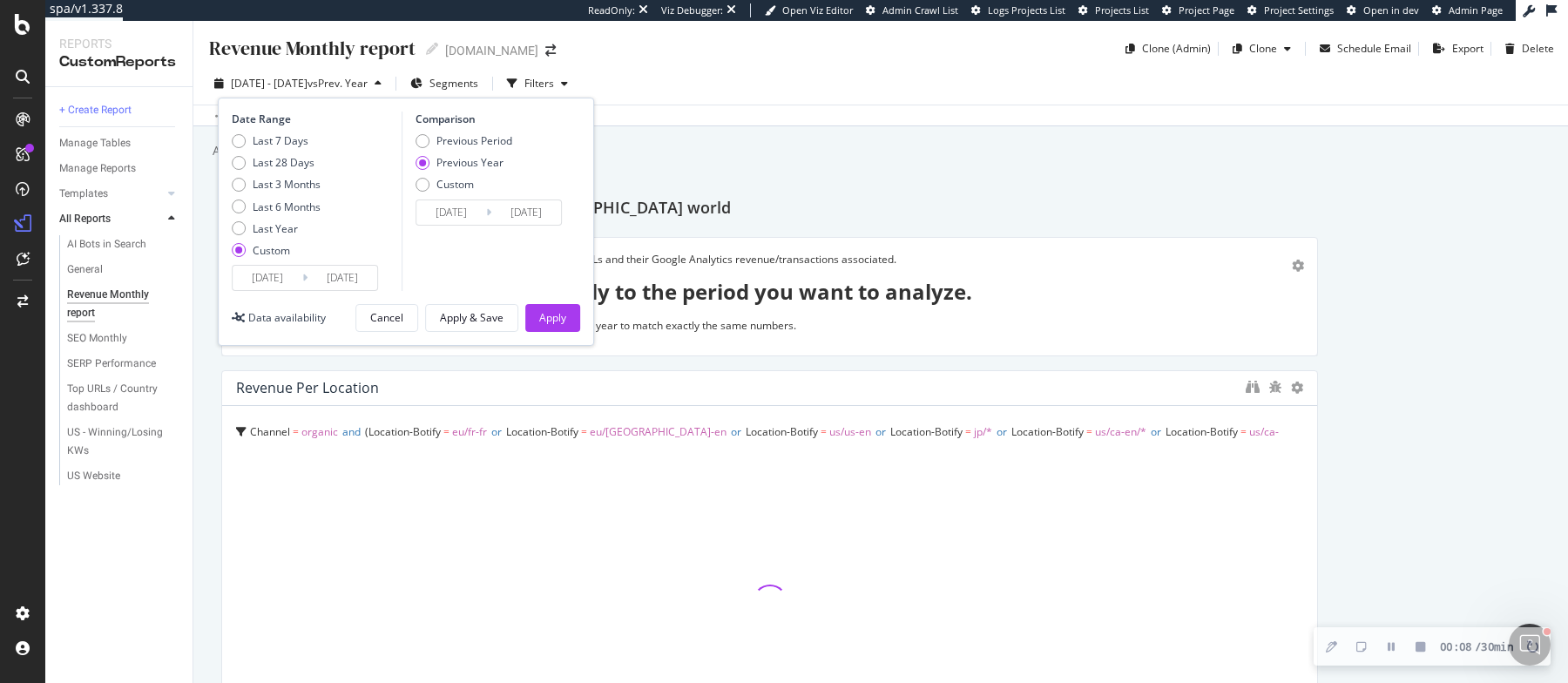
click at [450, 221] on input "2024/07/02" at bounding box center [451, 212] width 70 height 25
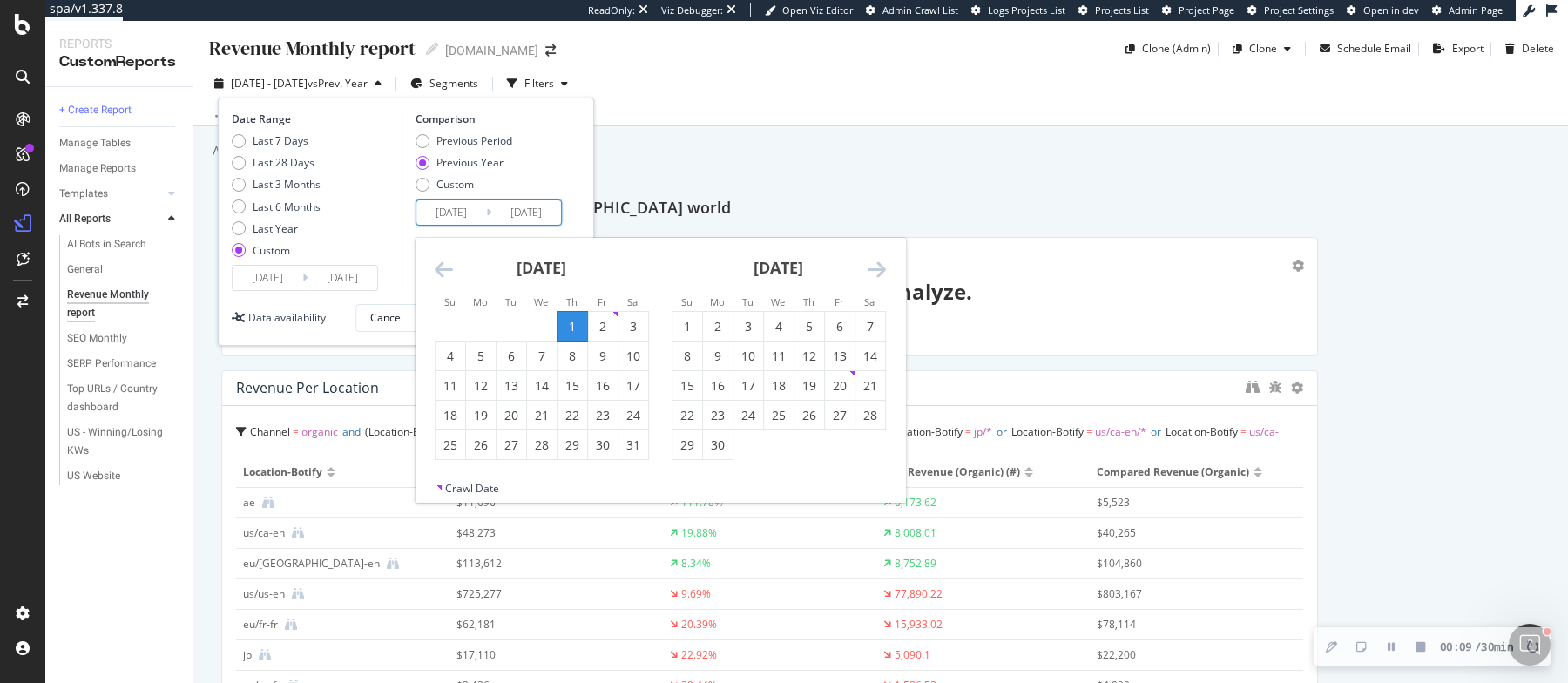
click at [439, 265] on icon "Move backward to switch to the previous month." at bounding box center [443, 269] width 19 height 21
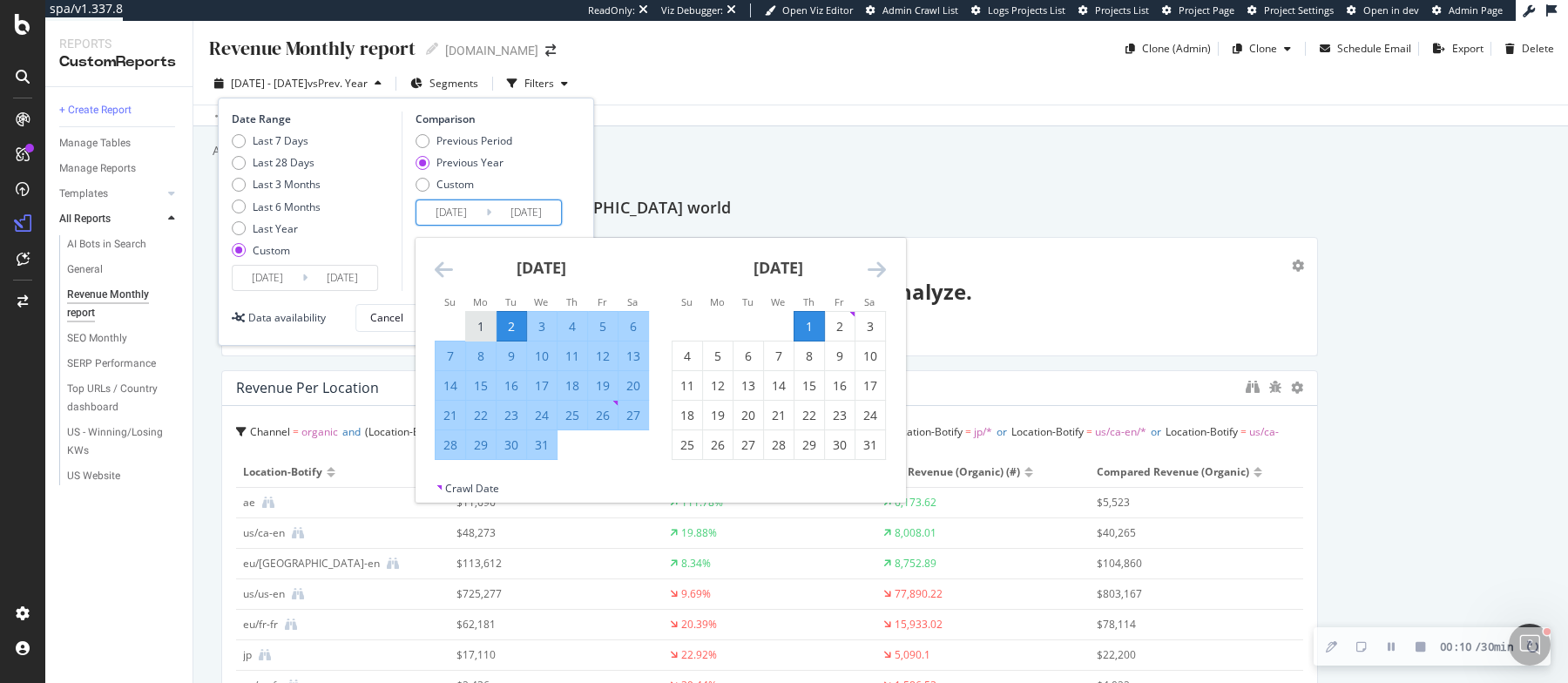
click at [482, 324] on div "1" at bounding box center [481, 327] width 30 height 18
type input "2024/07/01"
click at [551, 441] on div "31" at bounding box center [542, 445] width 30 height 18
type input "2024/07/31"
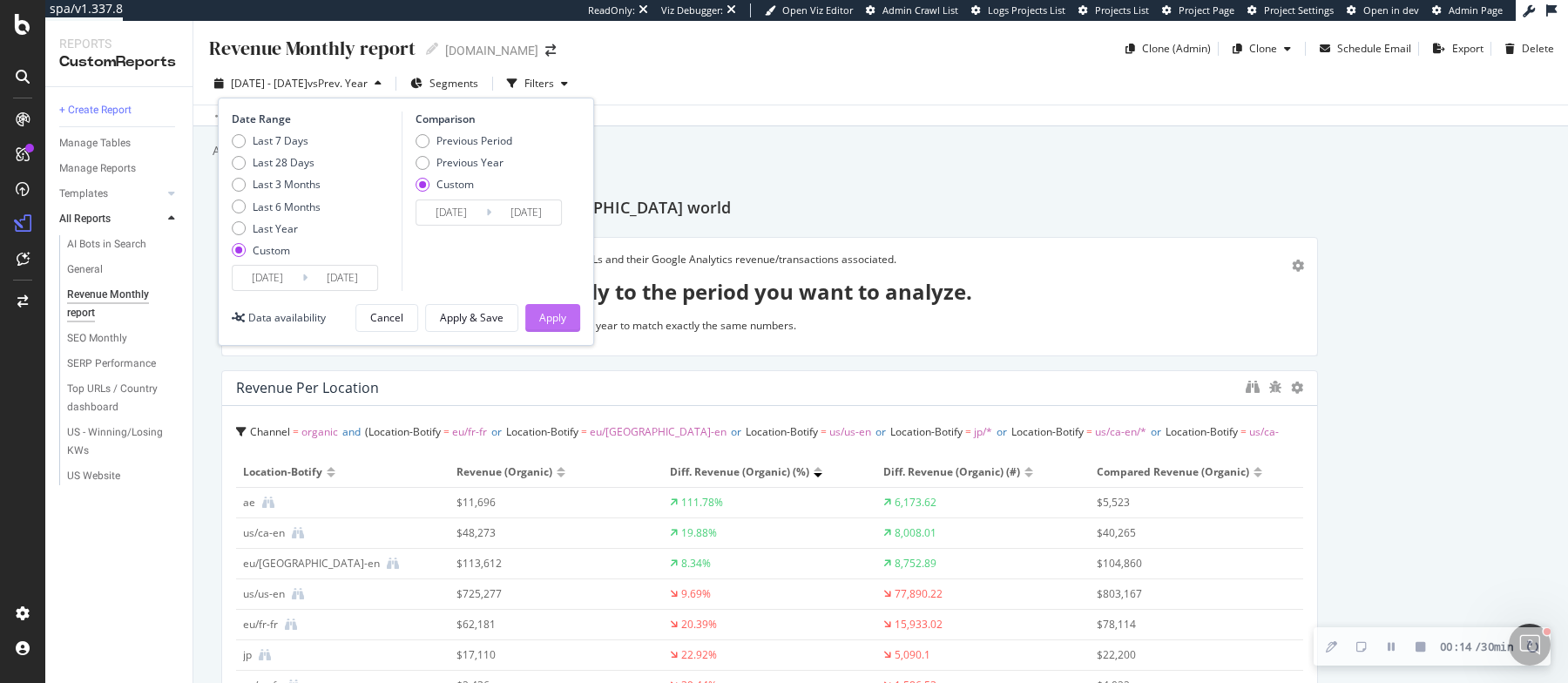
click at [551, 313] on div "Apply" at bounding box center [552, 317] width 27 height 15
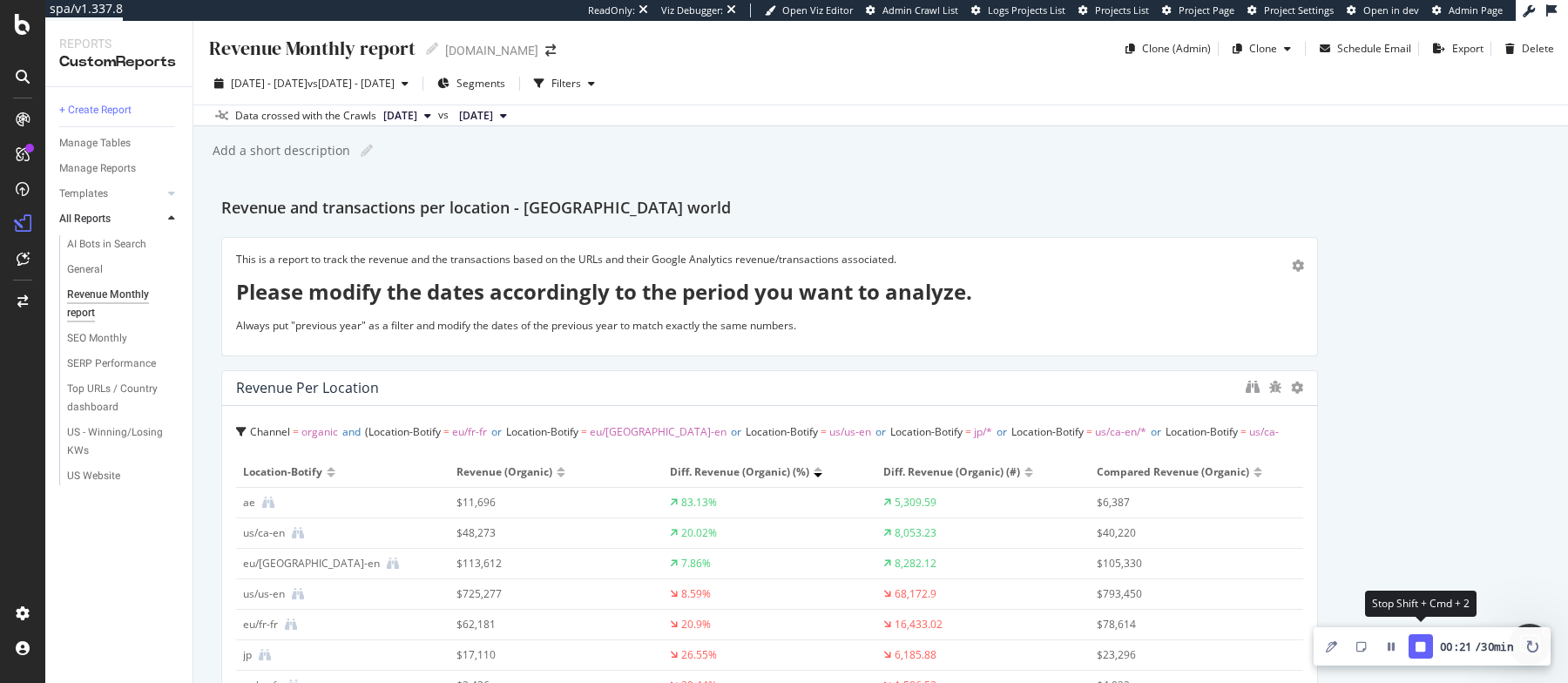
click at [1415, 651] on icon "Finish Recording" at bounding box center [1420, 647] width 10 height 11
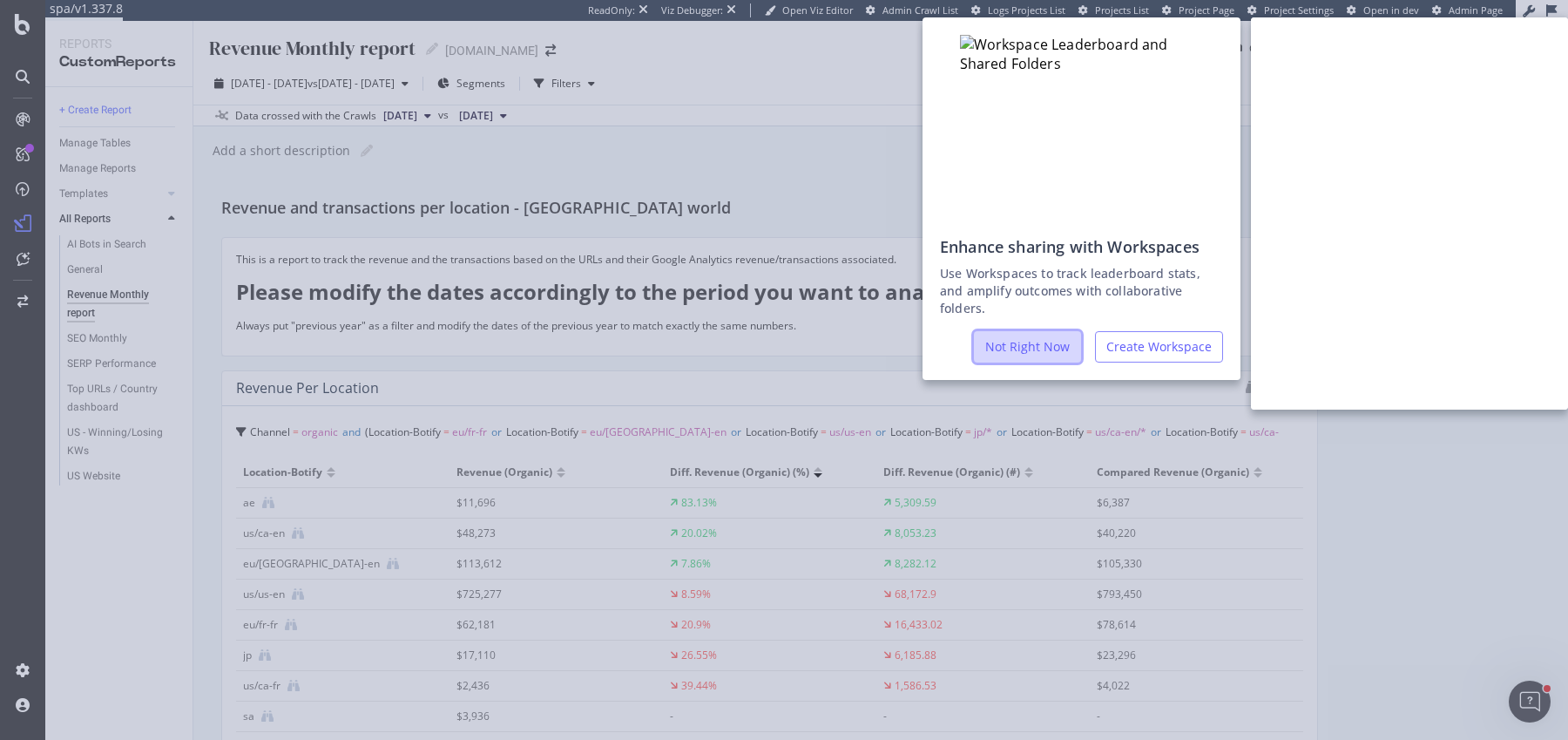
click at [1060, 342] on button "Not Right Now" at bounding box center [1027, 347] width 107 height 32
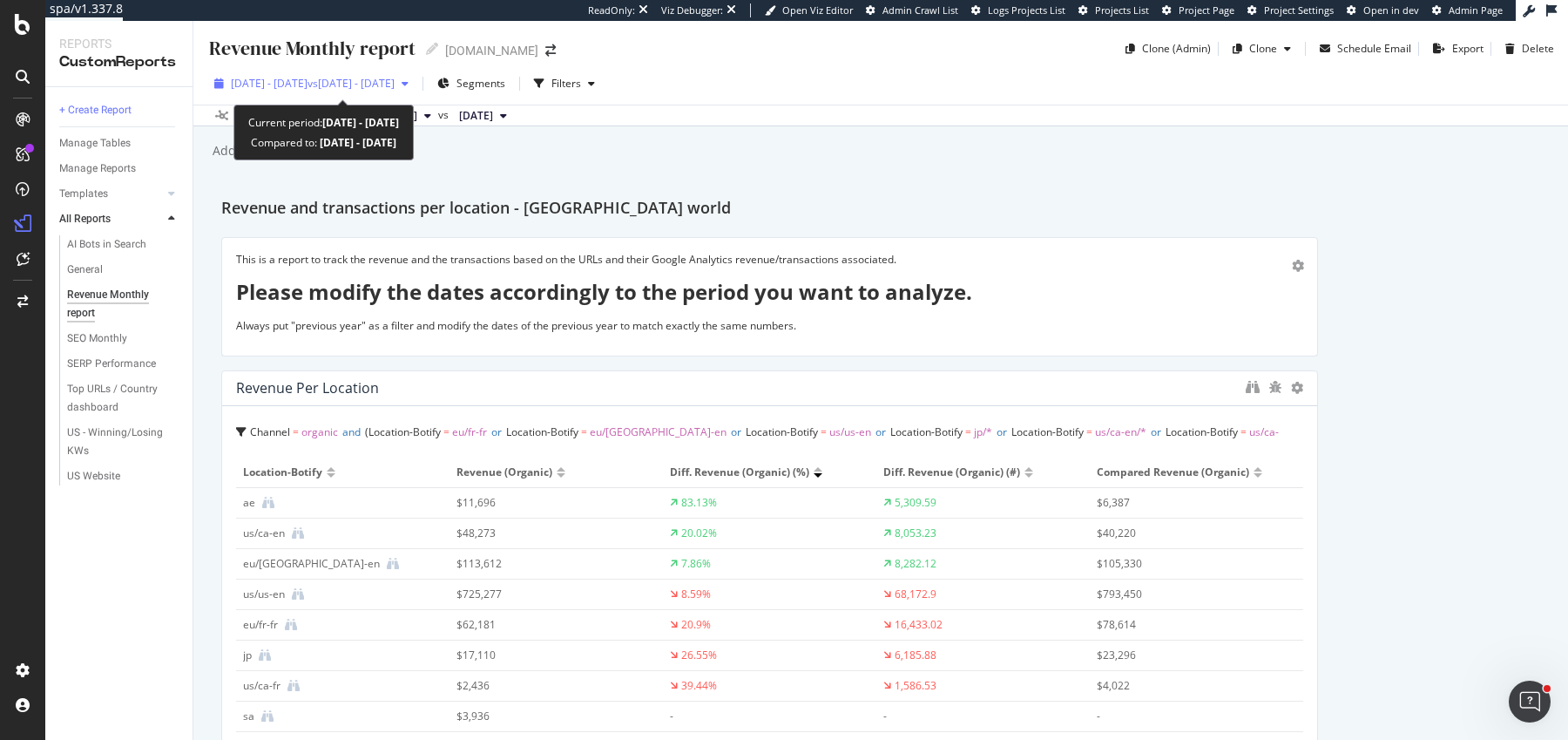
click at [373, 83] on span "vs 2024 Jul. 1st - Jul. 31st" at bounding box center [351, 83] width 87 height 15
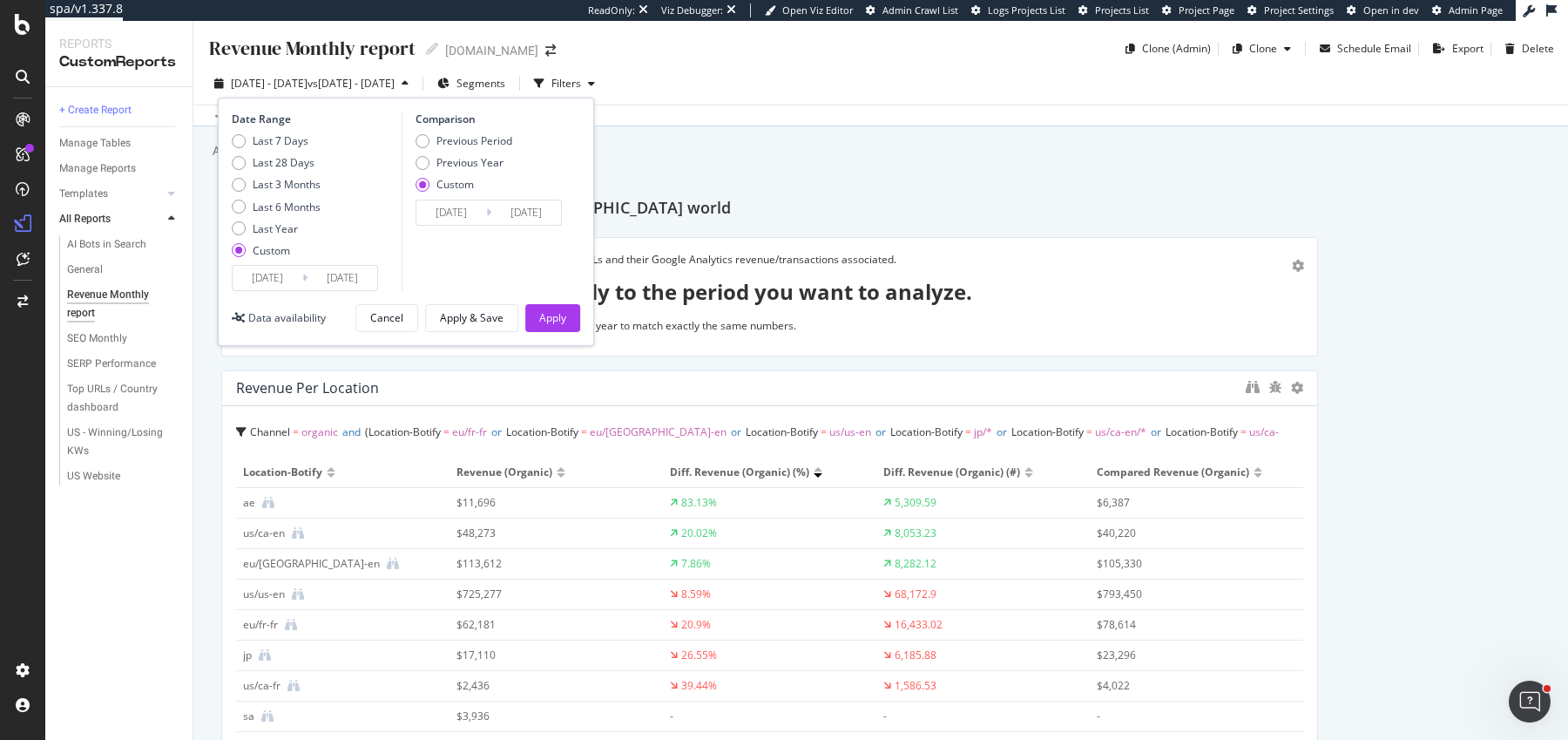
click at [470, 215] on input "2024/07/01" at bounding box center [451, 212] width 70 height 25
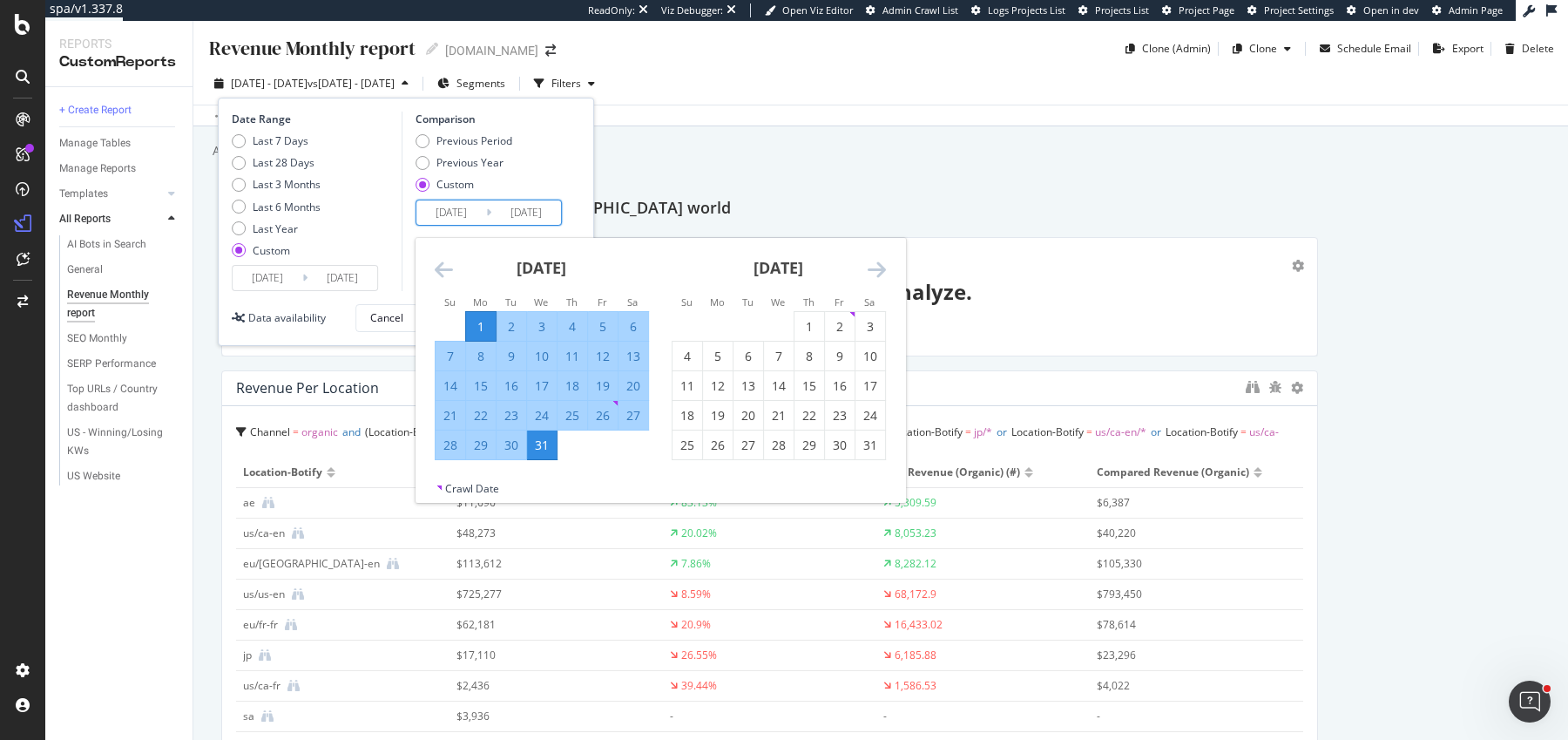
click at [454, 277] on div "July 2024" at bounding box center [542, 274] width 215 height 74
click at [444, 267] on icon "Move backward to switch to the previous month." at bounding box center [443, 269] width 19 height 21
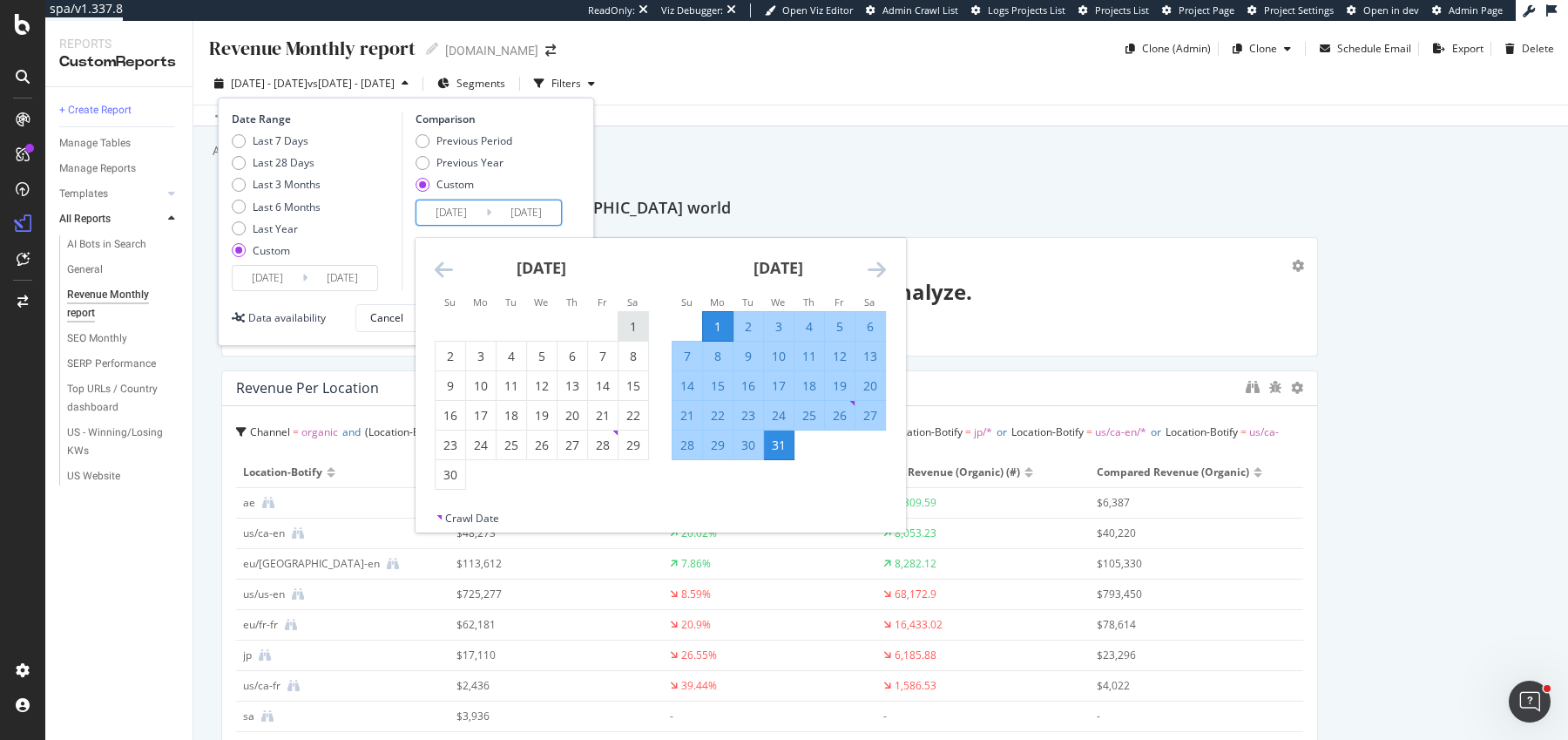
click at [629, 321] on div "1" at bounding box center [633, 327] width 30 height 18
type input "2024/06/01"
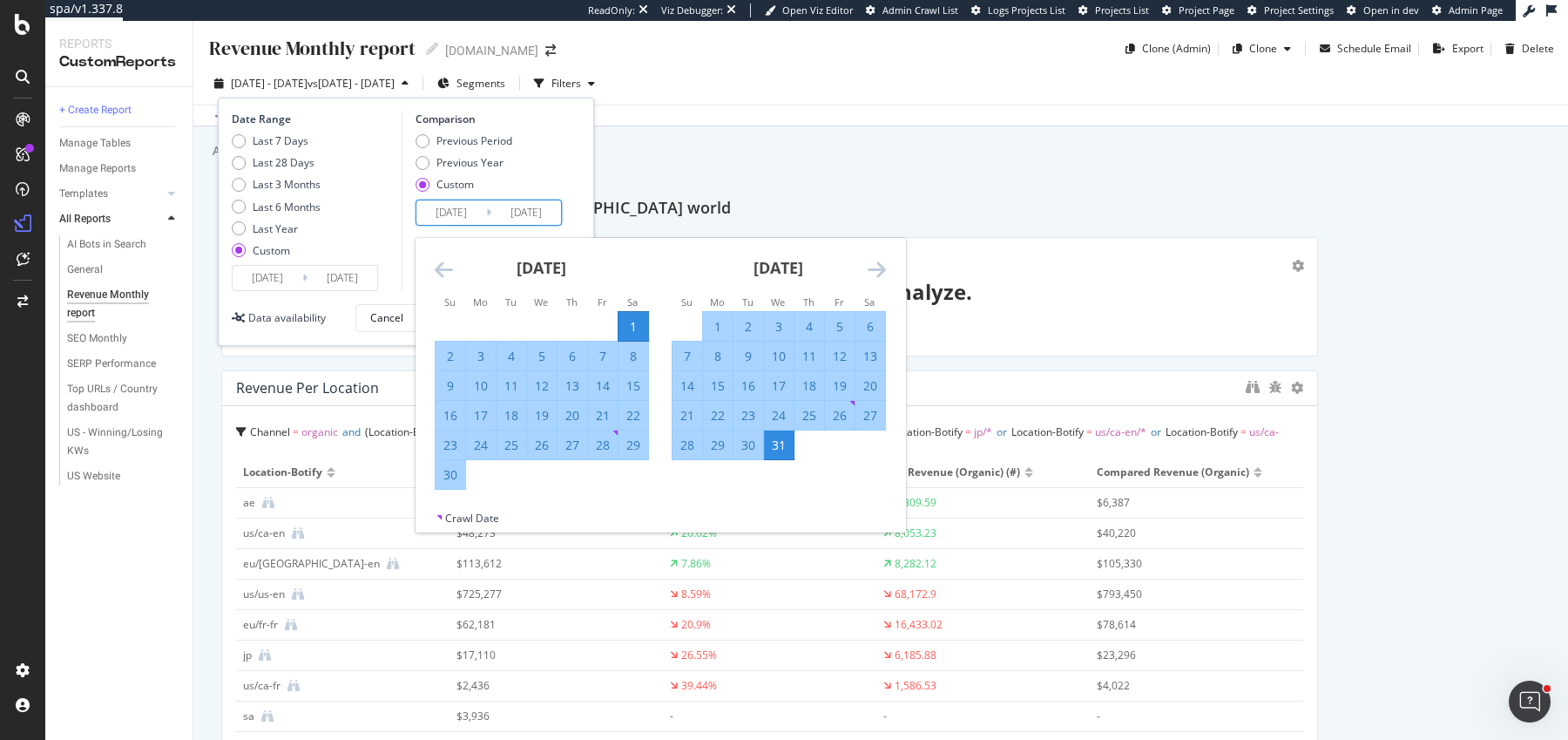
click at [457, 472] on div "30" at bounding box center [450, 475] width 30 height 18
type input "2024/06/30"
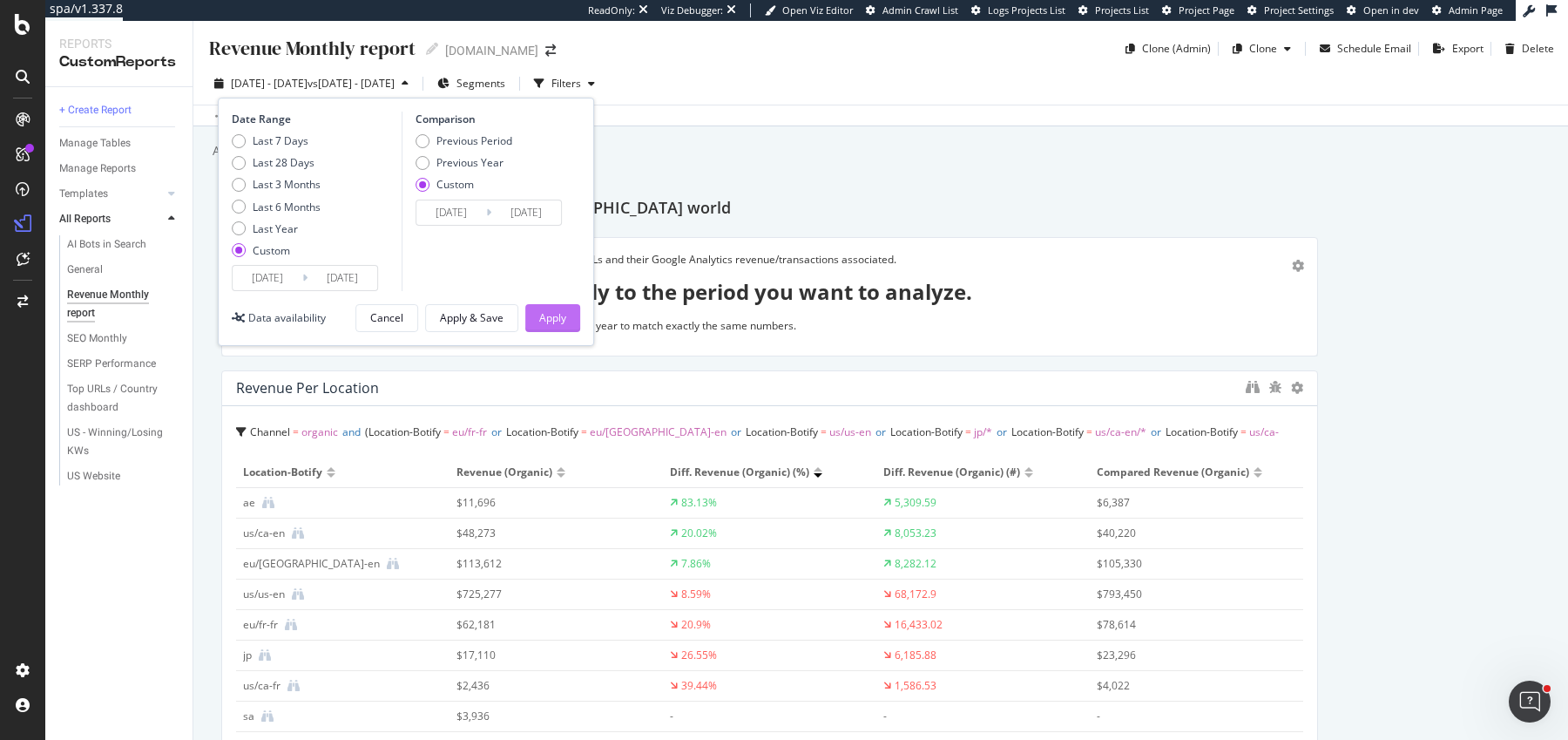
click at [532, 324] on button "Apply" at bounding box center [553, 318] width 55 height 28
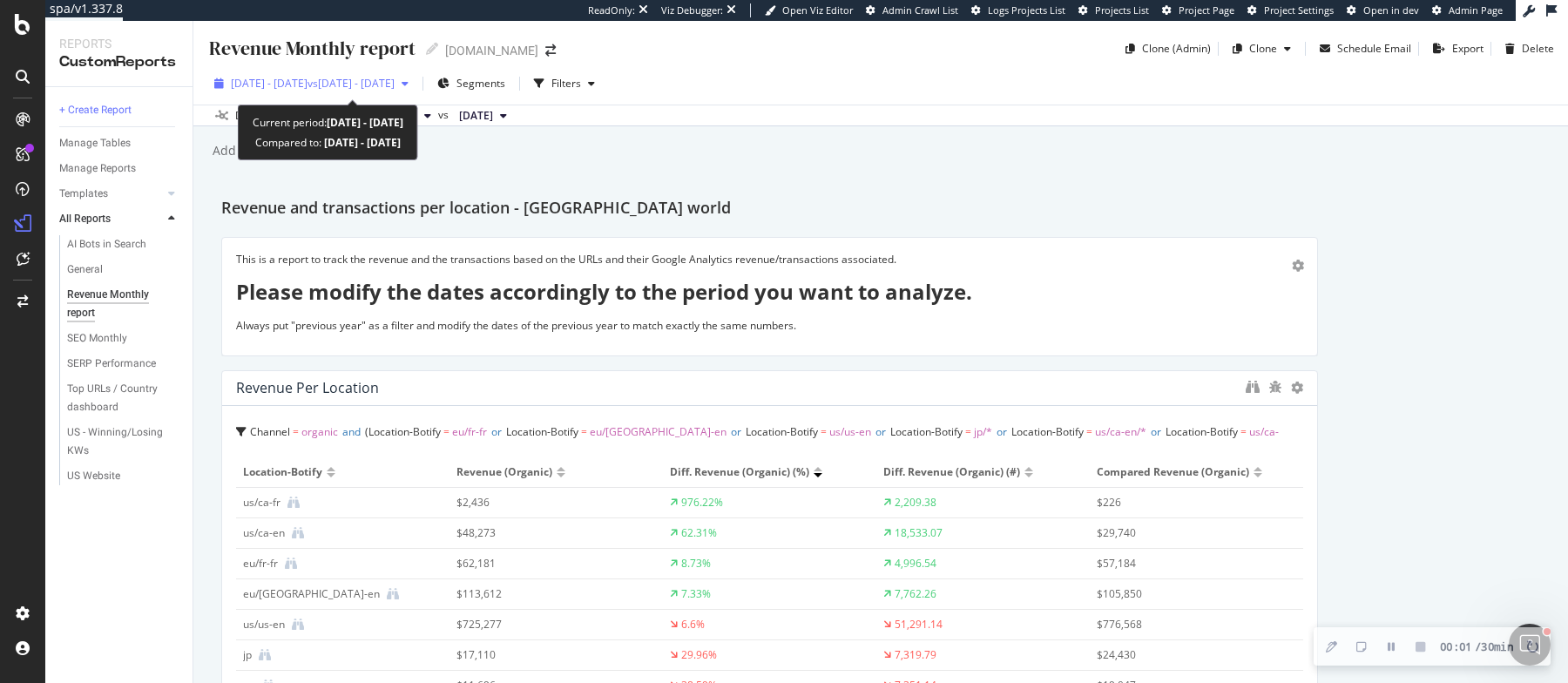
click at [307, 85] on span "2025 Jul. 1st - Jul. 31st" at bounding box center [269, 83] width 77 height 15
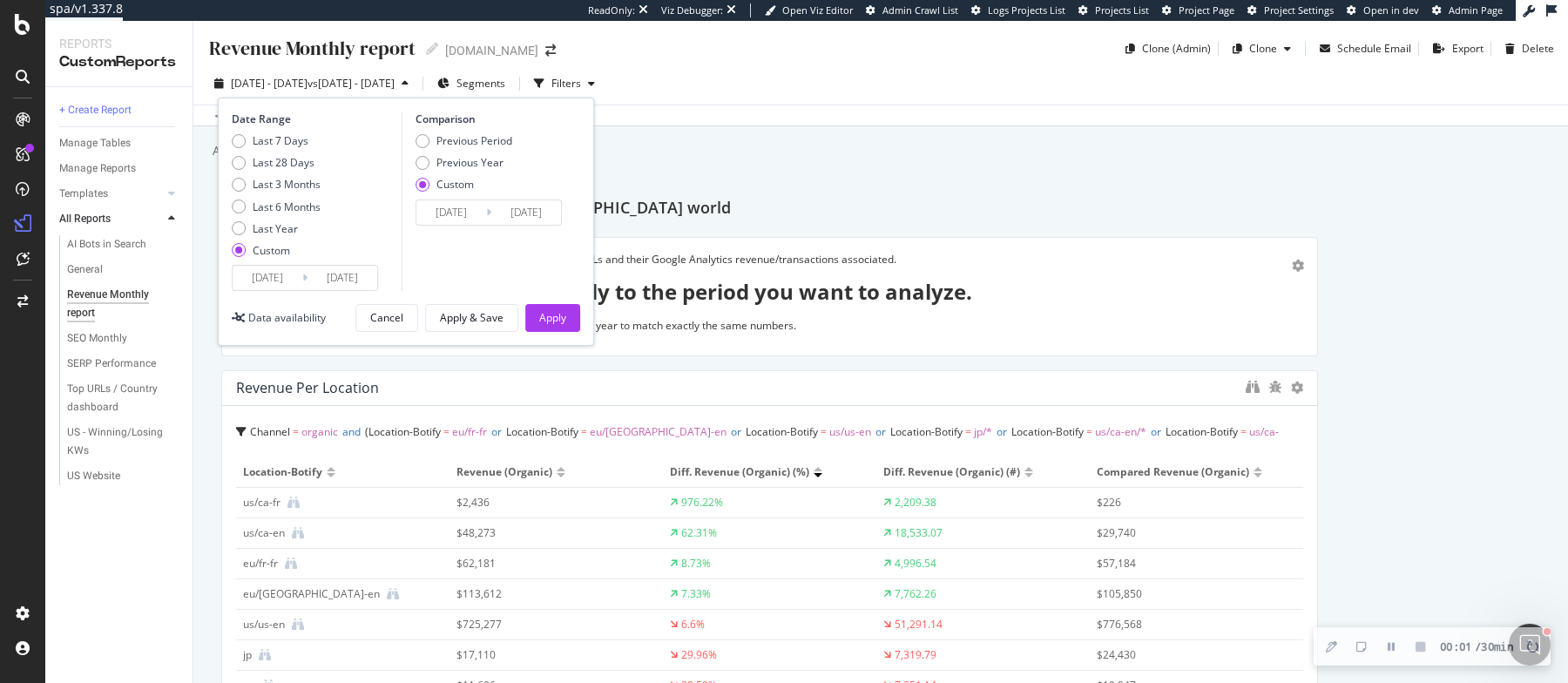
click at [454, 212] on input "2025/05/31" at bounding box center [451, 212] width 70 height 25
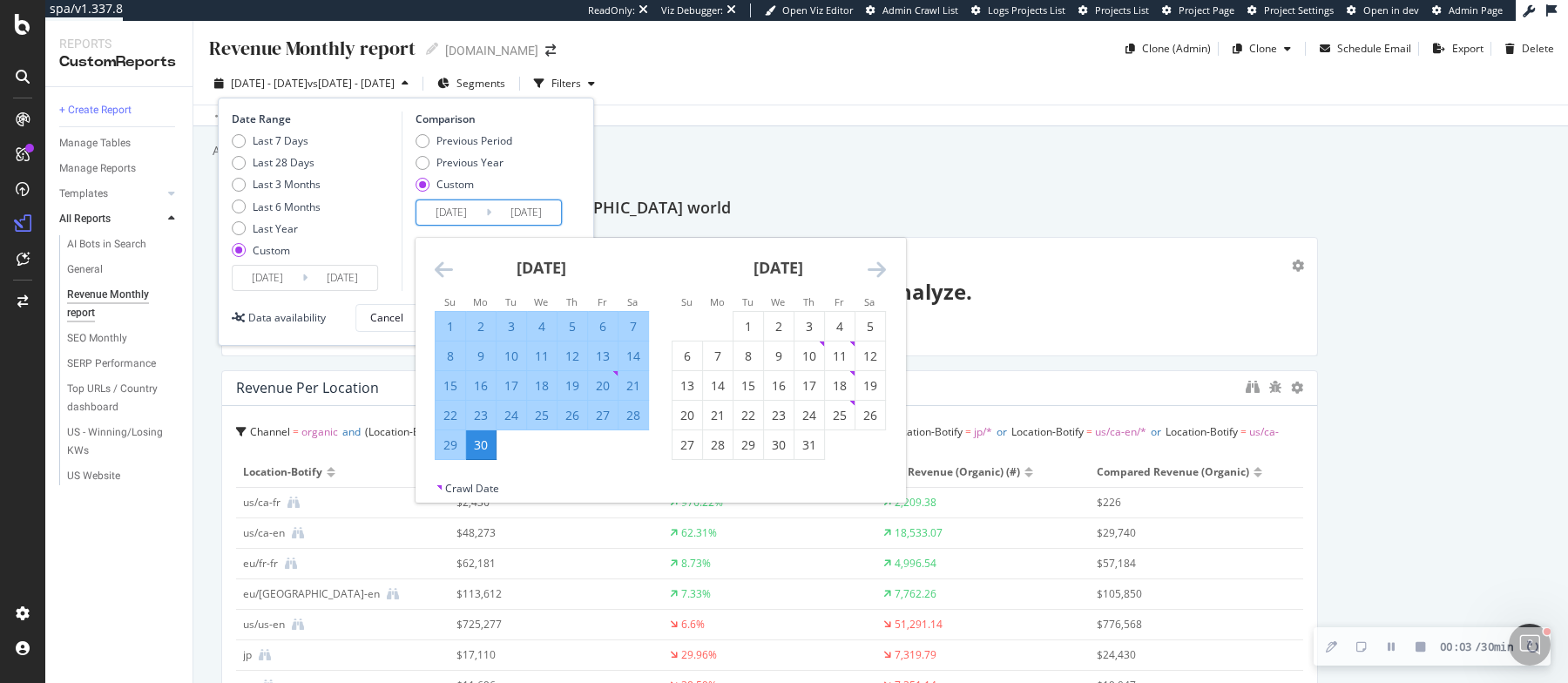
click at [425, 270] on div "June 2025 1 2 3 4 5 6 7 8 9 10 11 12 13 14 15 16 17 18 19 20 21 22 23 24 25 26 …" at bounding box center [542, 349] width 237 height 223
click at [434, 270] on icon "Move backward to switch to the previous month." at bounding box center [443, 269] width 19 height 21
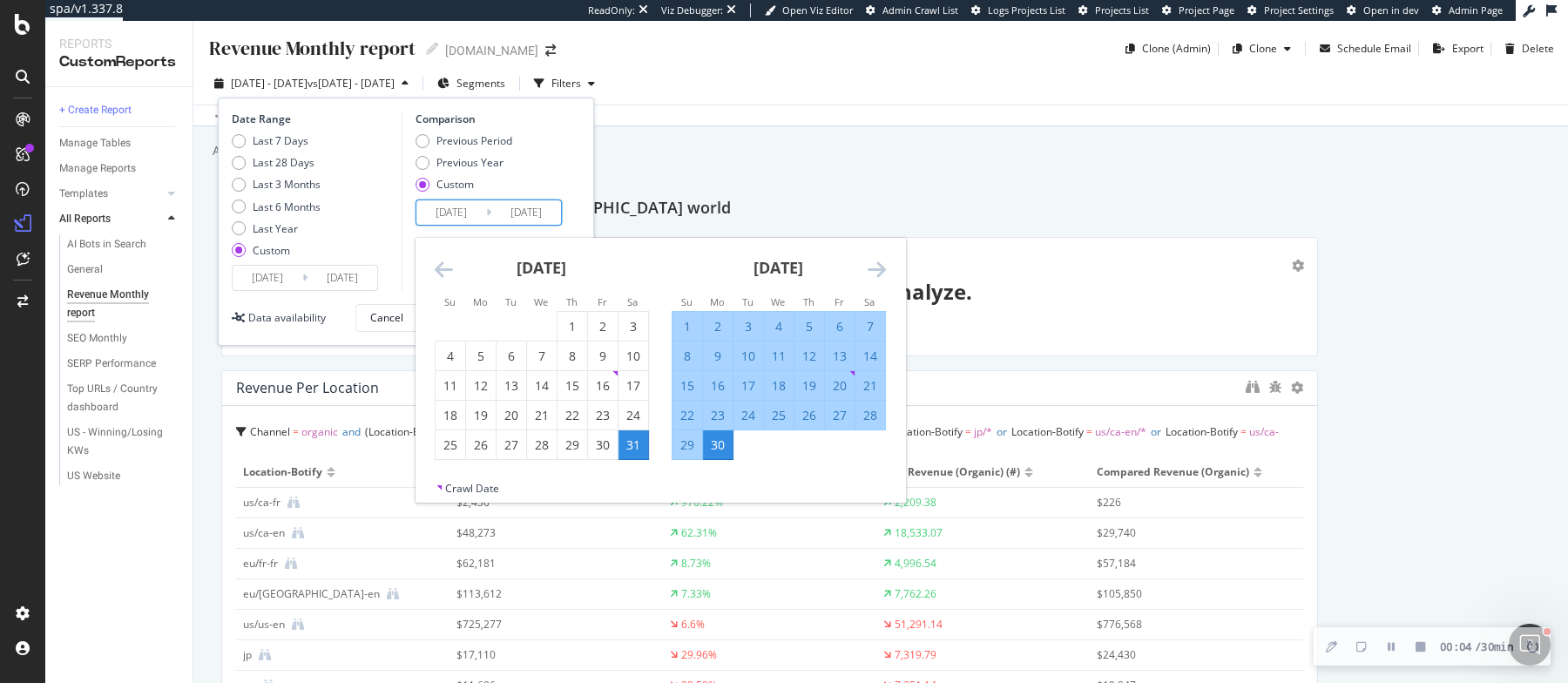
click at [434, 270] on icon "Move backward to switch to the previous month." at bounding box center [443, 269] width 19 height 21
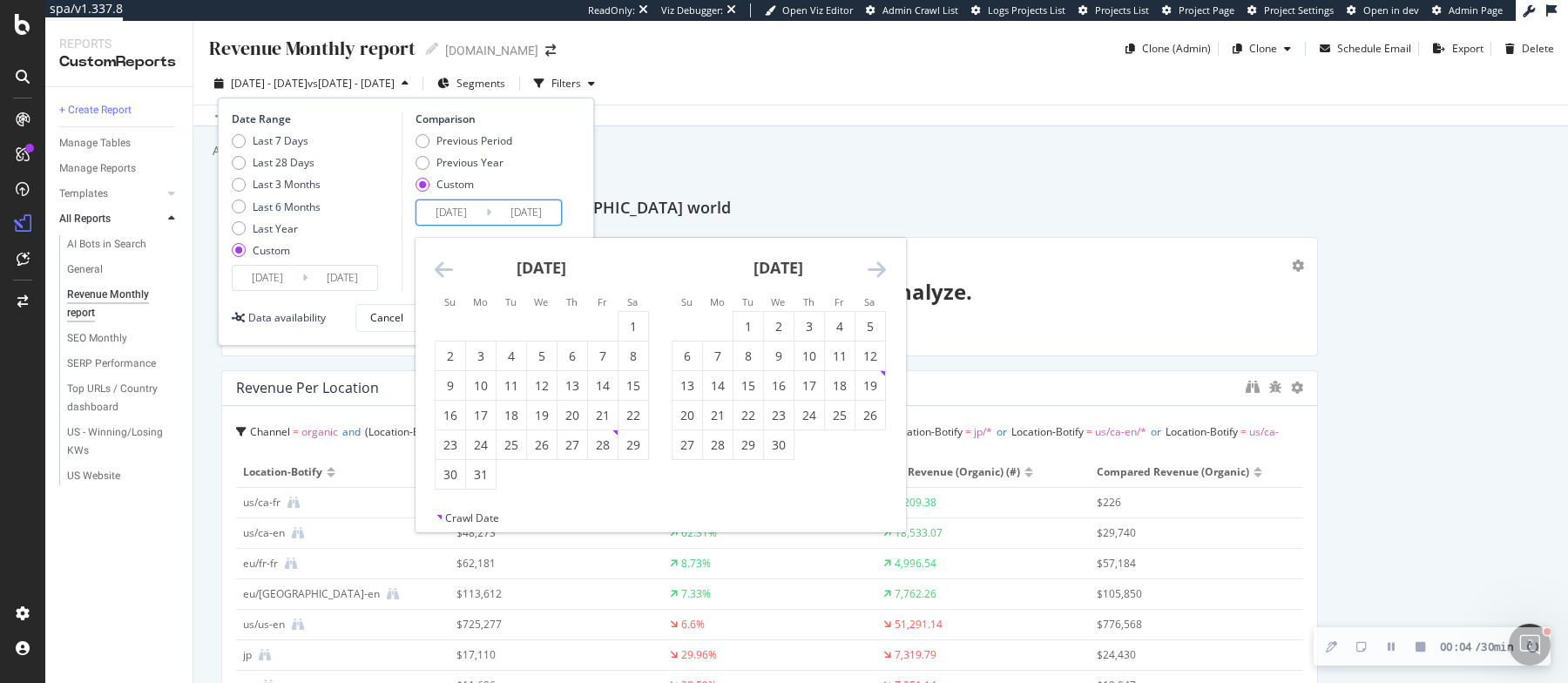
click at [434, 270] on icon "Move backward to switch to the previous month." at bounding box center [443, 269] width 19 height 21
click at [434, 276] on icon "Move backward to switch to the previous month." at bounding box center [443, 269] width 19 height 21
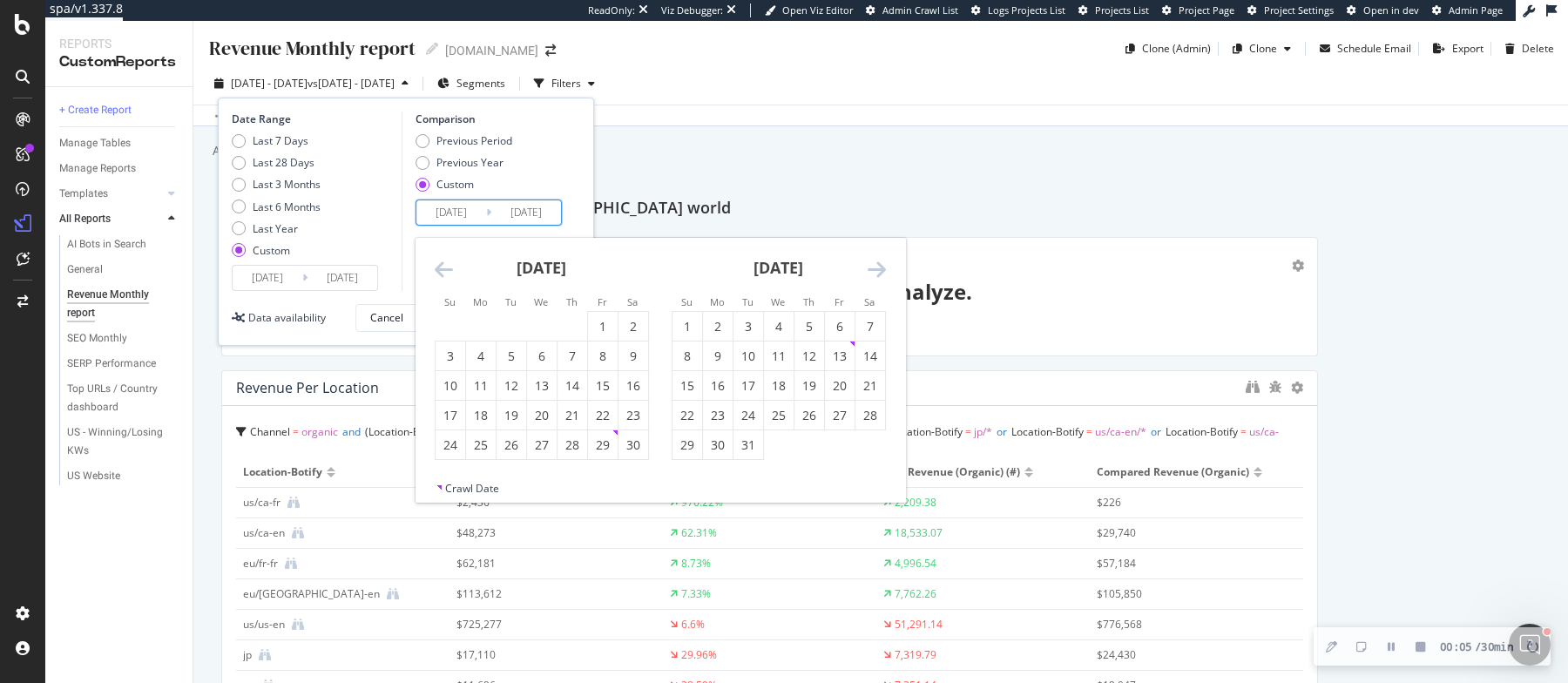
click at [434, 276] on icon "Move backward to switch to the previous month." at bounding box center [443, 269] width 19 height 21
click at [486, 325] on div "1" at bounding box center [481, 327] width 30 height 18
type input "2024/07/01"
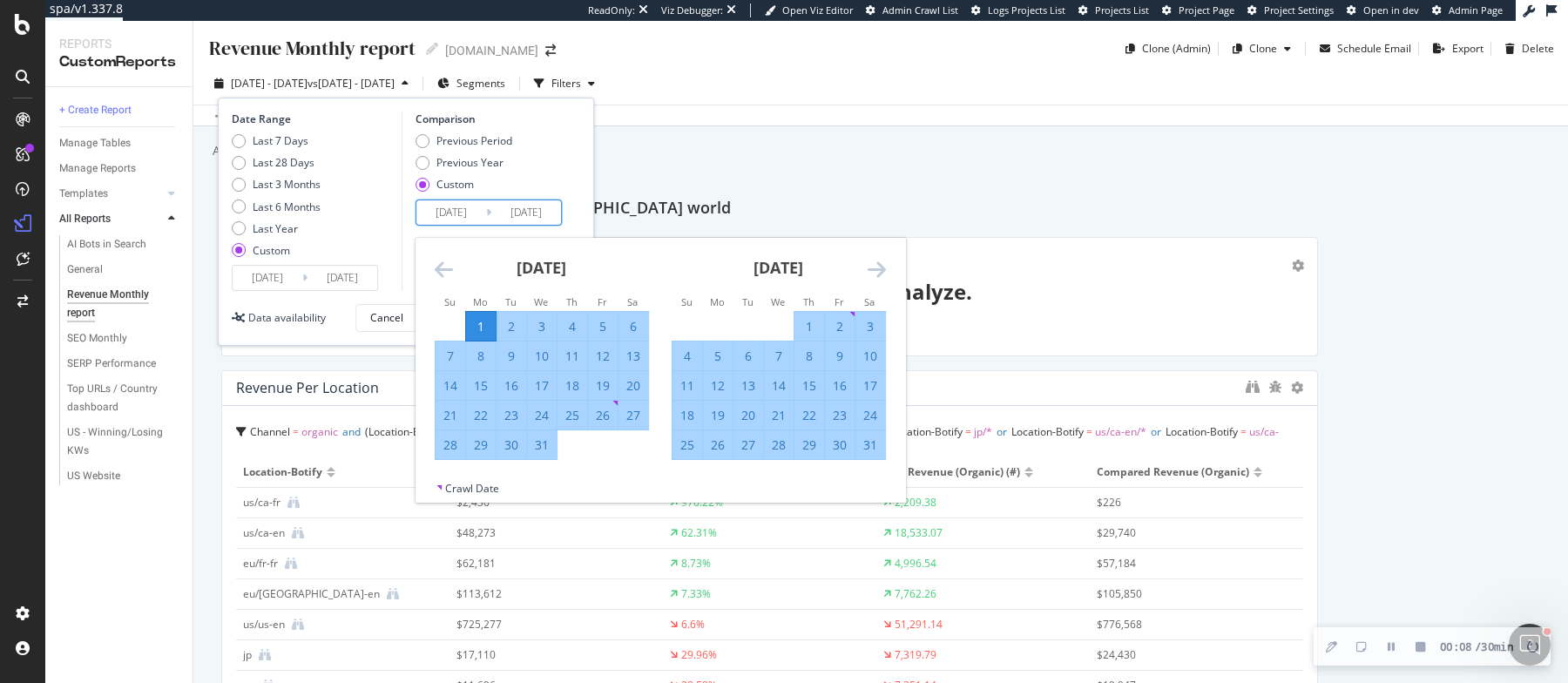
click at [542, 443] on div "31" at bounding box center [542, 445] width 30 height 18
type input "2024/07/31"
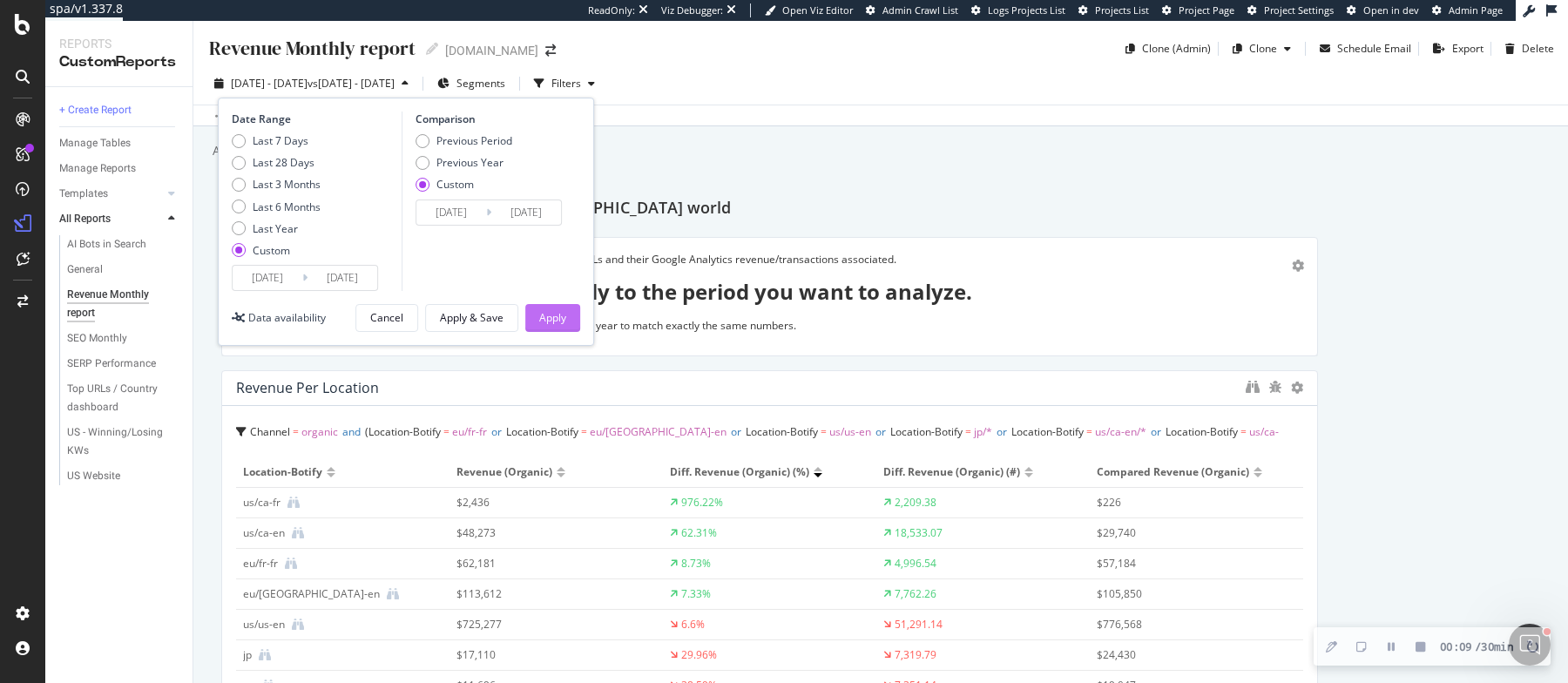
click at [543, 312] on div "Apply" at bounding box center [552, 317] width 27 height 15
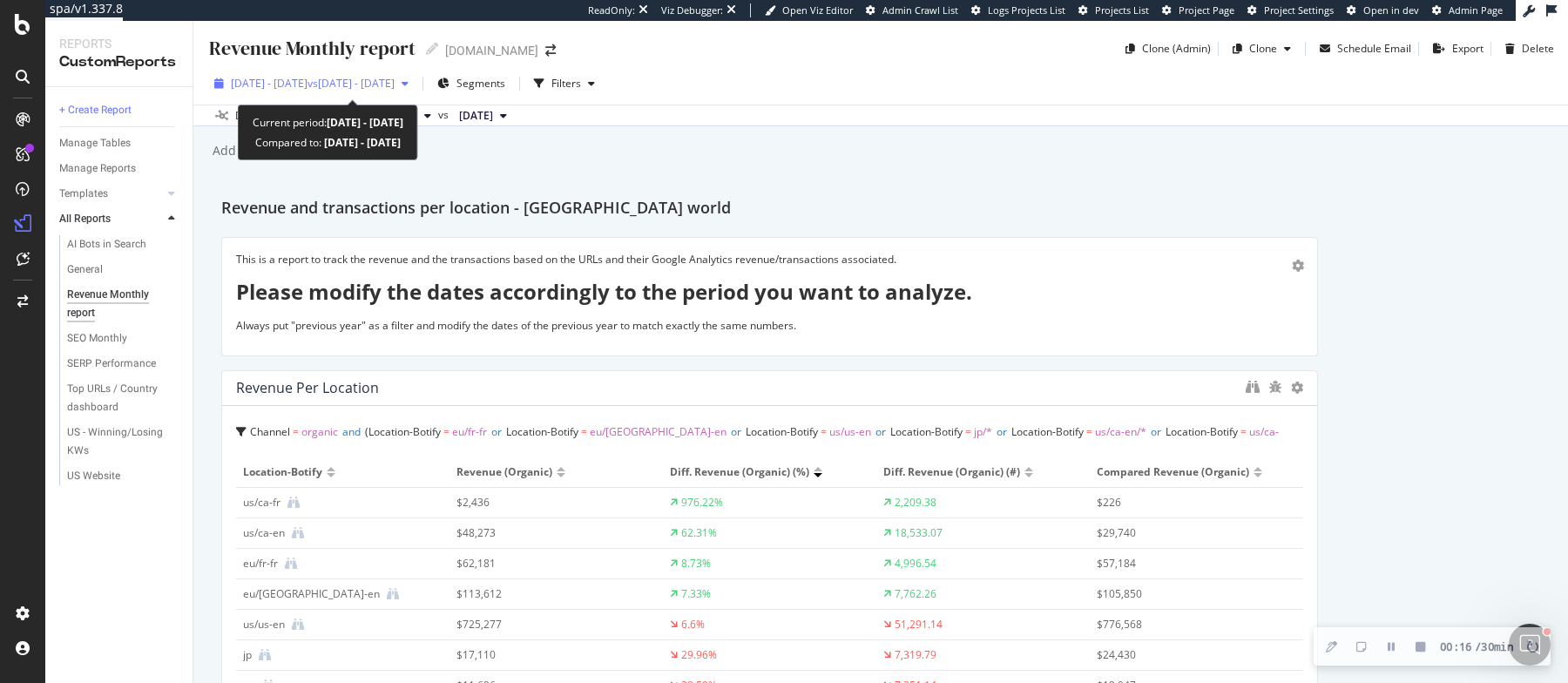
click at [409, 92] on div "2025 Jul. 1st - Jul. 31st vs 2025 May. 31st - Jun. 30th" at bounding box center [310, 84] width 208 height 27
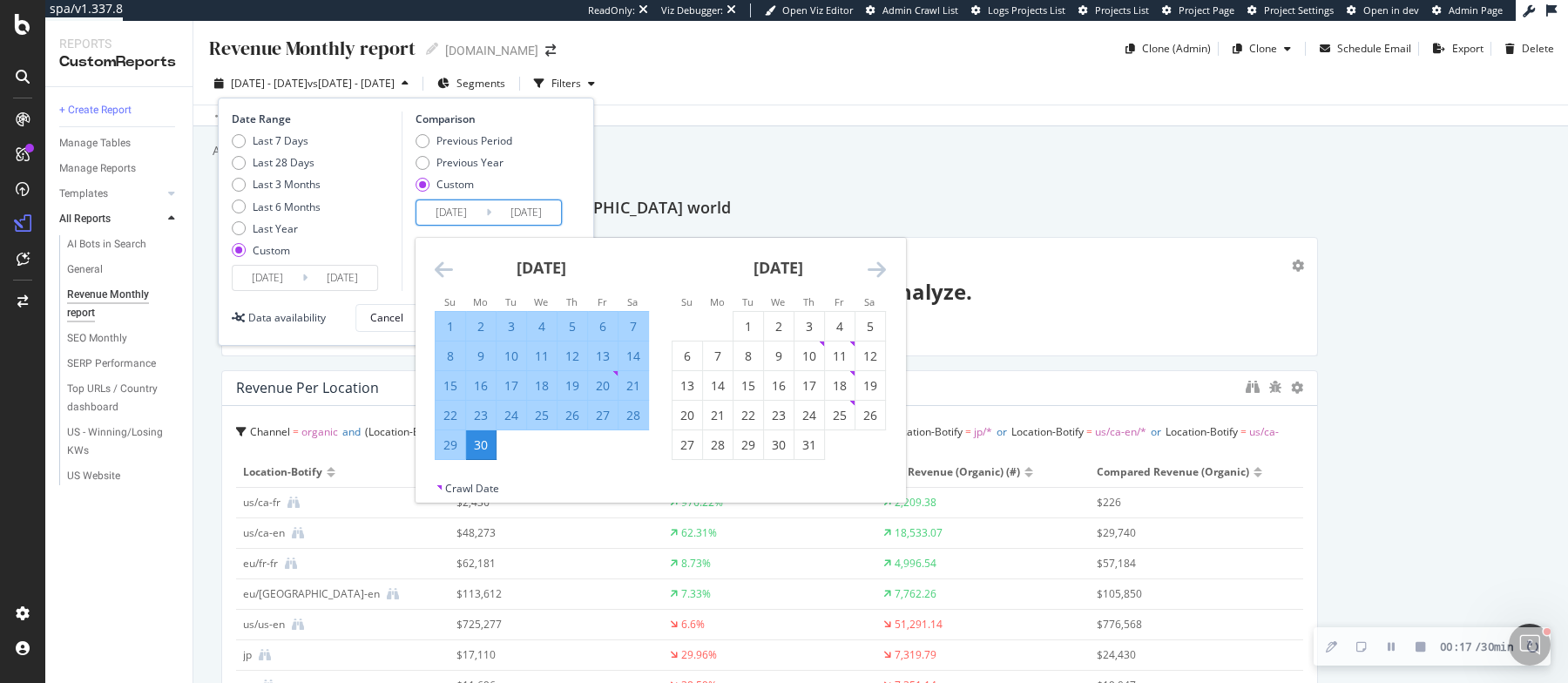
click at [463, 213] on input "2025/05/31" at bounding box center [451, 212] width 70 height 25
click at [448, 268] on icon "Move backward to switch to the previous month." at bounding box center [443, 269] width 19 height 21
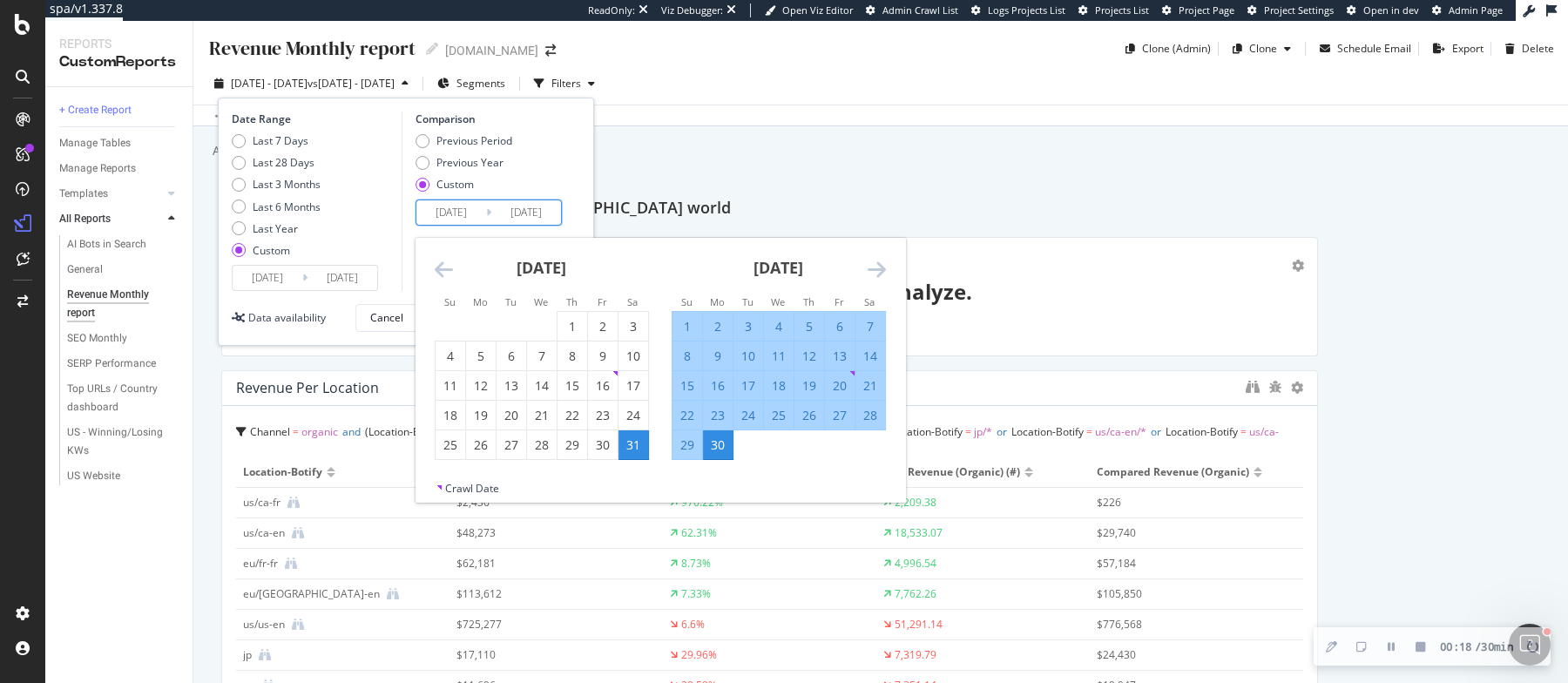
click at [442, 268] on icon "Move backward to switch to the previous month." at bounding box center [443, 269] width 19 height 21
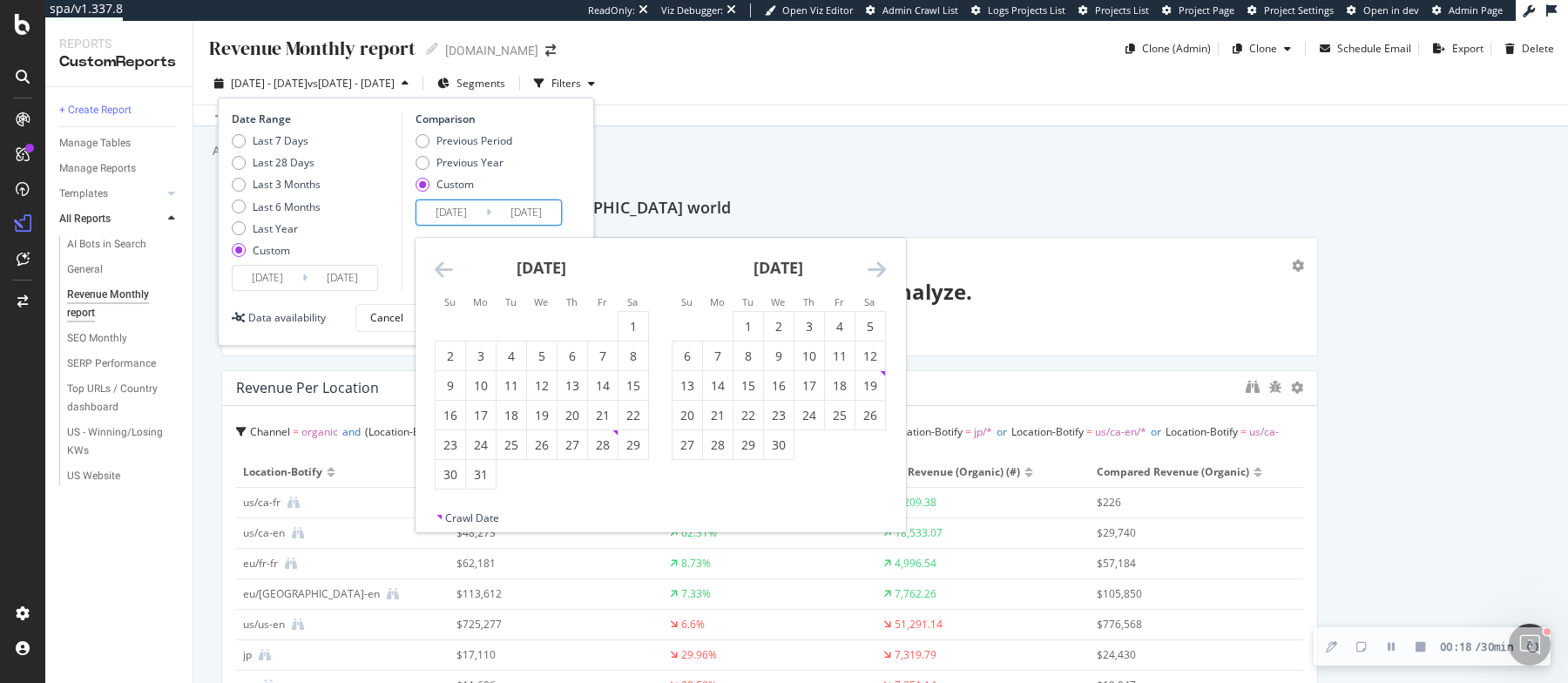
click at [442, 268] on icon "Move backward to switch to the previous month." at bounding box center [443, 269] width 19 height 21
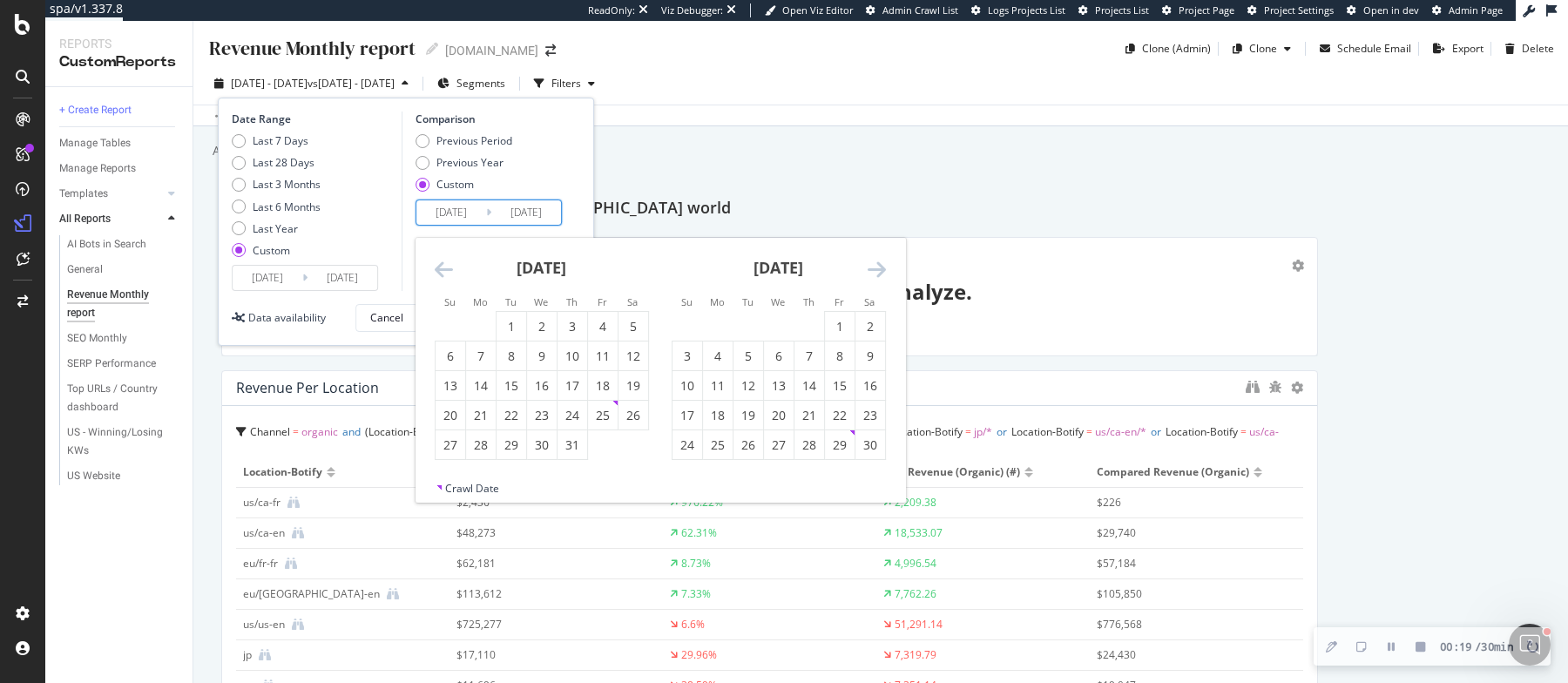
click at [442, 268] on icon "Move backward to switch to the previous month." at bounding box center [443, 269] width 19 height 21
click at [480, 326] on div "1" at bounding box center [481, 327] width 30 height 18
type input "2024/07/01"
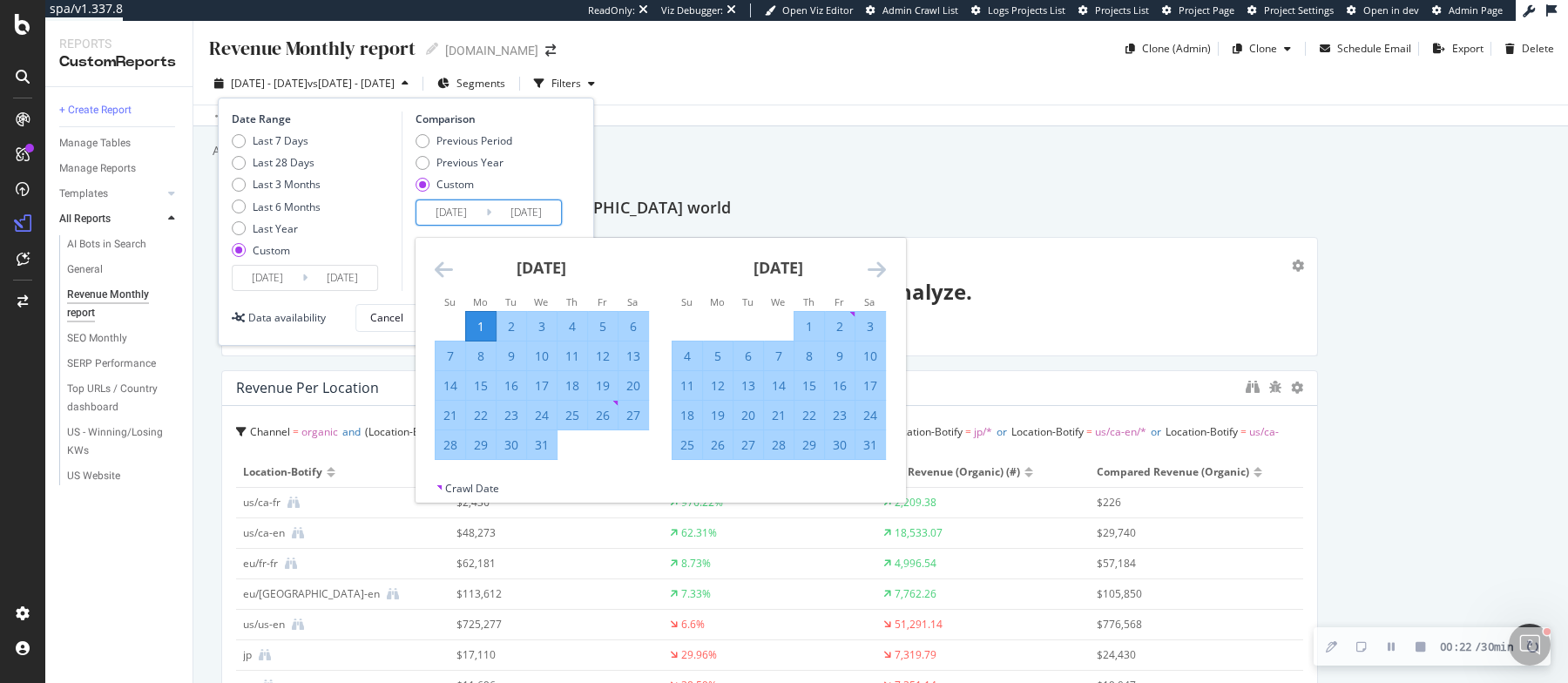
click at [546, 451] on div "31" at bounding box center [542, 445] width 30 height 18
type input "2024/07/31"
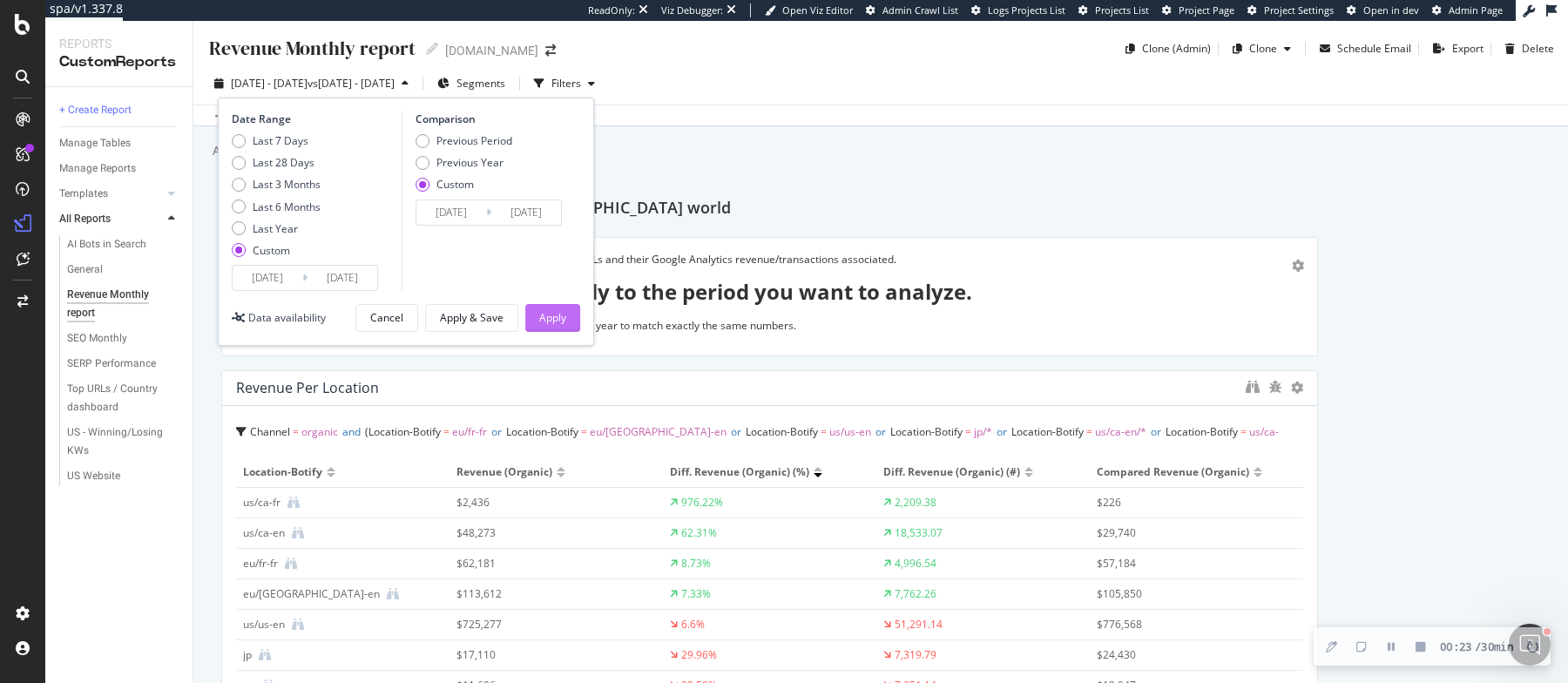
click at [555, 310] on div "Apply" at bounding box center [552, 317] width 27 height 15
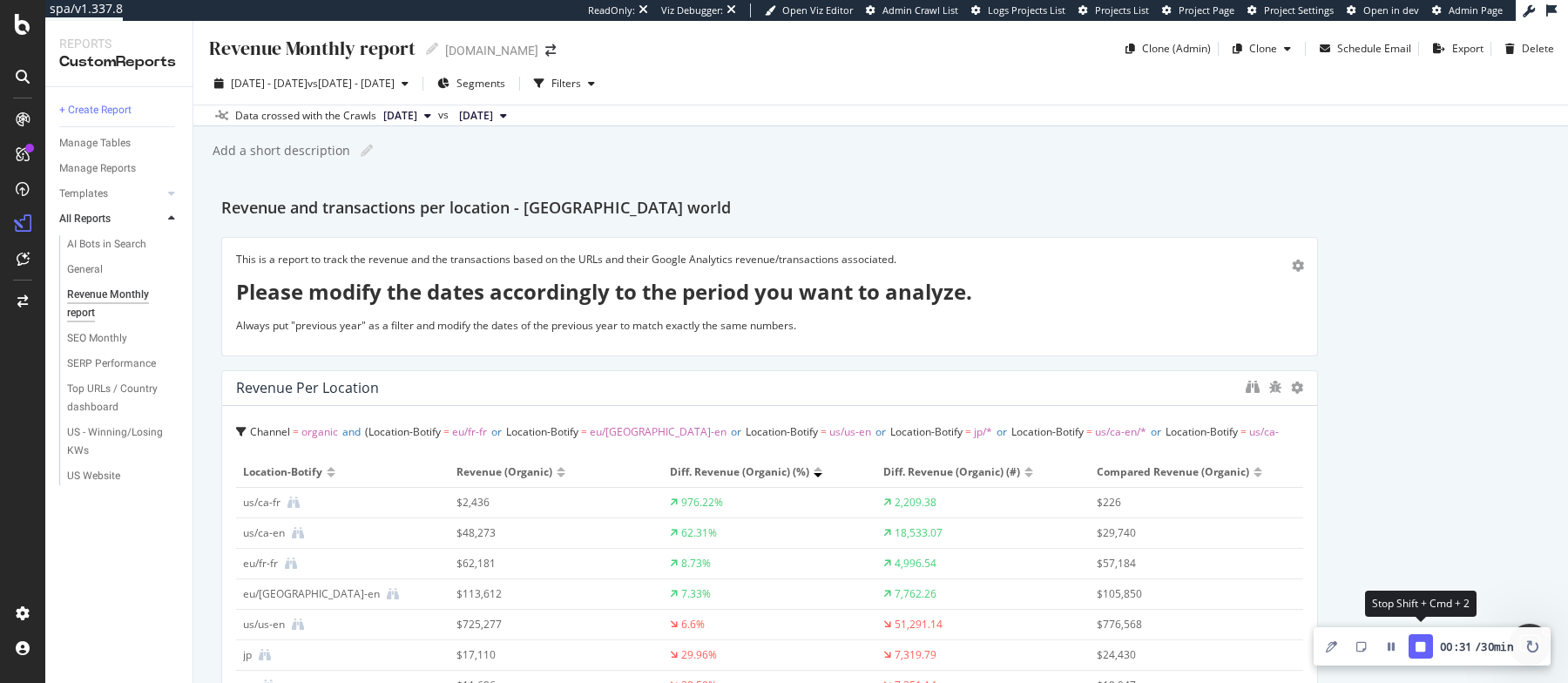
click at [1415, 649] on icon "Finish Recording" at bounding box center [1420, 647] width 10 height 10
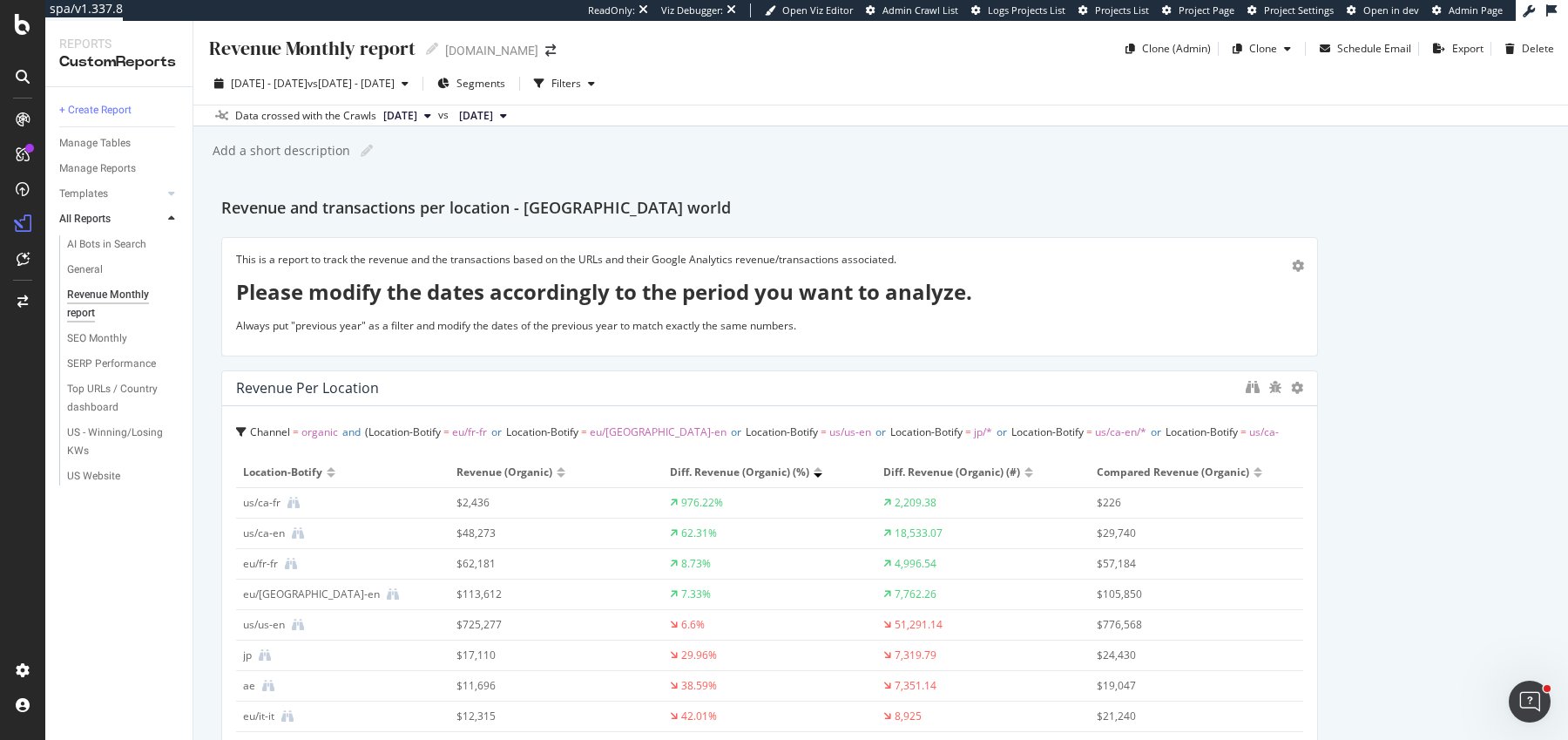
click at [1550, 19] on button at bounding box center [1551, 10] width 28 height 27
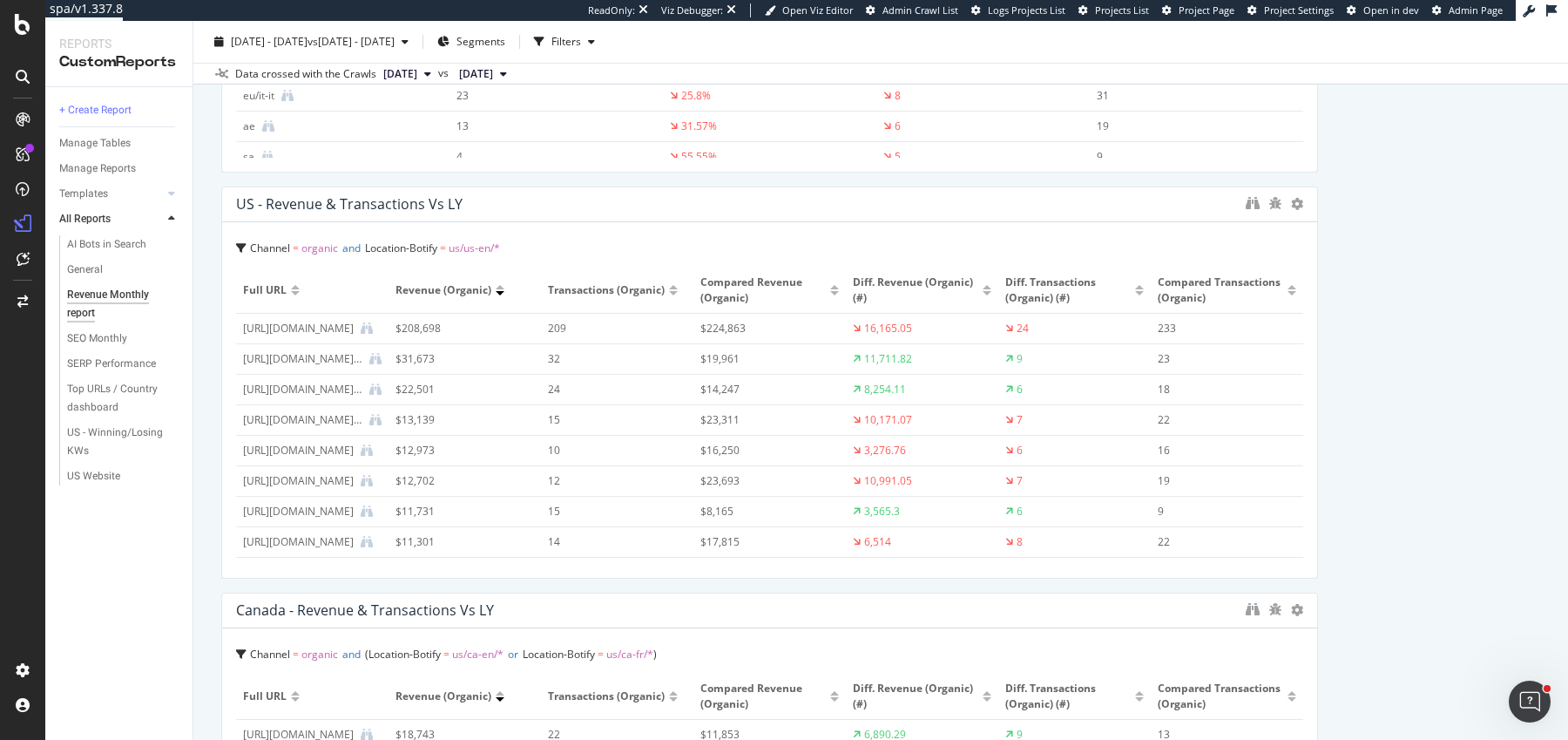
scroll to position [994, 0]
click at [1251, 208] on icon "binoculars" at bounding box center [1253, 205] width 14 height 14
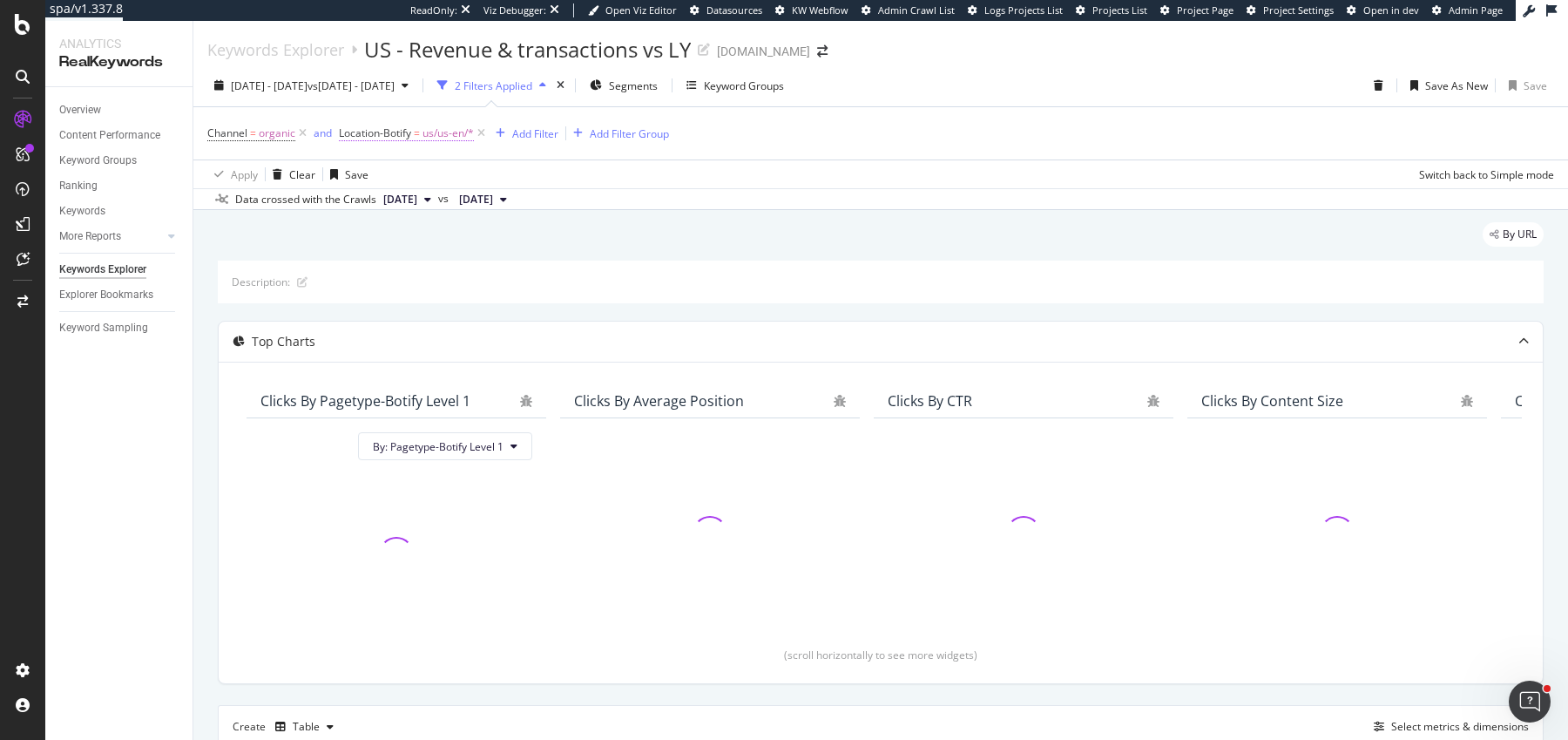
click at [403, 131] on span "Location-Botify" at bounding box center [374, 132] width 72 height 15
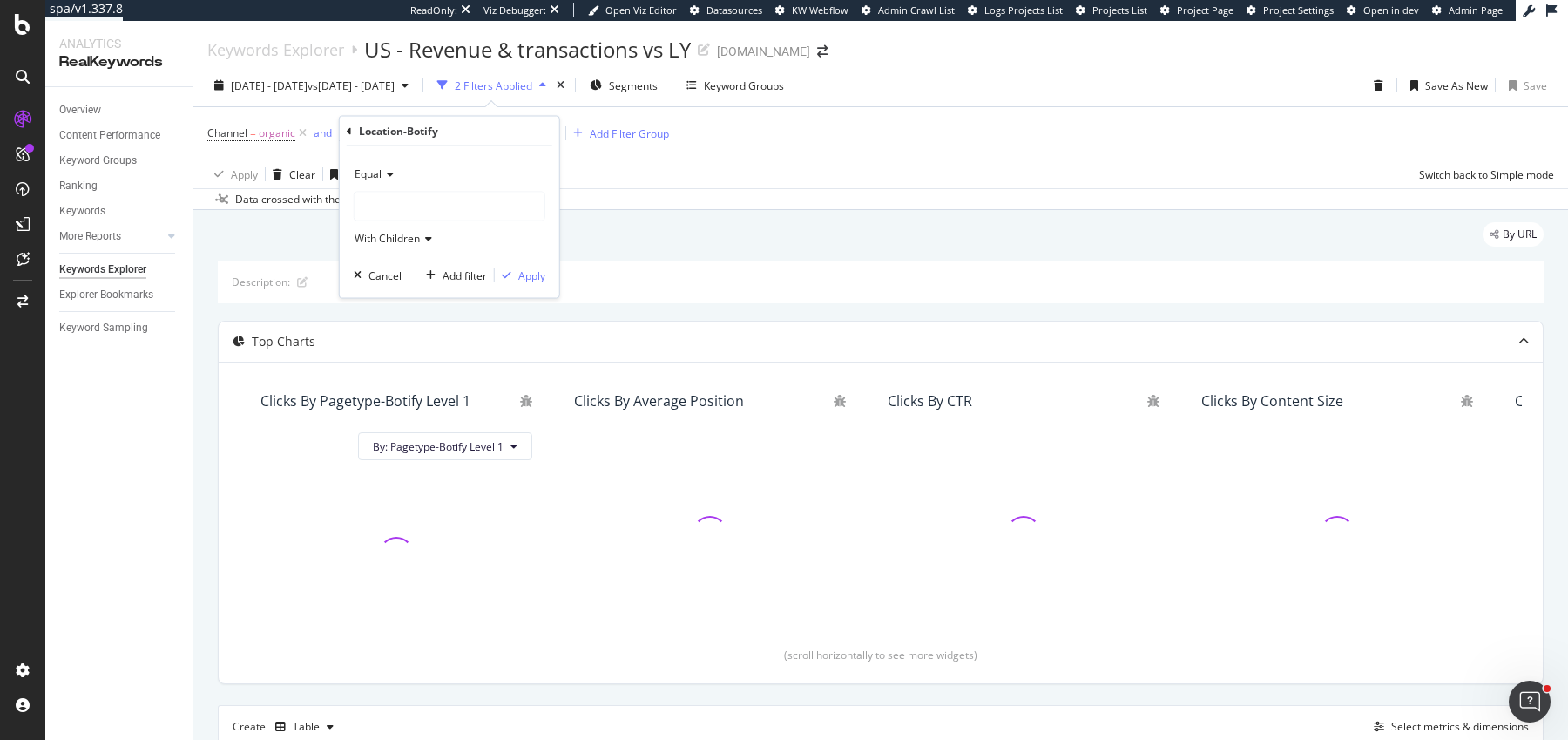
click at [381, 176] on icon at bounding box center [387, 174] width 12 height 11
click at [349, 130] on icon at bounding box center [349, 130] width 5 height 11
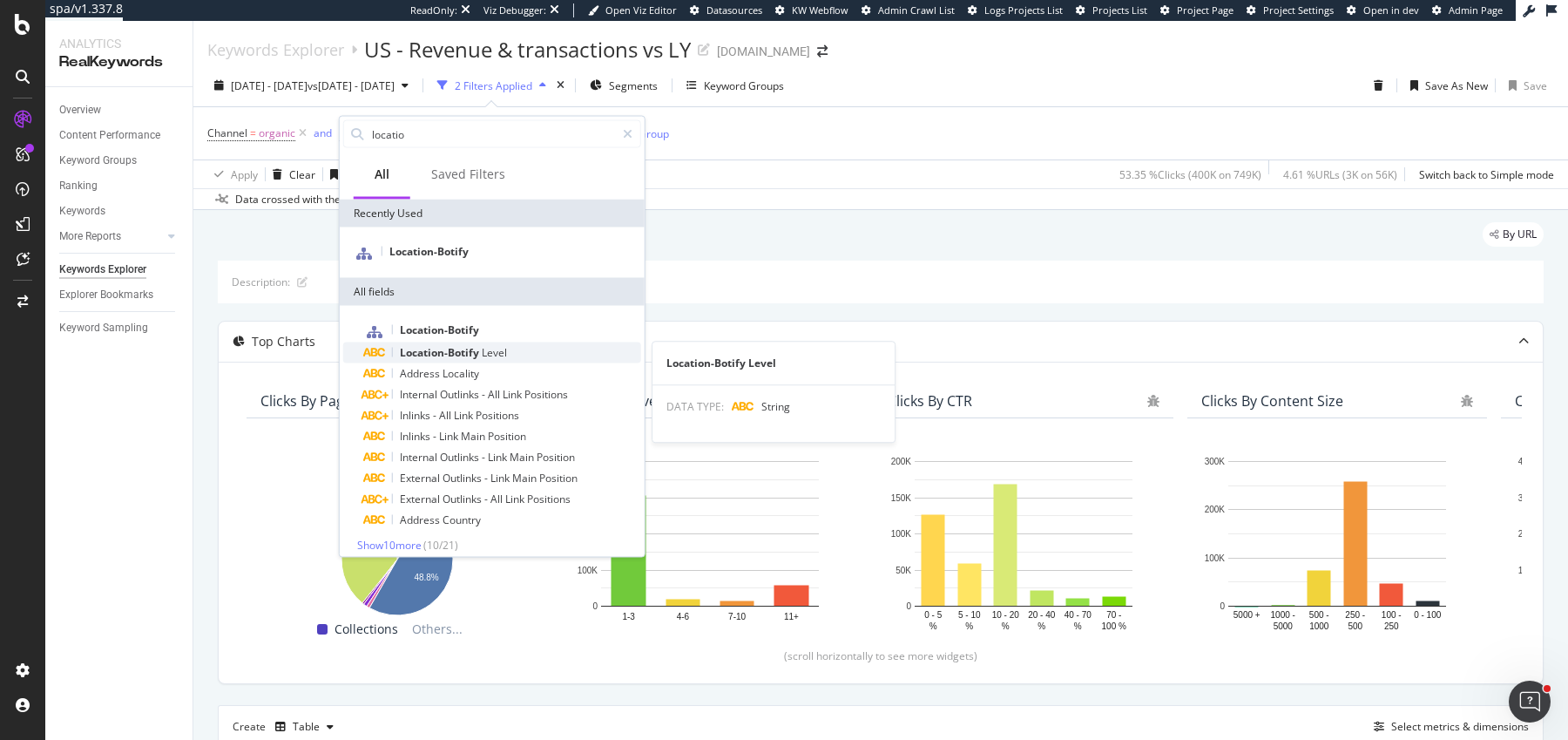
type input "locatio"
click at [425, 354] on span "Location-Botify" at bounding box center [440, 352] width 82 height 15
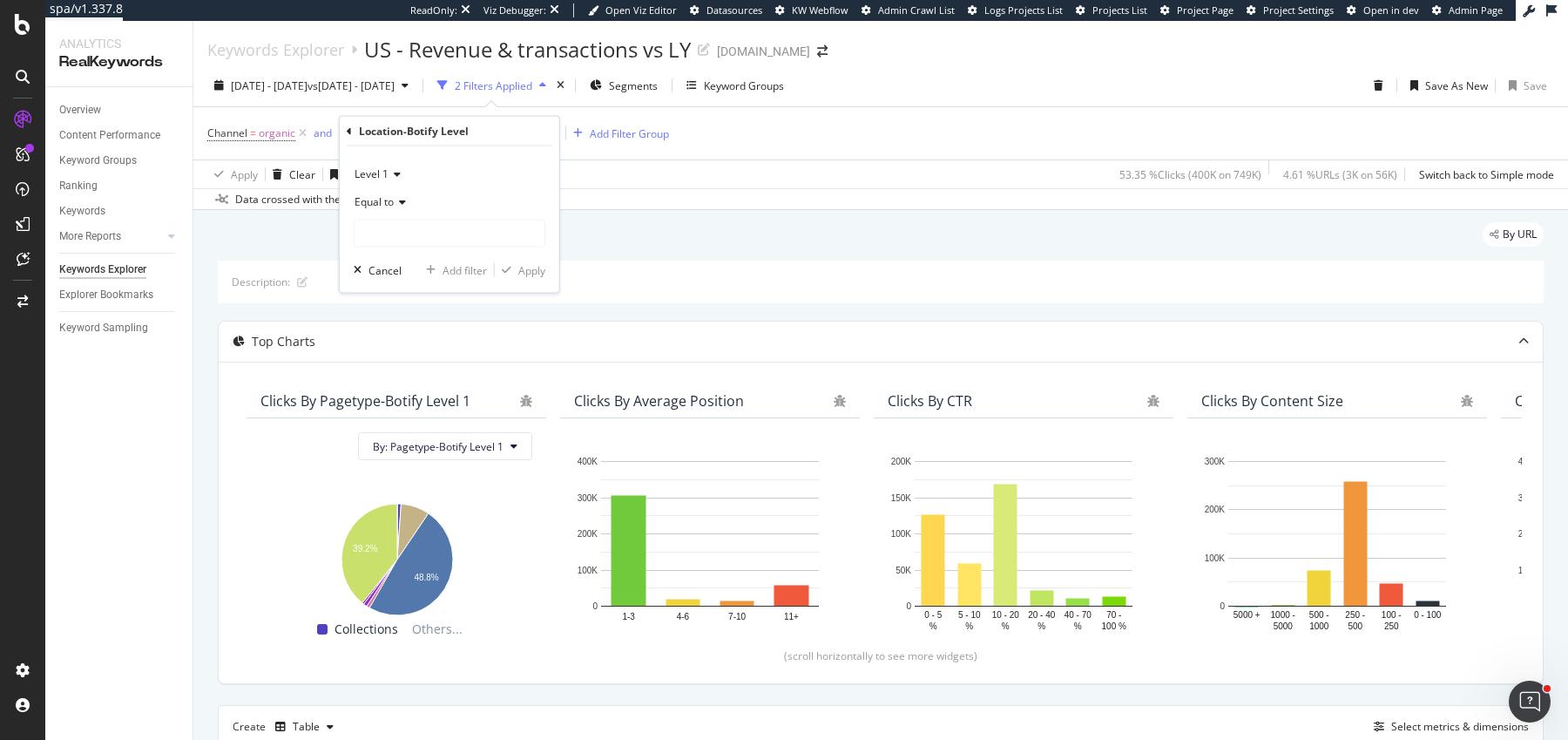
click at [388, 173] on icon at bounding box center [394, 174] width 12 height 11
click at [382, 231] on span "Level 2" at bounding box center [379, 232] width 33 height 15
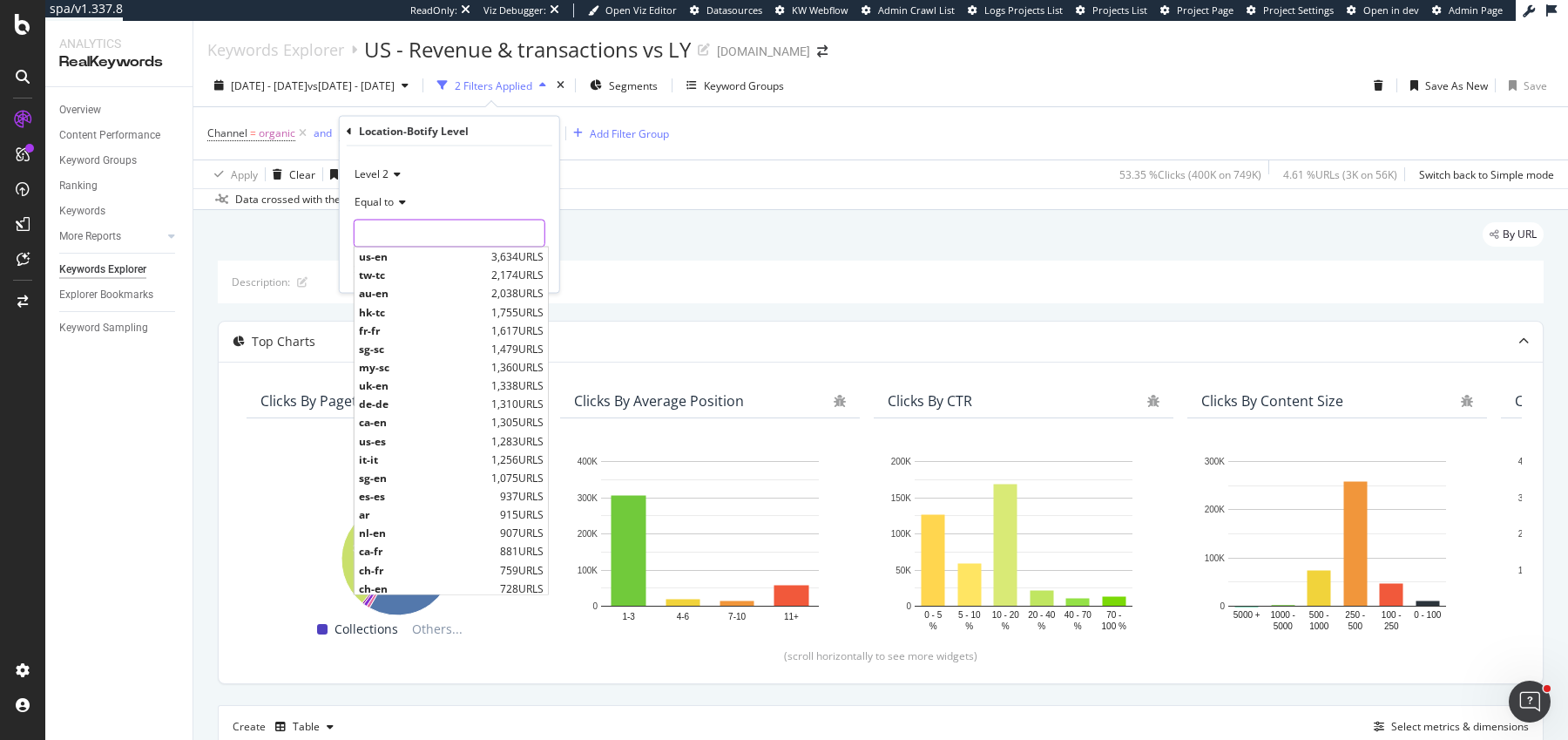
click at [403, 227] on input "text" at bounding box center [449, 234] width 190 height 28
click at [402, 214] on div "Equal to" at bounding box center [449, 202] width 192 height 28
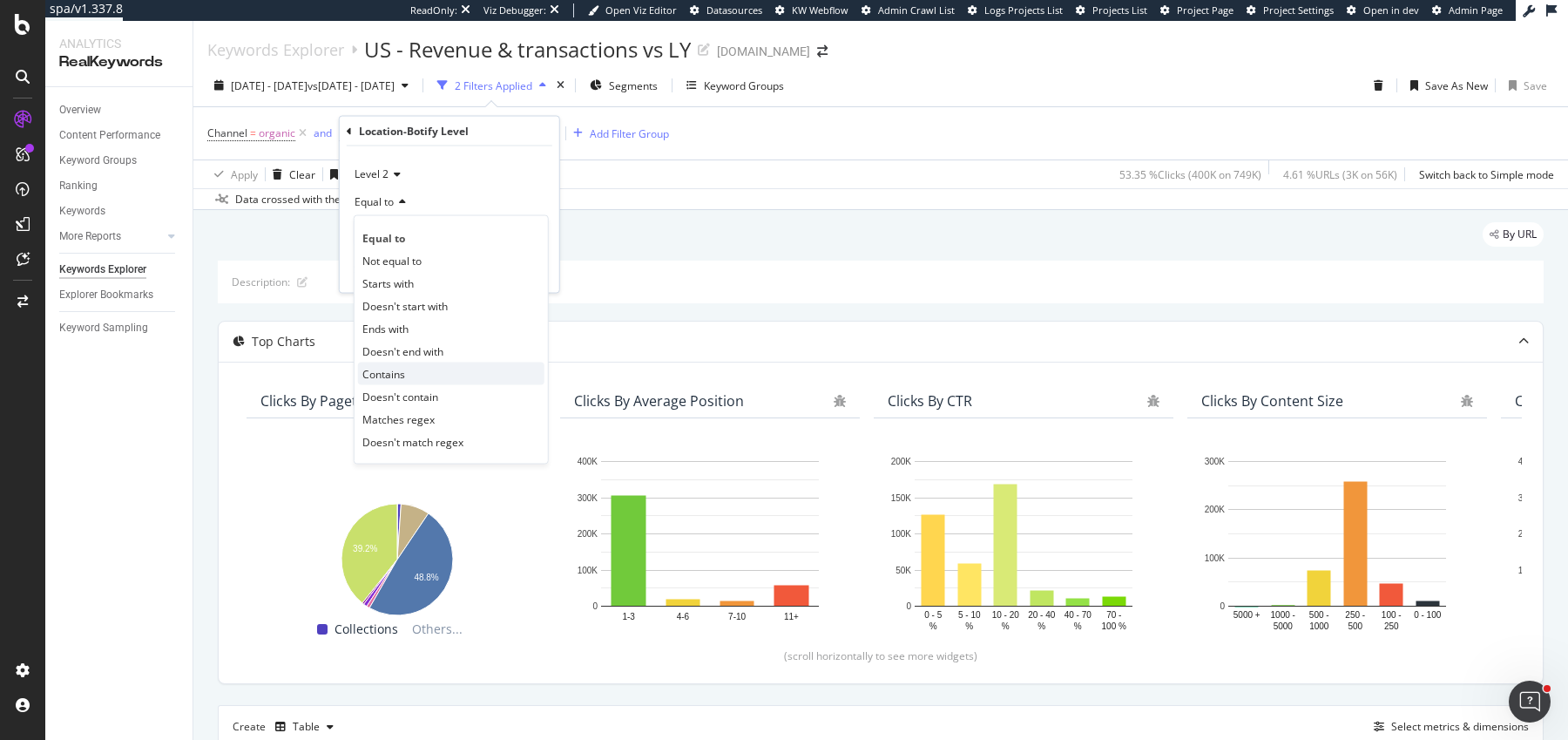
click at [391, 368] on span "Contains" at bounding box center [383, 372] width 42 height 15
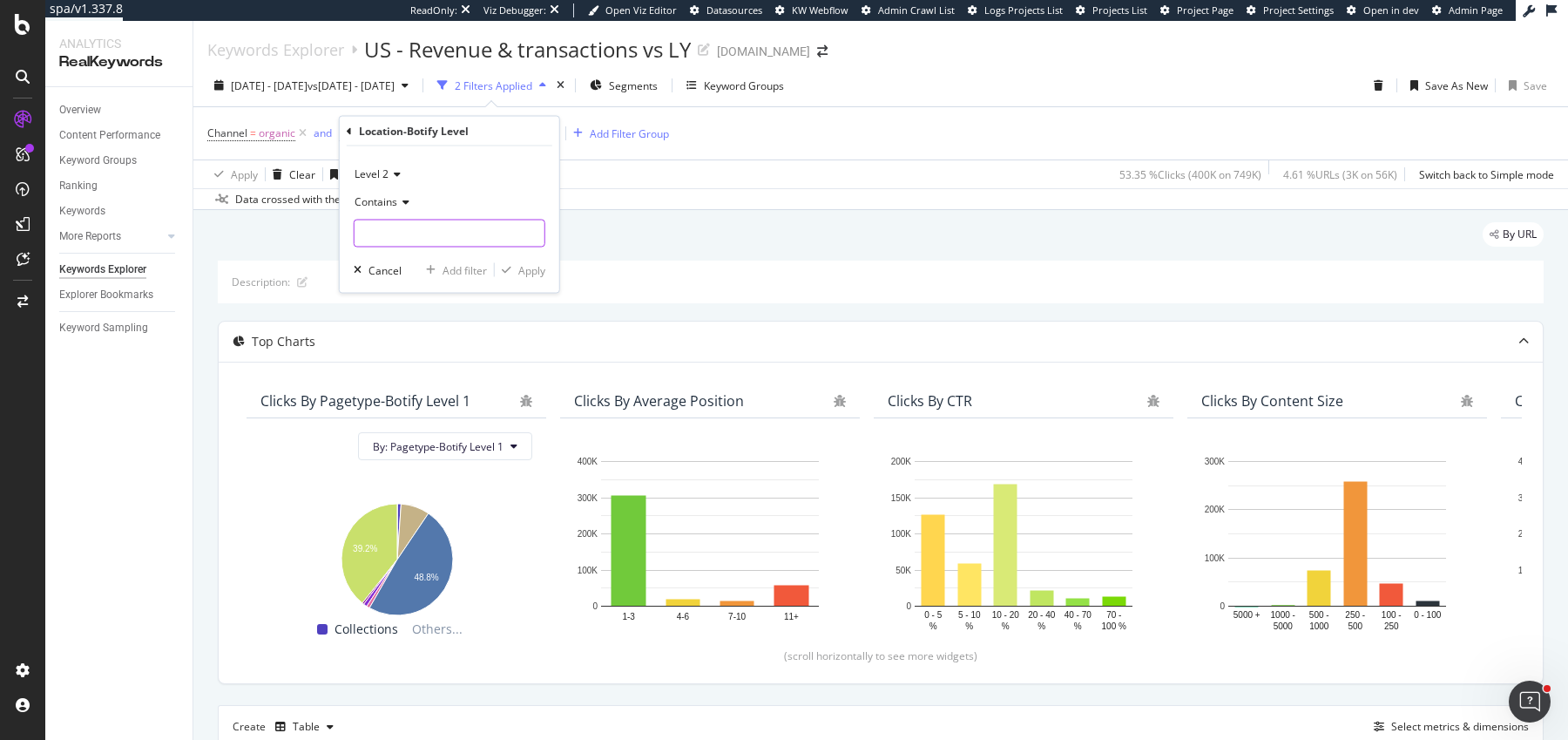
click at [403, 237] on input "text" at bounding box center [449, 234] width 190 height 28
type input "us-"
click at [533, 266] on div "Apply" at bounding box center [531, 269] width 27 height 15
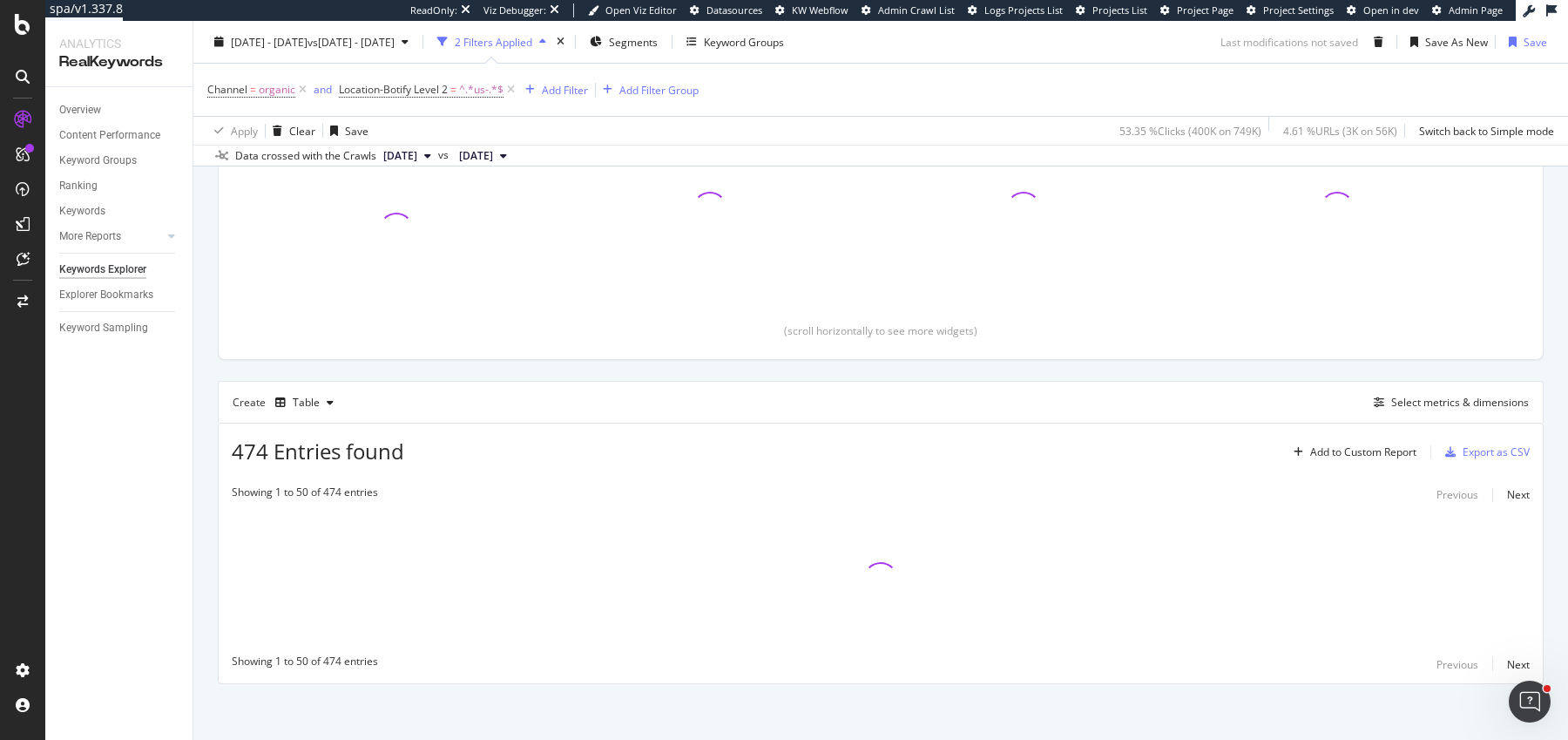
scroll to position [328, 0]
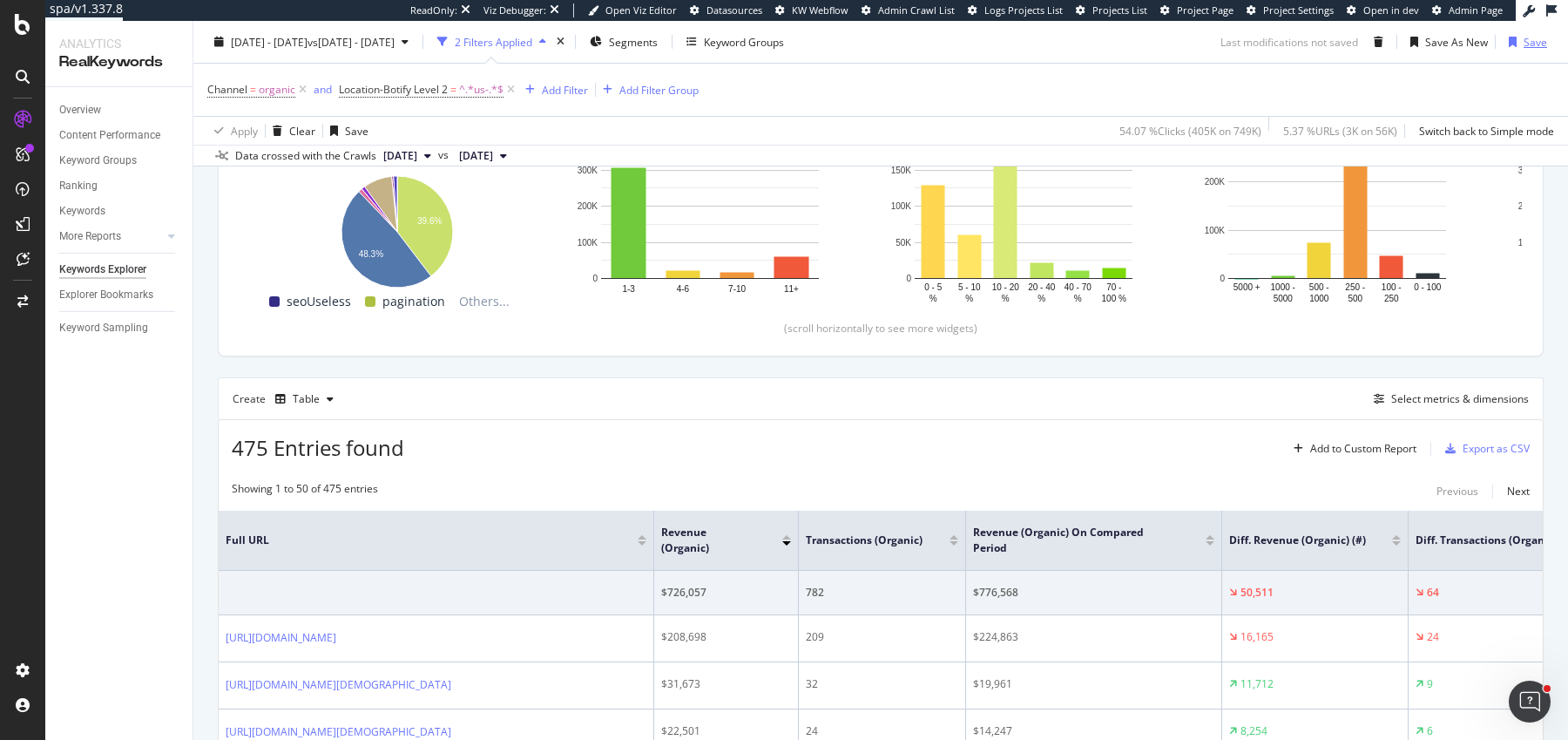
click at [1540, 45] on div "Save" at bounding box center [1535, 40] width 24 height 15
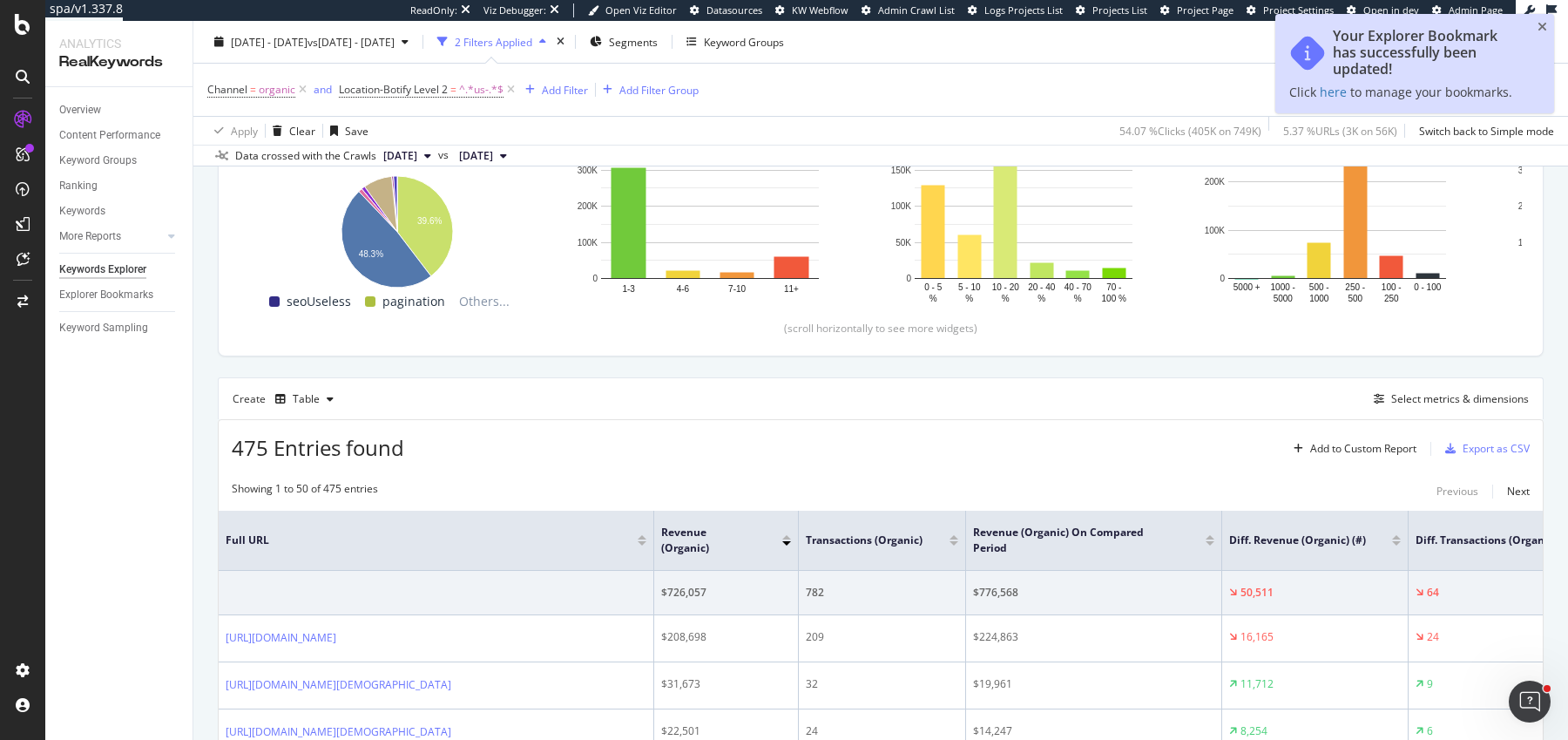
scroll to position [0, 0]
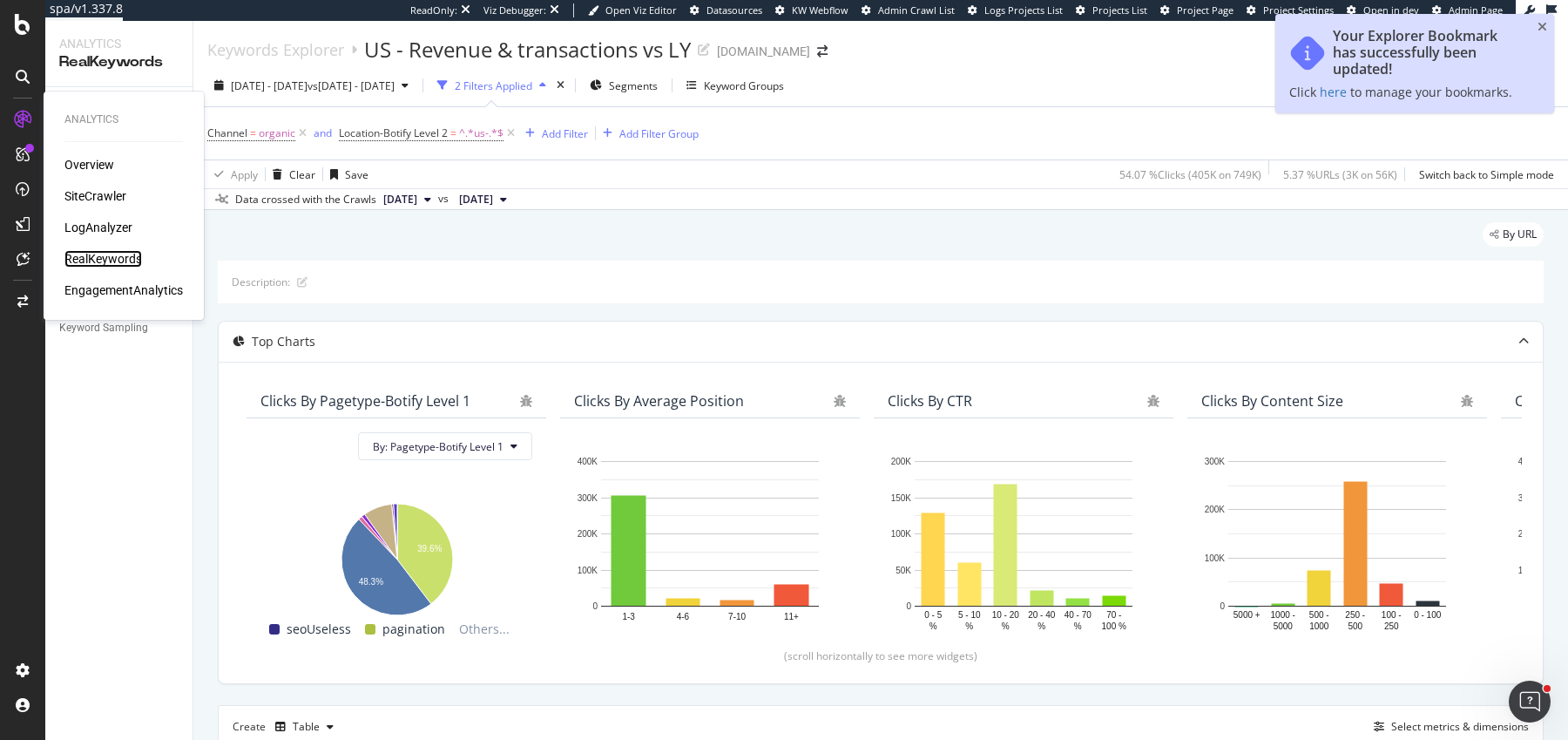
click at [105, 260] on div "RealKeywords" at bounding box center [102, 259] width 78 height 18
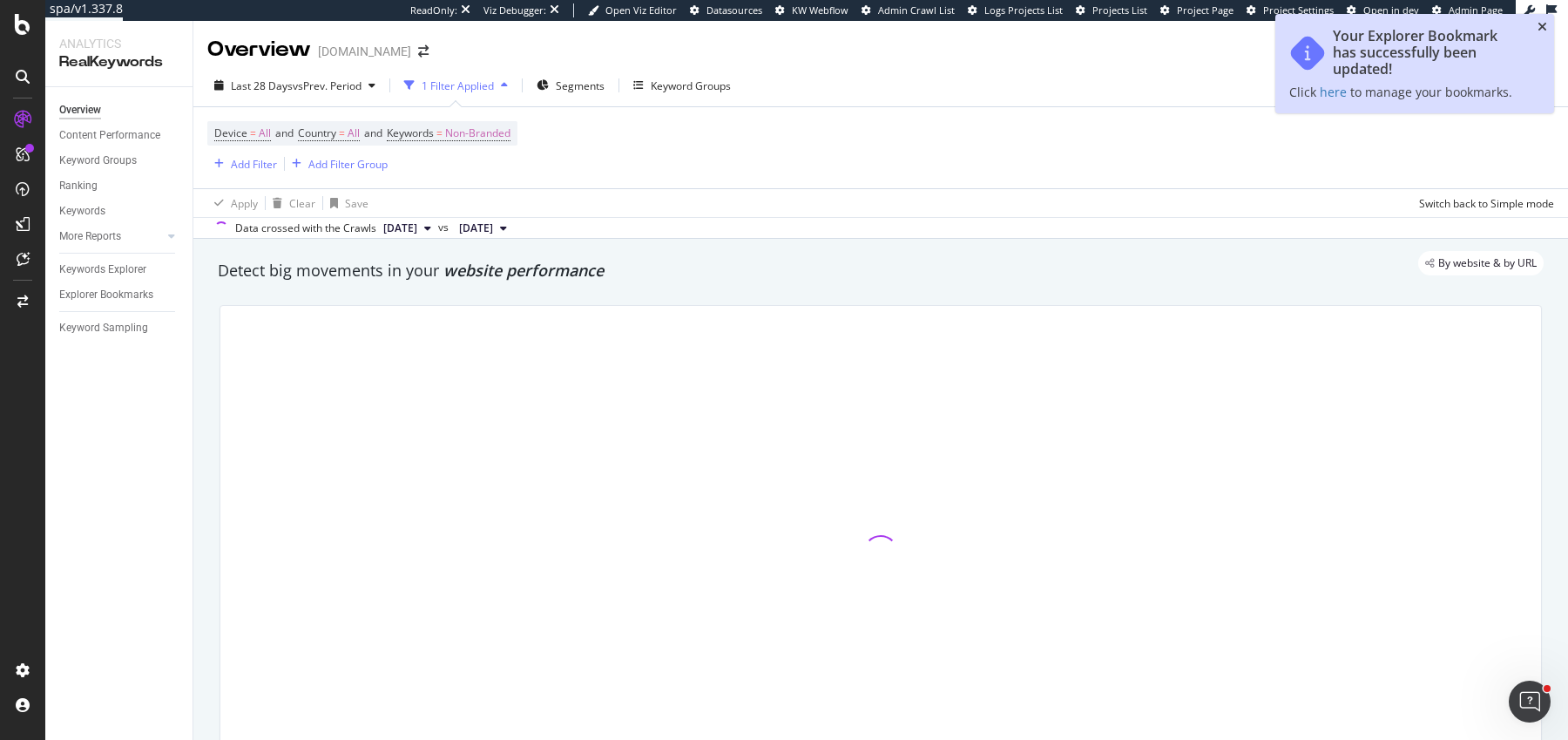
click at [1542, 25] on icon "close toast" at bounding box center [1542, 27] width 10 height 12
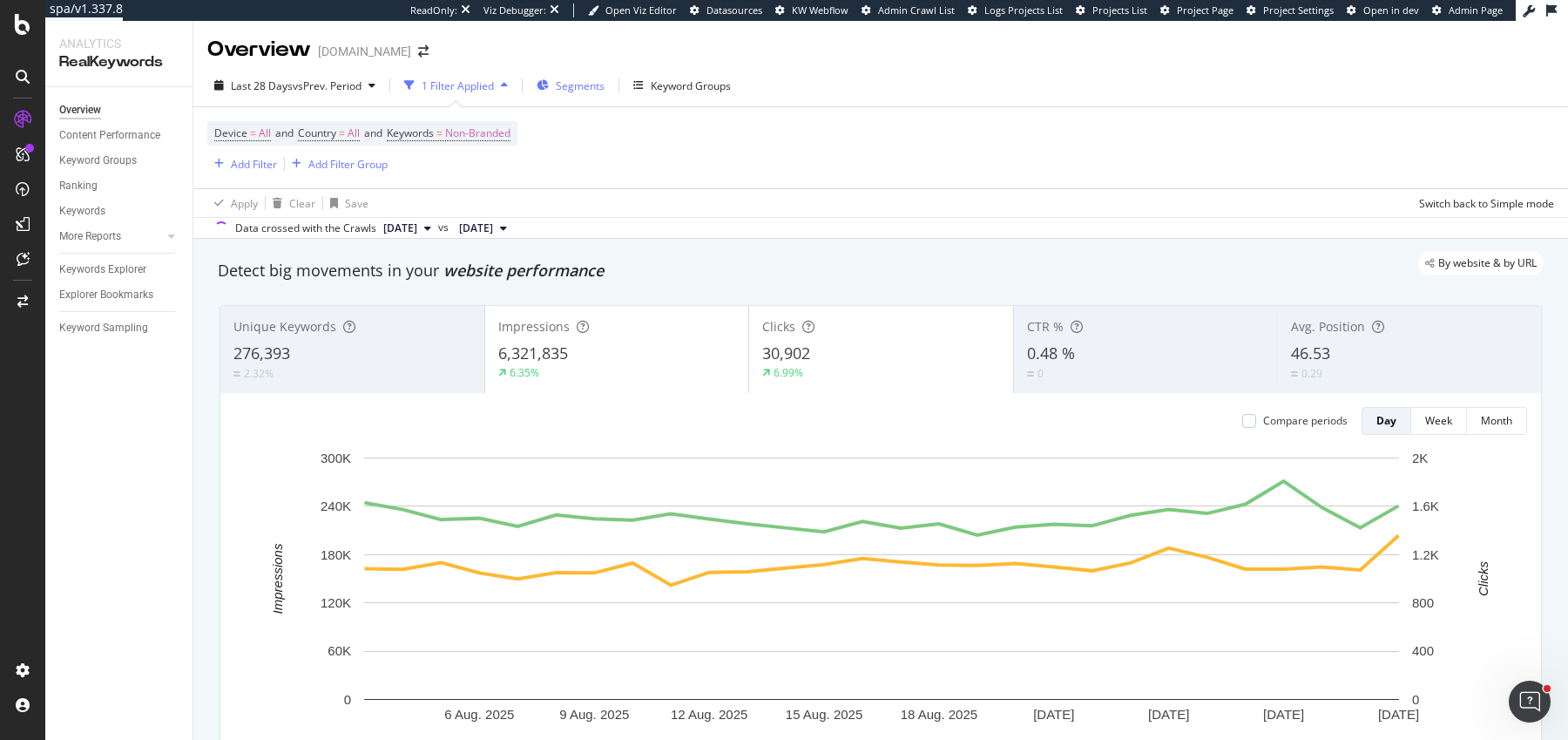
click at [583, 91] on span "Segments" at bounding box center [580, 86] width 49 height 15
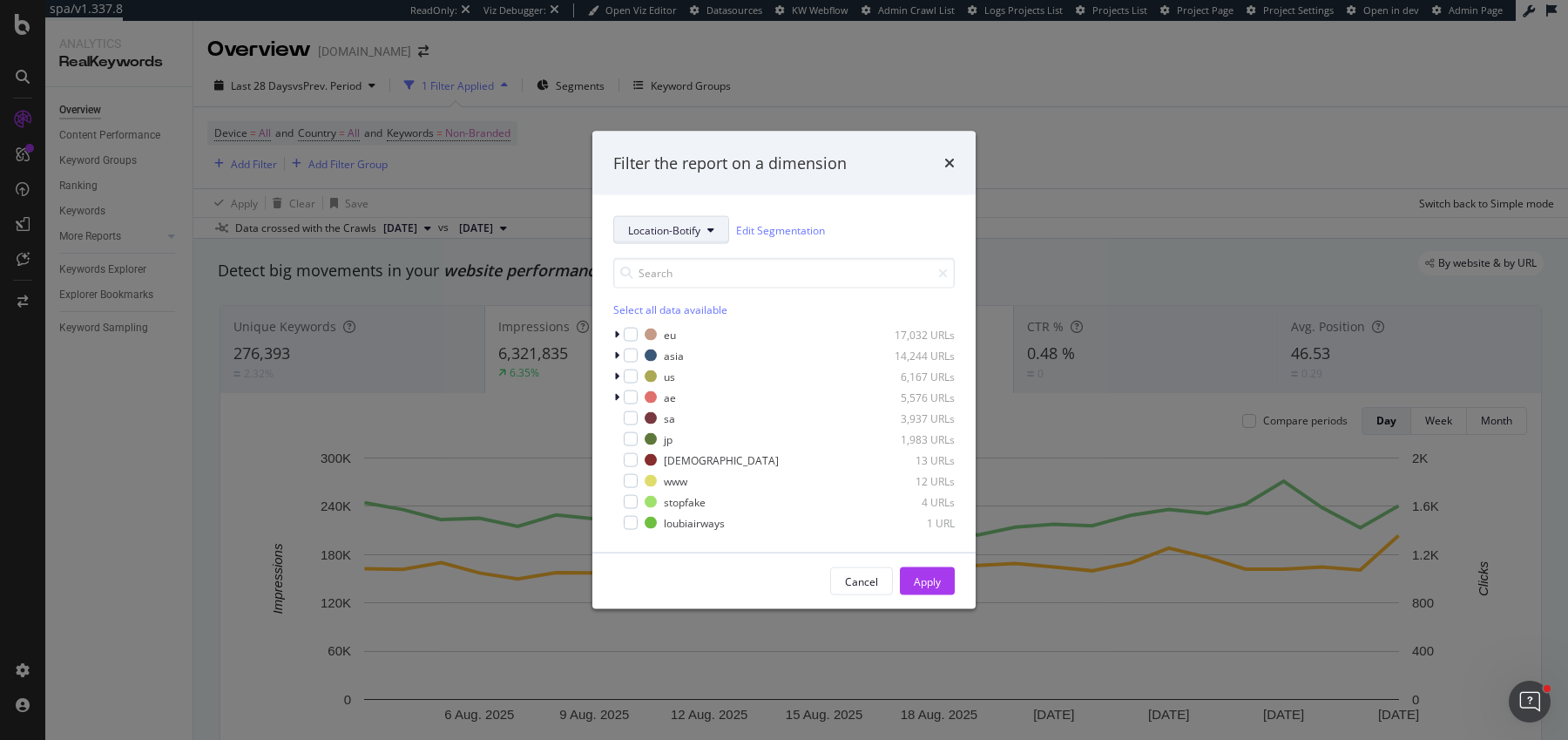
click at [671, 232] on span "Location-Botify" at bounding box center [664, 230] width 72 height 15
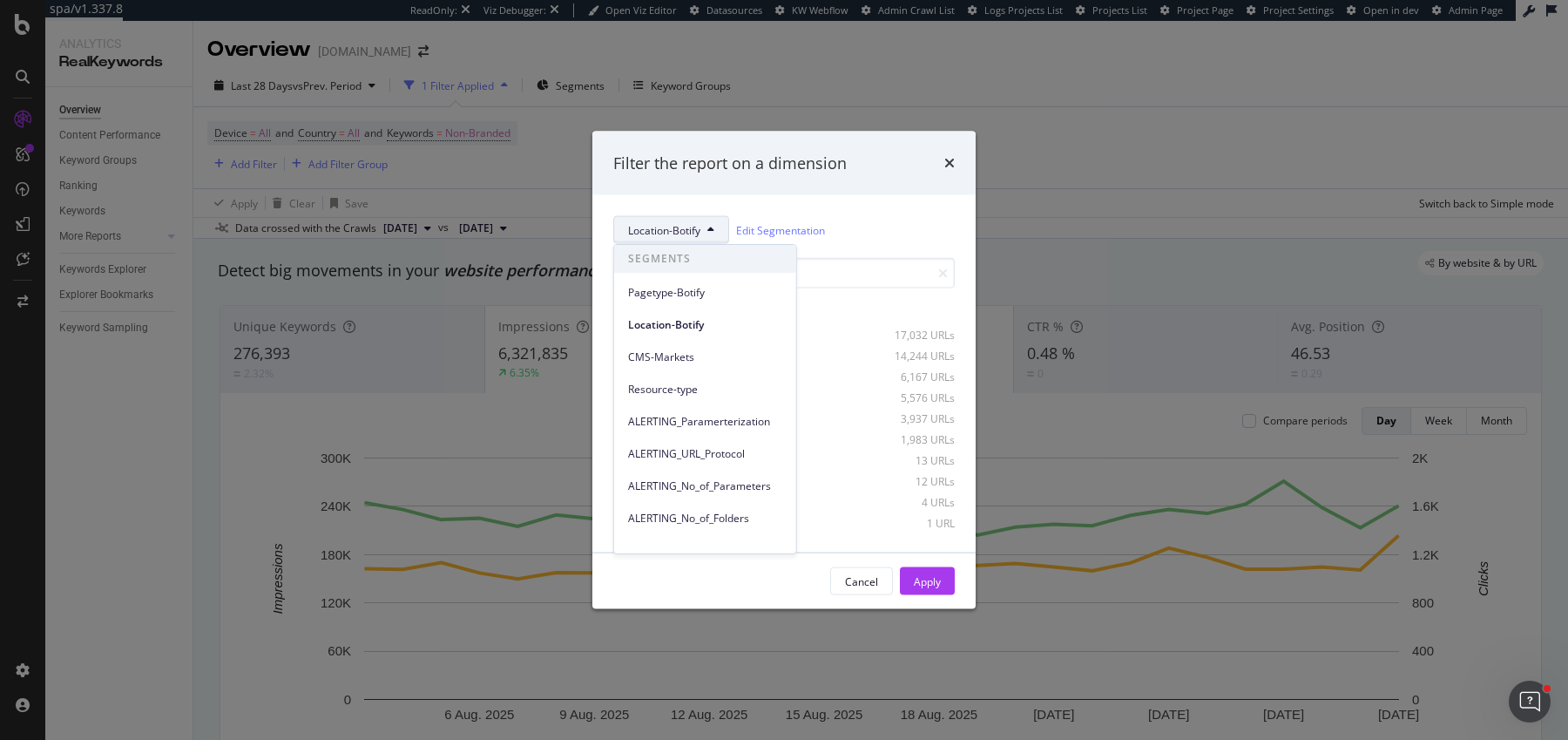
click at [671, 232] on span "Location-Botify" at bounding box center [664, 230] width 72 height 15
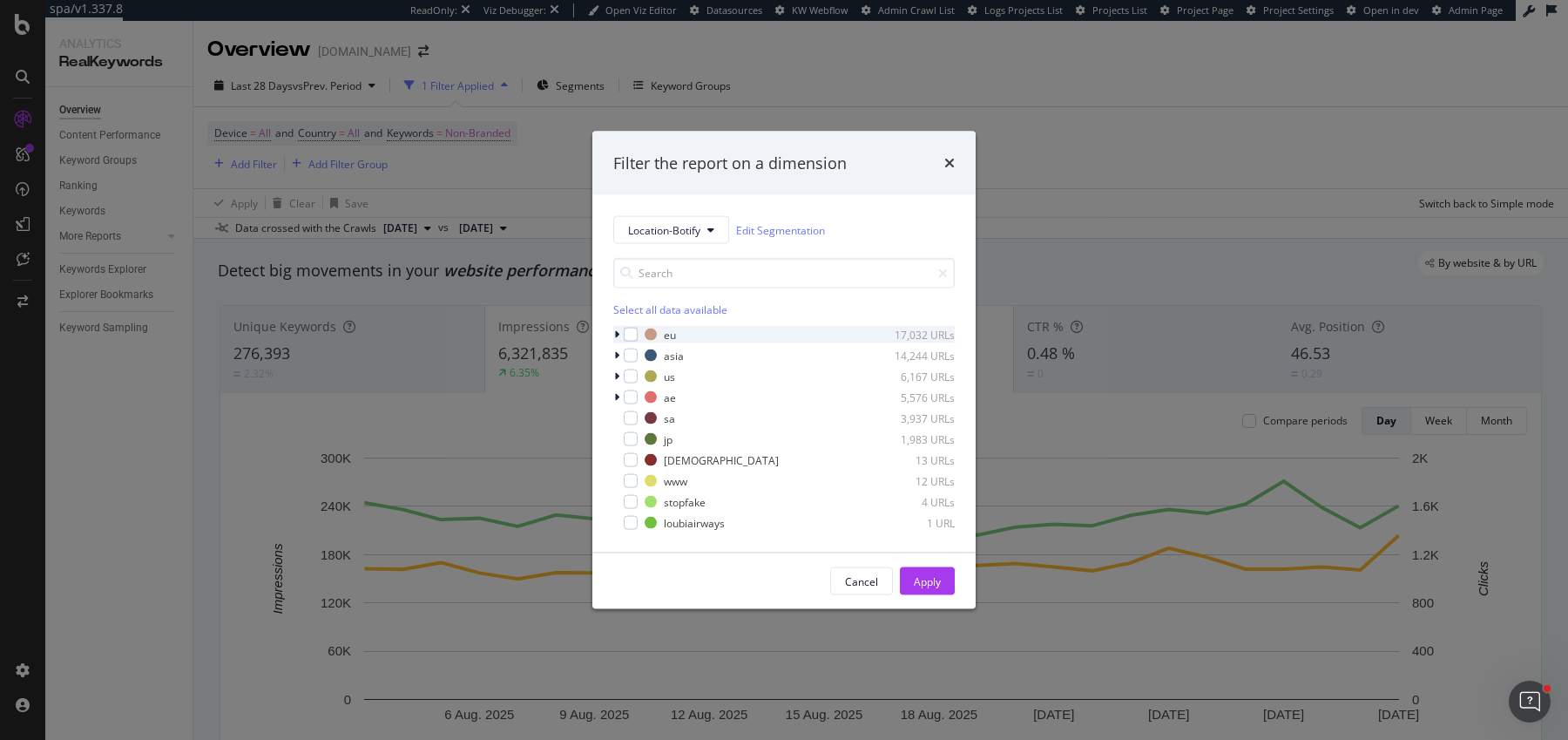
click at [618, 336] on icon "modal" at bounding box center [616, 334] width 5 height 11
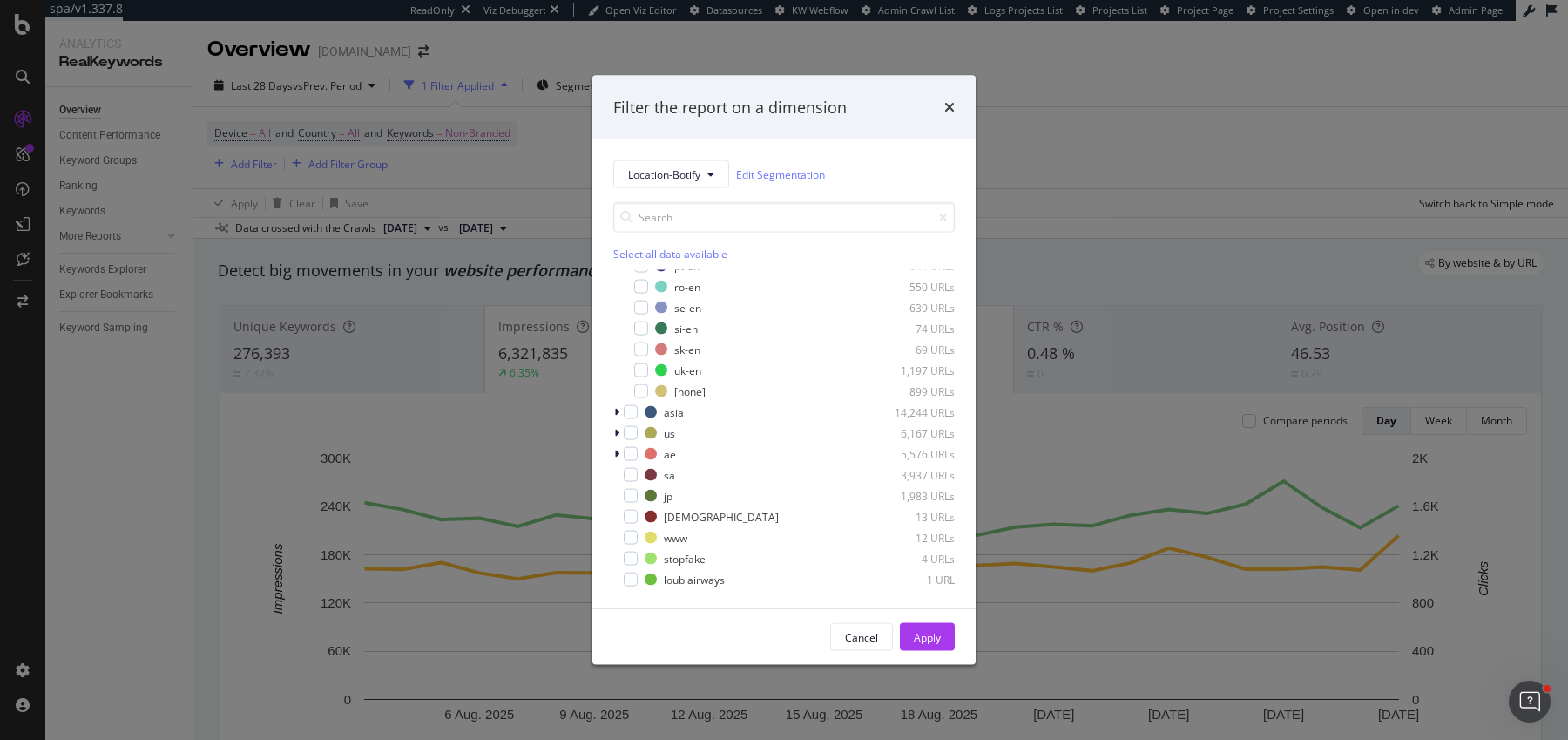
scroll to position [575, 0]
click at [684, 393] on div "[none]" at bounding box center [690, 393] width 32 height 15
click at [940, 641] on div "Apply" at bounding box center [927, 637] width 27 height 15
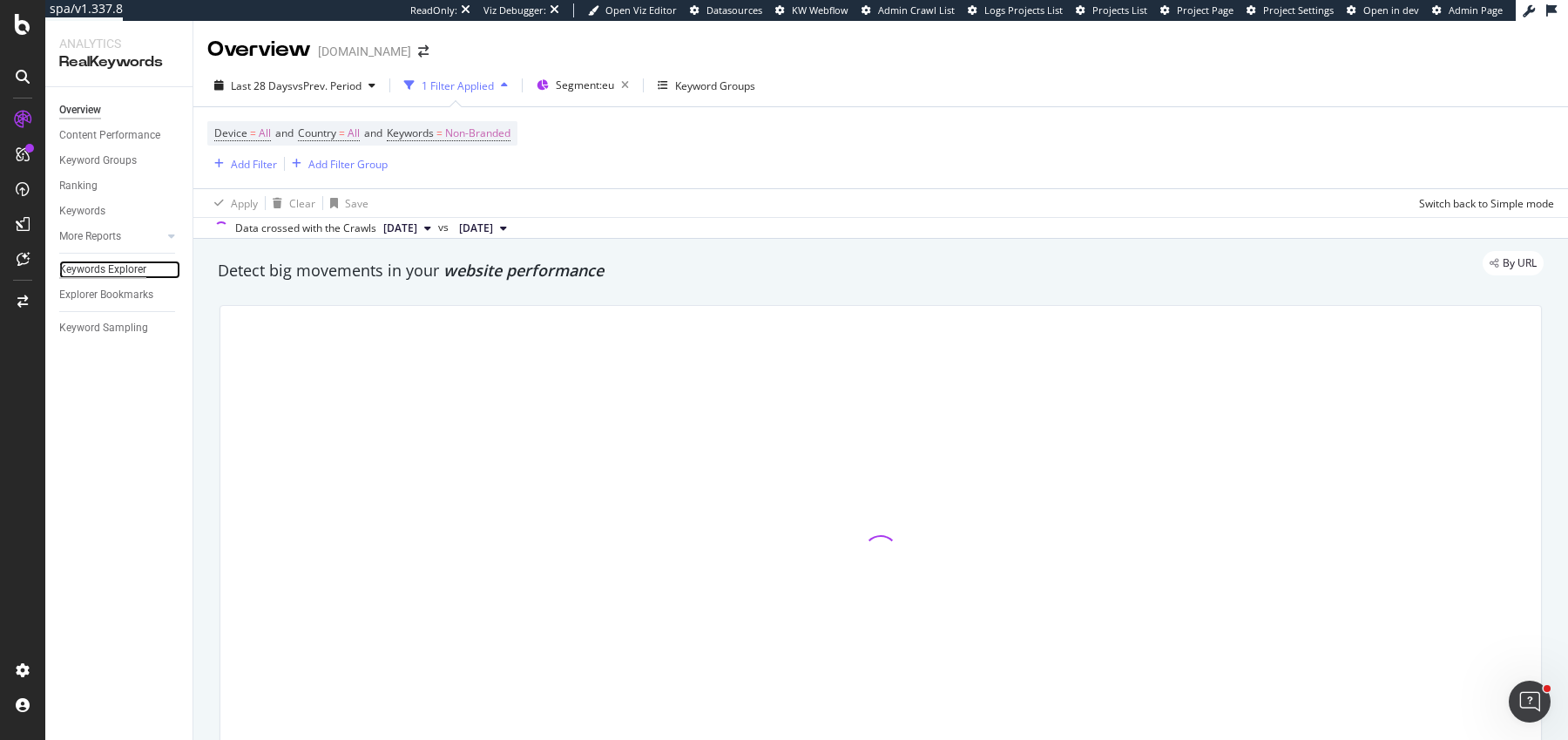
click at [70, 268] on div "Keywords Explorer" at bounding box center [102, 269] width 87 height 19
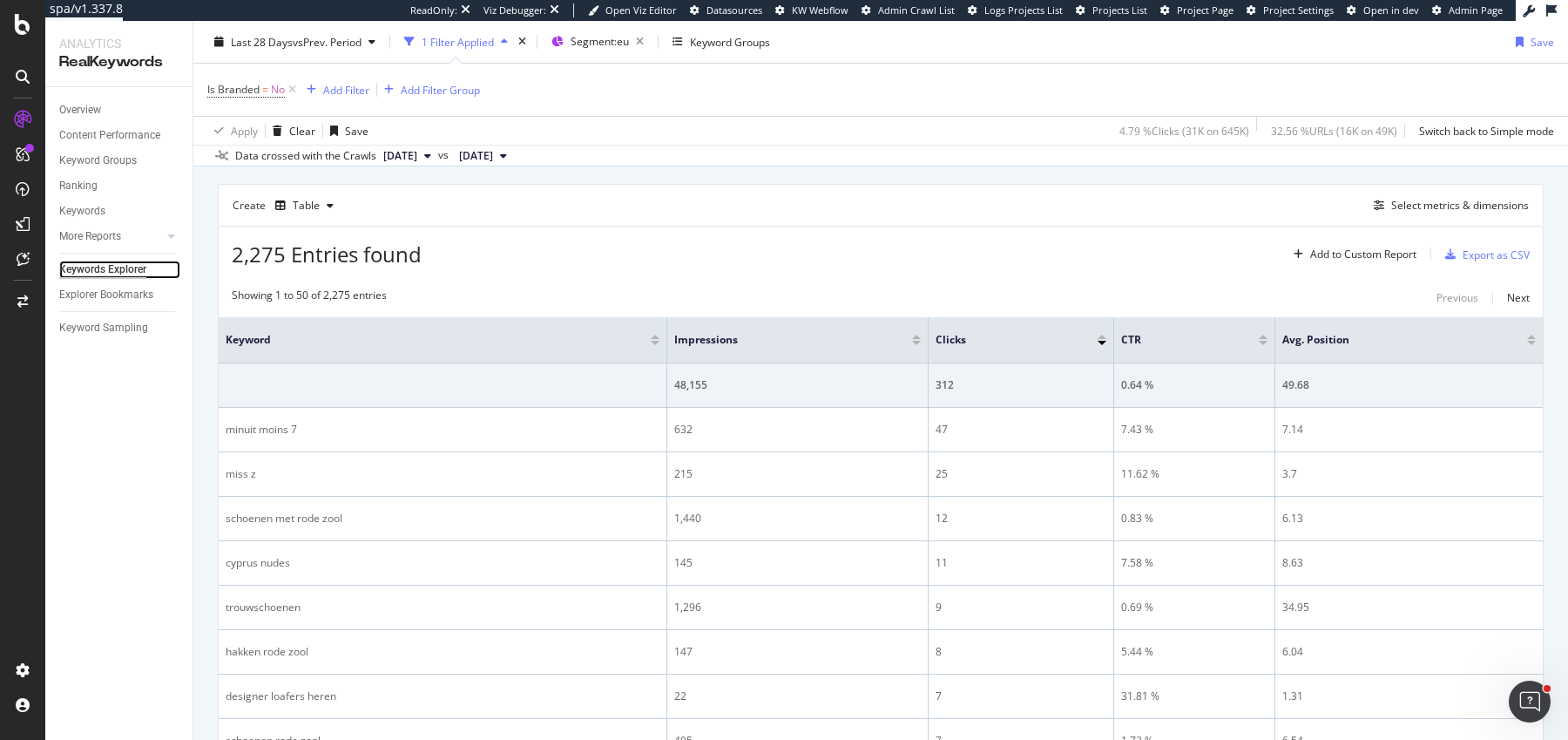
scroll to position [369, 0]
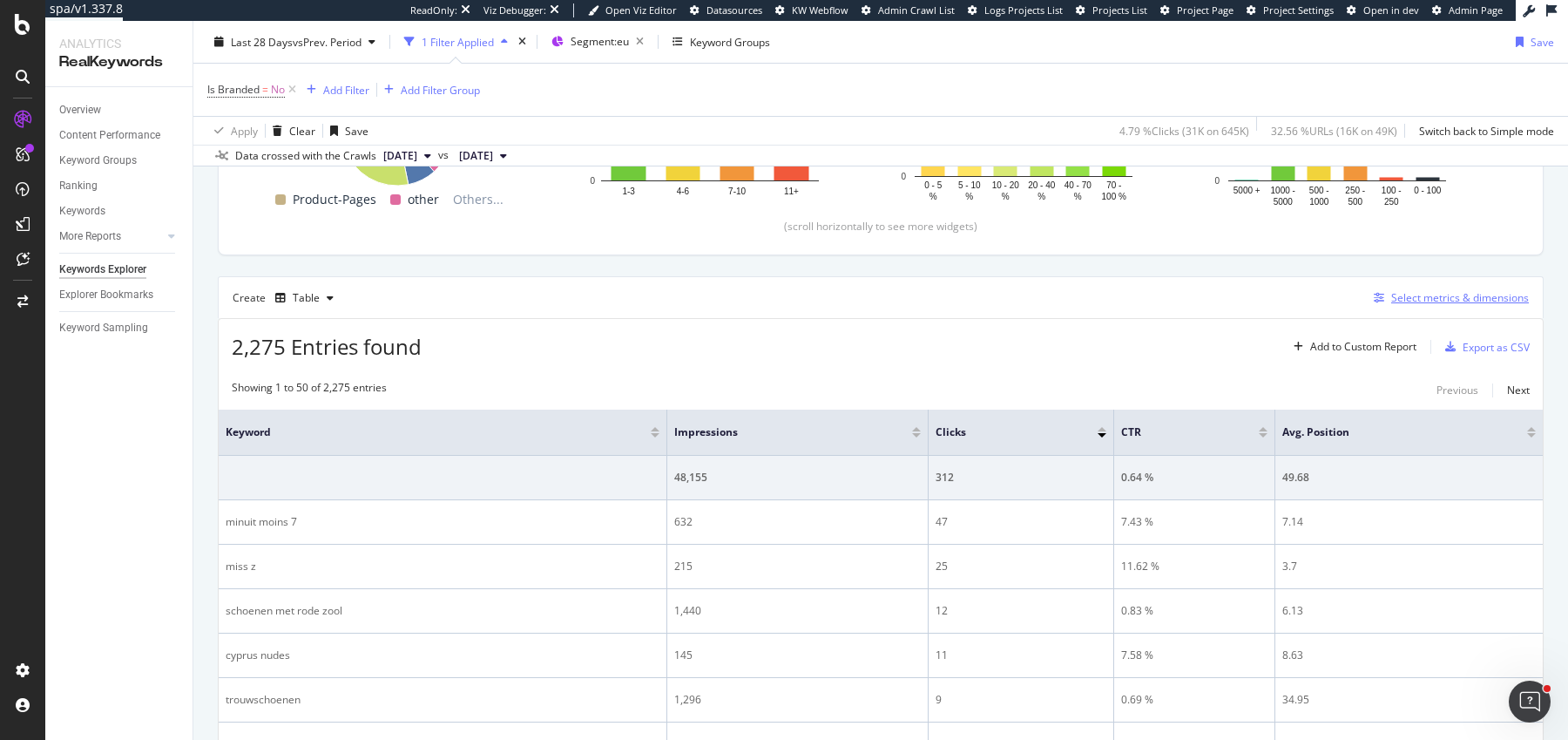
click at [1453, 292] on div "Select metrics & dimensions" at bounding box center [1460, 297] width 138 height 15
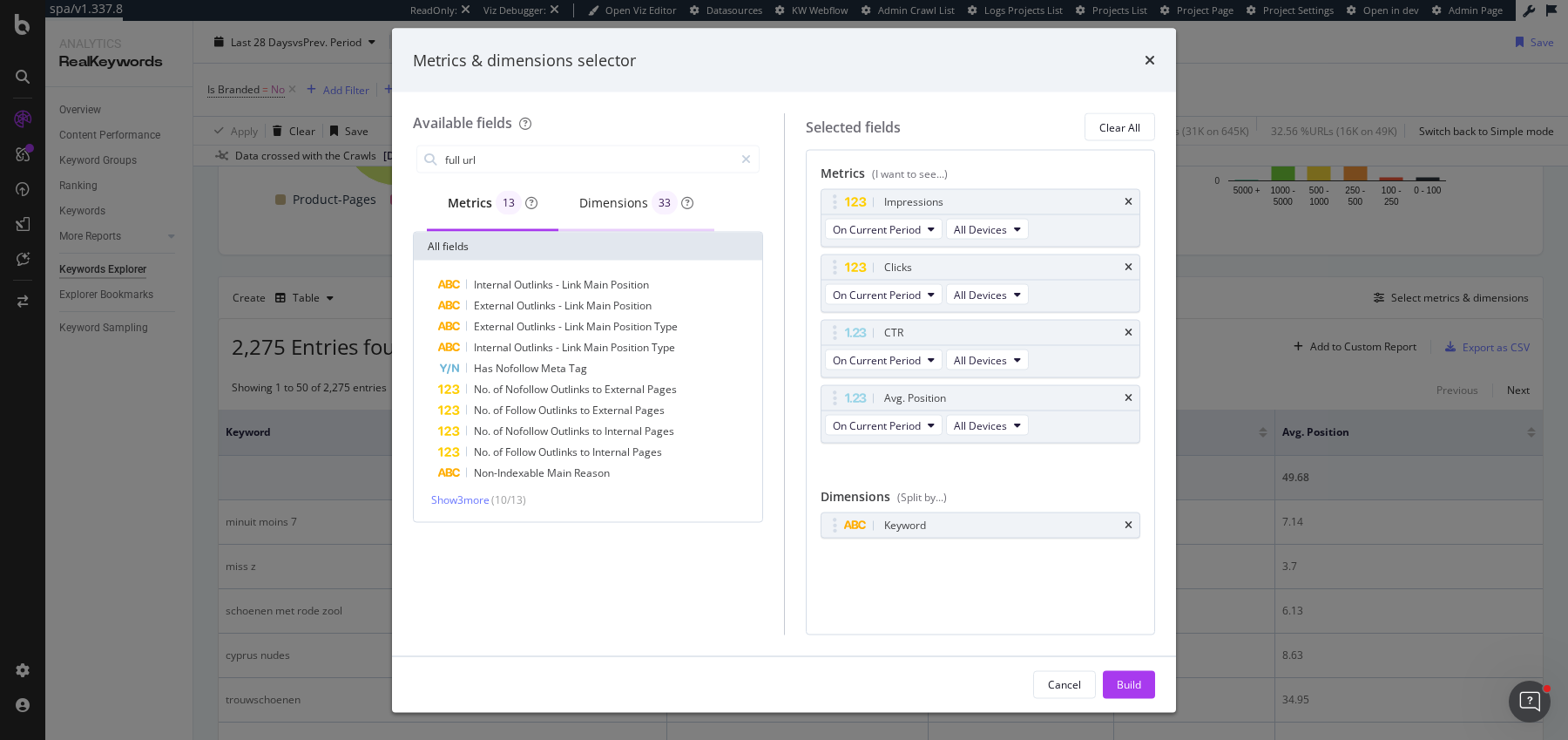
type input "full url"
click at [621, 183] on div "Dimensions 33" at bounding box center [636, 205] width 156 height 55
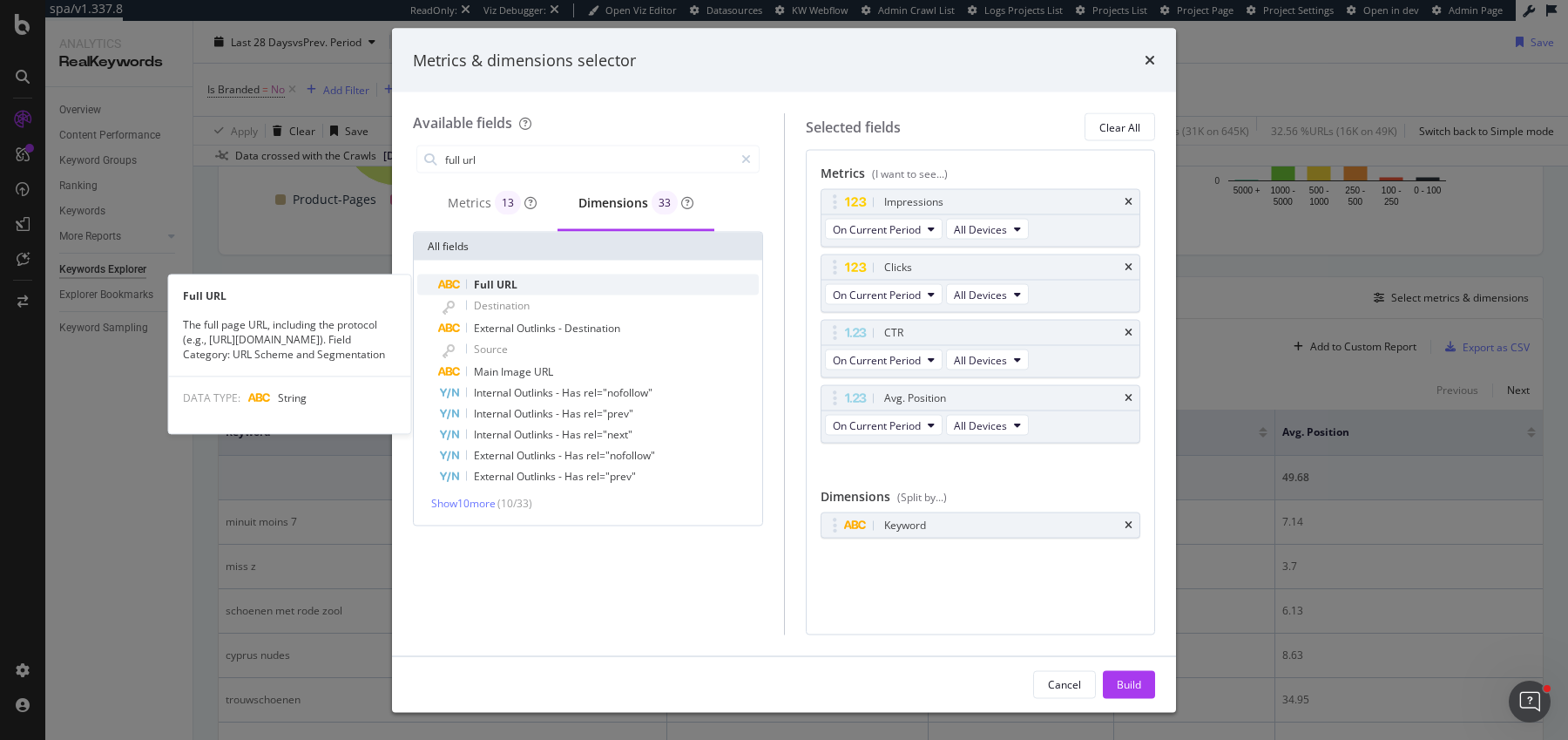
click at [545, 277] on div "Full URL" at bounding box center [598, 285] width 320 height 21
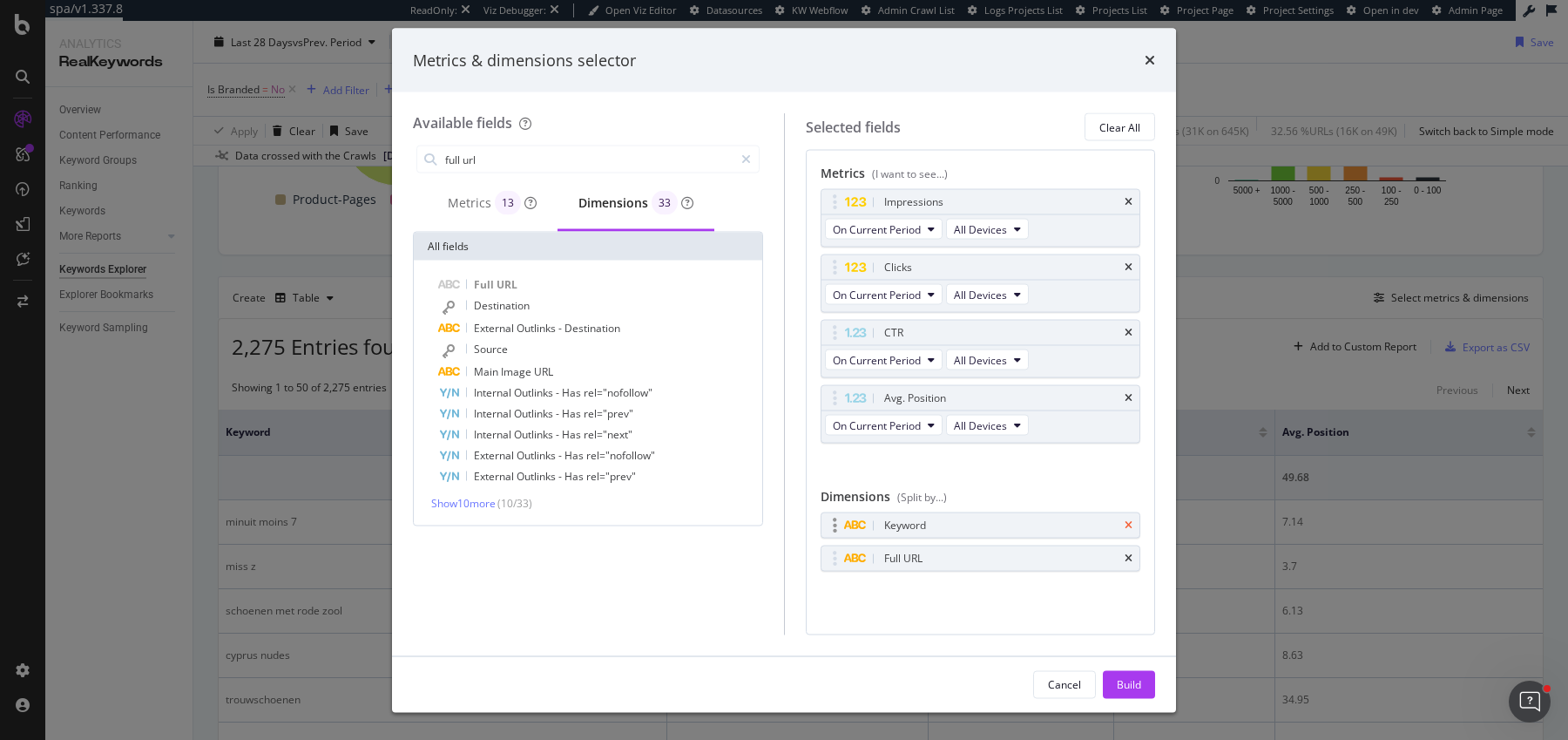
click at [1127, 520] on icon "times" at bounding box center [1129, 525] width 8 height 11
click at [1123, 691] on div "Build" at bounding box center [1129, 684] width 25 height 27
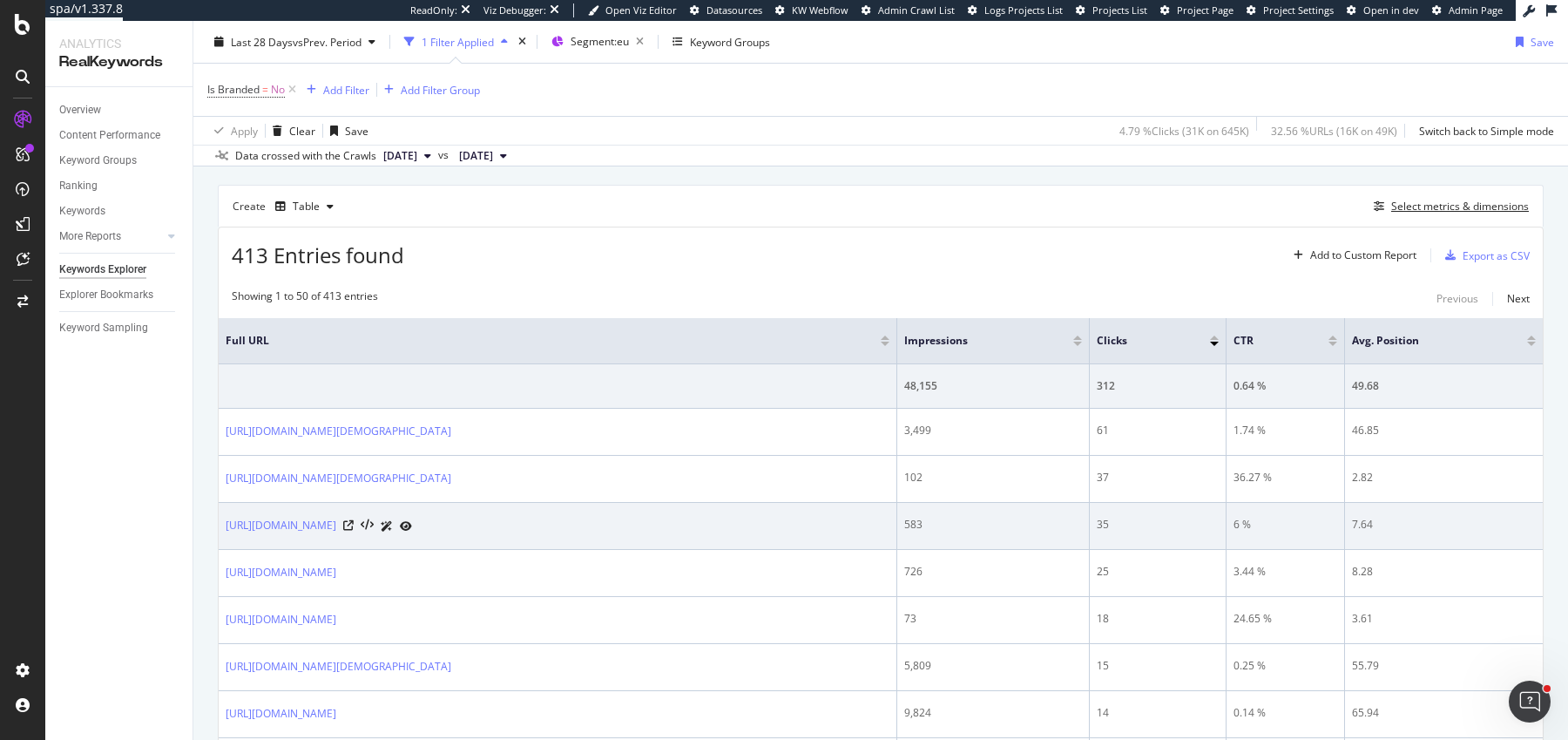
scroll to position [484, 0]
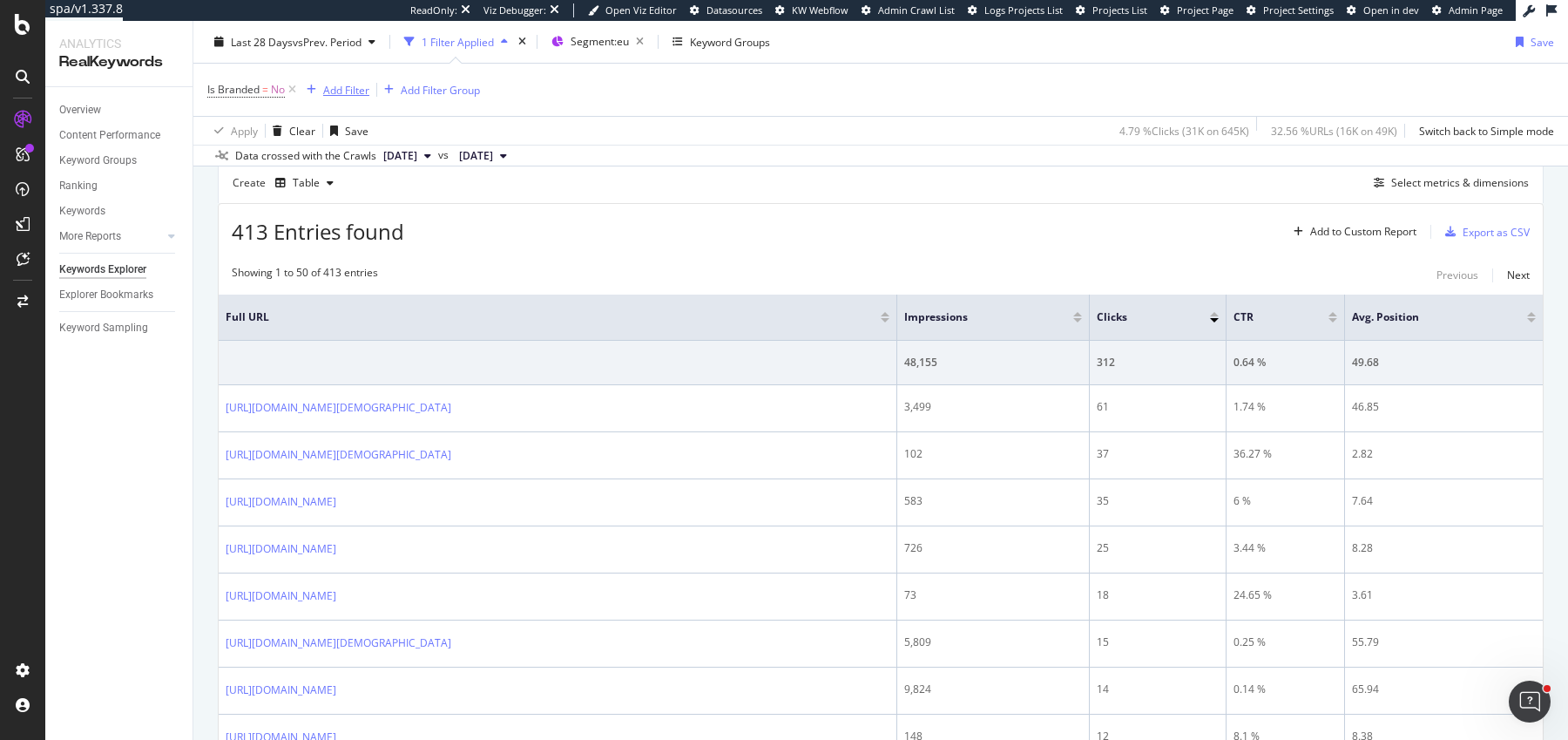
click at [353, 87] on div "Add Filter" at bounding box center [346, 89] width 46 height 15
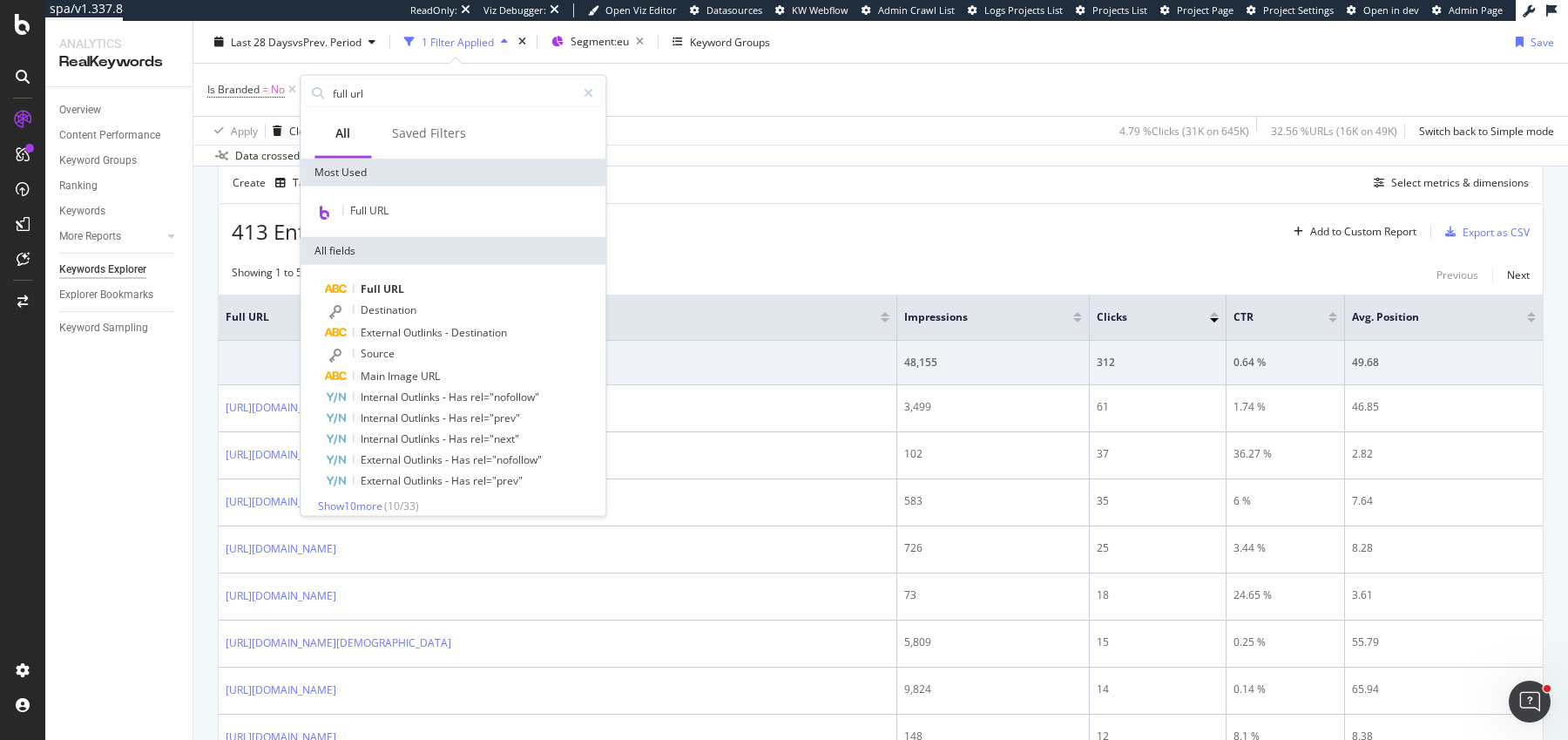
type input "full url"
click at [401, 223] on div "Full URL" at bounding box center [453, 211] width 305 height 50
click at [403, 216] on div "Full URL" at bounding box center [453, 211] width 297 height 23
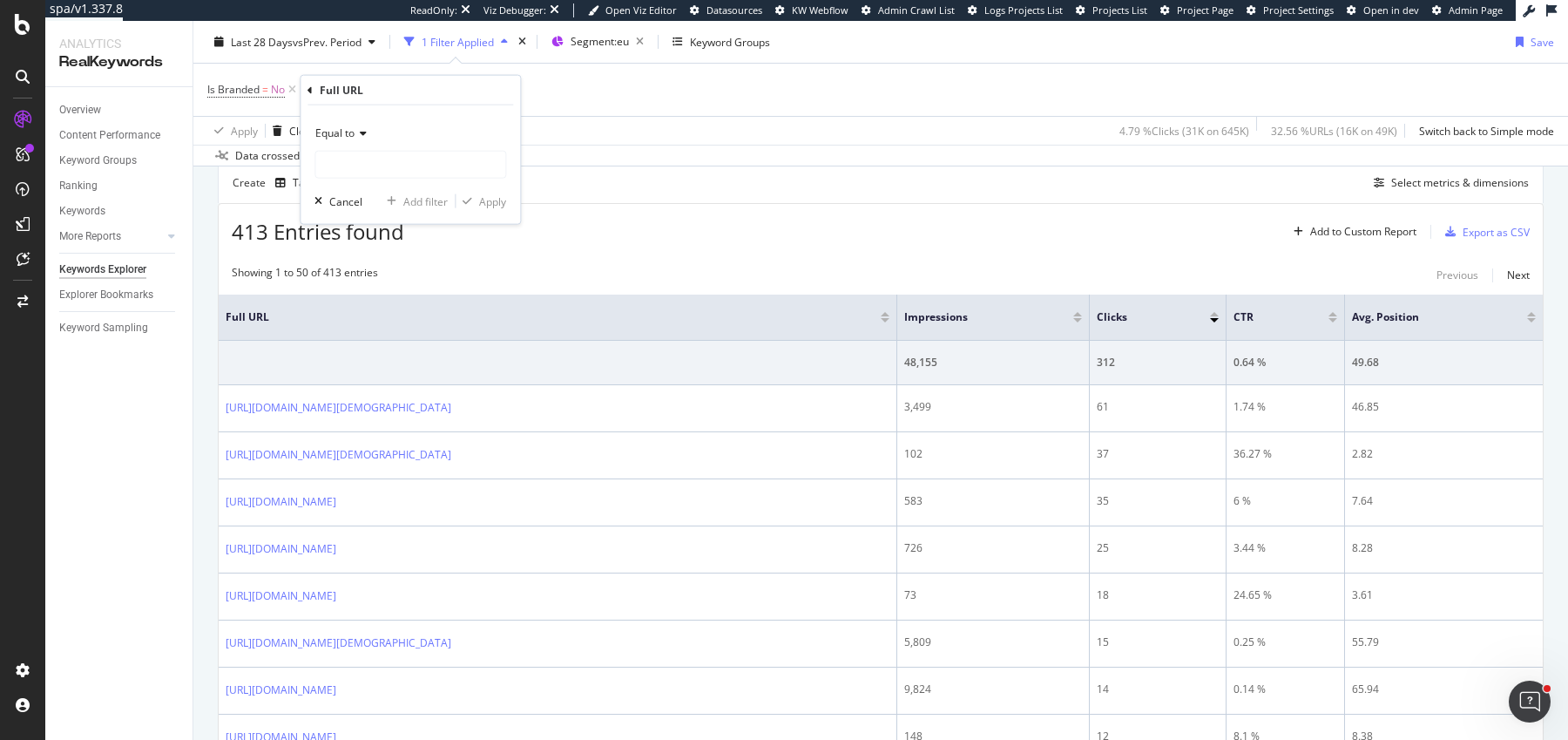
click at [359, 147] on div "Equal to" at bounding box center [410, 149] width 192 height 59
click at [359, 141] on div "Equal to" at bounding box center [410, 133] width 192 height 28
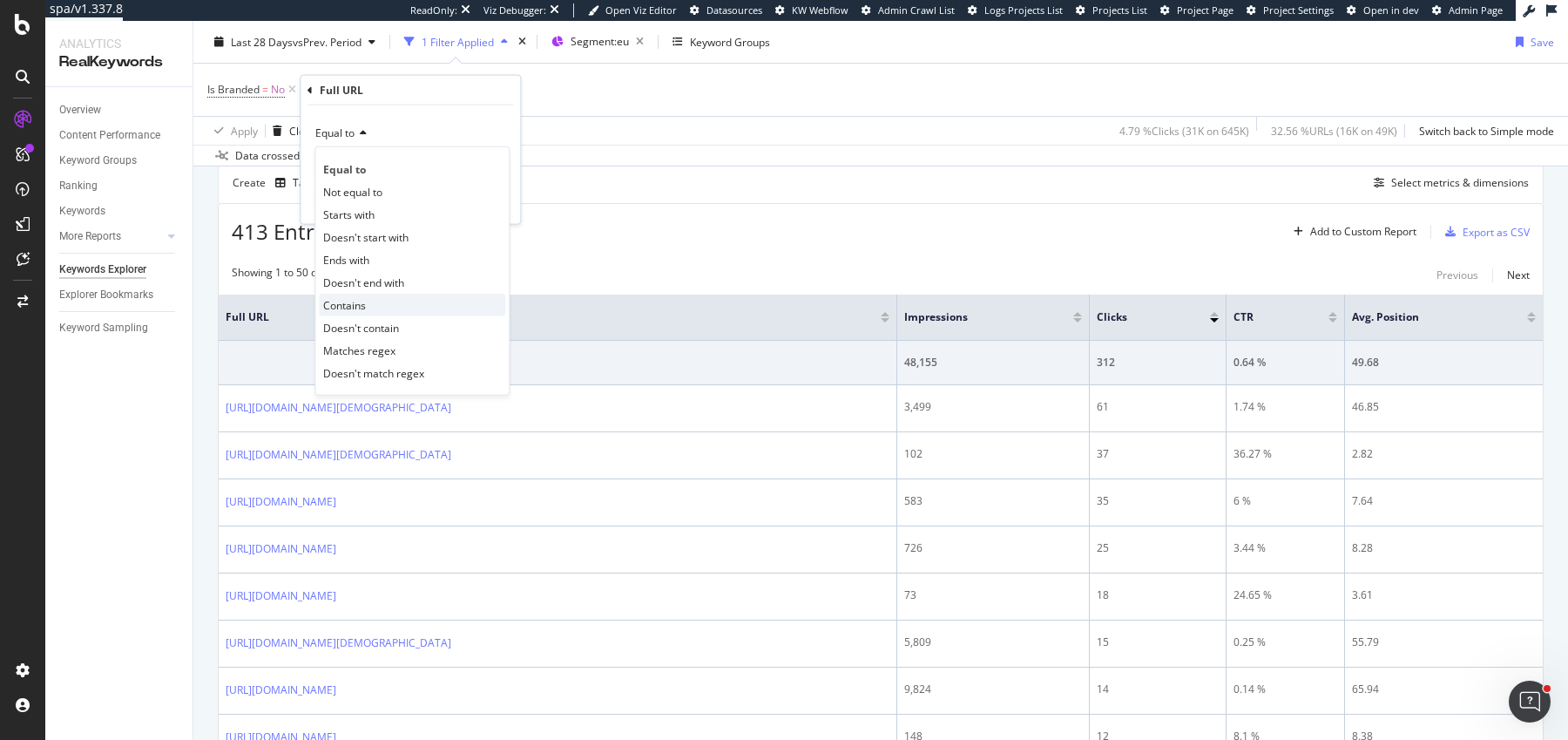
click at [373, 303] on div "Contains" at bounding box center [412, 304] width 186 height 23
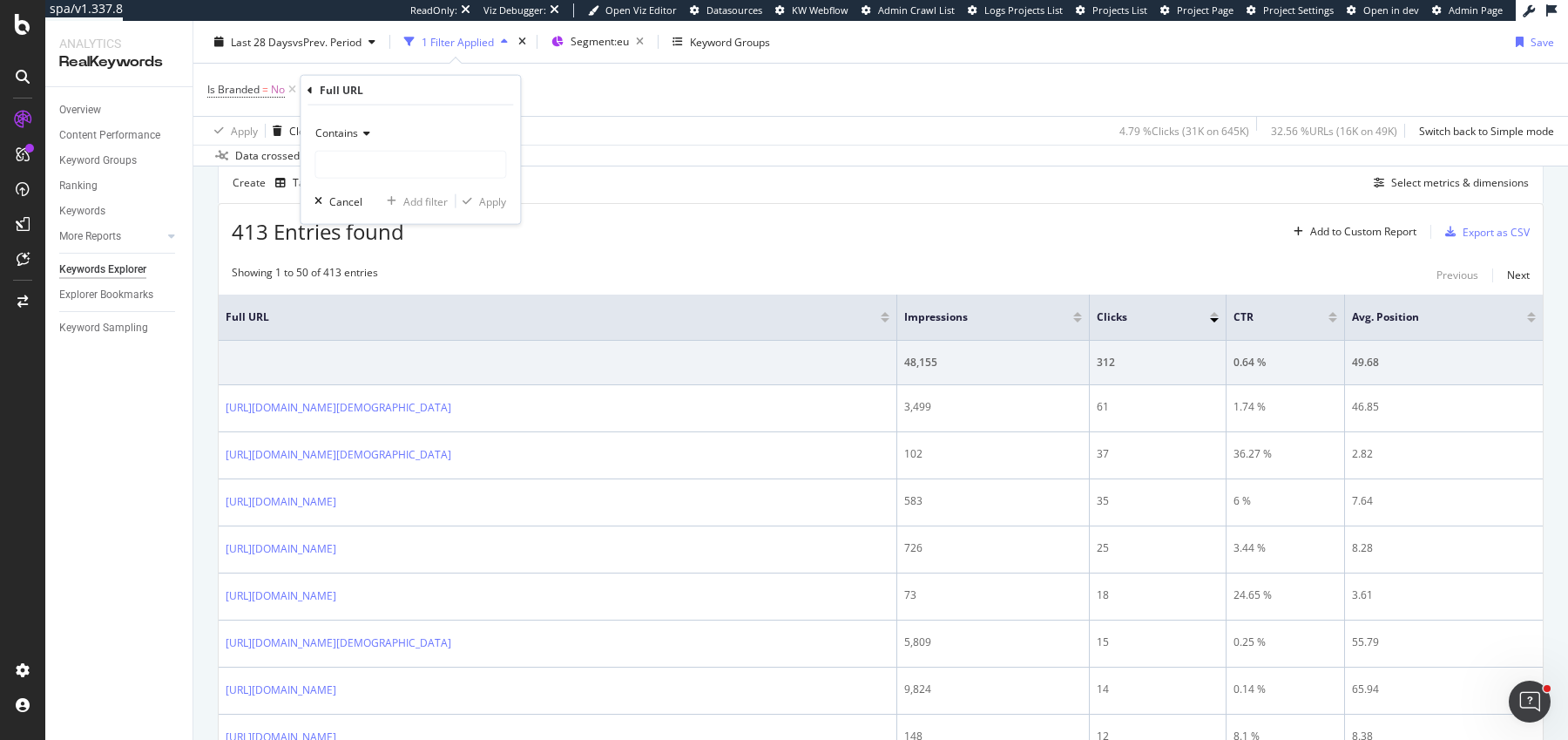
click at [365, 141] on div "Contains" at bounding box center [410, 133] width 192 height 28
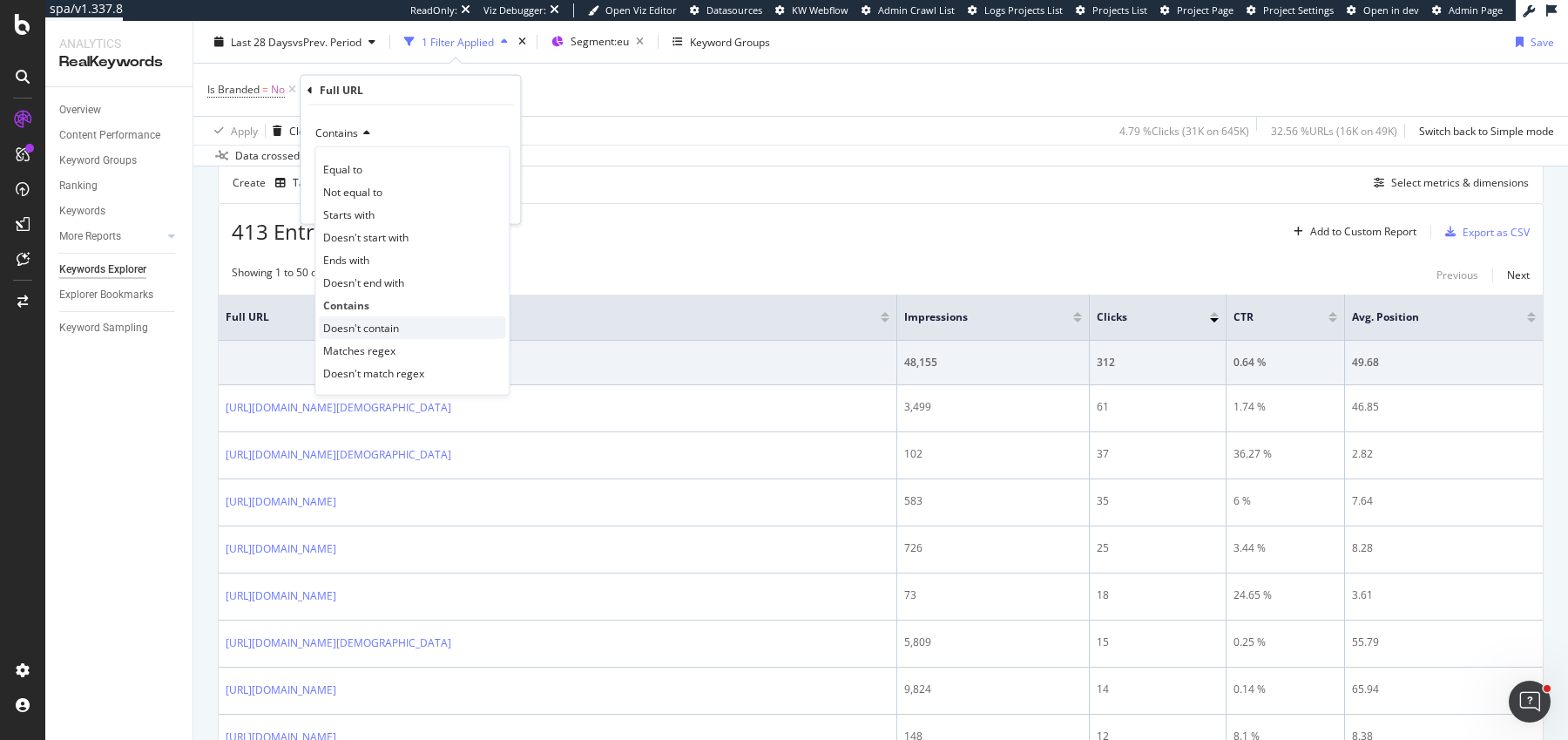
click at [363, 327] on span "Doesn't contain" at bounding box center [360, 327] width 76 height 15
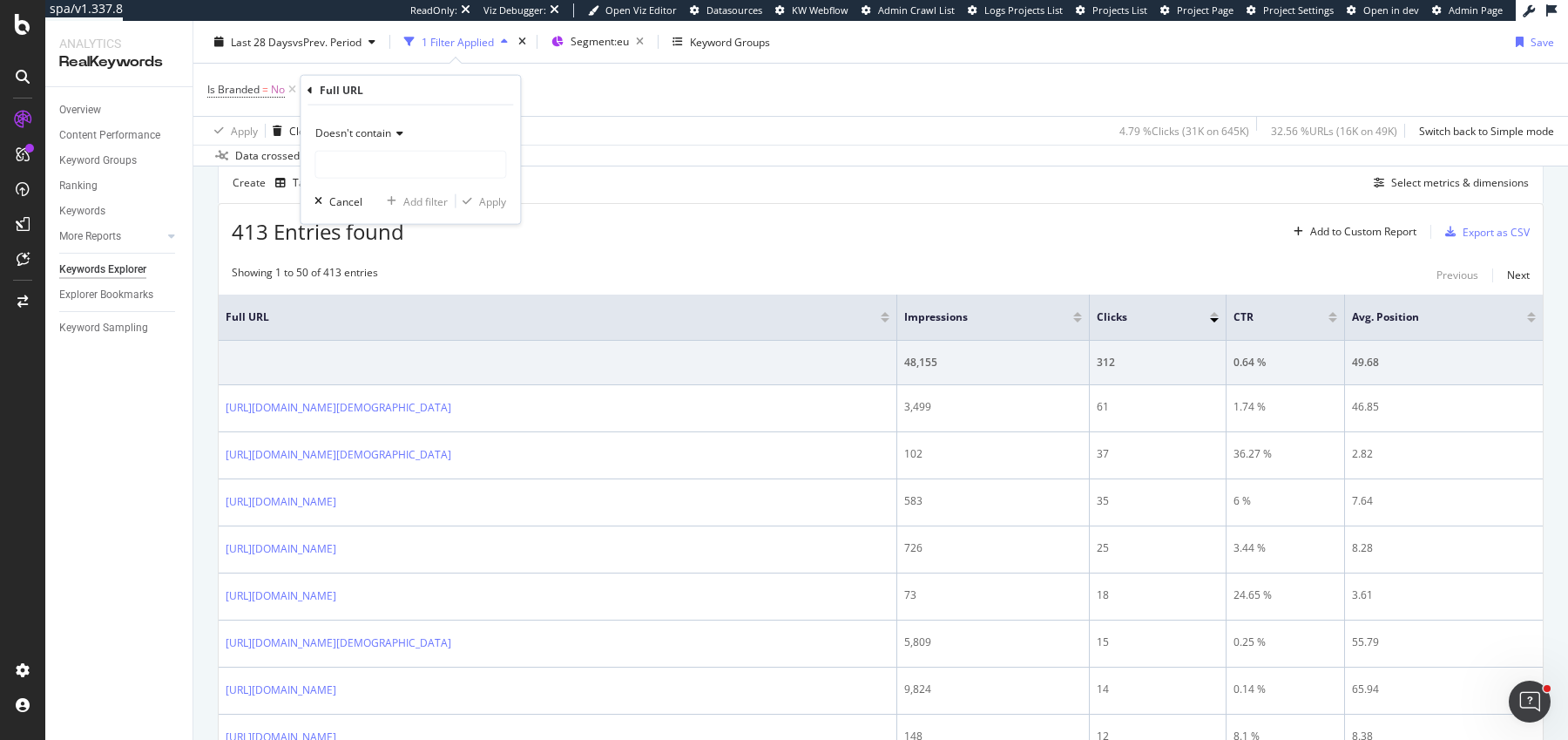
click at [385, 178] on div "Doesn't contain Cancel Add filter Apply" at bounding box center [410, 165] width 220 height 118
click at [388, 162] on input "text" at bounding box center [410, 165] width 190 height 28
type input "nl_nl"
click at [479, 204] on div "Apply" at bounding box center [491, 200] width 27 height 15
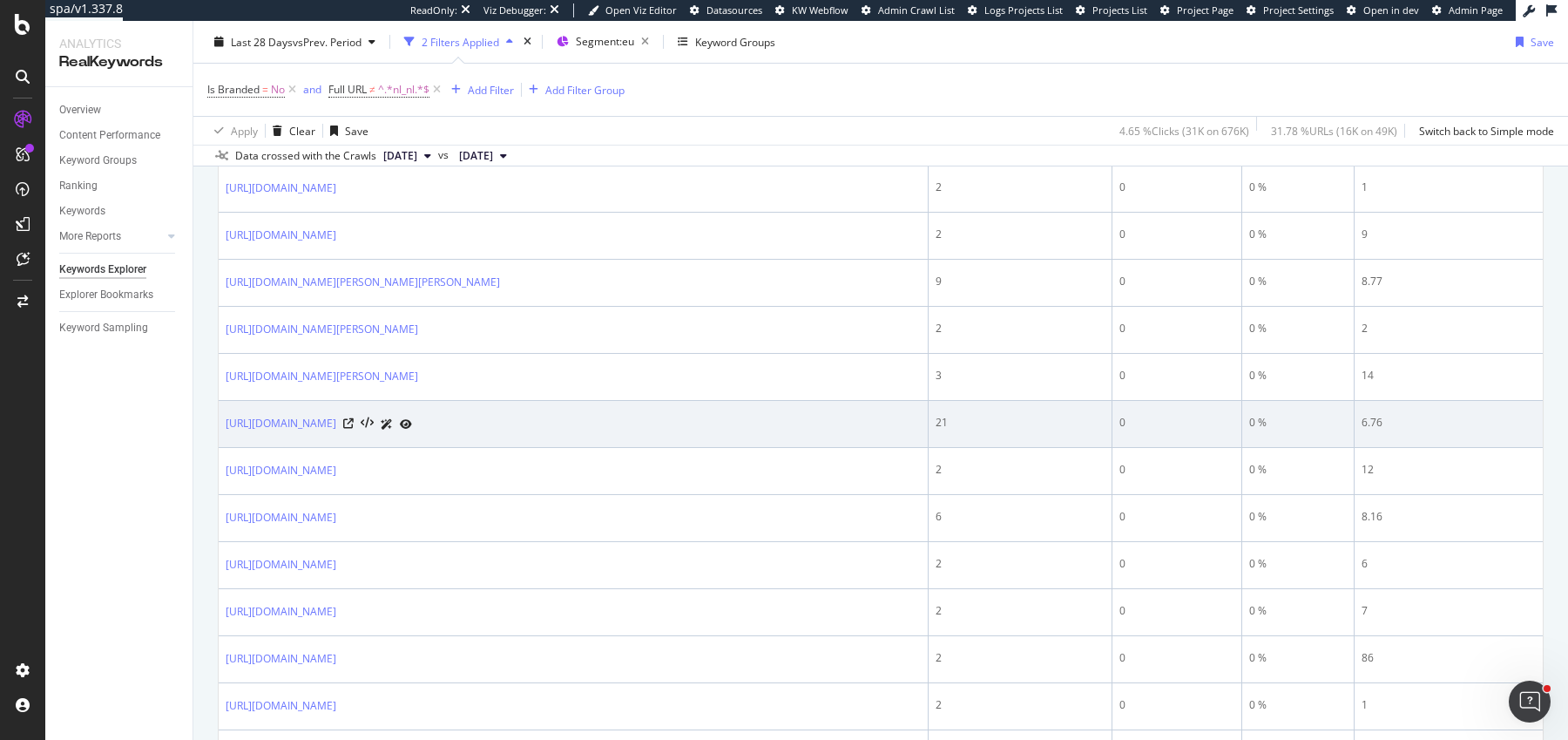
scroll to position [1487, 0]
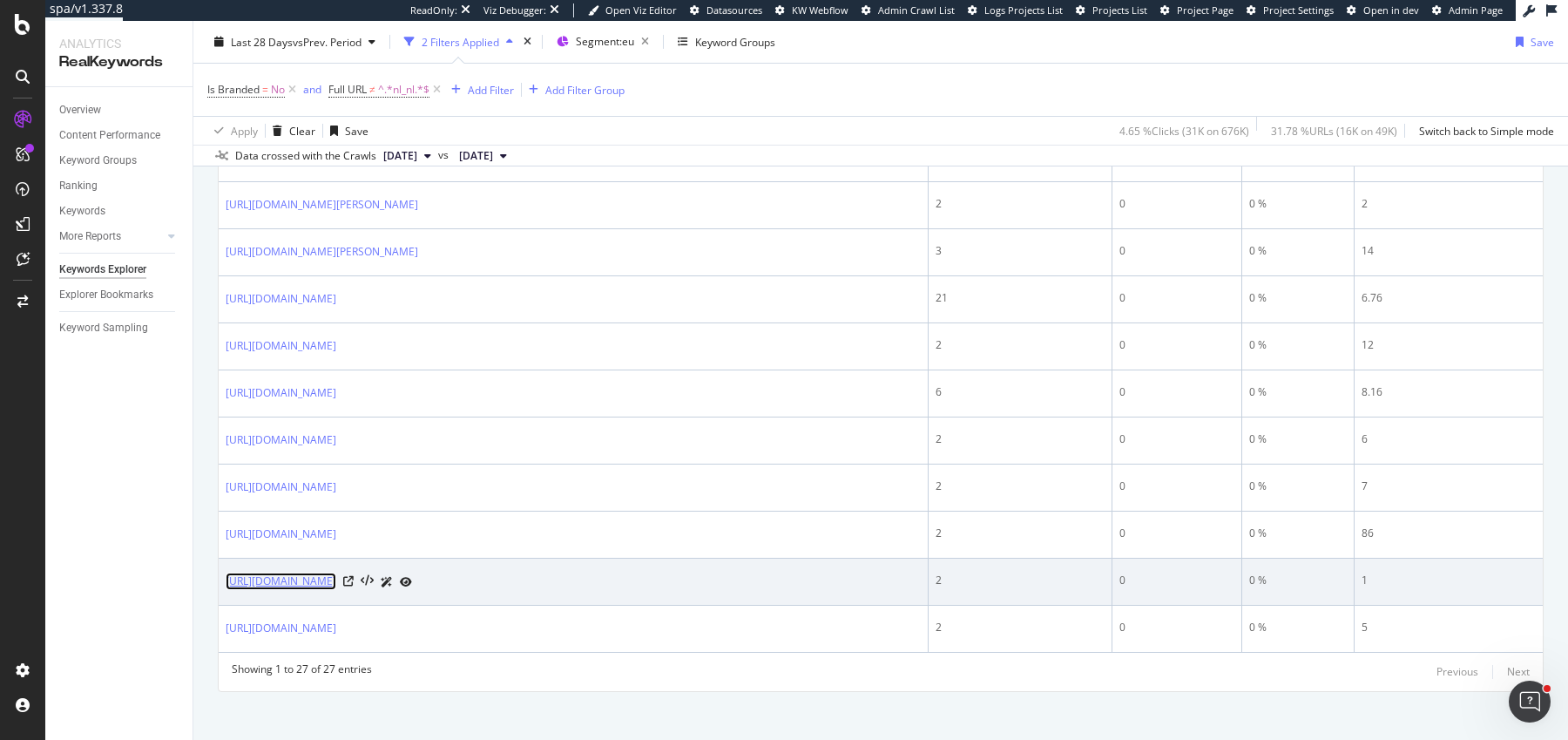
click at [336, 572] on link "https://eu.christianlouboutin.com/seavaste-2-black-black-mat-1250208b026.html" at bounding box center [281, 581] width 110 height 18
click at [354, 576] on icon at bounding box center [348, 581] width 11 height 11
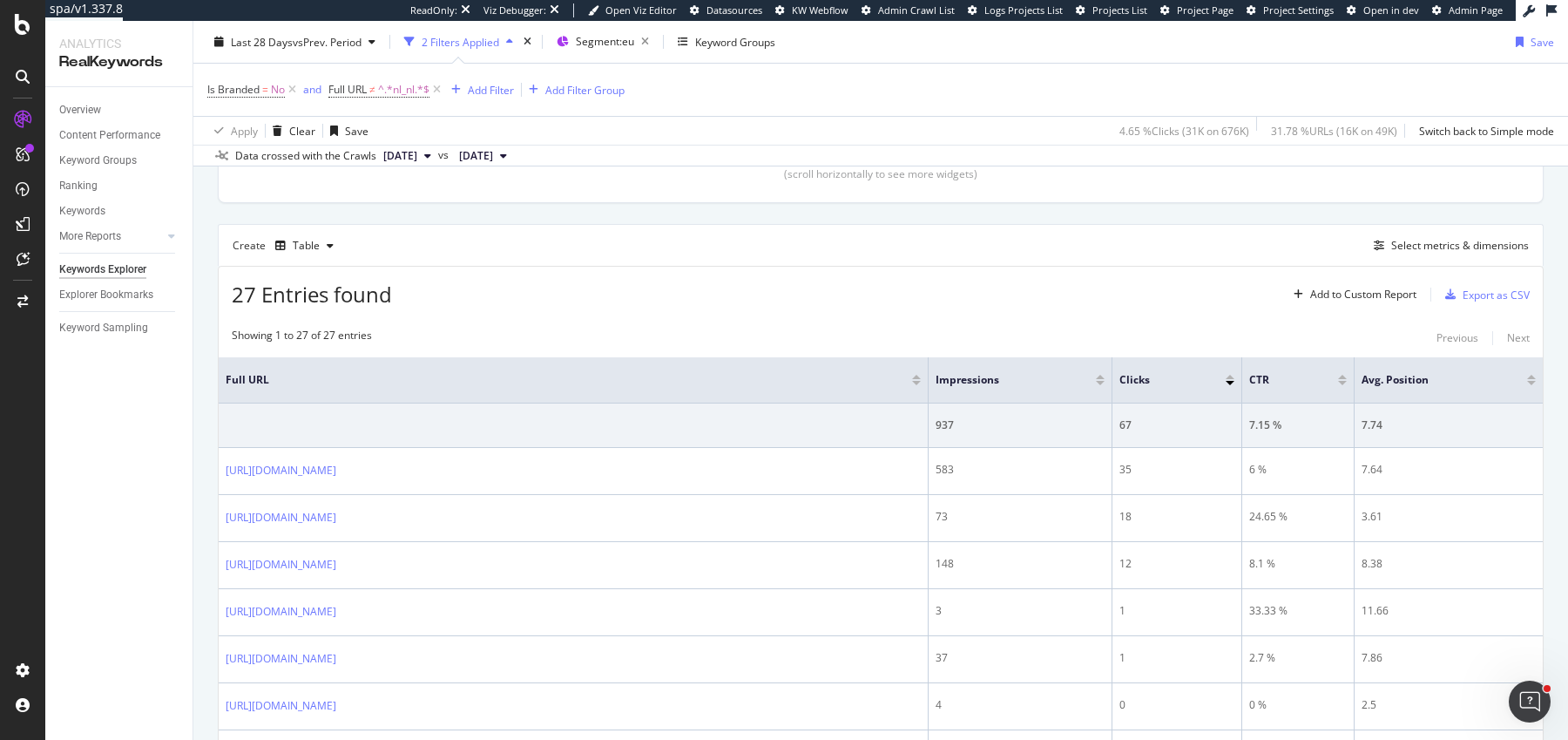
scroll to position [0, 0]
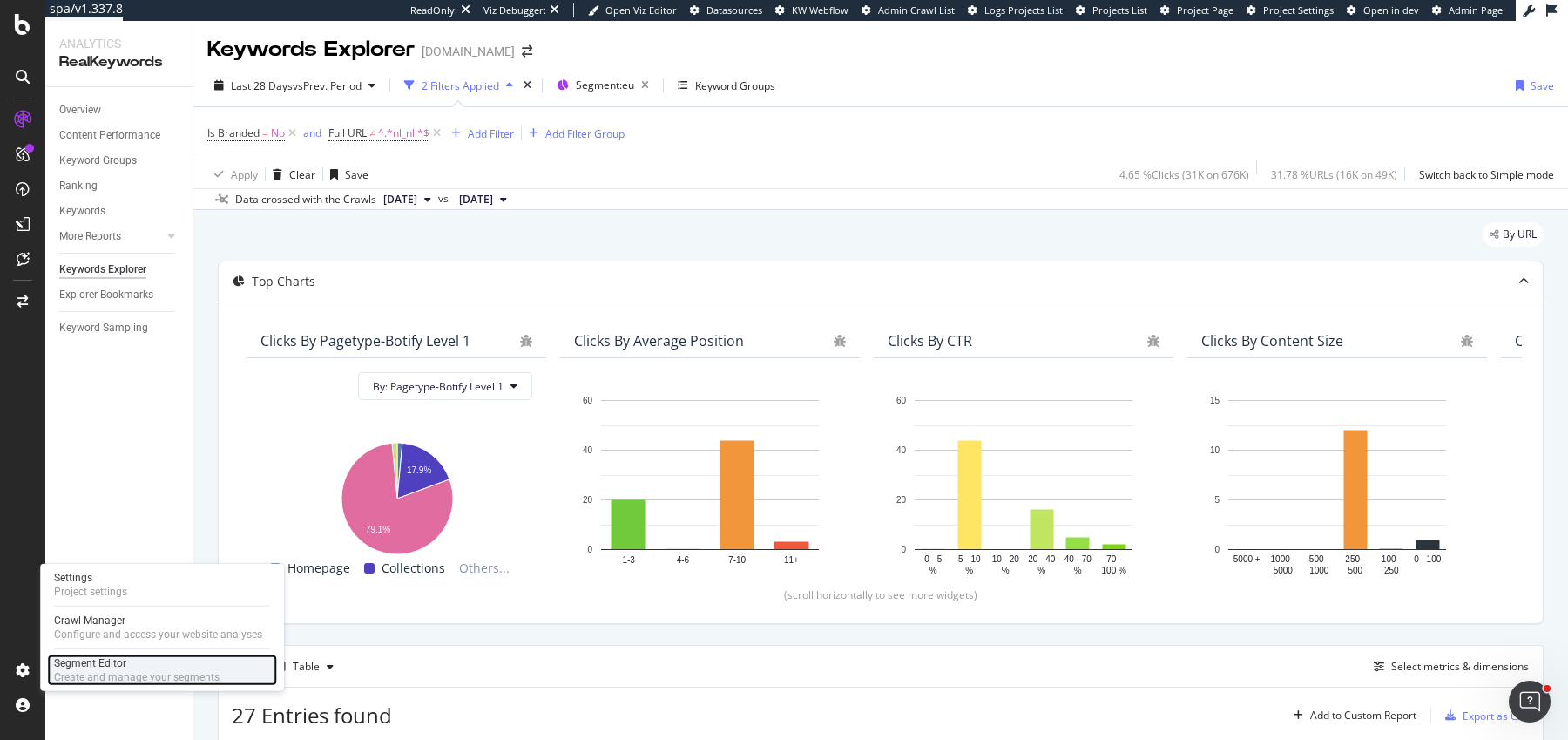
click at [120, 673] on div "Create and manage your segments" at bounding box center [137, 677] width 165 height 14
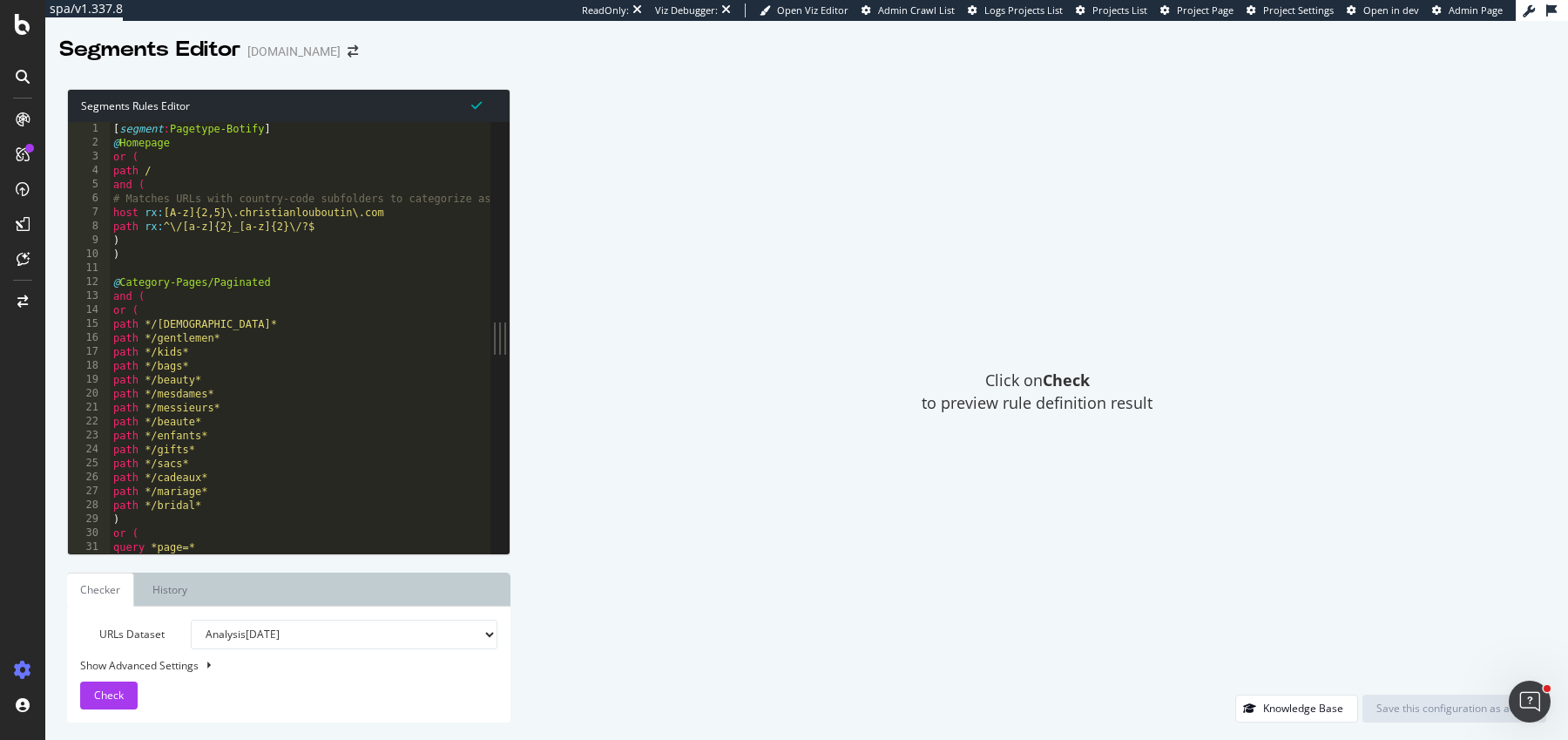
type textarea "path */enfants*"
click at [318, 434] on div "[ segment : Pagetype-Botify ] @ Homepage or ( path / and ( # Matches URLs with …" at bounding box center [448, 353] width 679 height 461
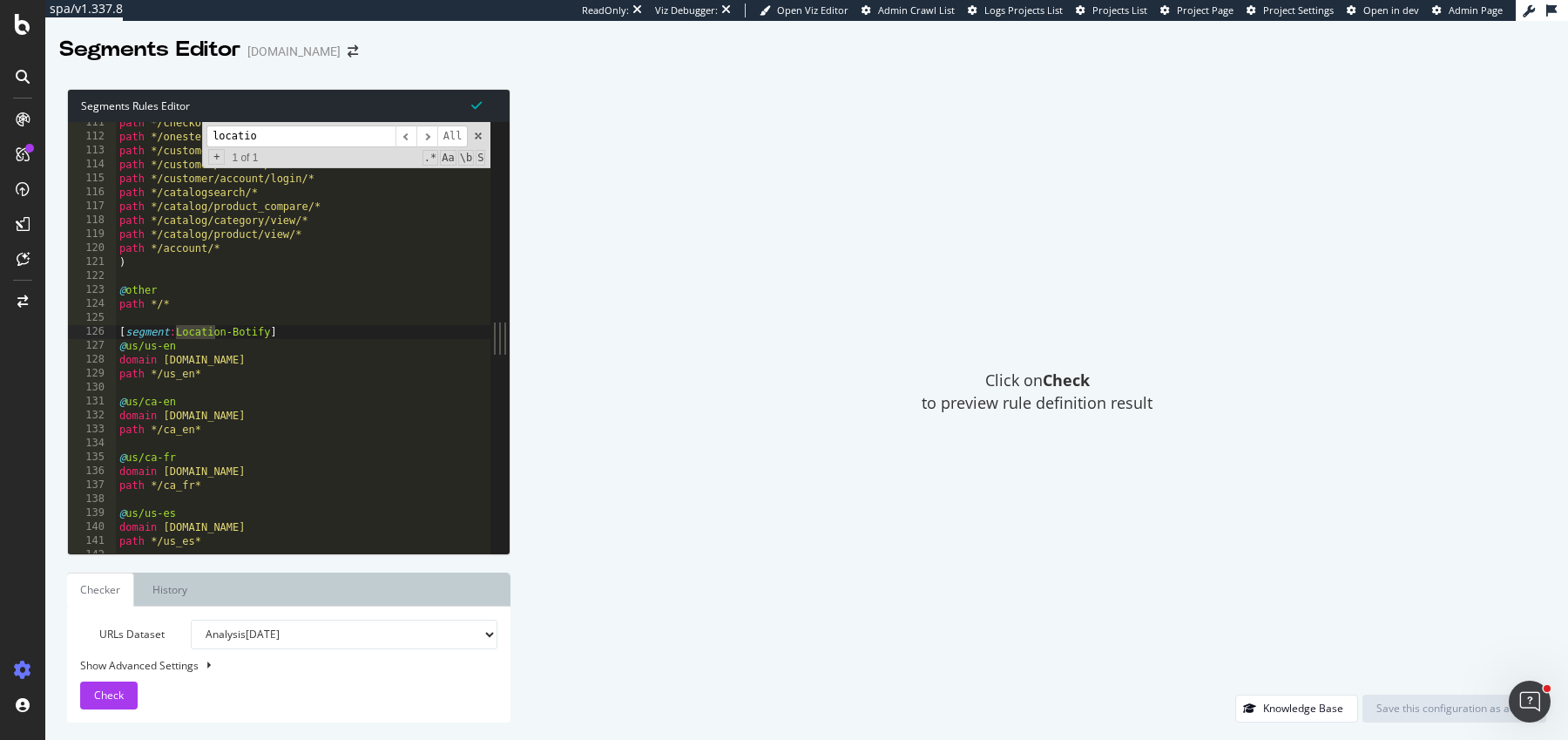
scroll to position [667, 0]
type input "location"
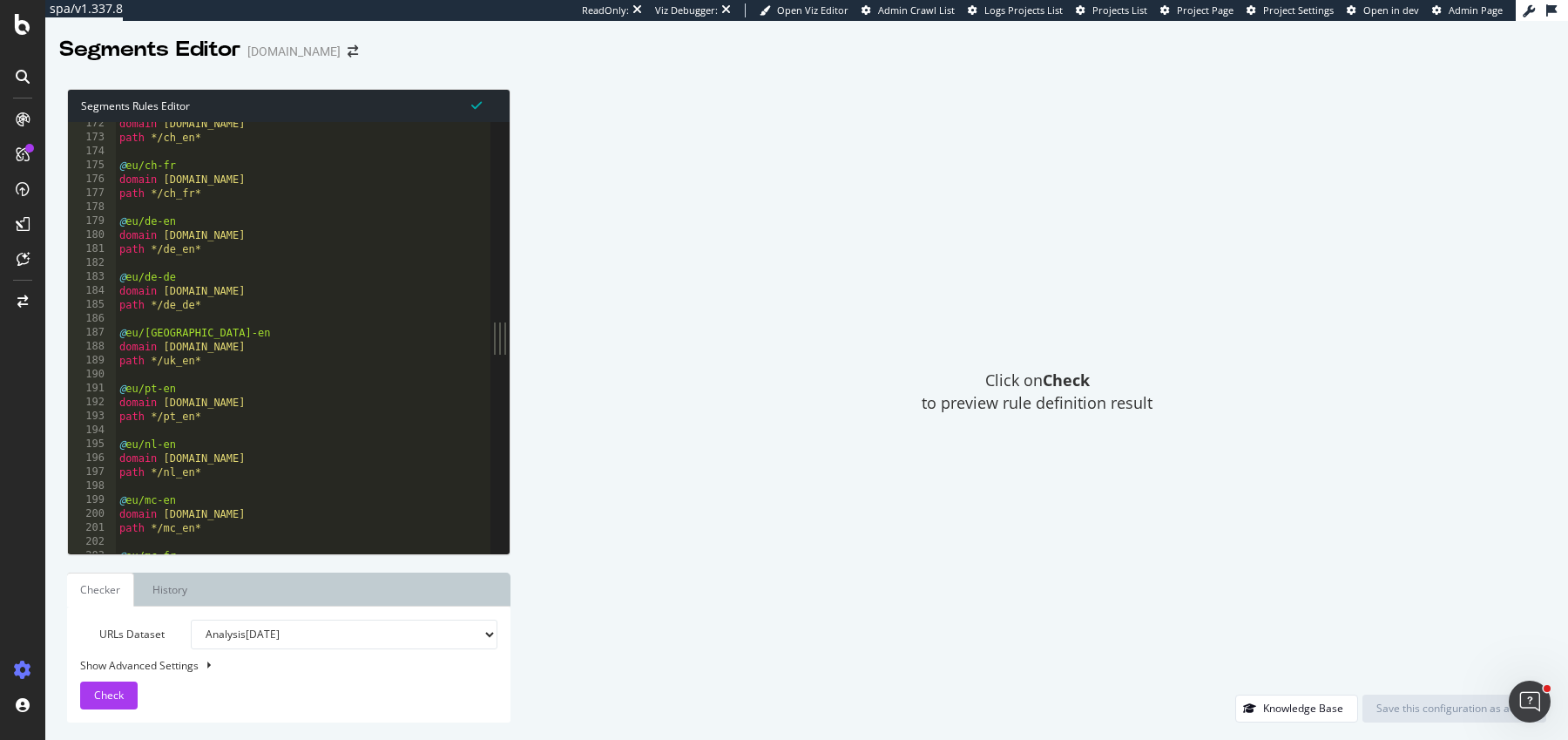
scroll to position [1041, 0]
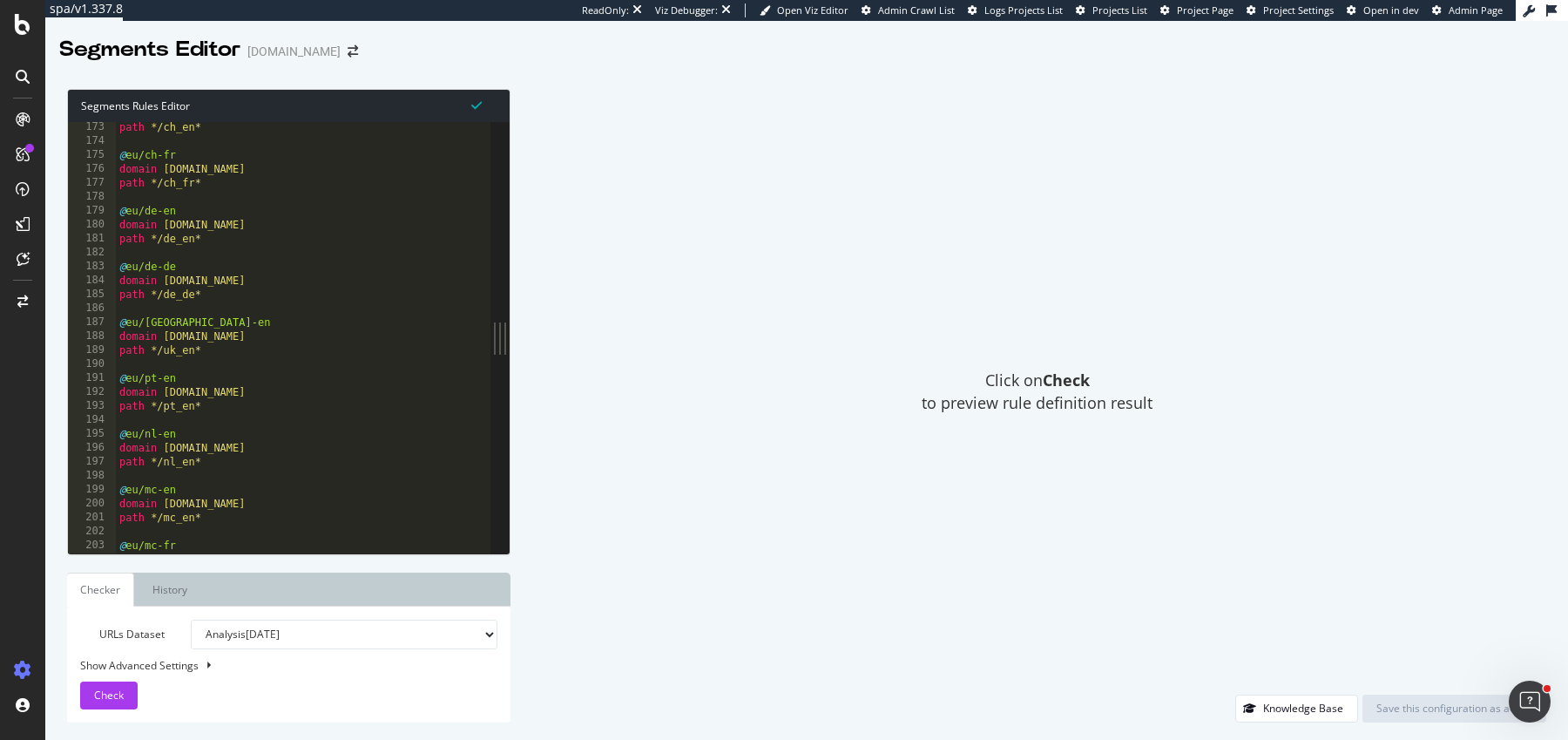
click at [213, 183] on div "path */ch_en* @ eu/ch-fr domain eu.christianlouboutin.com path */ch_fr* @ eu/de…" at bounding box center [455, 351] width 679 height 461
type textarea "path */ch_fr*"
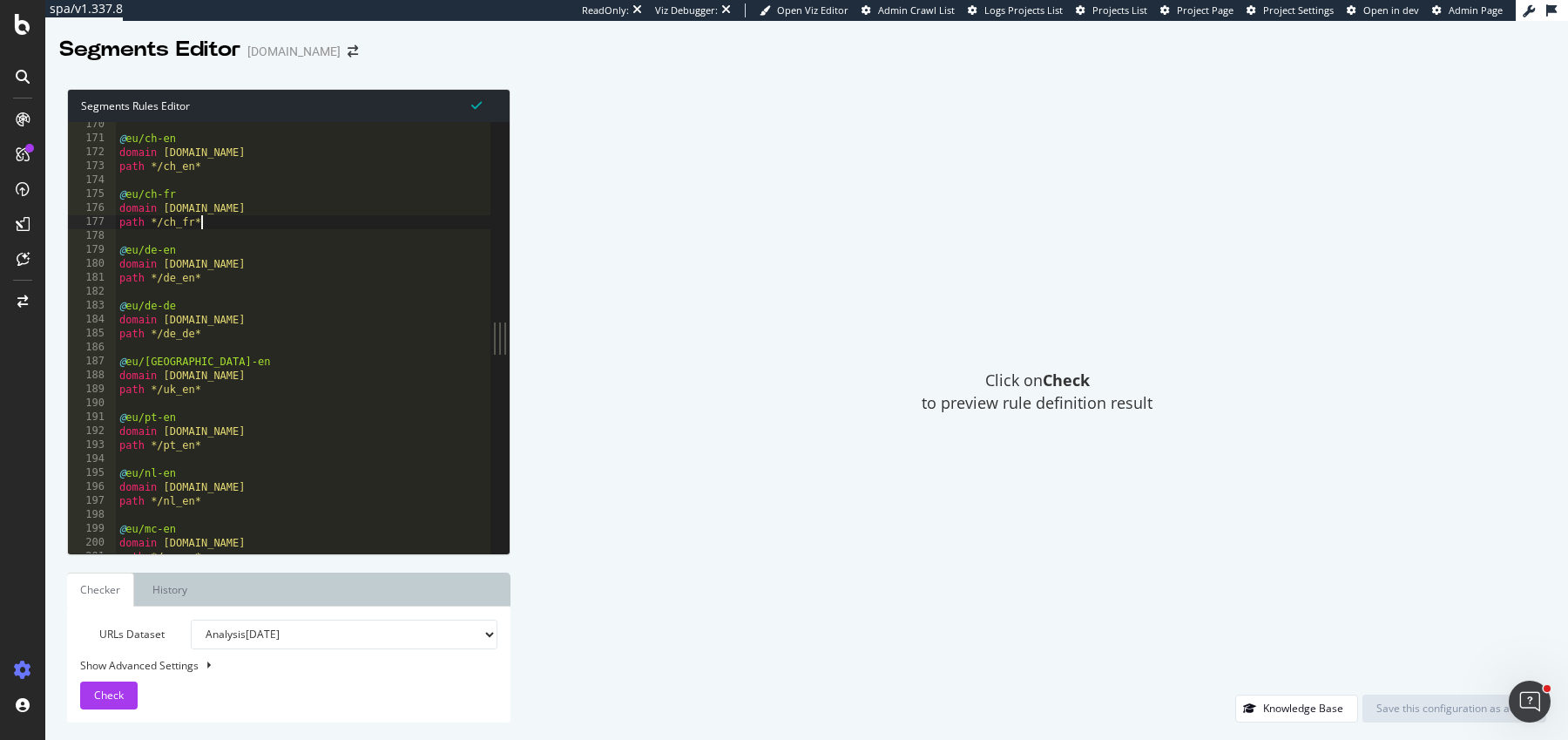
scroll to position [1024, 0]
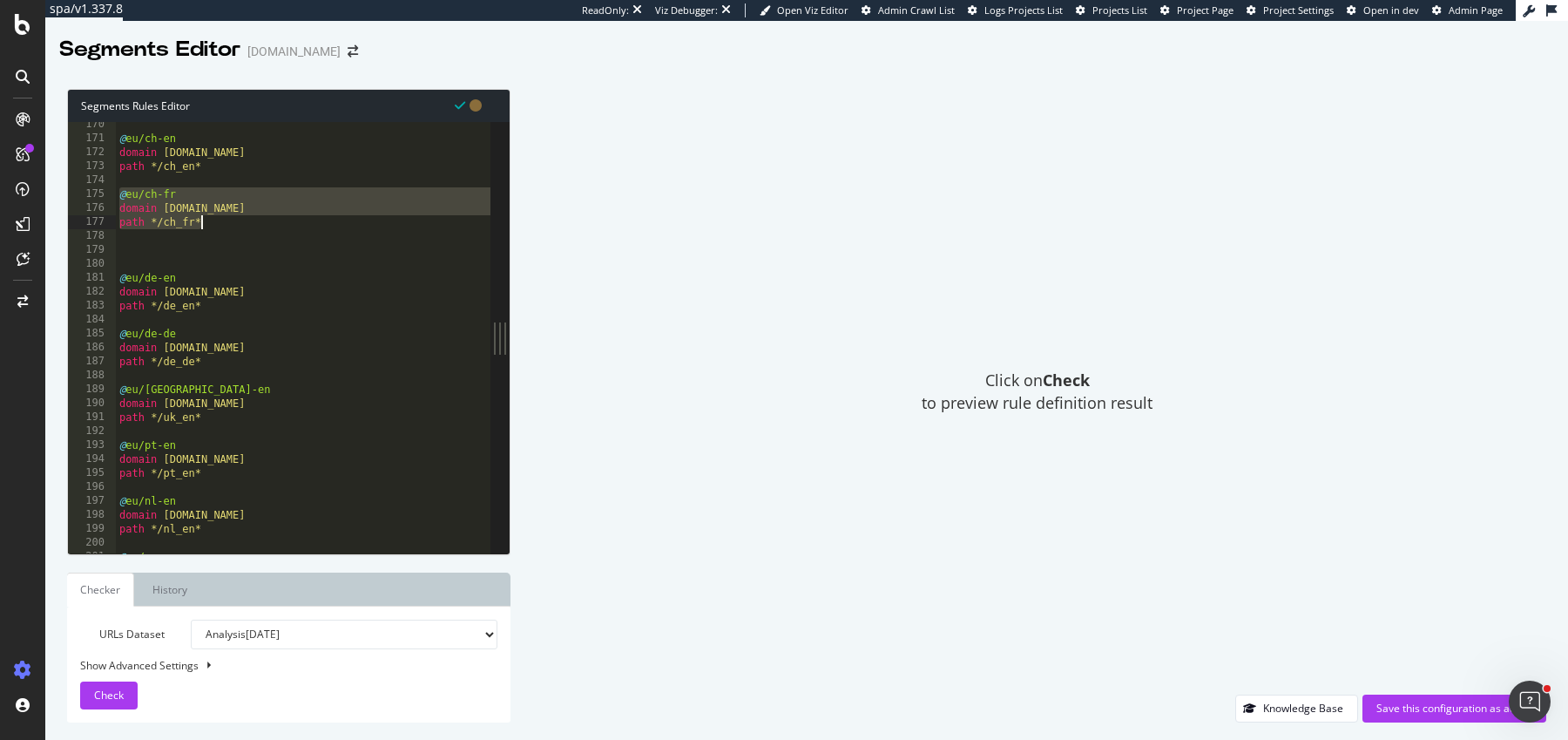
drag, startPoint x: 120, startPoint y: 197, endPoint x: 200, endPoint y: 223, distance: 84.1
click at [200, 223] on div "@ eu/ch-en domain eu.christianlouboutin.com path */ch_en* @ eu/ch-fr domain eu.…" at bounding box center [455, 348] width 679 height 461
type textarea "domain eu.christianlouboutin.com path */ch_fr*"
click at [159, 243] on div "@ eu/ch-en domain eu.christianlouboutin.com path */ch_en* @ eu/ch-fr domain eu.…" at bounding box center [455, 348] width 679 height 461
click at [156, 247] on div "@ eu/ch-en domain eu.christianlouboutin.com path */ch_en* @ eu/ch-fr domain eu.…" at bounding box center [455, 348] width 679 height 461
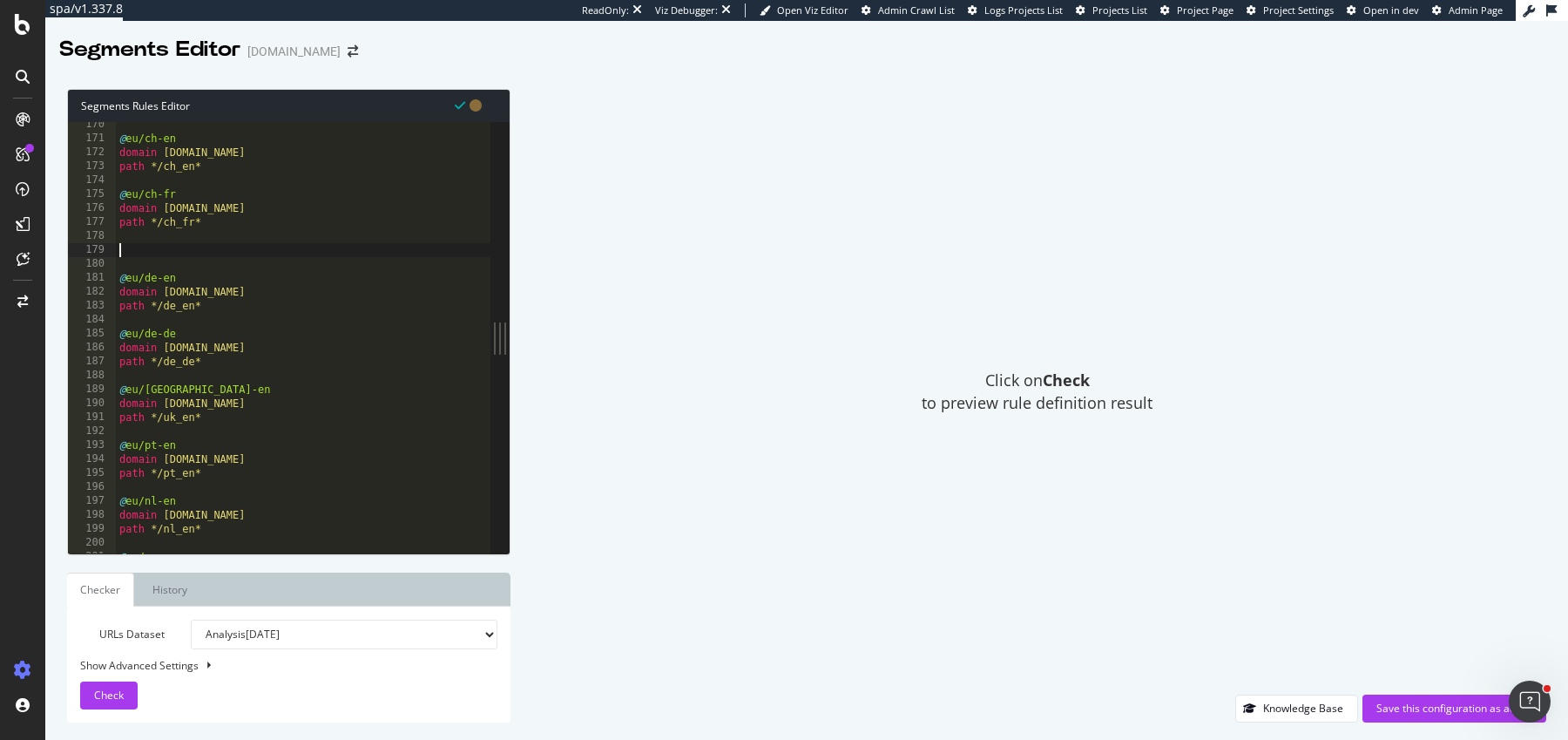
paste textarea "path */ch_fr*"
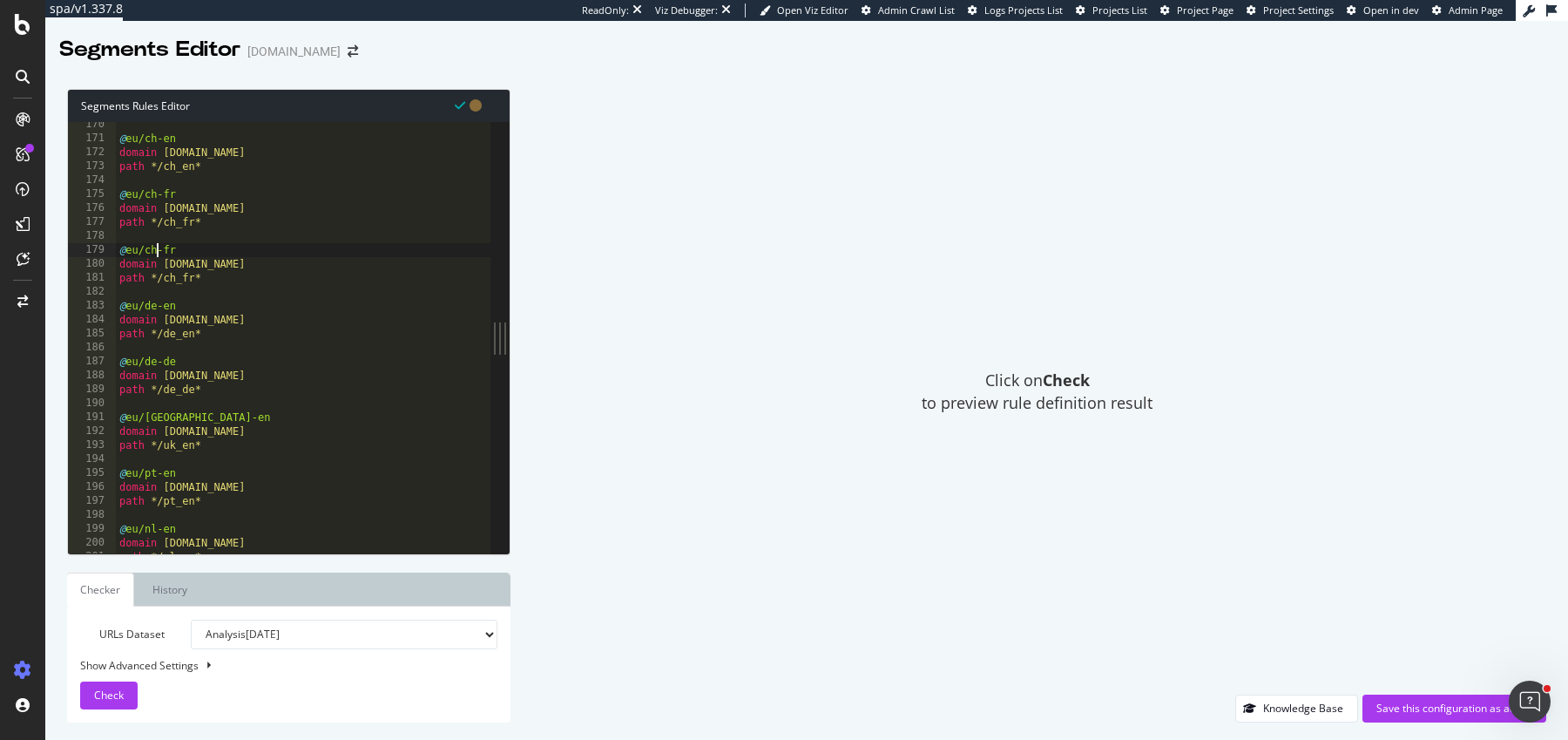
click at [157, 252] on div "@ eu/ch-en domain eu.christianlouboutin.com path */ch_en* @ eu/ch-fr domain eu.…" at bounding box center [455, 348] width 679 height 461
click at [170, 281] on div "@ eu/ch-en domain eu.christianlouboutin.com path */ch_en* @ eu/ch-fr domain eu.…" at bounding box center [455, 348] width 679 height 461
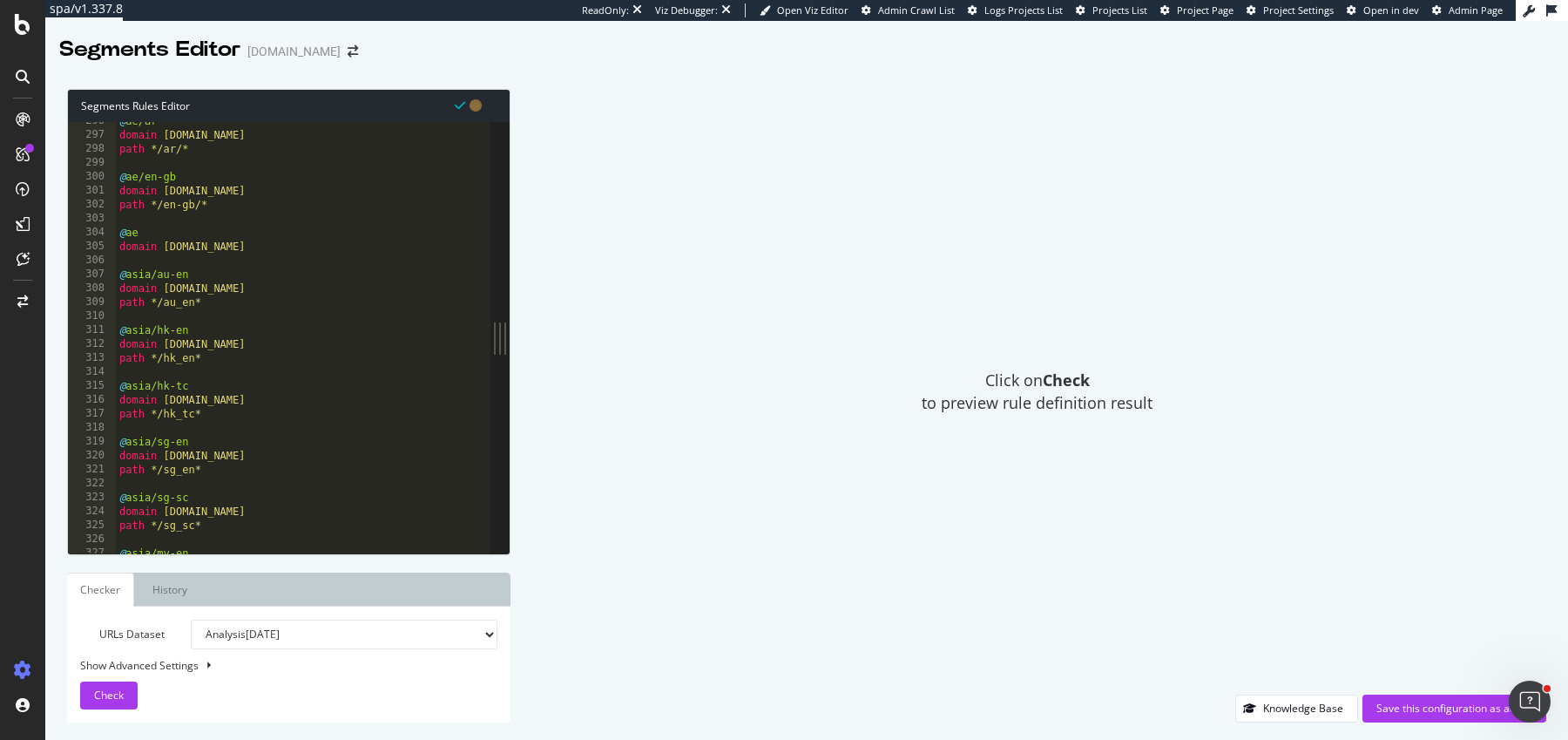
scroll to position [1786, 0]
type textarea "path */cy_en*"
click at [103, 701] on span "Check" at bounding box center [109, 695] width 30 height 15
click at [1410, 709] on div "Save this configuration as active" at bounding box center [1454, 707] width 156 height 15
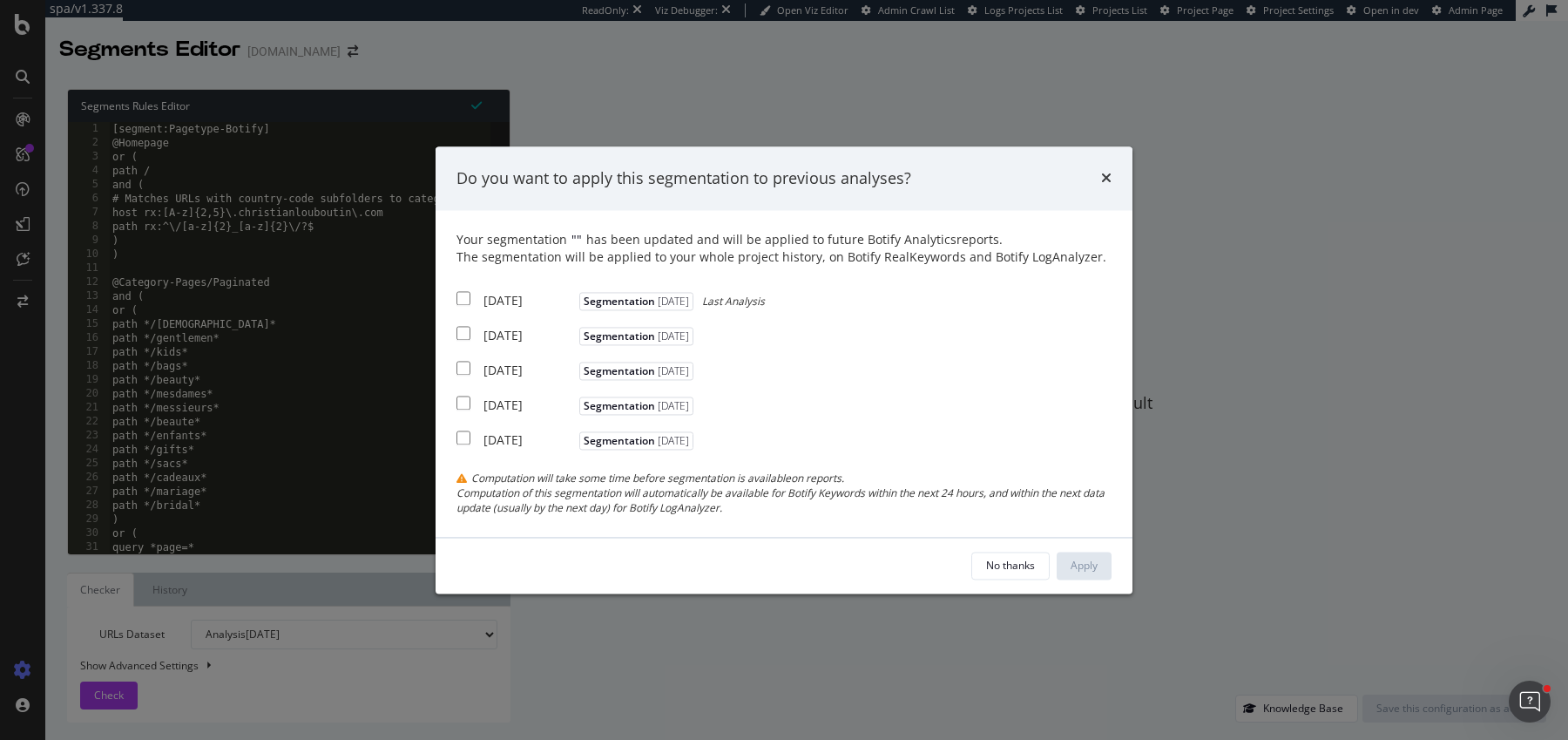
click at [479, 298] on div "2025 Aug. 29th Segmentation 2025-07-11 Last Analysis" at bounding box center [610, 300] width 308 height 22
checkbox input "true"
click at [1084, 566] on div "Apply" at bounding box center [1083, 565] width 27 height 15
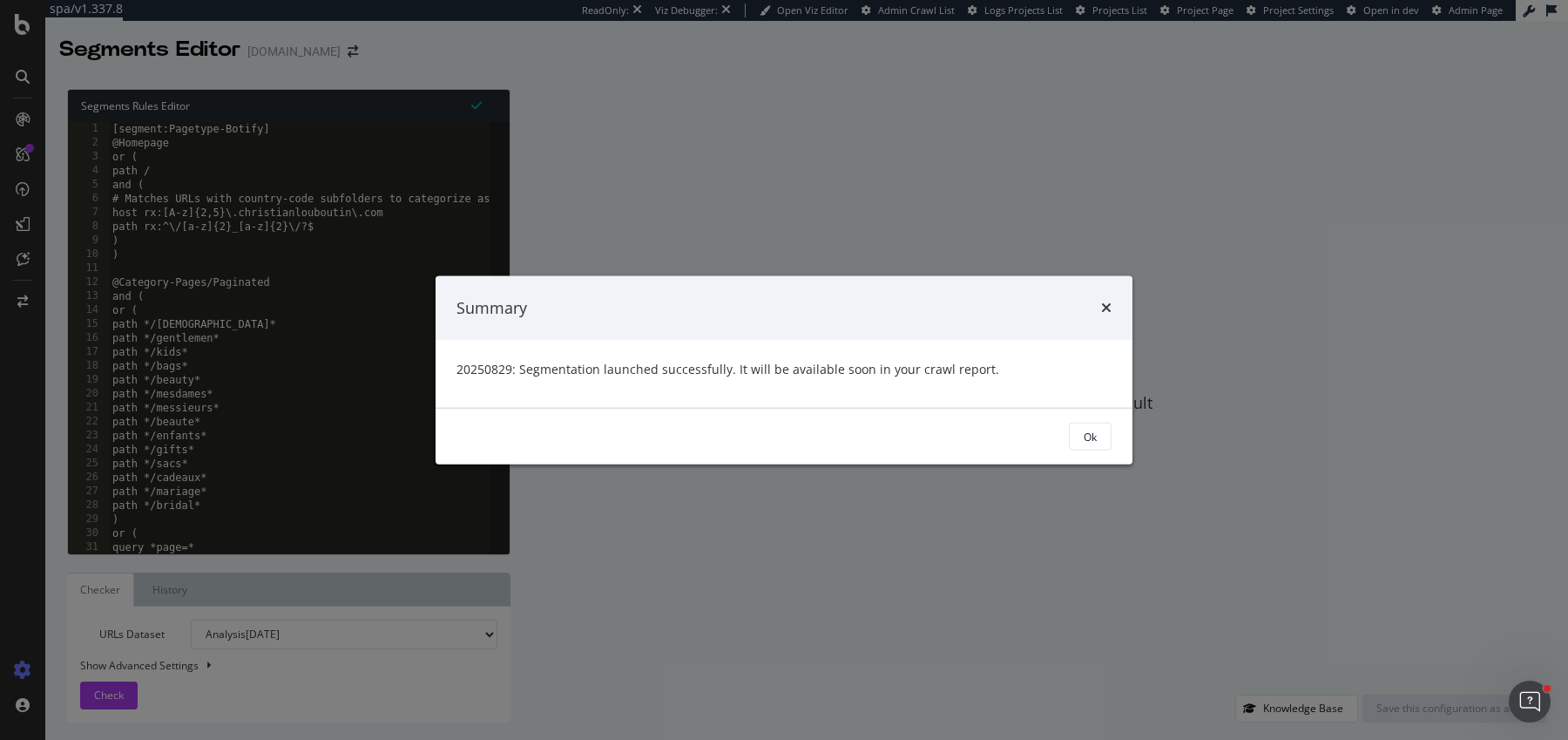
click at [1111, 437] on div "Ok" at bounding box center [784, 437] width 697 height 56
click at [1089, 437] on div "Ok" at bounding box center [1089, 436] width 13 height 15
